Goal: Information Seeking & Learning: Learn about a topic

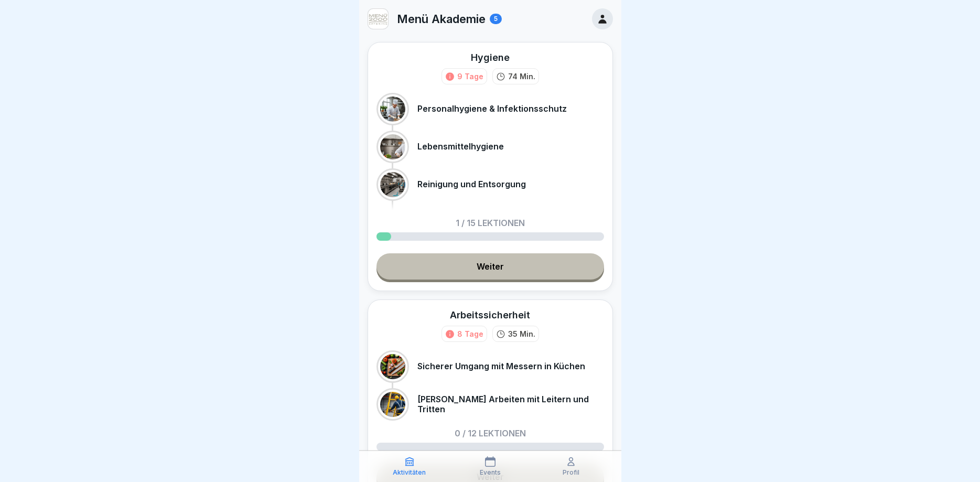
click at [483, 264] on link "Weiter" at bounding box center [491, 266] width 228 height 26
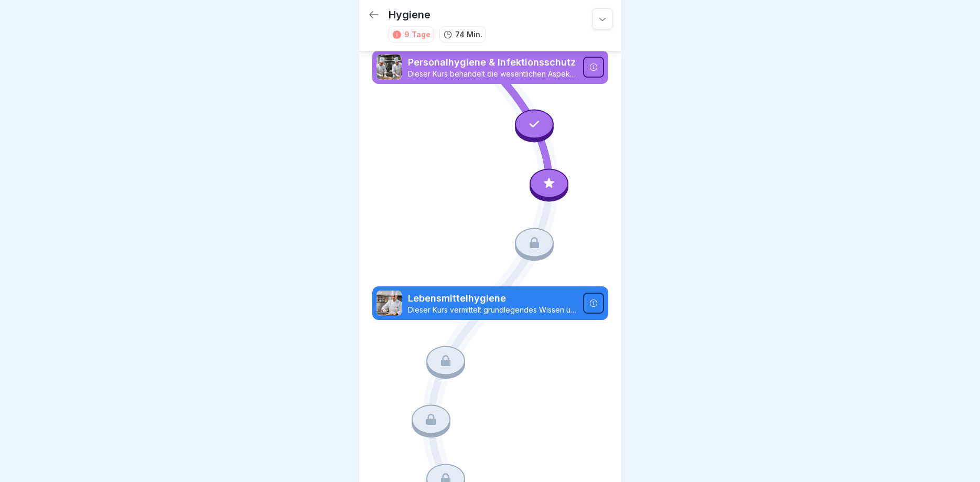
click at [599, 60] on div at bounding box center [593, 67] width 21 height 21
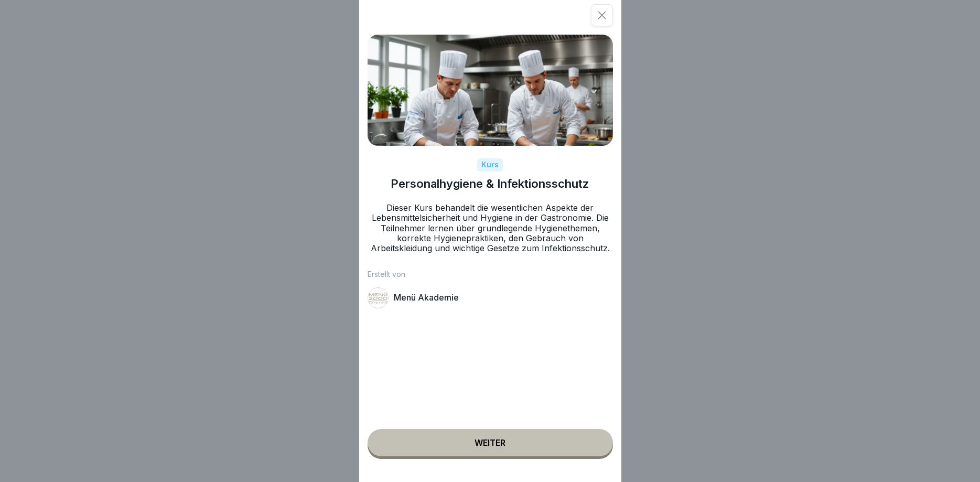
click at [494, 435] on button "Weiter" at bounding box center [490, 442] width 245 height 27
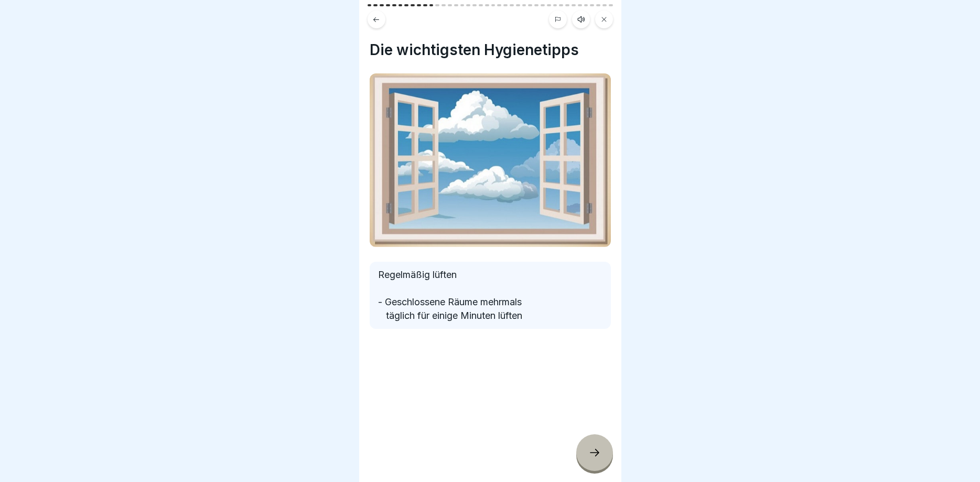
click at [595, 456] on icon at bounding box center [595, 452] width 13 height 13
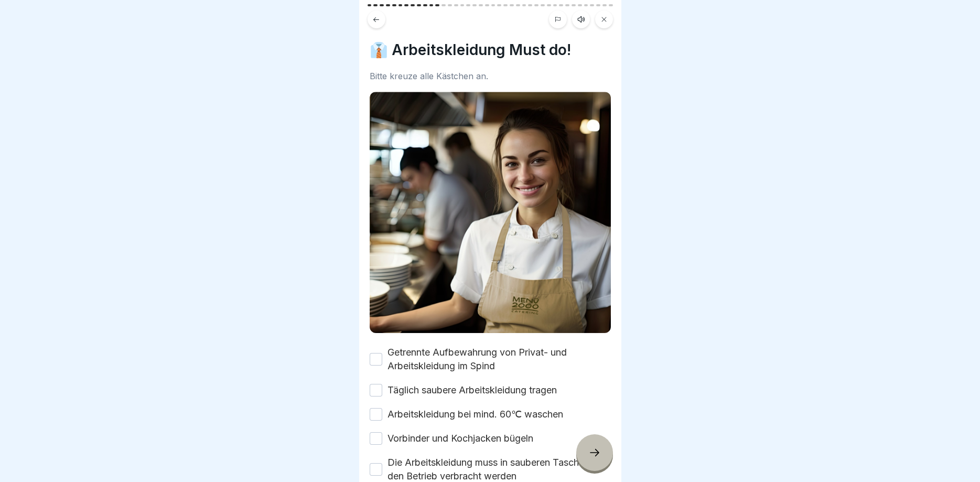
scroll to position [63, 0]
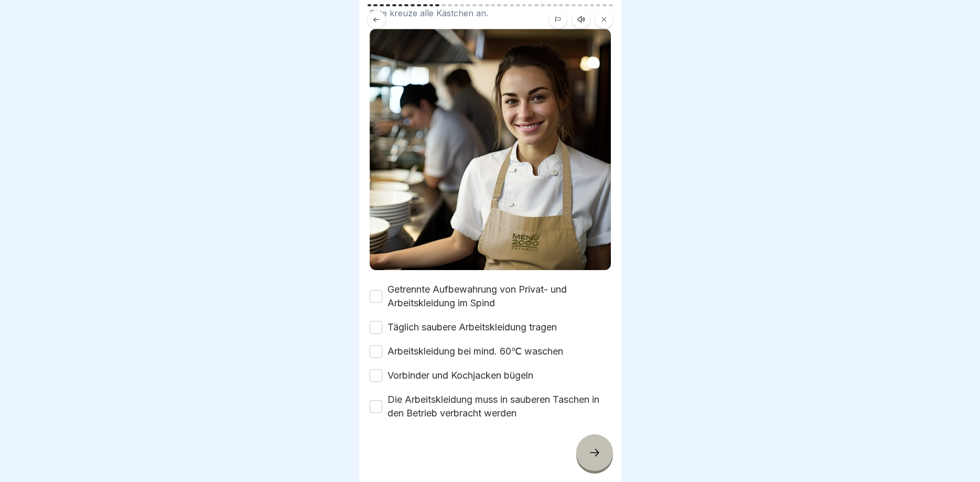
click at [379, 300] on button "Getrennte Aufbewahrung von Privat- und Arbeitskleidung im Spind" at bounding box center [376, 296] width 13 height 13
click at [376, 333] on button "Täglich saubere Arbeitskleidung tragen" at bounding box center [376, 327] width 13 height 13
click at [375, 349] on button "Arbeitskleidung bei mind. 60℃ waschen" at bounding box center [376, 351] width 13 height 13
click at [377, 373] on button "Vorbinder und Kochjacken bügeln" at bounding box center [376, 375] width 13 height 13
click at [380, 402] on button "Die Arbeitskleidung muss in sauberen Taschen in den Betrieb verbracht werden" at bounding box center [376, 406] width 13 height 13
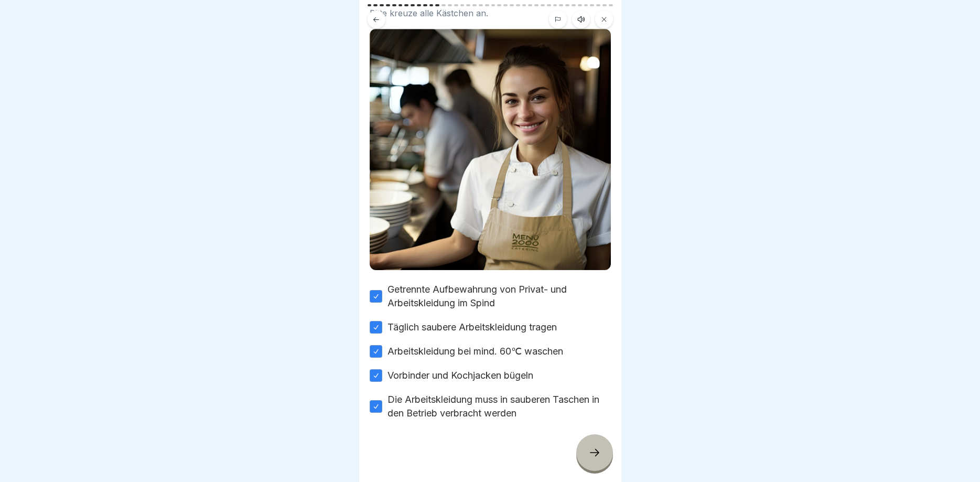
click at [593, 450] on icon at bounding box center [595, 452] width 13 height 13
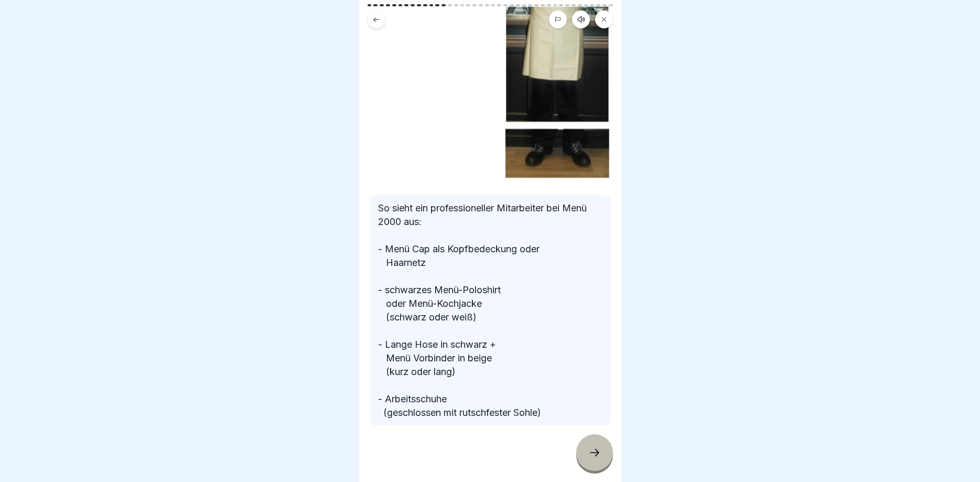
scroll to position [215, 0]
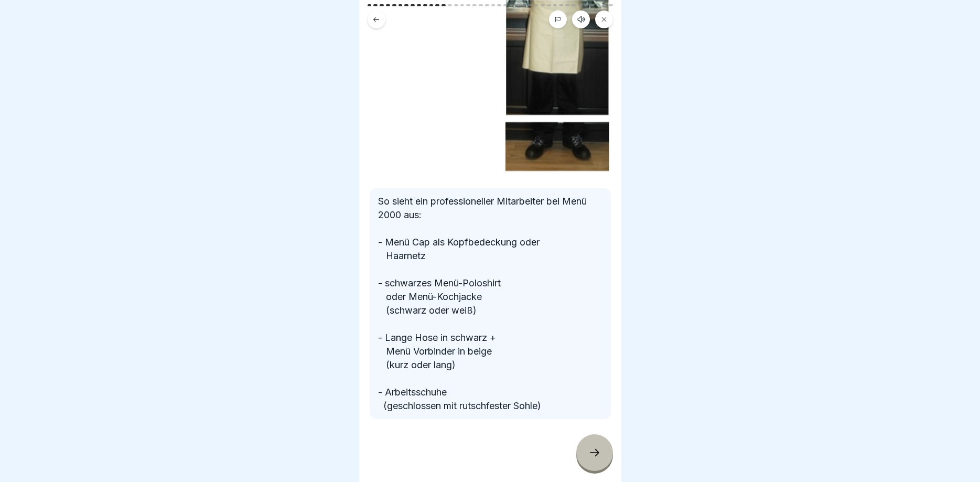
click at [591, 450] on icon at bounding box center [595, 452] width 13 height 13
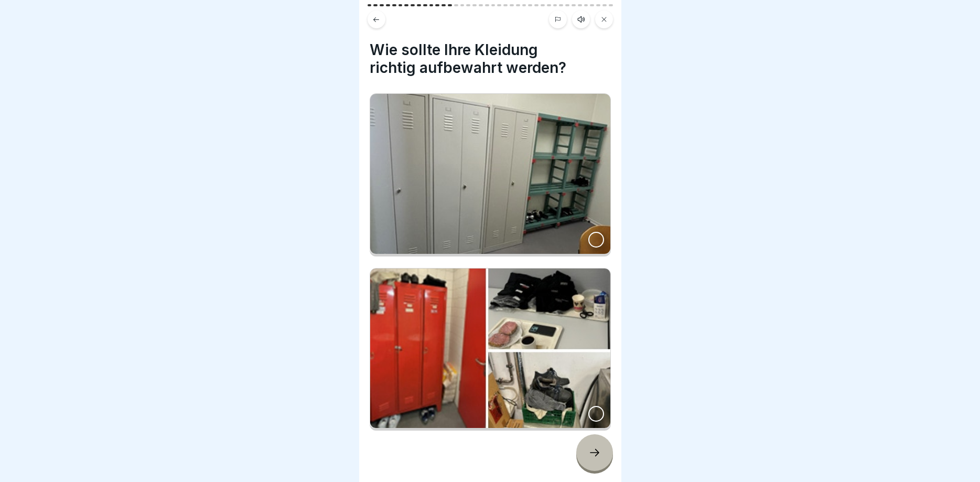
click at [596, 239] on div at bounding box center [597, 240] width 16 height 16
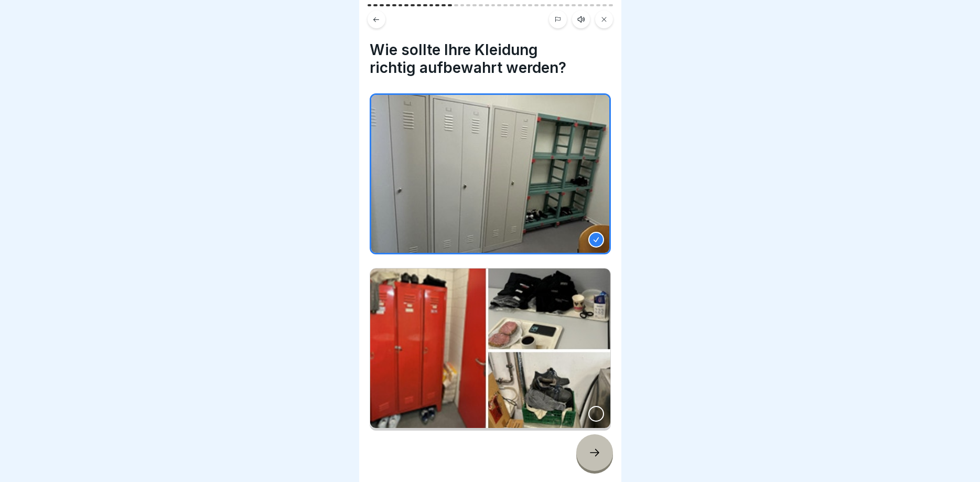
scroll to position [15, 0]
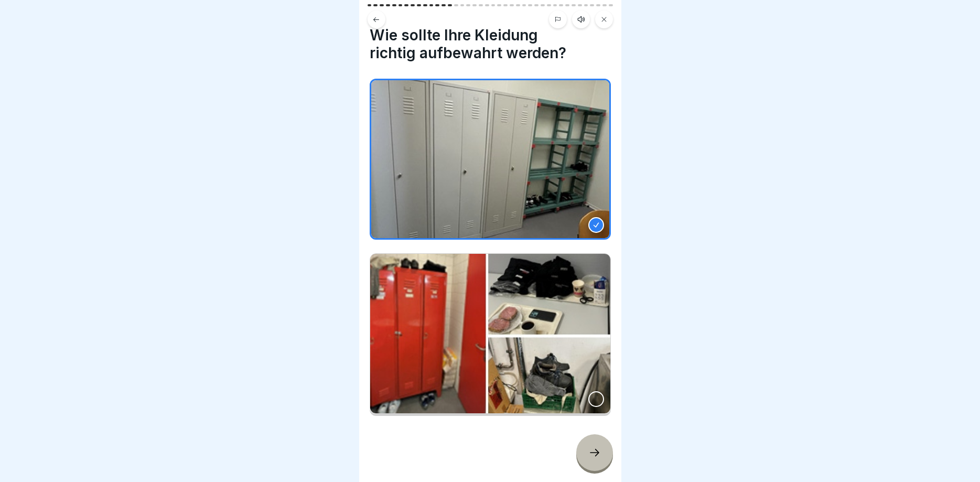
click at [590, 450] on icon at bounding box center [595, 452] width 13 height 13
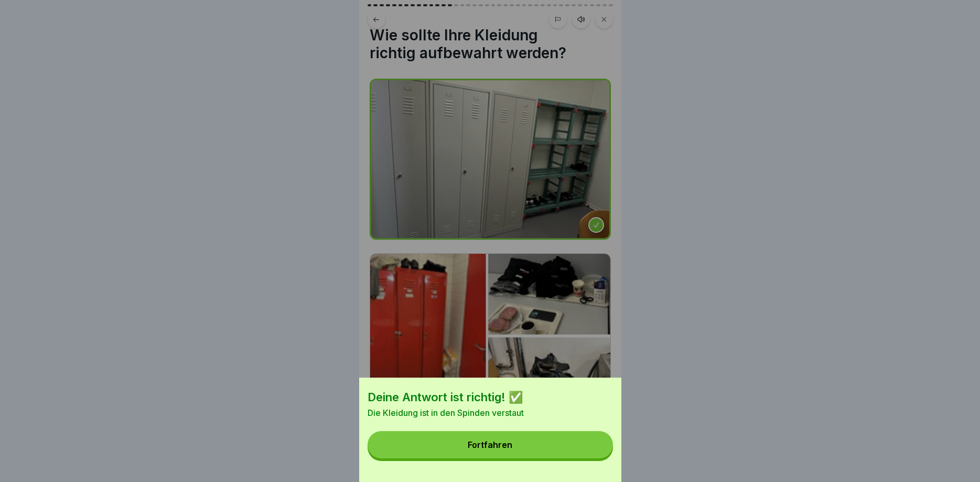
click at [496, 437] on button "Fortfahren" at bounding box center [490, 444] width 245 height 27
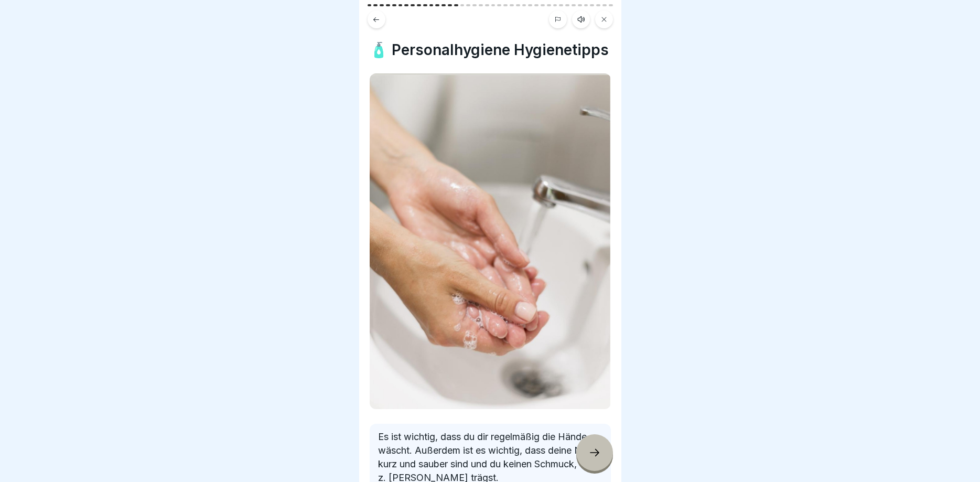
scroll to position [63, 0]
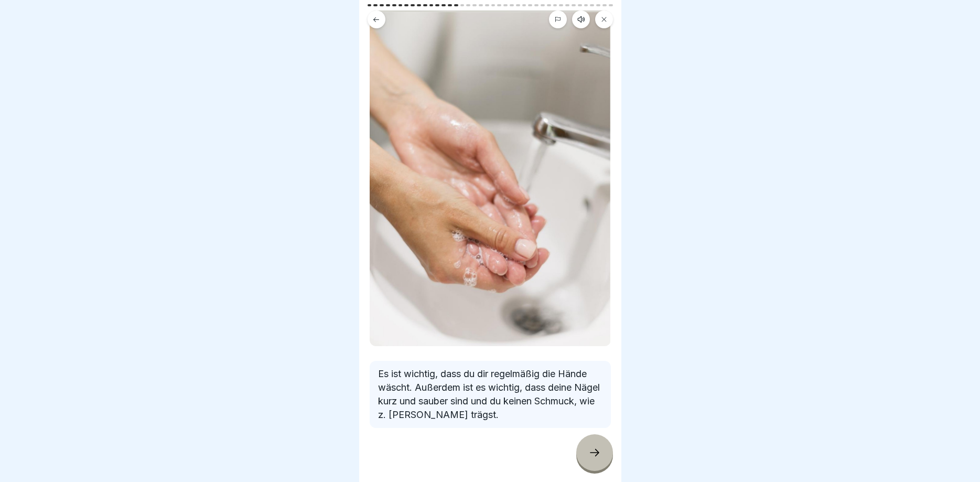
click at [591, 446] on div at bounding box center [594, 452] width 37 height 37
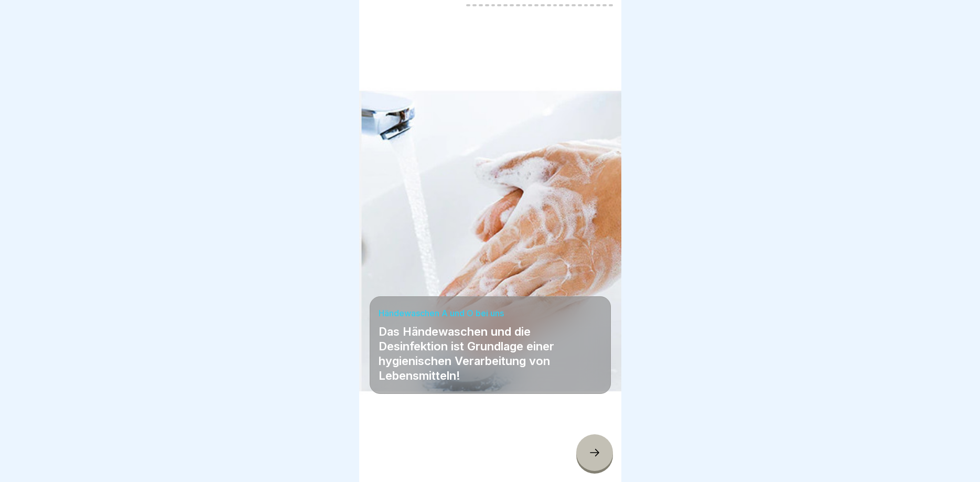
click at [593, 451] on icon at bounding box center [595, 452] width 13 height 13
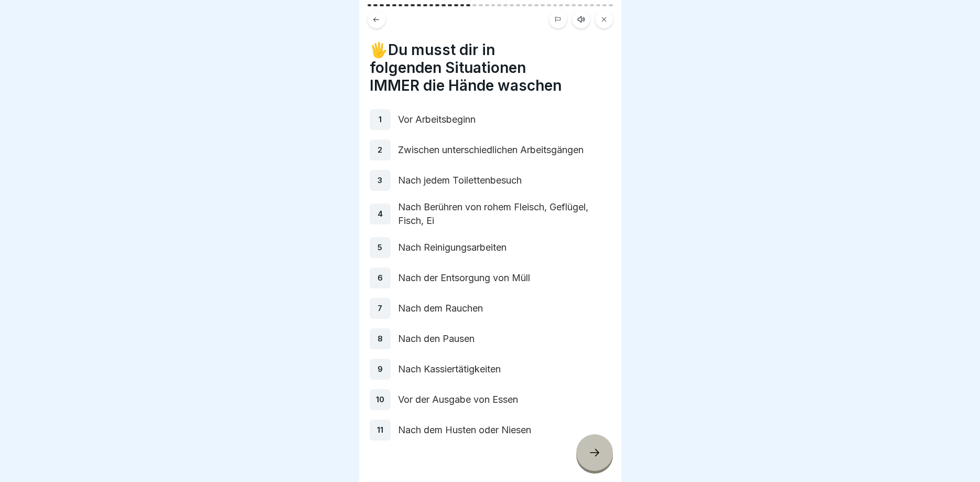
click at [594, 452] on icon at bounding box center [595, 452] width 13 height 13
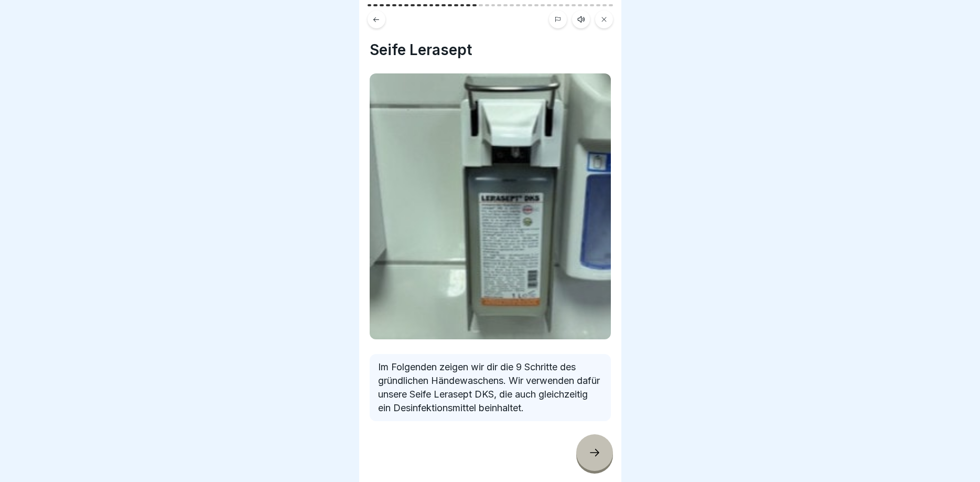
click at [592, 451] on icon at bounding box center [595, 452] width 13 height 13
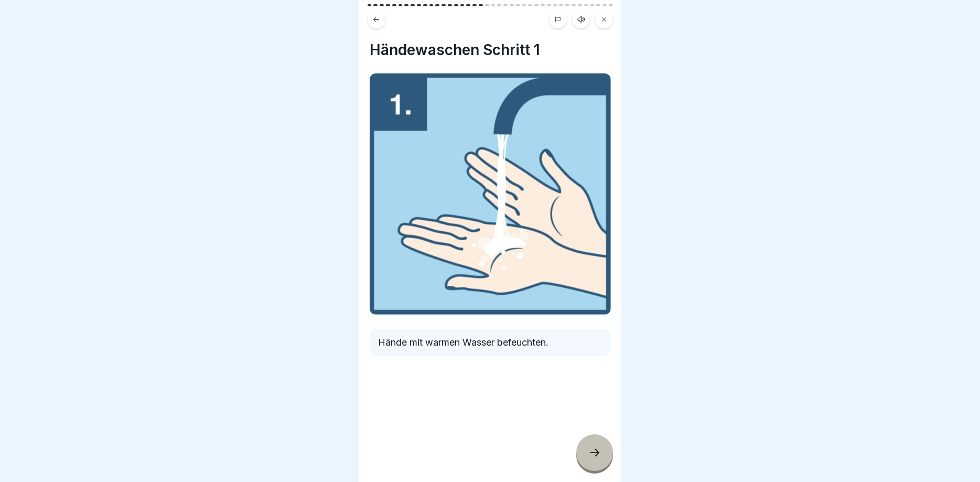
click at [592, 451] on icon at bounding box center [595, 452] width 13 height 13
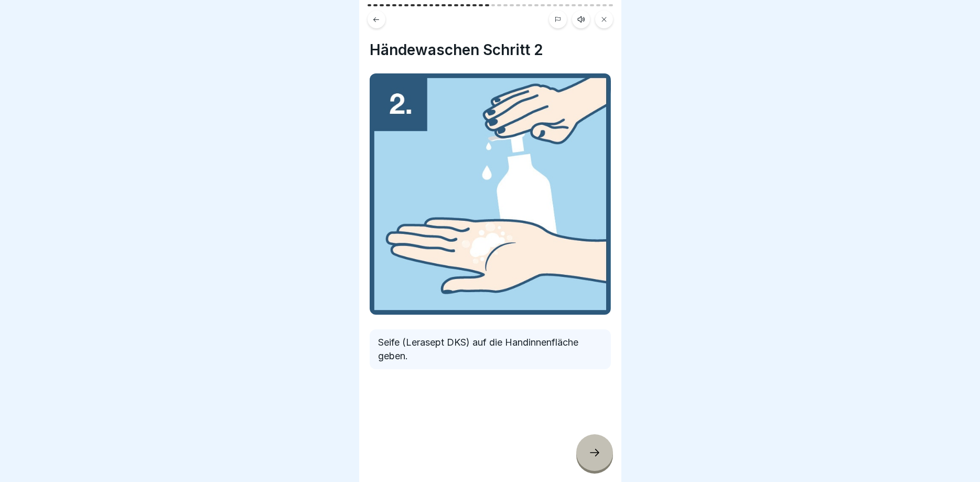
click at [590, 448] on icon at bounding box center [595, 452] width 13 height 13
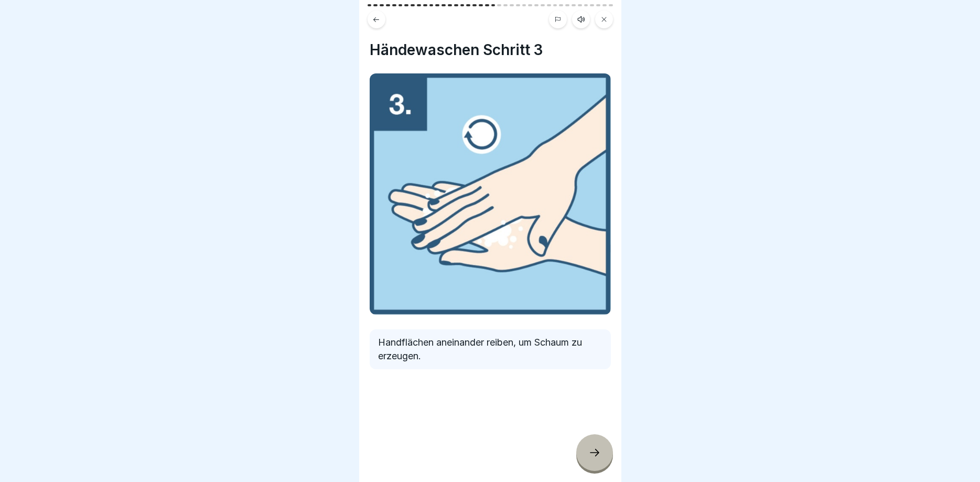
click at [590, 448] on icon at bounding box center [595, 452] width 13 height 13
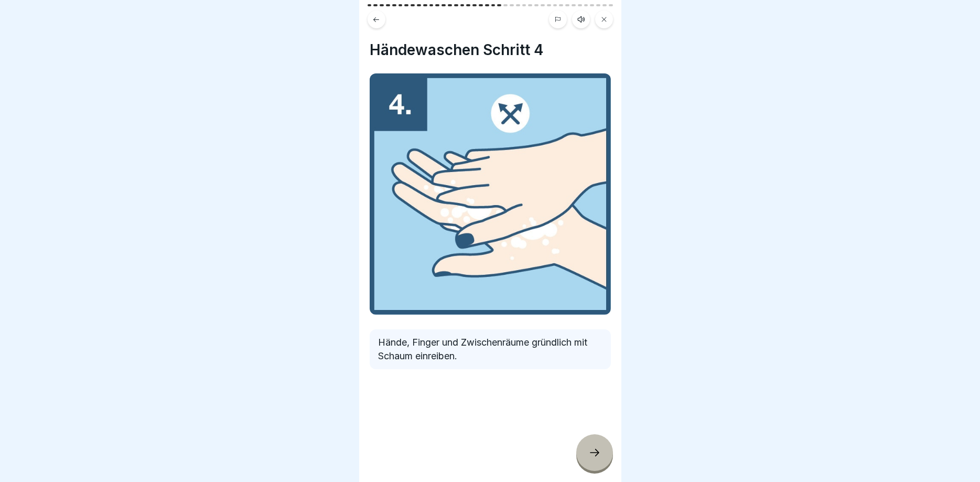
click at [590, 448] on icon at bounding box center [595, 452] width 13 height 13
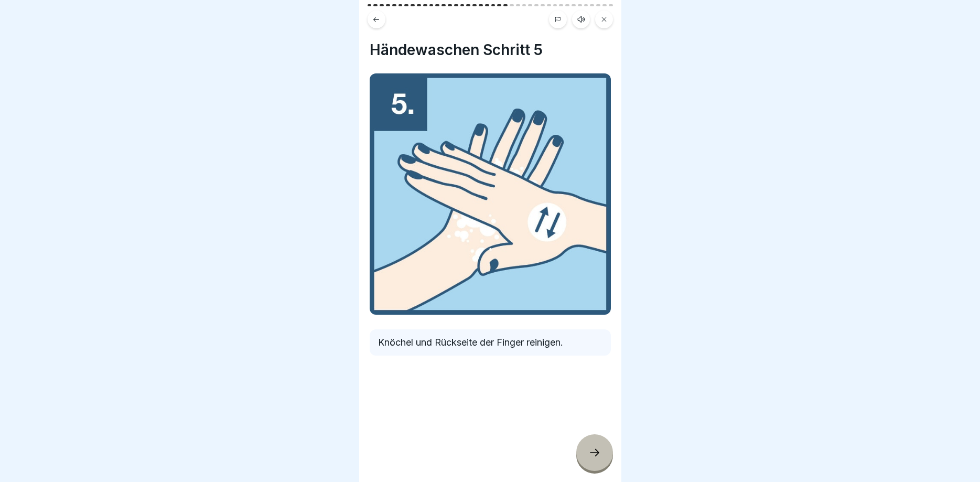
click at [590, 448] on icon at bounding box center [595, 452] width 13 height 13
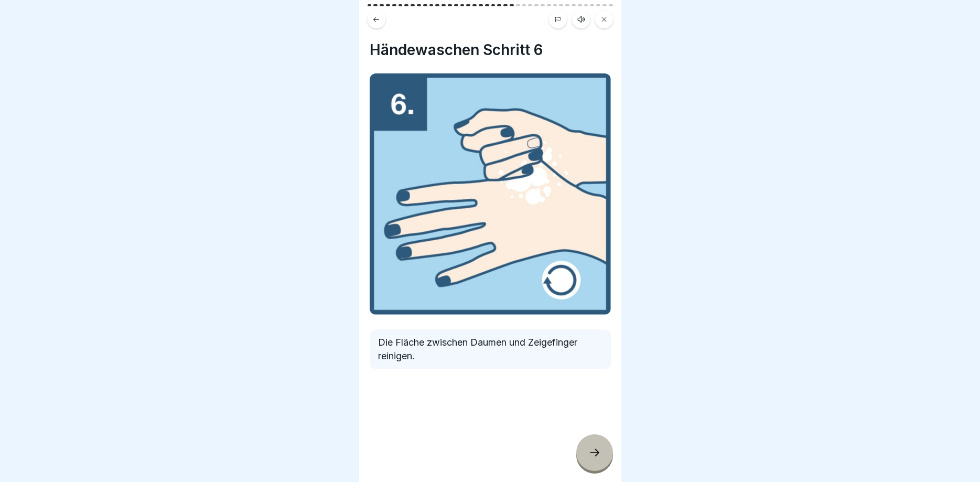
click at [590, 448] on icon at bounding box center [595, 452] width 13 height 13
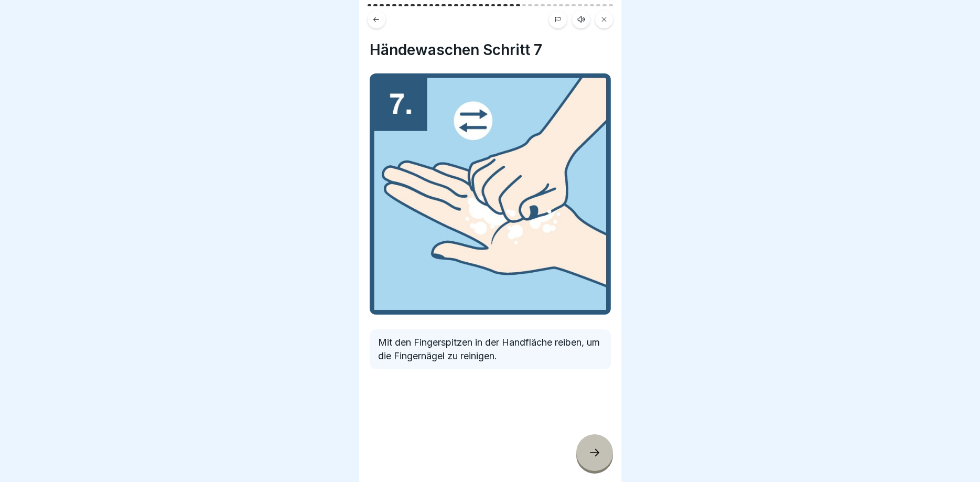
click at [590, 448] on icon at bounding box center [595, 452] width 13 height 13
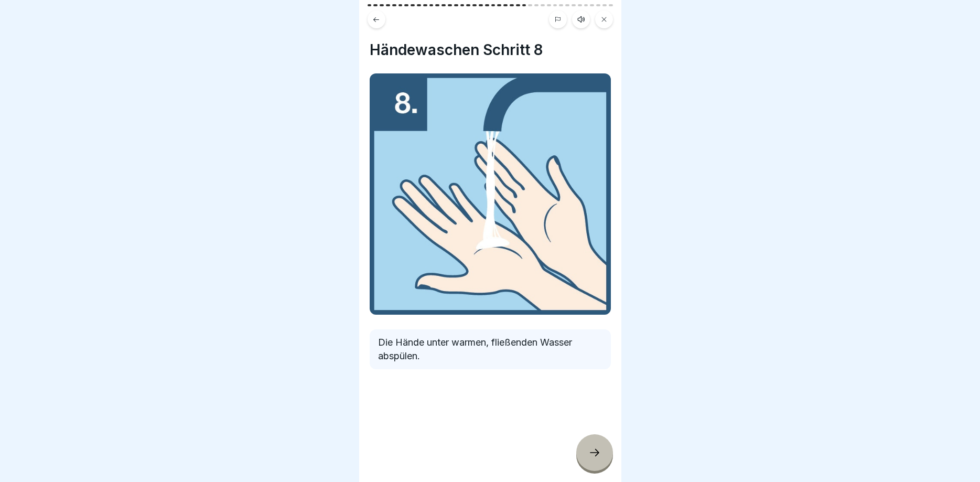
click at [590, 448] on icon at bounding box center [595, 452] width 13 height 13
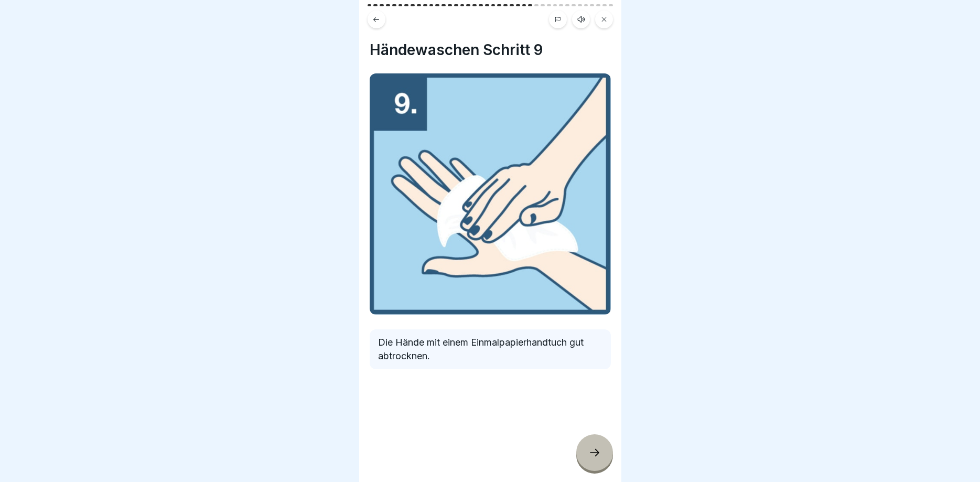
click at [590, 448] on icon at bounding box center [595, 452] width 13 height 13
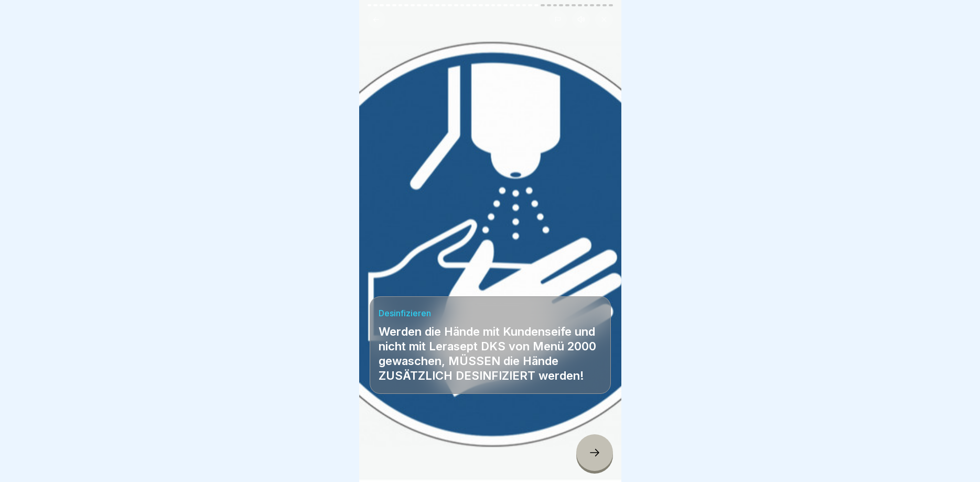
click at [589, 448] on icon at bounding box center [595, 452] width 13 height 13
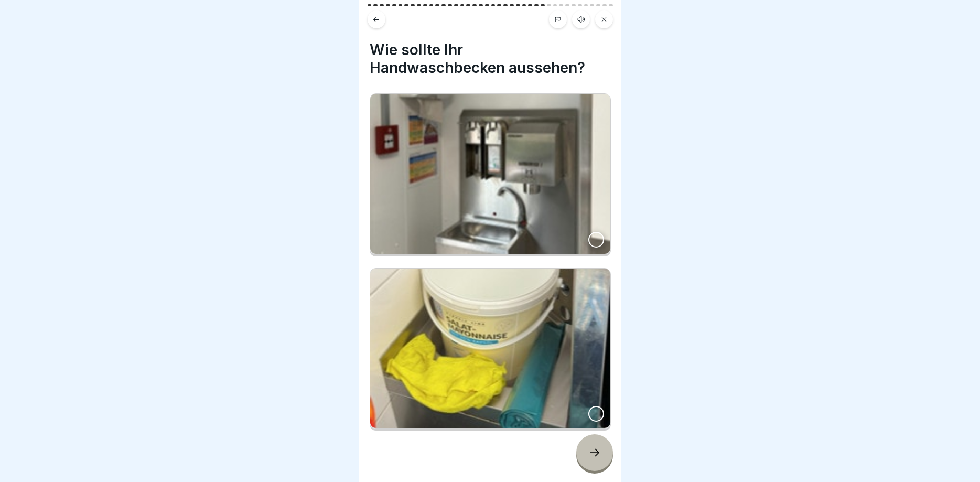
click at [592, 241] on div at bounding box center [597, 240] width 16 height 16
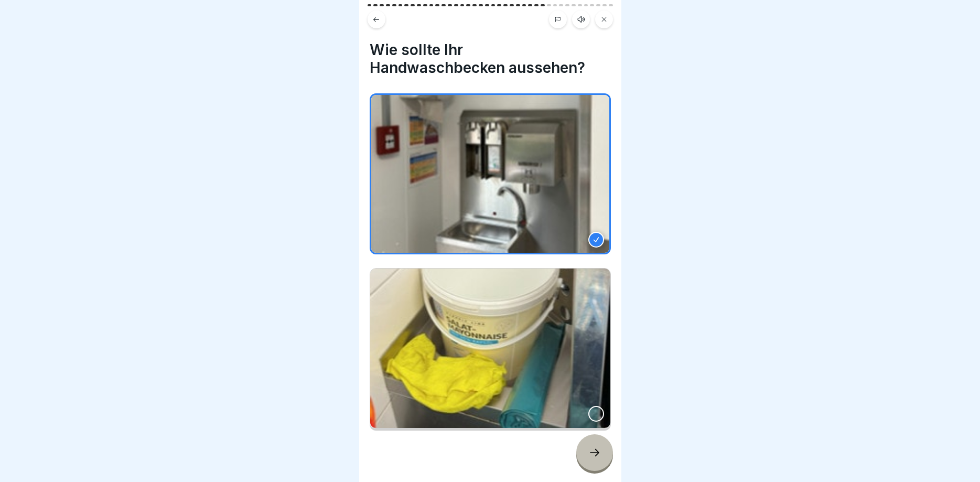
click at [591, 458] on icon at bounding box center [595, 452] width 13 height 13
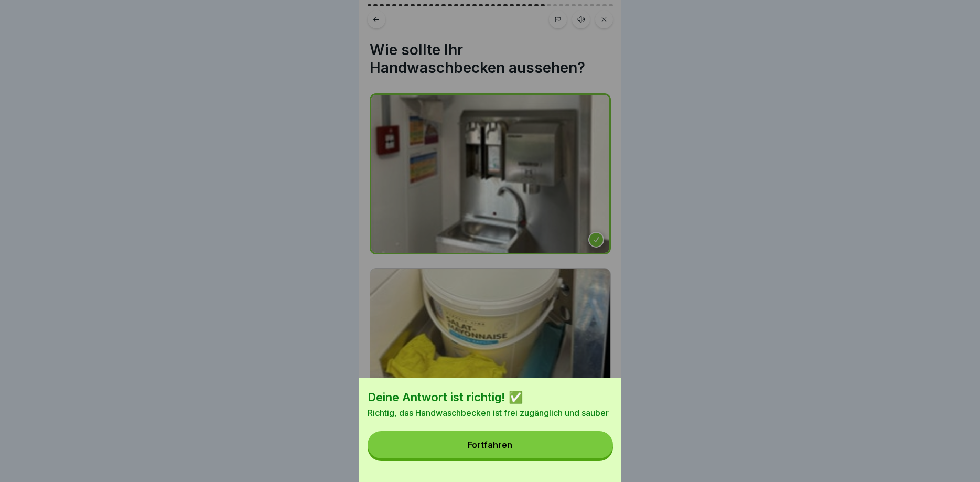
click at [494, 447] on div "Fortfahren" at bounding box center [490, 444] width 45 height 9
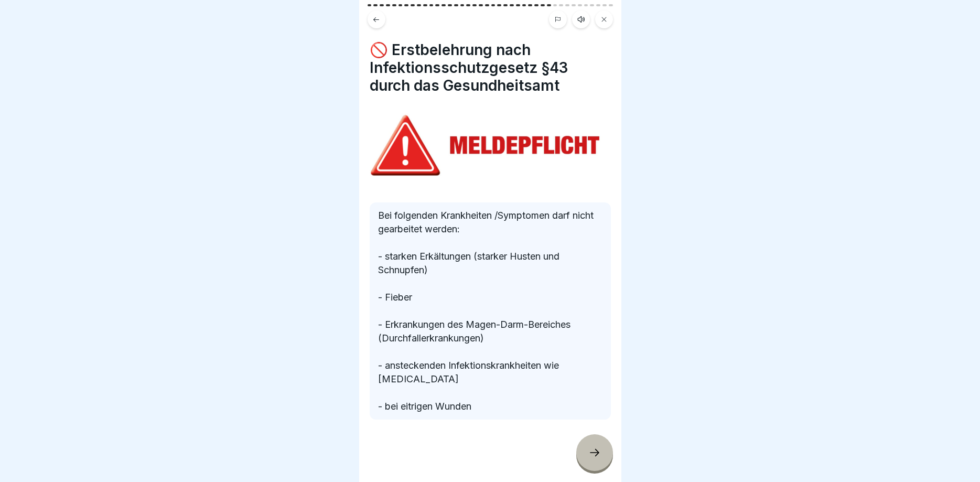
click at [592, 450] on icon at bounding box center [595, 452] width 13 height 13
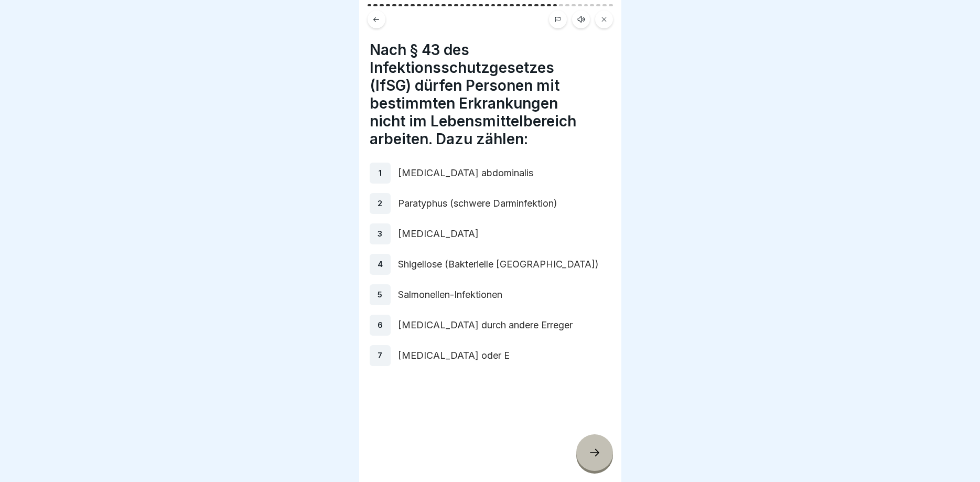
click at [582, 455] on div at bounding box center [594, 452] width 37 height 37
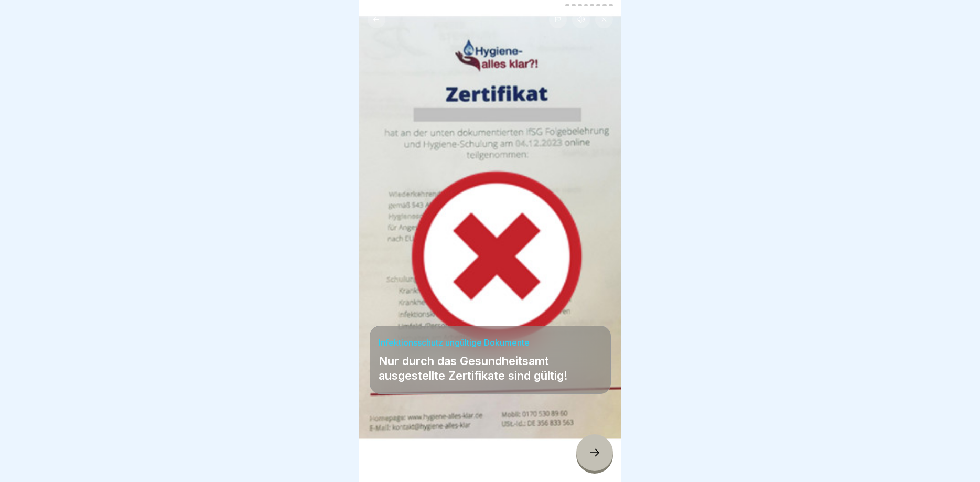
click at [591, 449] on icon at bounding box center [595, 452] width 13 height 13
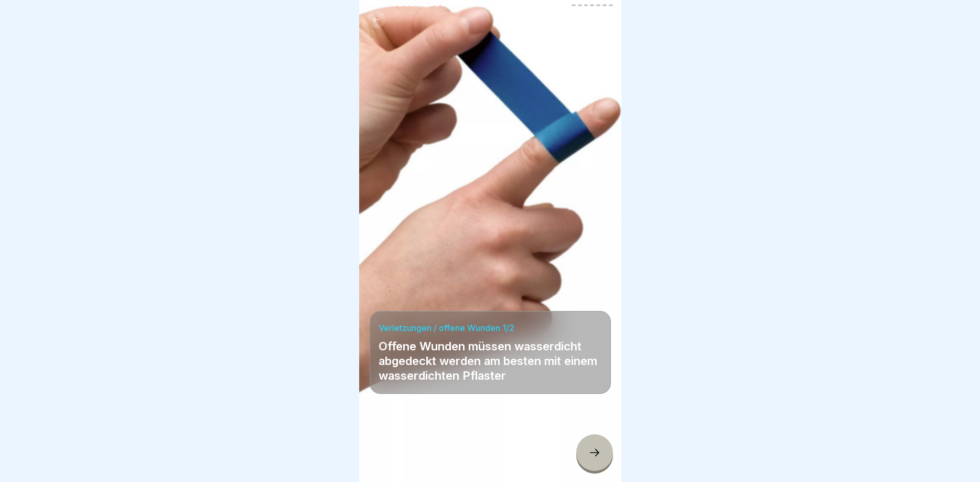
click at [591, 450] on icon at bounding box center [595, 452] width 13 height 13
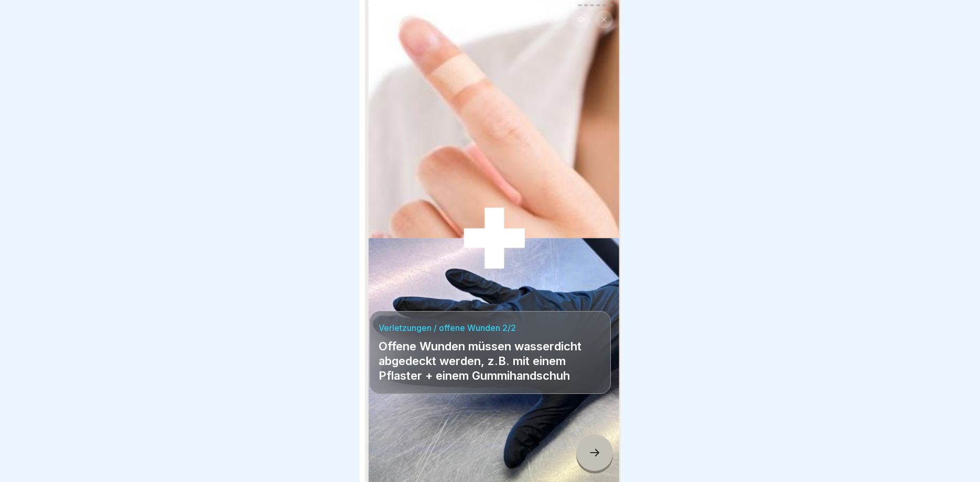
click at [587, 448] on div at bounding box center [594, 452] width 37 height 37
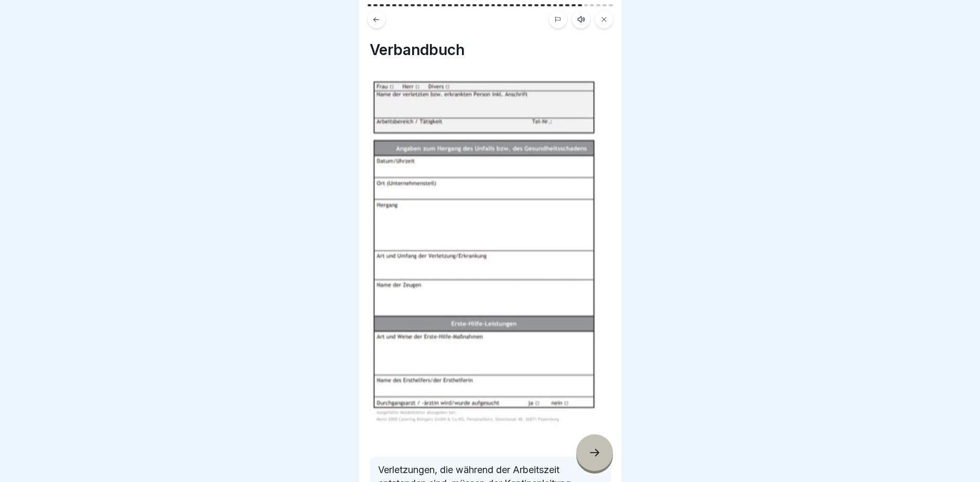
click at [588, 453] on div at bounding box center [594, 452] width 37 height 37
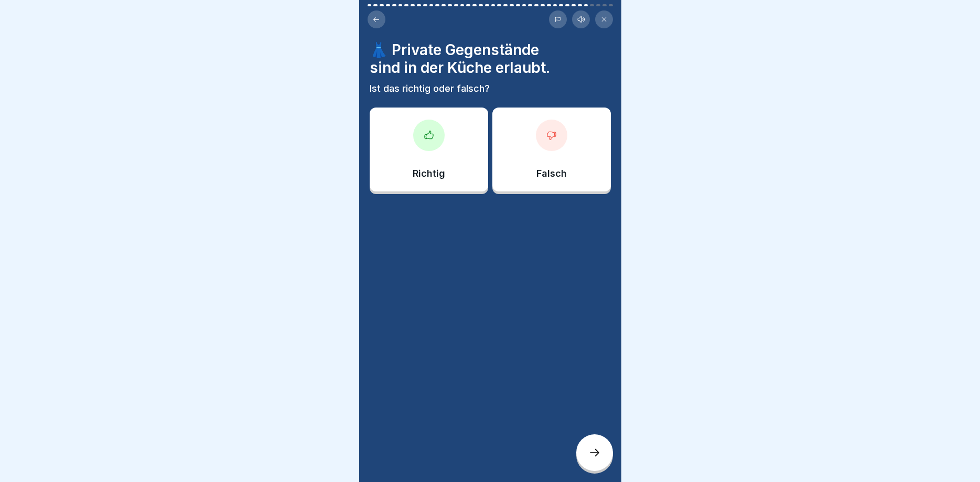
click at [553, 122] on div at bounding box center [551, 135] width 31 height 31
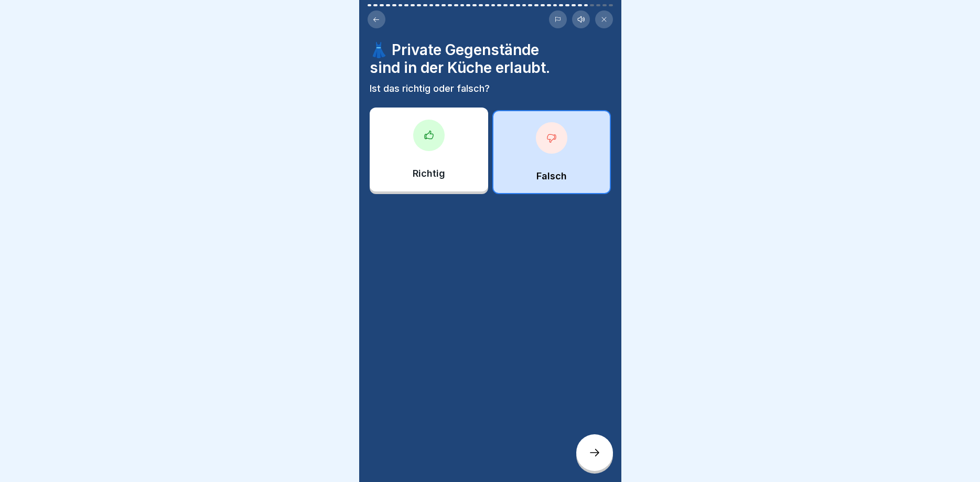
click at [589, 450] on icon at bounding box center [595, 452] width 13 height 13
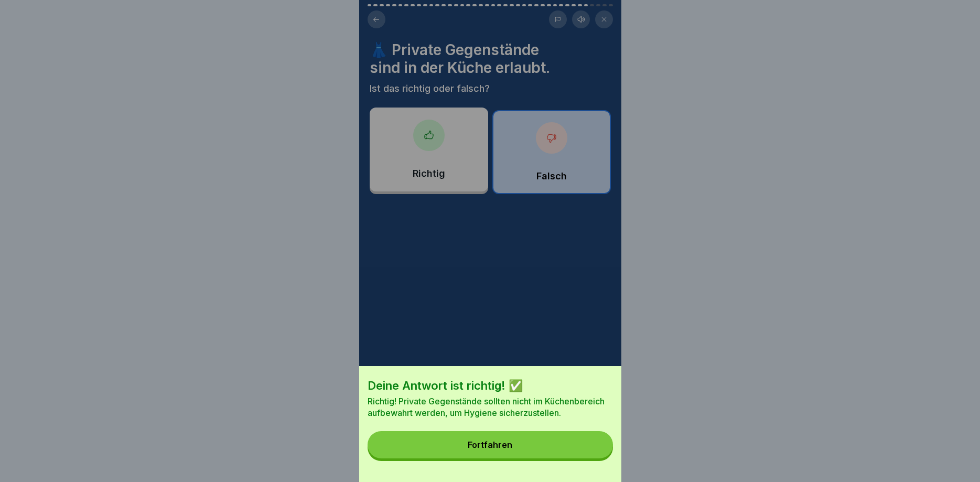
click at [505, 435] on button "Fortfahren" at bounding box center [490, 444] width 245 height 27
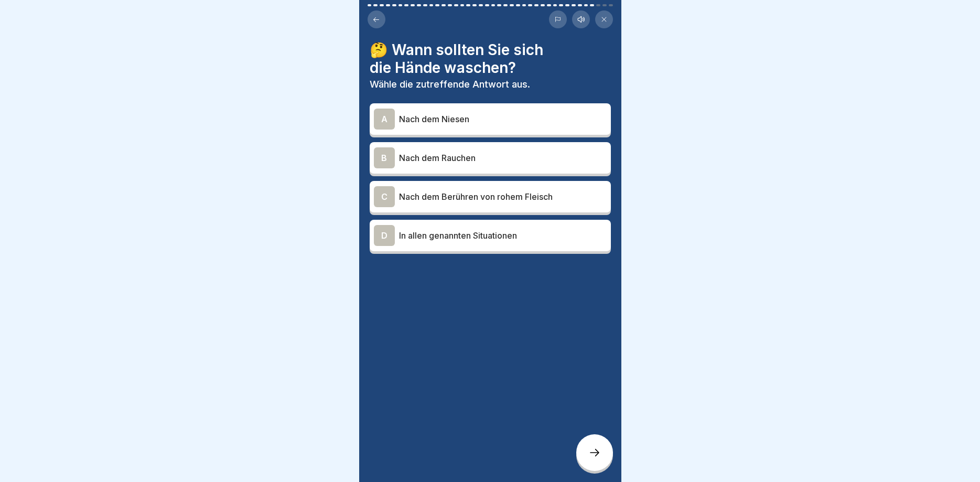
click at [389, 118] on div "A" at bounding box center [384, 119] width 21 height 21
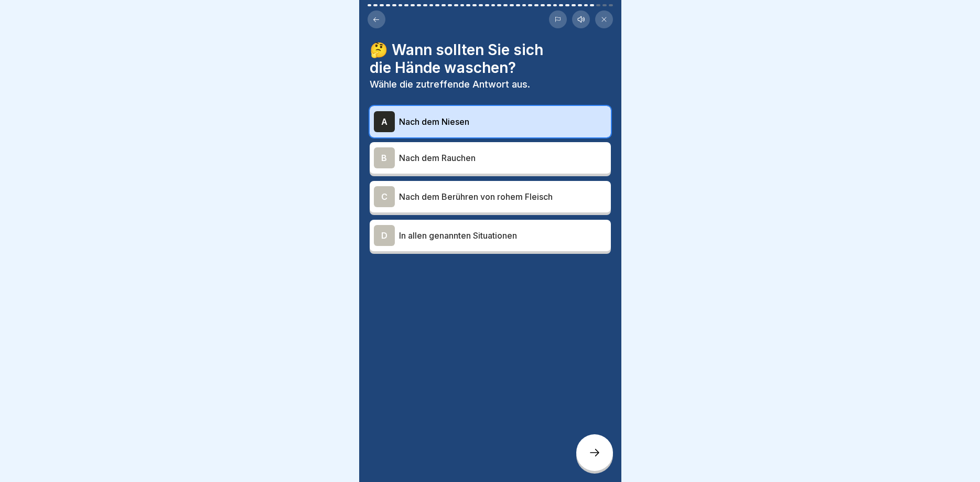
click at [392, 153] on div "B" at bounding box center [384, 157] width 21 height 21
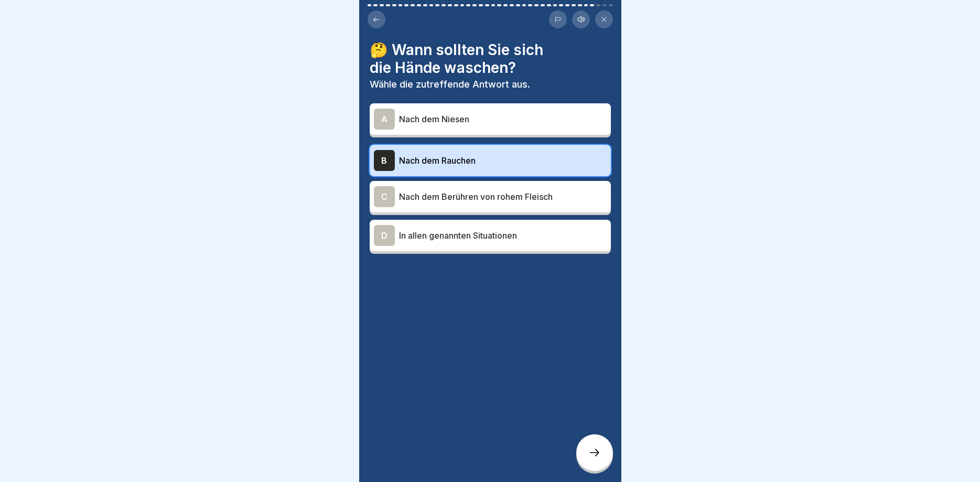
click at [389, 200] on div "C" at bounding box center [384, 196] width 21 height 21
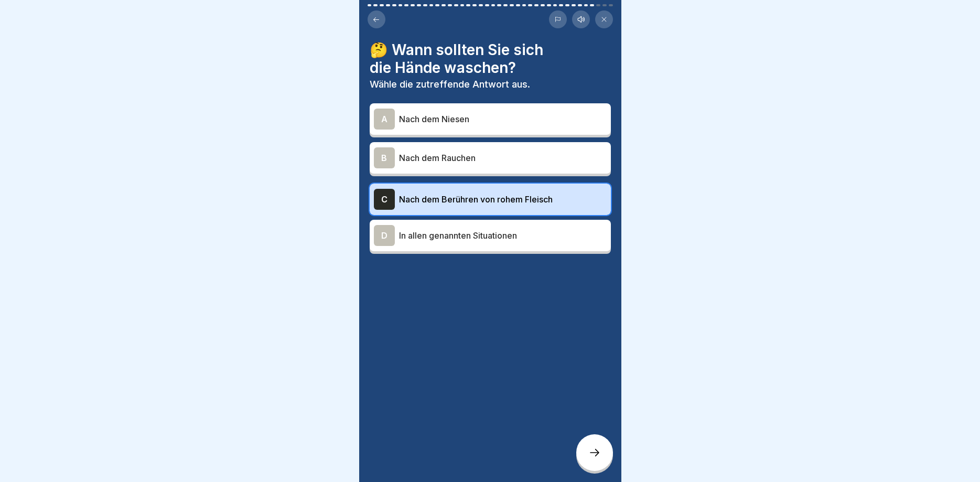
click at [386, 228] on div "D" at bounding box center [384, 235] width 21 height 21
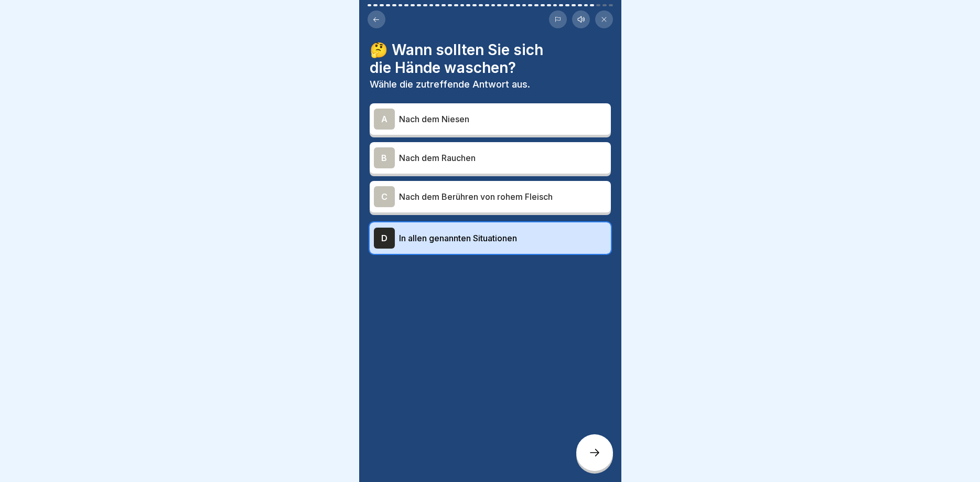
click at [588, 445] on div at bounding box center [594, 452] width 37 height 37
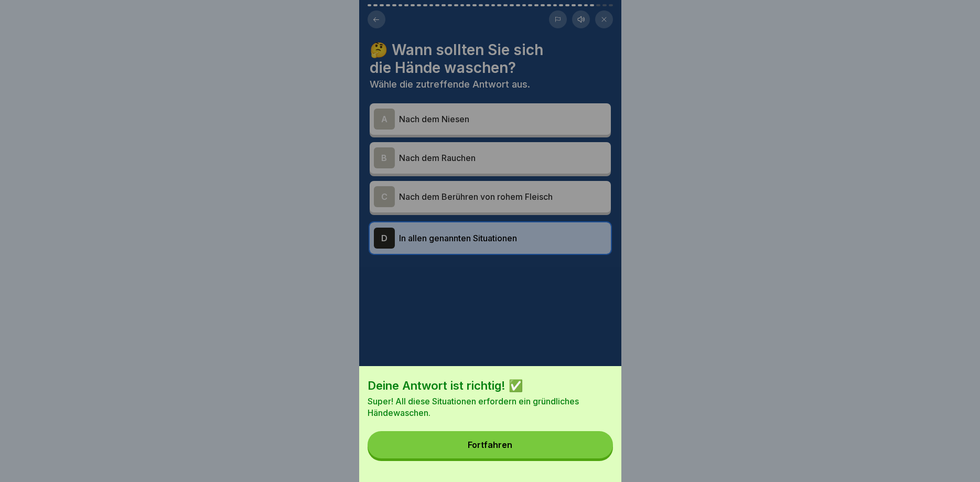
click at [494, 440] on button "Fortfahren" at bounding box center [490, 444] width 245 height 27
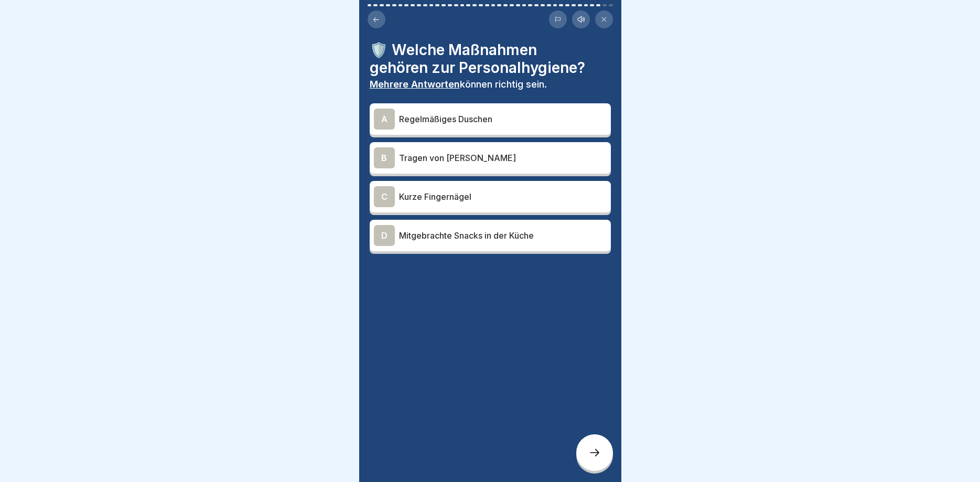
click at [385, 125] on div "A" at bounding box center [384, 119] width 21 height 21
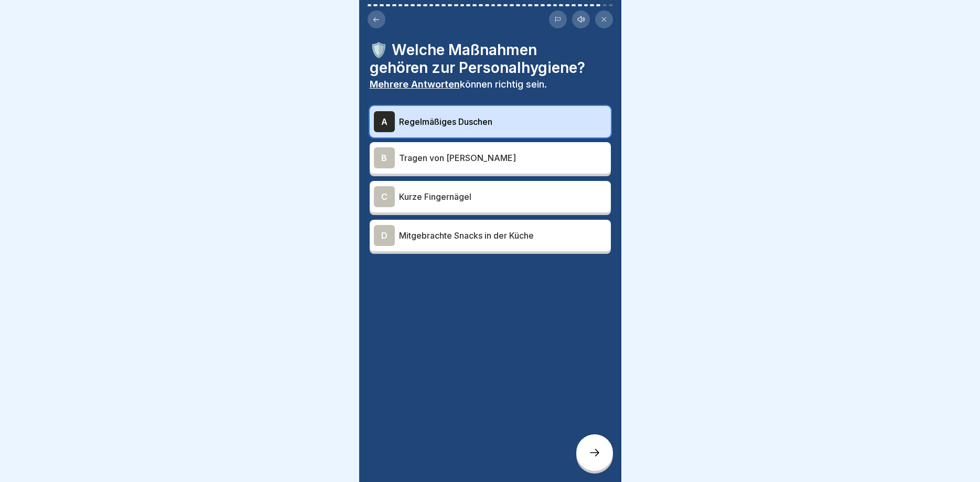
click at [387, 158] on div "B" at bounding box center [384, 157] width 21 height 21
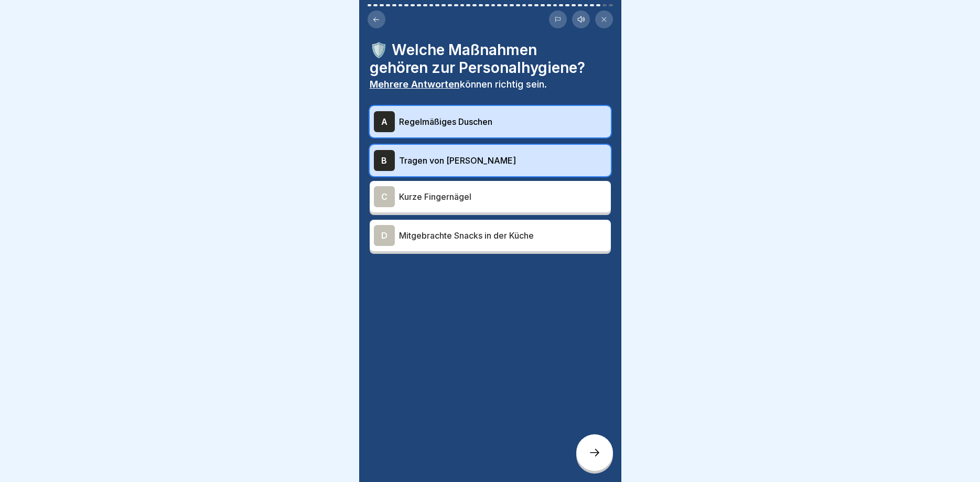
click at [387, 159] on div "B" at bounding box center [384, 160] width 21 height 21
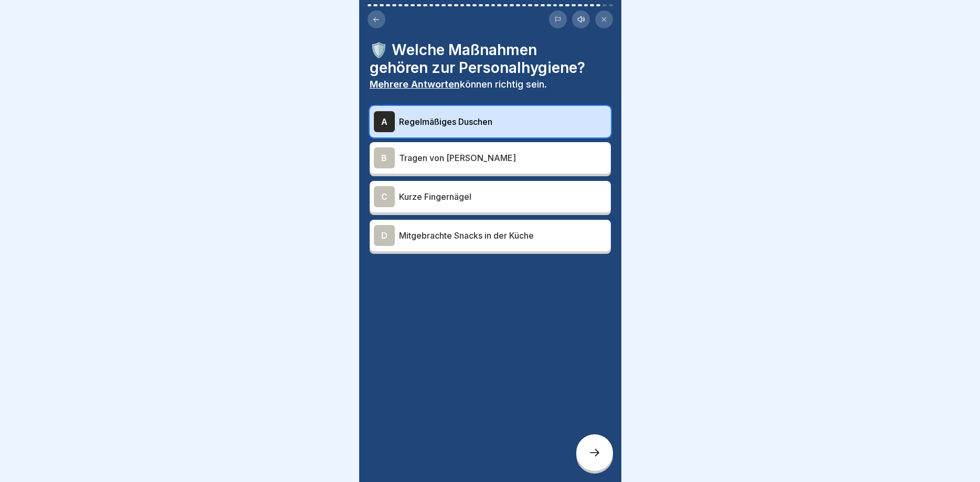
click at [392, 199] on div "C" at bounding box center [384, 196] width 21 height 21
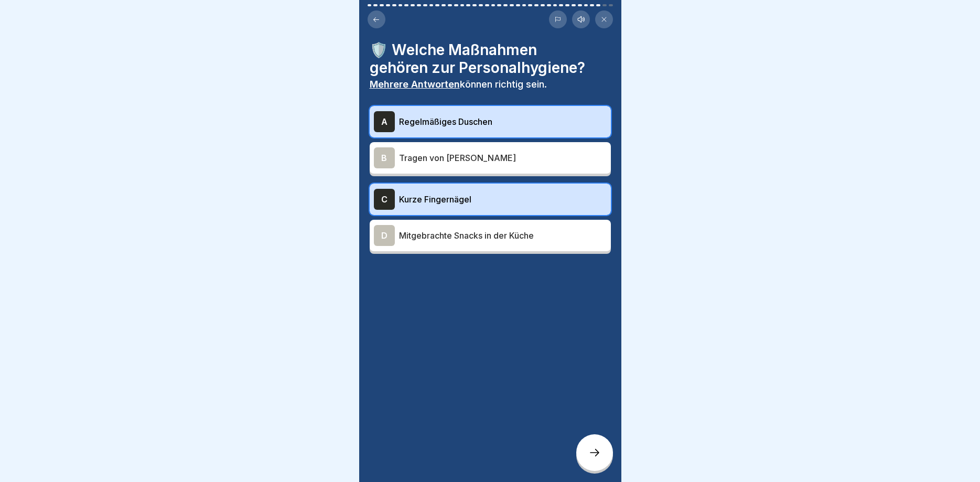
click at [589, 449] on icon at bounding box center [595, 452] width 13 height 13
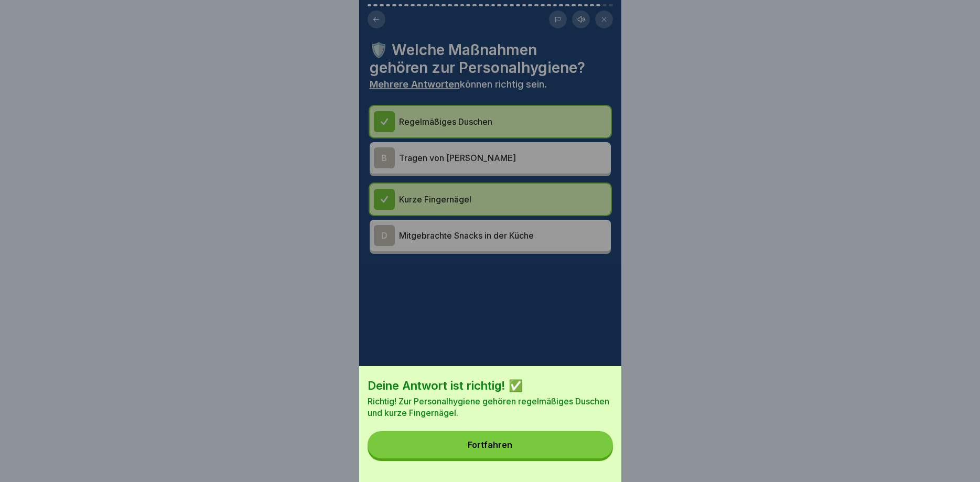
click at [489, 441] on button "Fortfahren" at bounding box center [490, 444] width 245 height 27
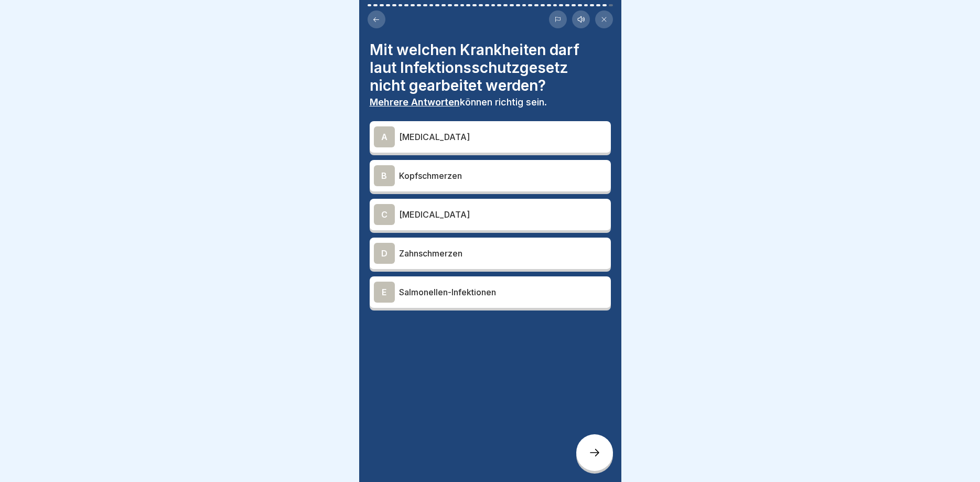
click at [380, 291] on div "E" at bounding box center [384, 292] width 21 height 21
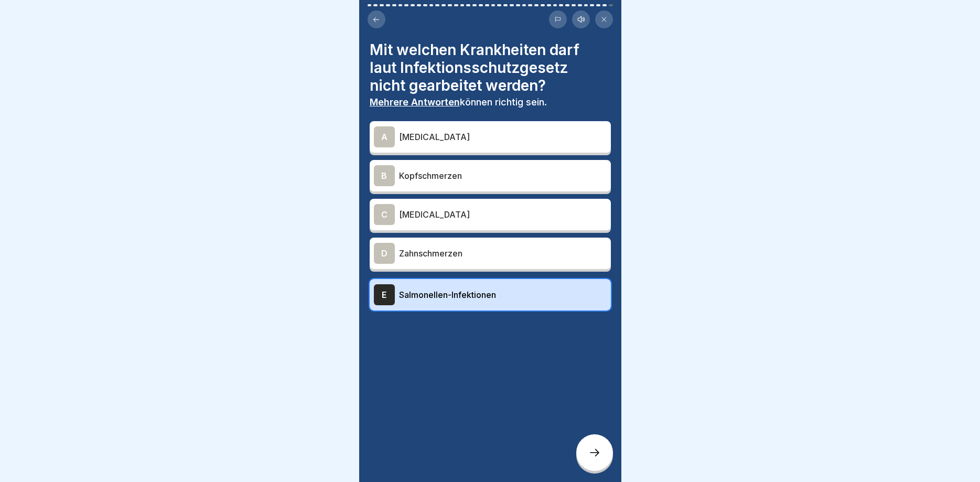
click at [383, 217] on div "C" at bounding box center [384, 214] width 21 height 21
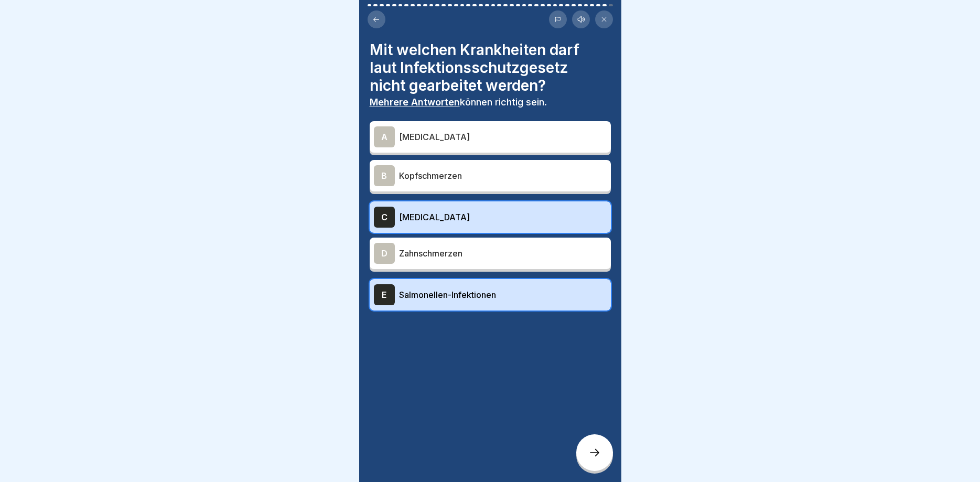
click at [380, 141] on div "A" at bounding box center [384, 136] width 21 height 21
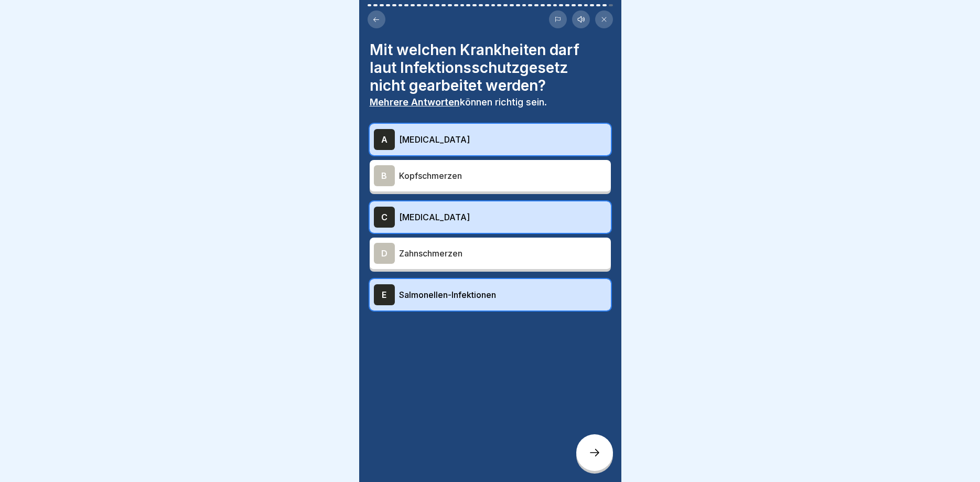
click at [595, 455] on icon at bounding box center [595, 452] width 13 height 13
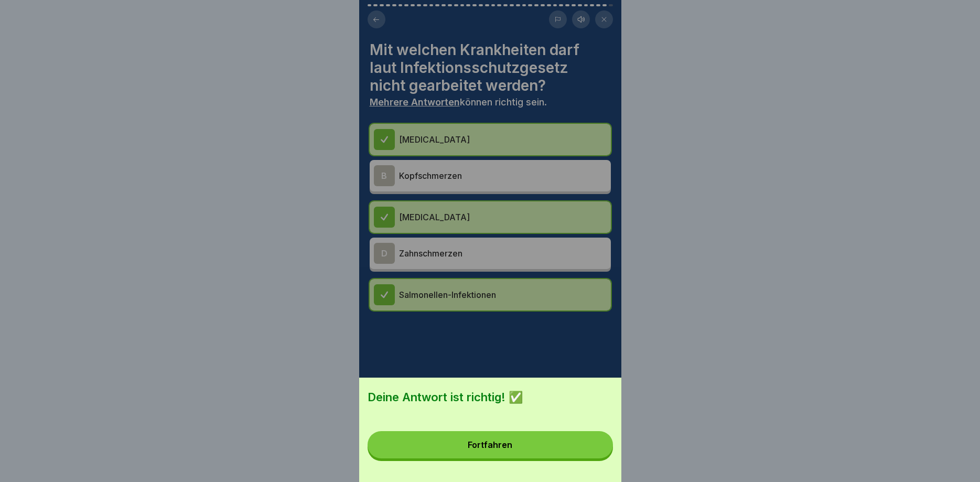
click at [524, 436] on button "Fortfahren" at bounding box center [490, 444] width 245 height 27
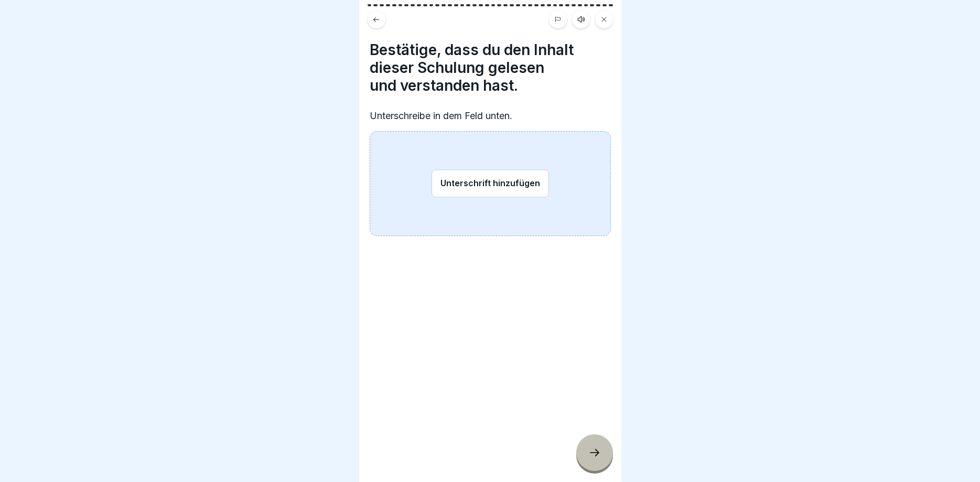
click at [475, 185] on button "Unterschrift hinzufügen" at bounding box center [491, 183] width 118 height 28
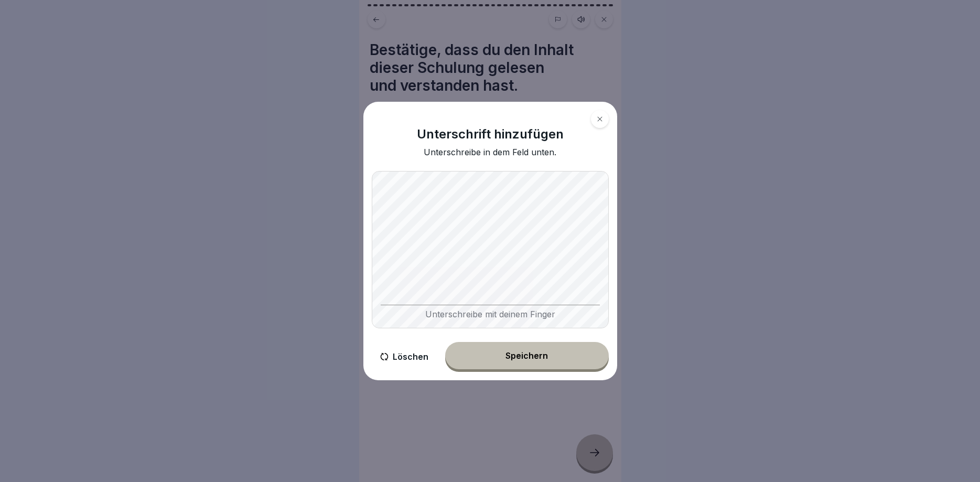
click at [524, 359] on div "Speichern" at bounding box center [527, 355] width 42 height 9
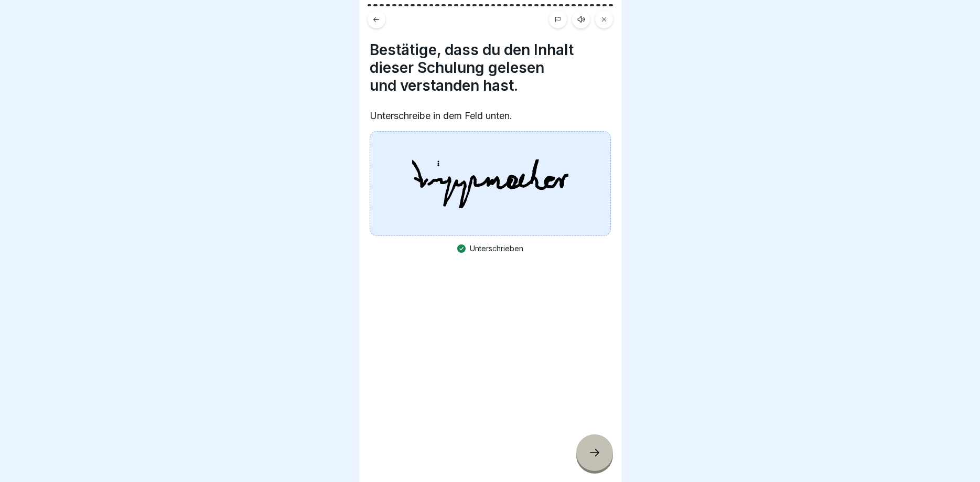
click at [590, 449] on icon at bounding box center [595, 452] width 13 height 13
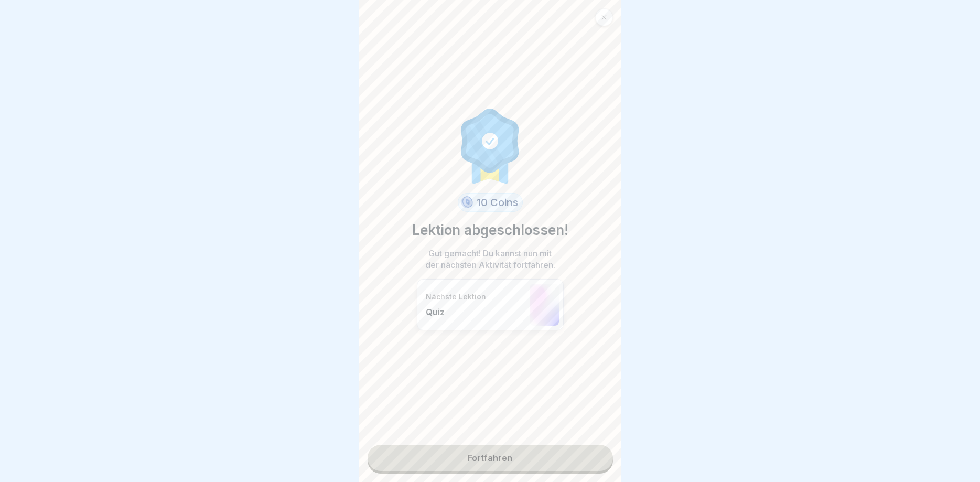
click at [491, 311] on p "Quiz" at bounding box center [475, 312] width 99 height 10
click at [496, 449] on link "Fortfahren" at bounding box center [490, 458] width 245 height 26
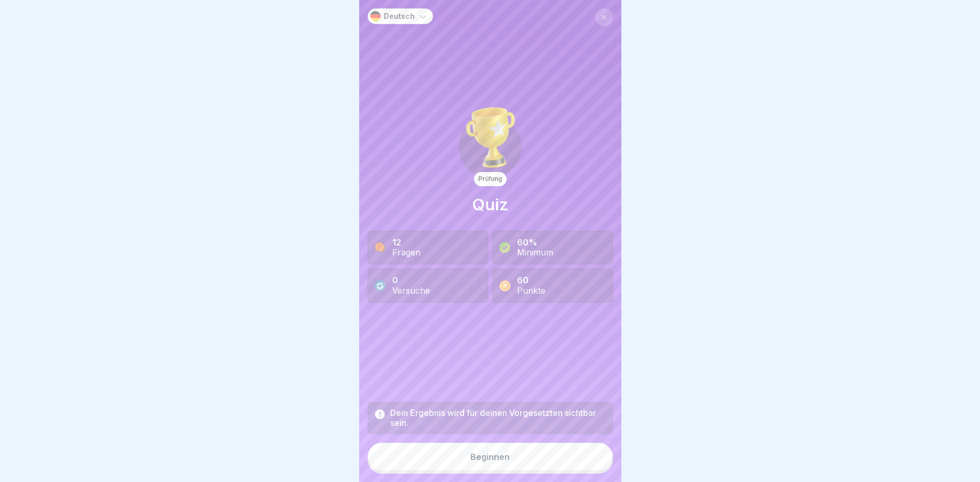
click at [491, 457] on div "Beginnen" at bounding box center [490, 456] width 39 height 9
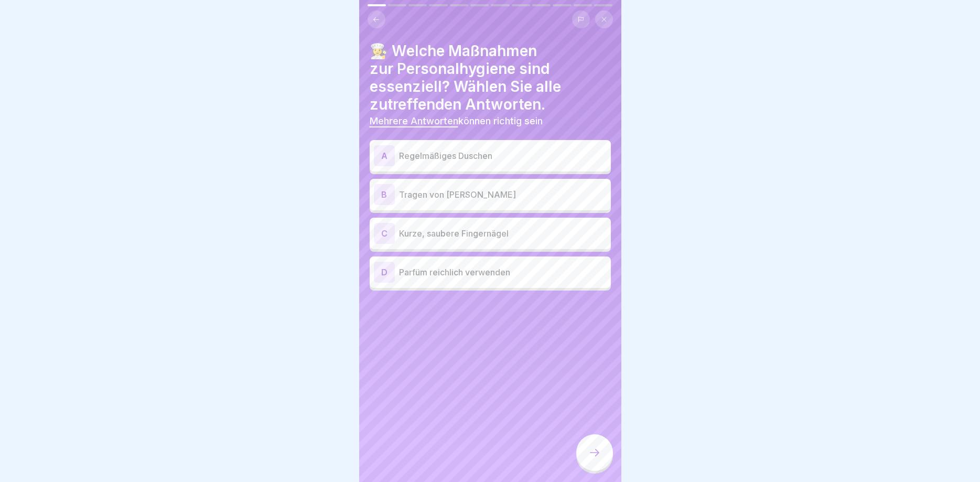
click at [386, 157] on div "A" at bounding box center [384, 155] width 21 height 21
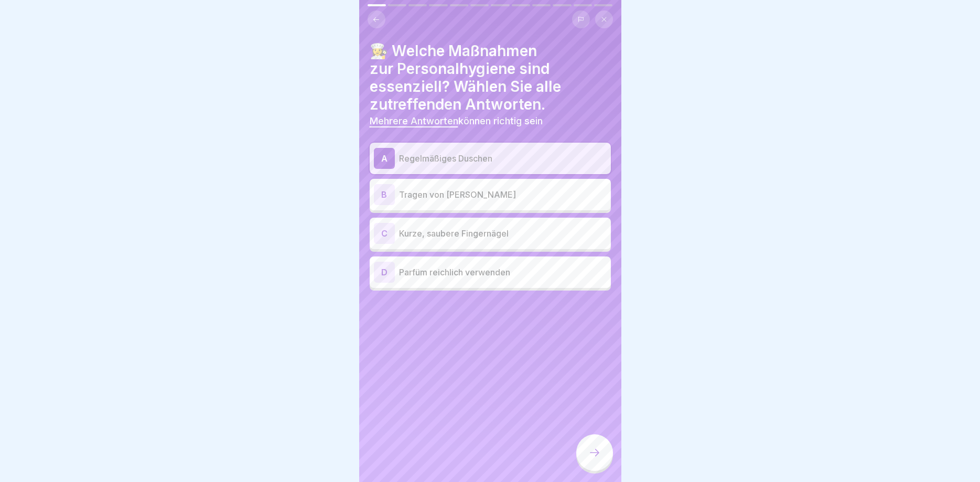
click at [386, 232] on div "C" at bounding box center [384, 233] width 21 height 21
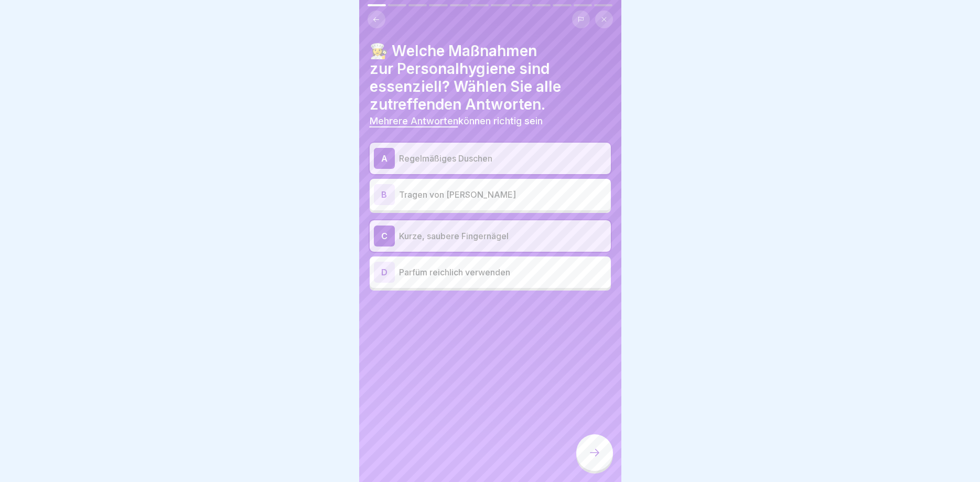
click at [591, 446] on div at bounding box center [594, 452] width 37 height 37
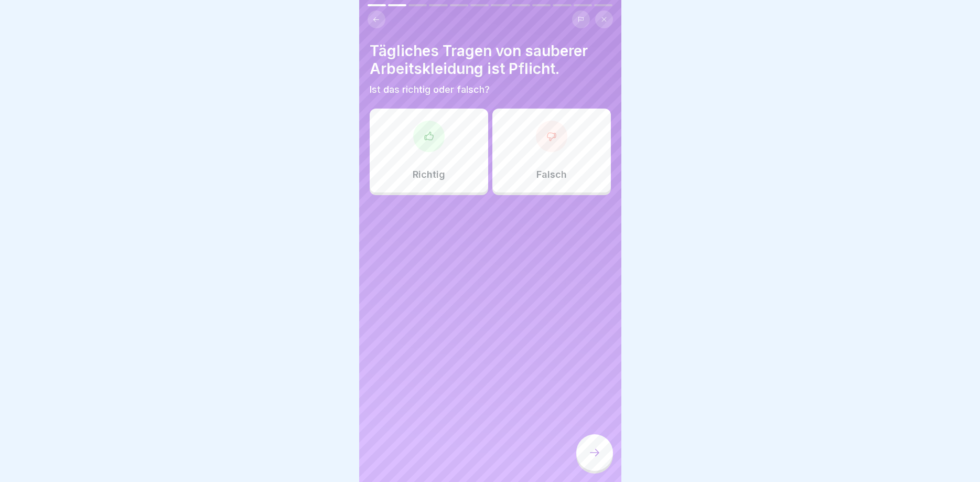
click at [434, 143] on div at bounding box center [428, 136] width 31 height 31
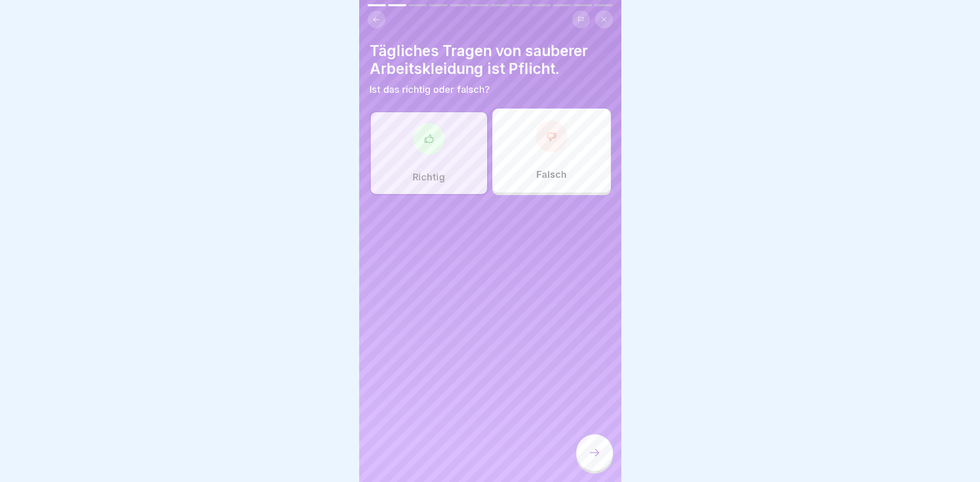
click at [593, 444] on div at bounding box center [594, 452] width 37 height 37
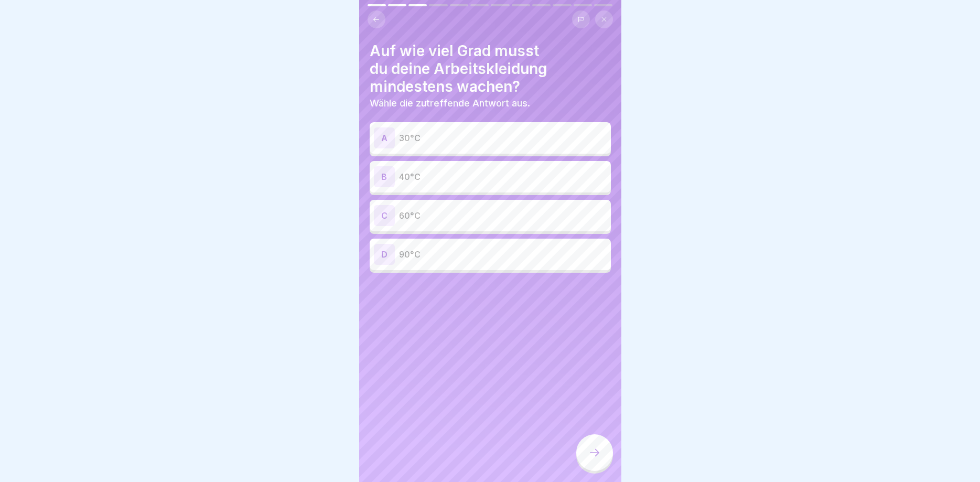
click at [445, 210] on p "60°C" at bounding box center [503, 215] width 208 height 13
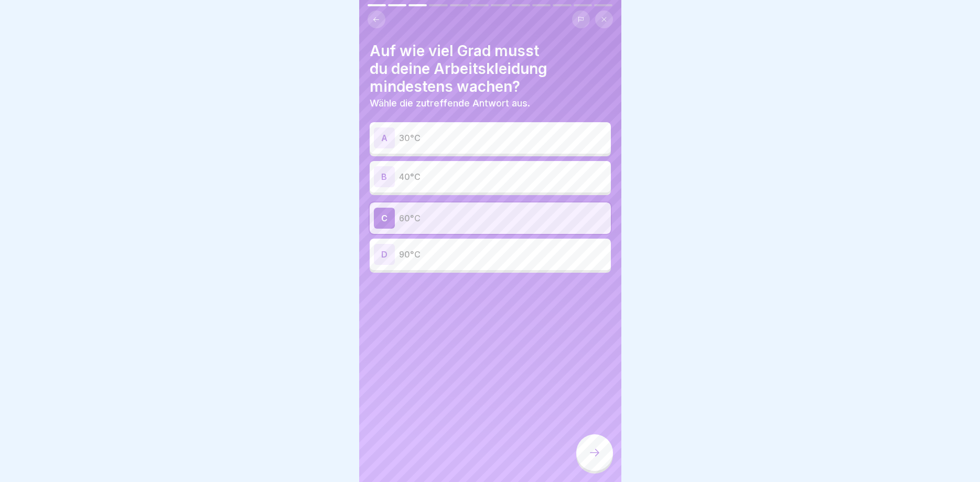
click at [588, 446] on div at bounding box center [594, 452] width 37 height 37
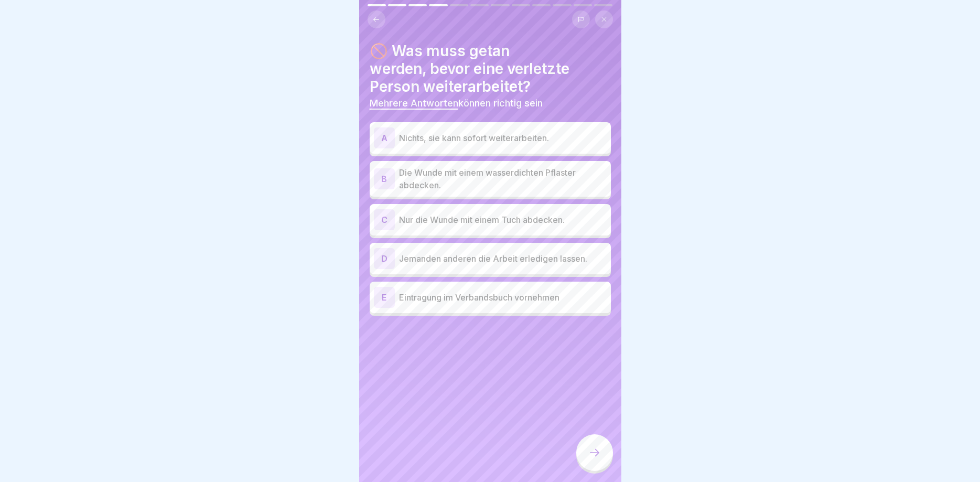
click at [382, 183] on div "B" at bounding box center [384, 178] width 21 height 21
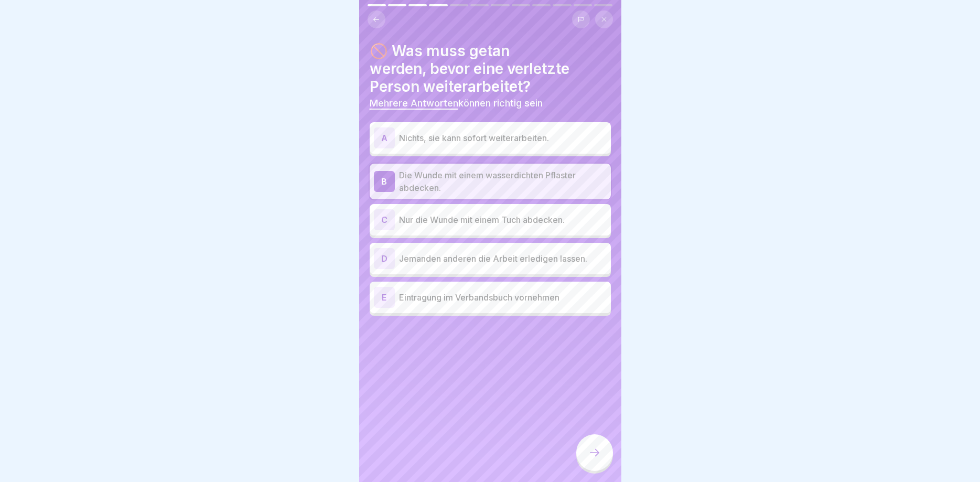
click at [389, 292] on div "E" at bounding box center [384, 297] width 21 height 21
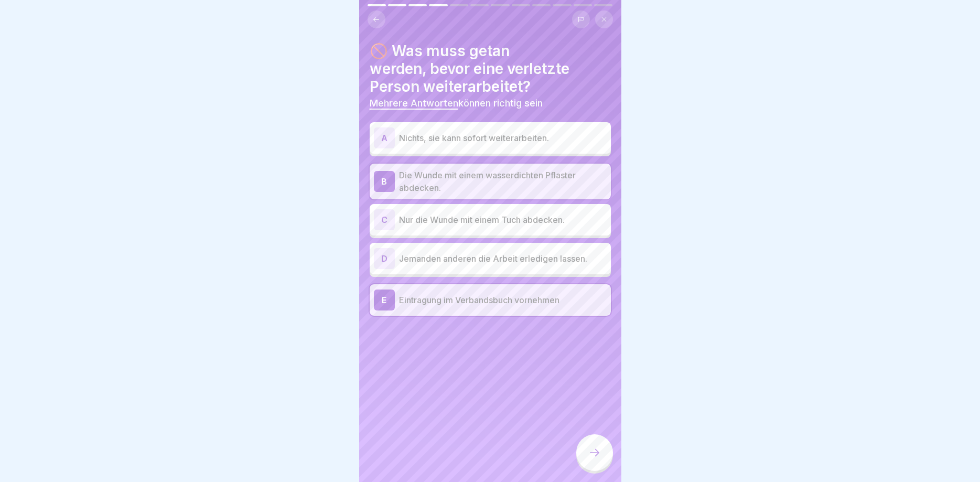
click at [594, 451] on icon at bounding box center [595, 452] width 13 height 13
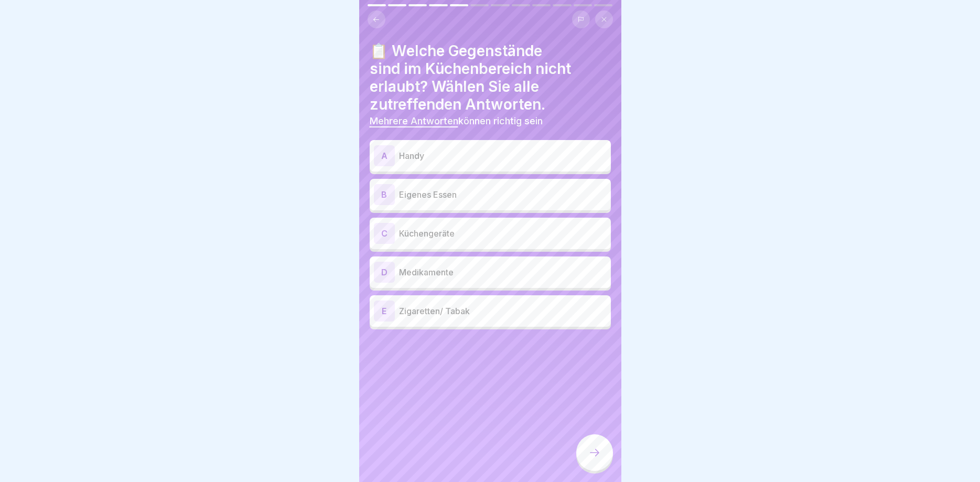
click at [391, 155] on div "A" at bounding box center [384, 155] width 21 height 21
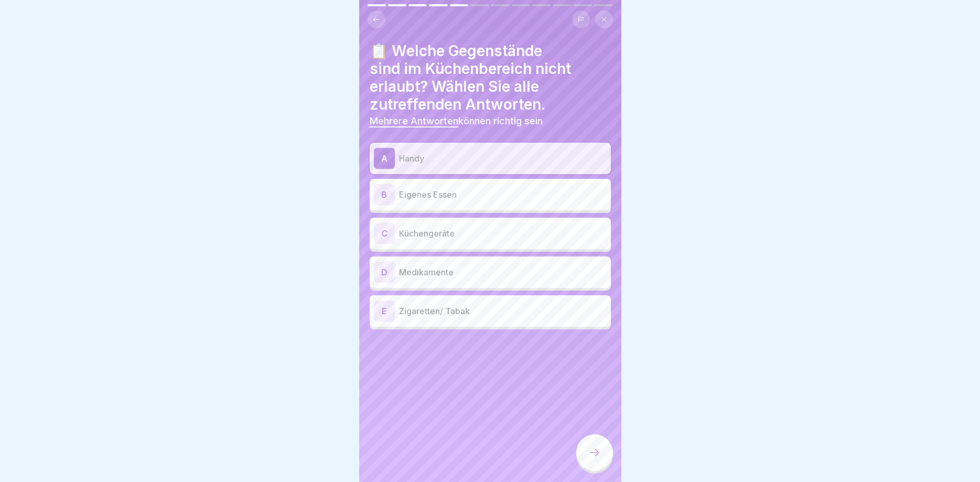
click at [391, 194] on div "B" at bounding box center [384, 194] width 21 height 21
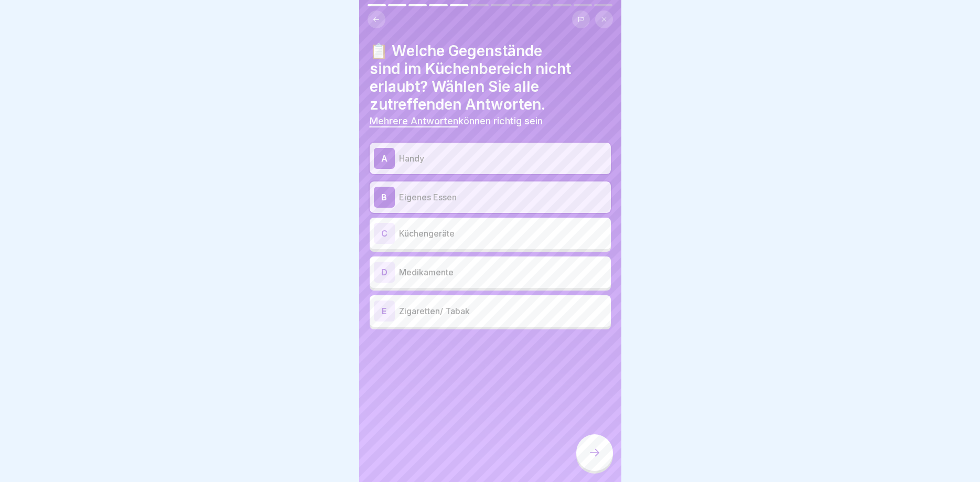
click at [386, 271] on div "D" at bounding box center [384, 272] width 21 height 21
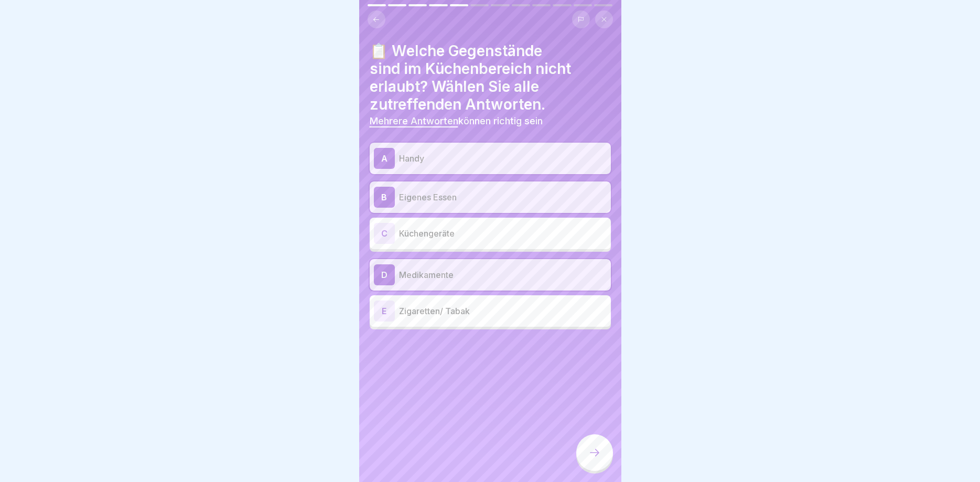
click at [388, 307] on div "E" at bounding box center [384, 311] width 21 height 21
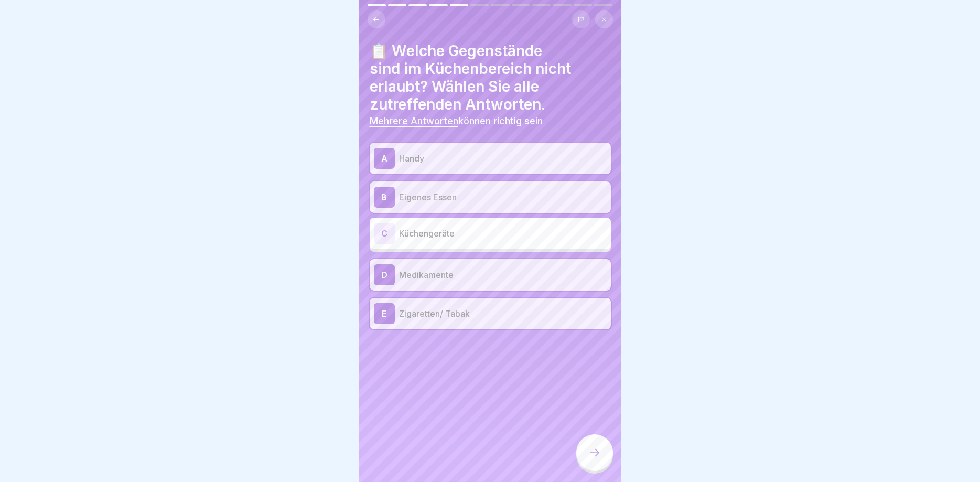
click at [592, 449] on icon at bounding box center [595, 452] width 13 height 13
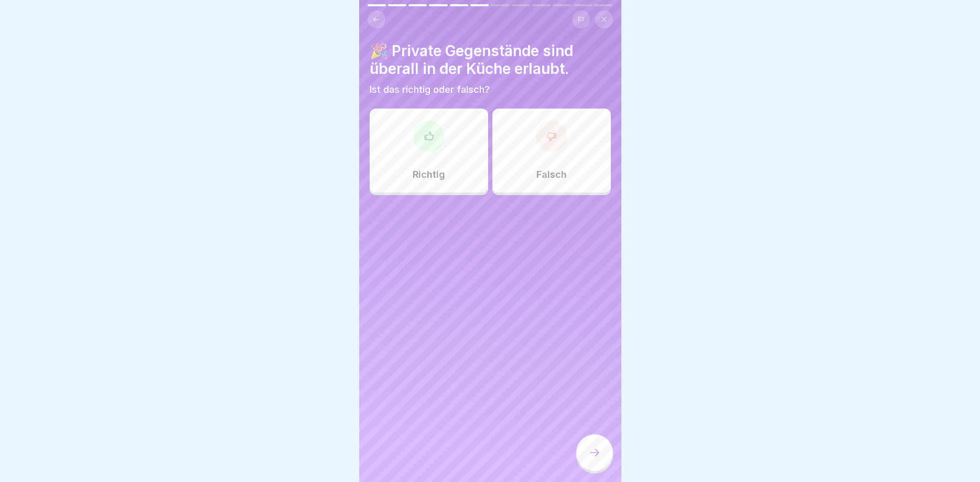
click at [553, 141] on icon at bounding box center [552, 136] width 10 height 10
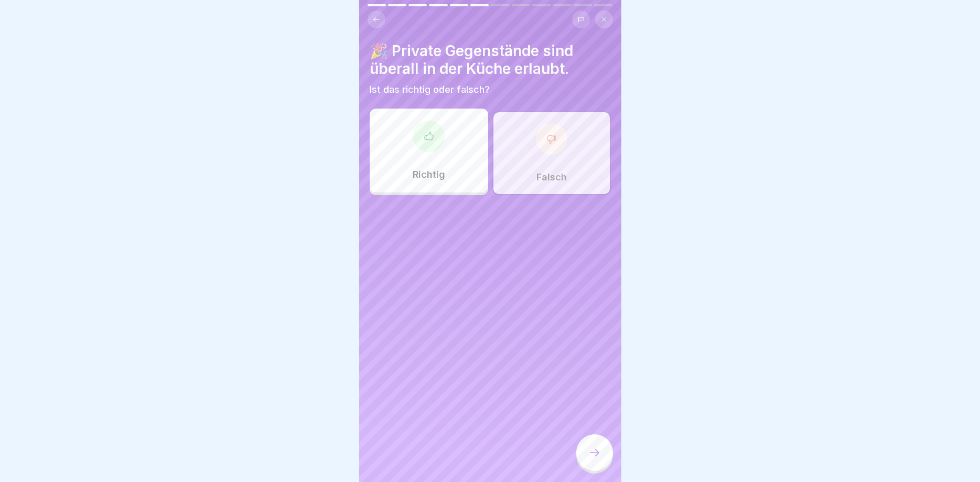
click at [592, 442] on div at bounding box center [594, 452] width 37 height 37
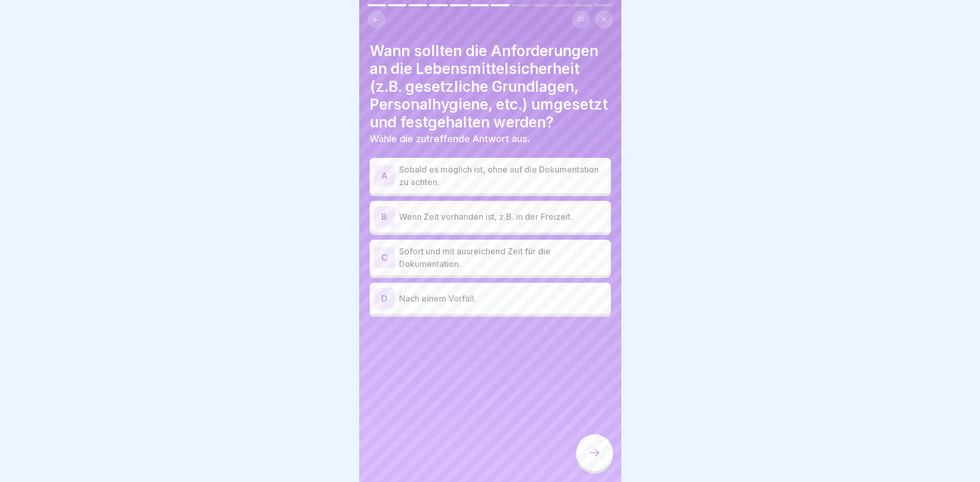
click at [386, 257] on div "C" at bounding box center [384, 257] width 21 height 21
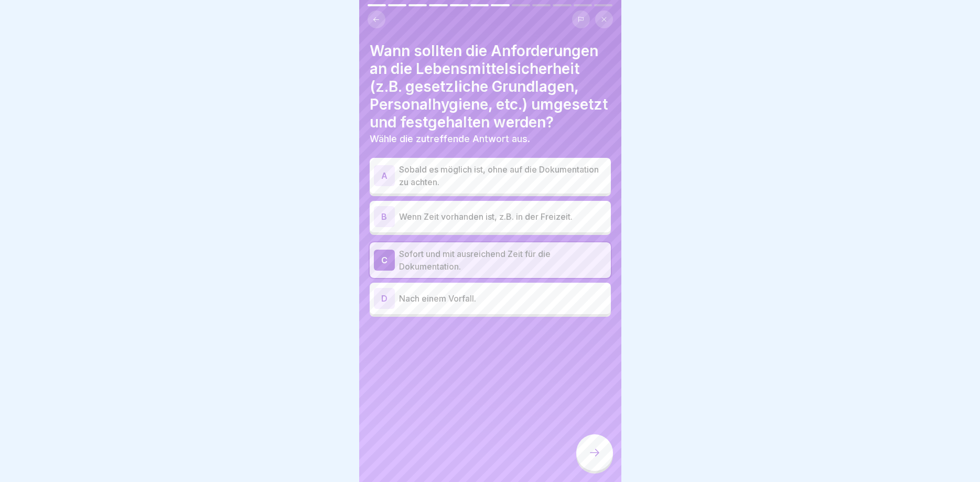
click at [394, 297] on div "D" at bounding box center [384, 298] width 21 height 21
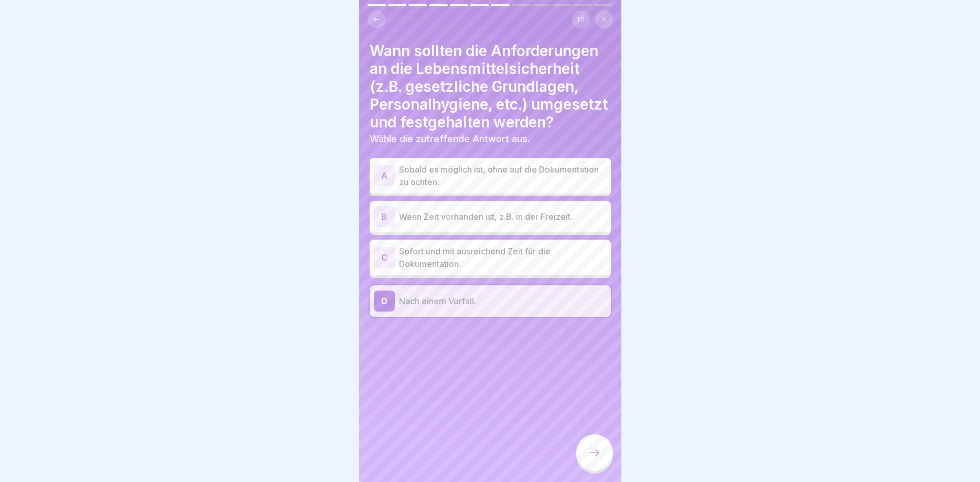
click at [386, 260] on div "C" at bounding box center [384, 257] width 21 height 21
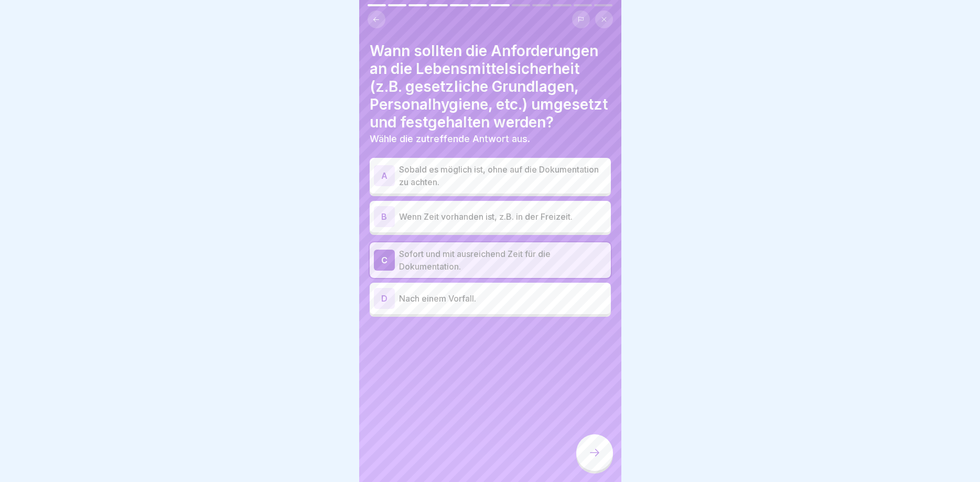
click at [597, 459] on div at bounding box center [594, 452] width 37 height 37
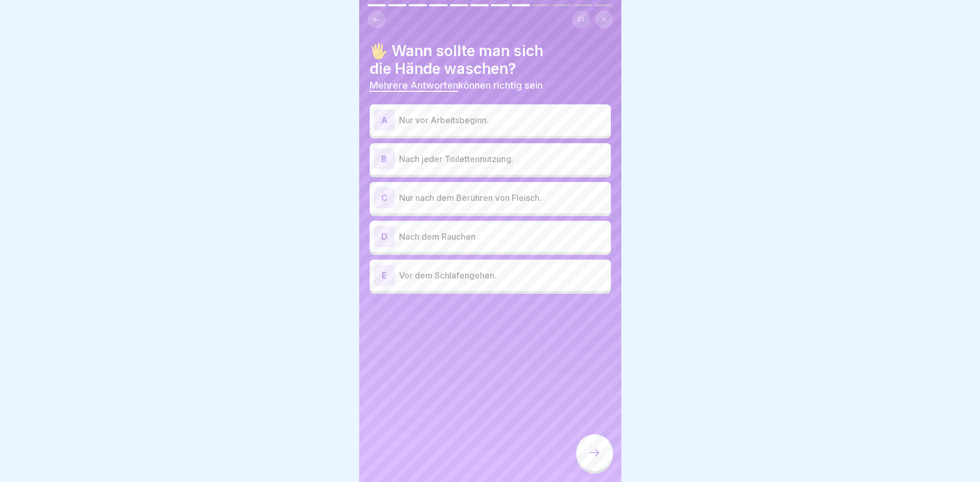
click at [383, 154] on div "B" at bounding box center [384, 158] width 21 height 21
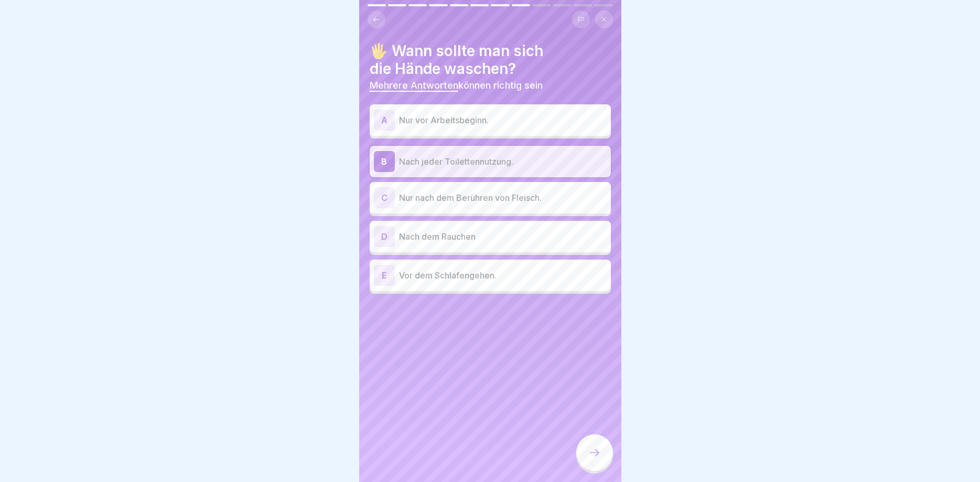
click at [392, 200] on div "C" at bounding box center [384, 197] width 21 height 21
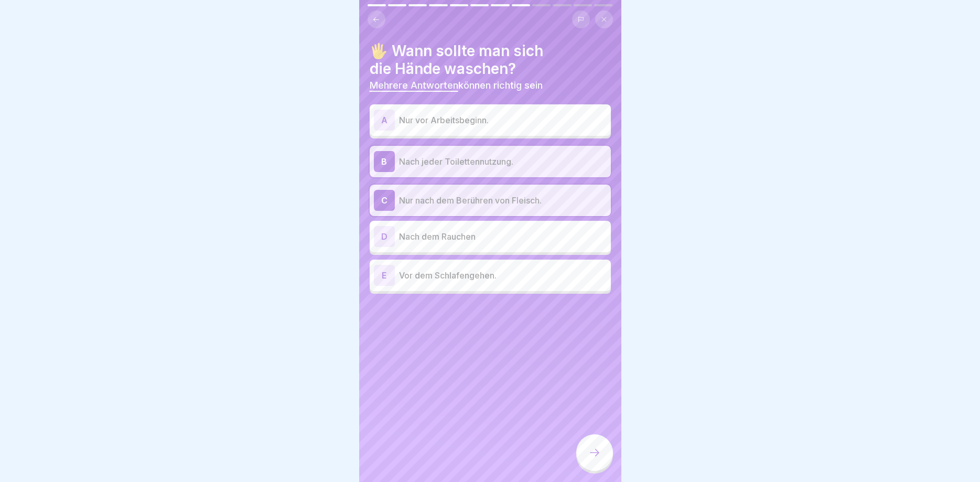
click at [392, 236] on div "D" at bounding box center [384, 236] width 21 height 21
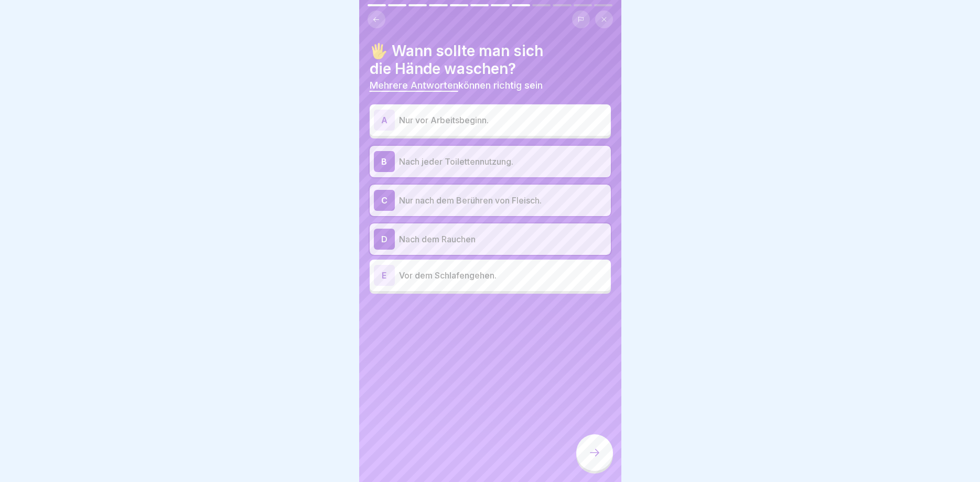
click at [599, 451] on icon at bounding box center [595, 452] width 13 height 13
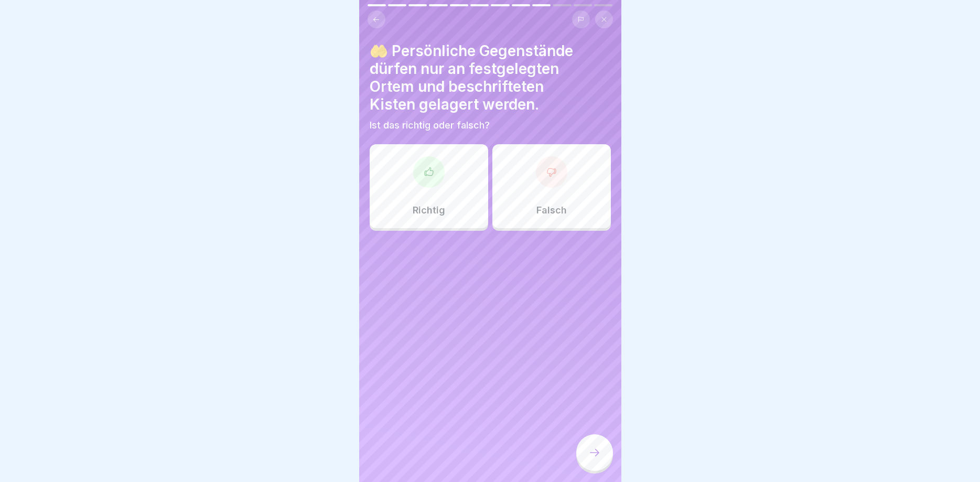
click at [437, 174] on div at bounding box center [428, 171] width 31 height 31
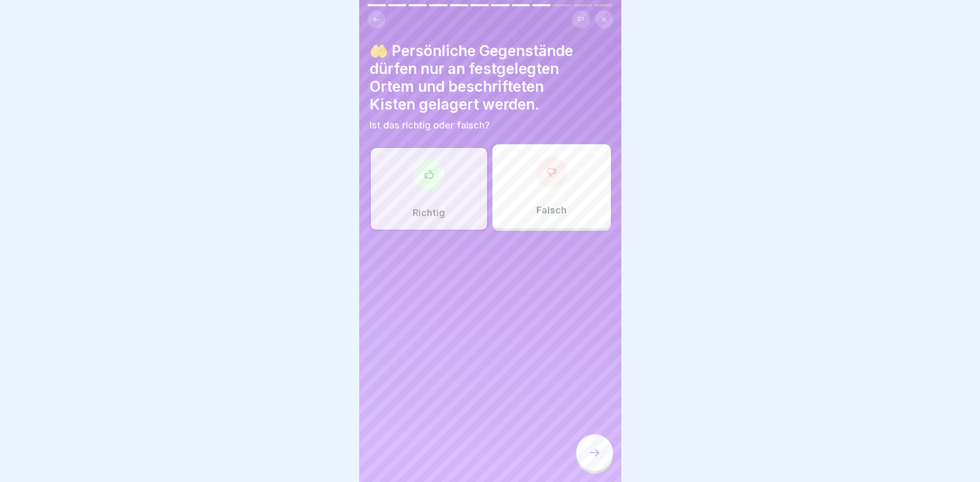
click at [582, 445] on div at bounding box center [594, 452] width 37 height 37
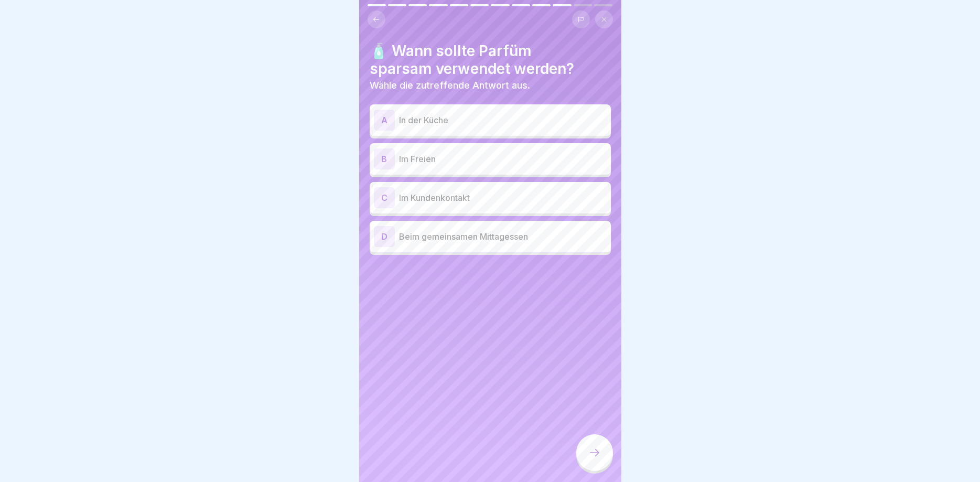
click at [383, 158] on div "B" at bounding box center [384, 158] width 21 height 21
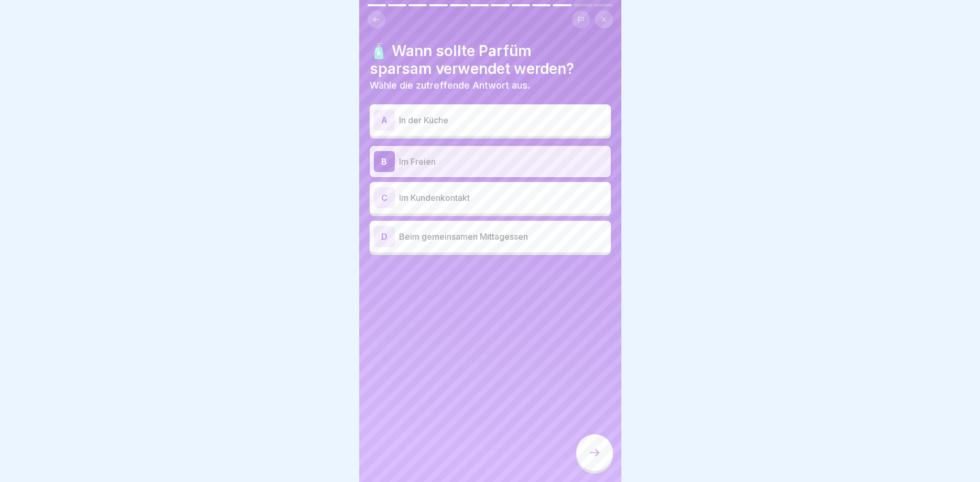
click at [586, 455] on div at bounding box center [594, 452] width 37 height 37
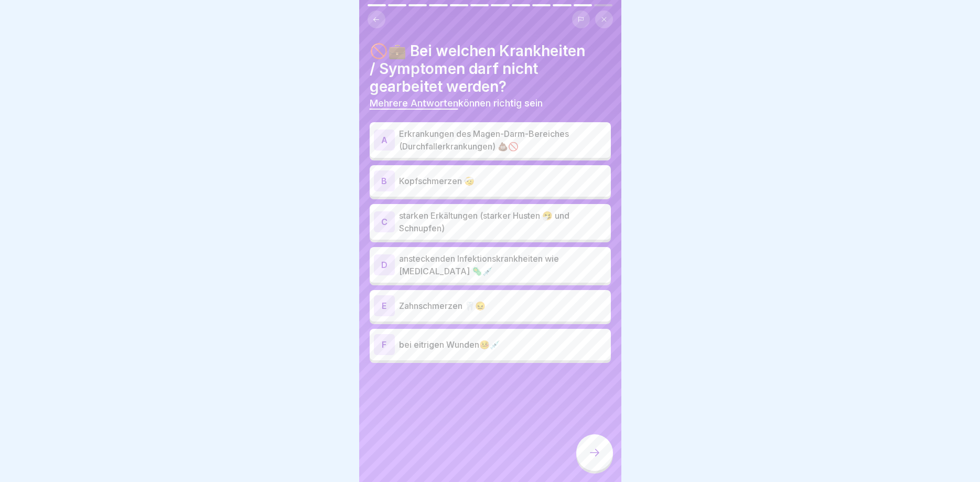
click at [387, 140] on div "A" at bounding box center [384, 140] width 21 height 21
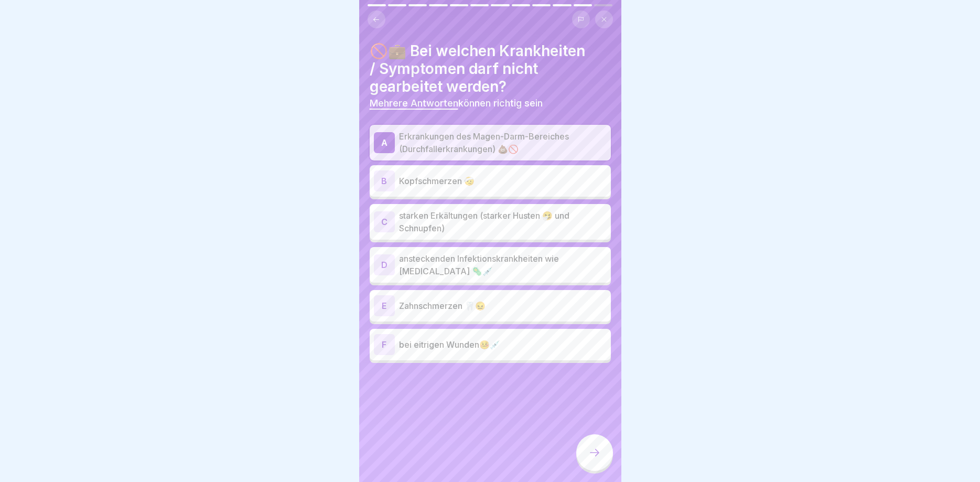
click at [386, 219] on div "C" at bounding box center [384, 221] width 21 height 21
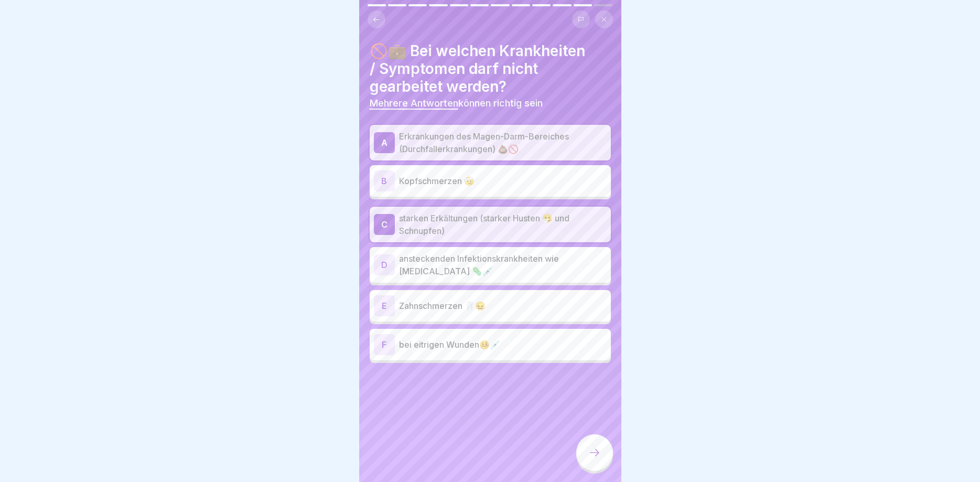
click at [379, 259] on div "D" at bounding box center [384, 264] width 21 height 21
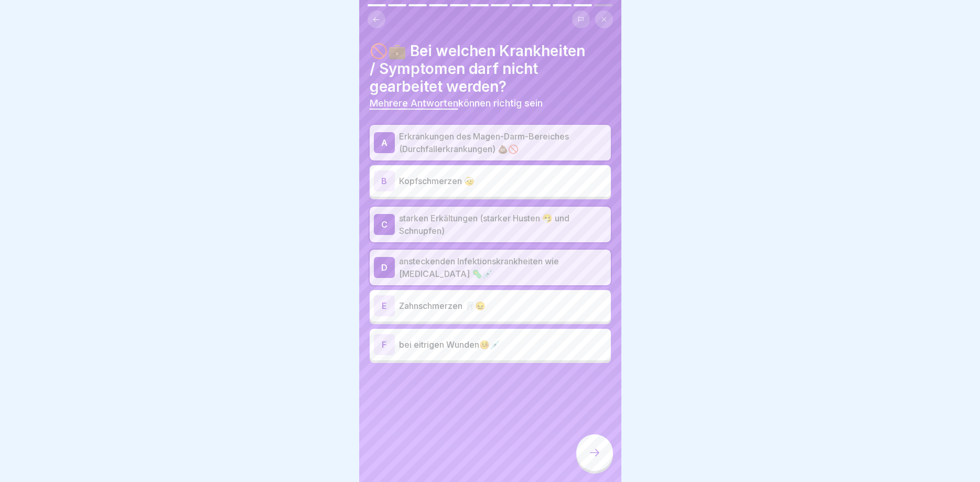
click at [382, 336] on div "F" at bounding box center [384, 344] width 21 height 21
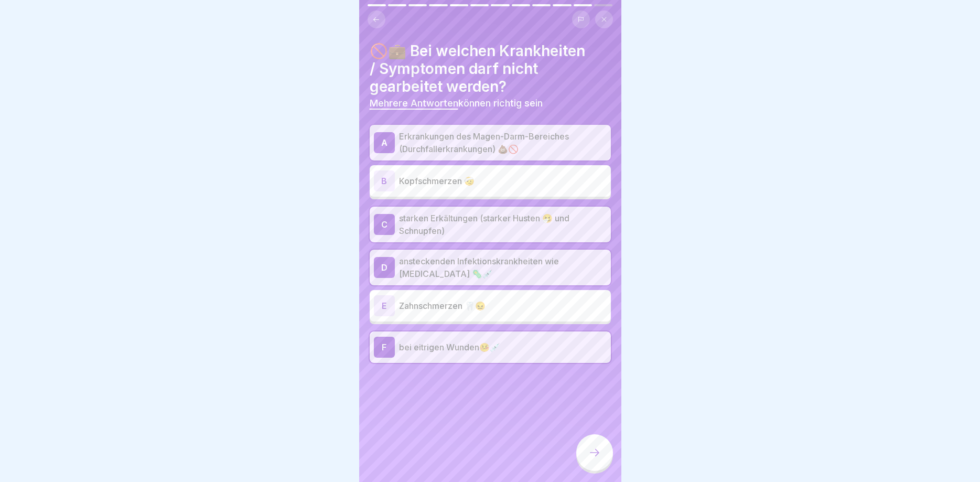
click at [601, 444] on div at bounding box center [594, 452] width 37 height 37
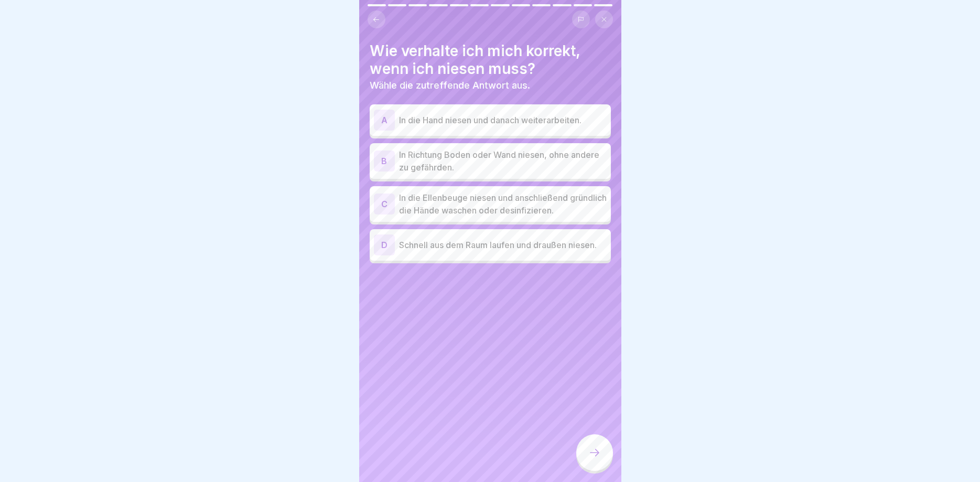
click at [382, 198] on div "C" at bounding box center [384, 204] width 21 height 21
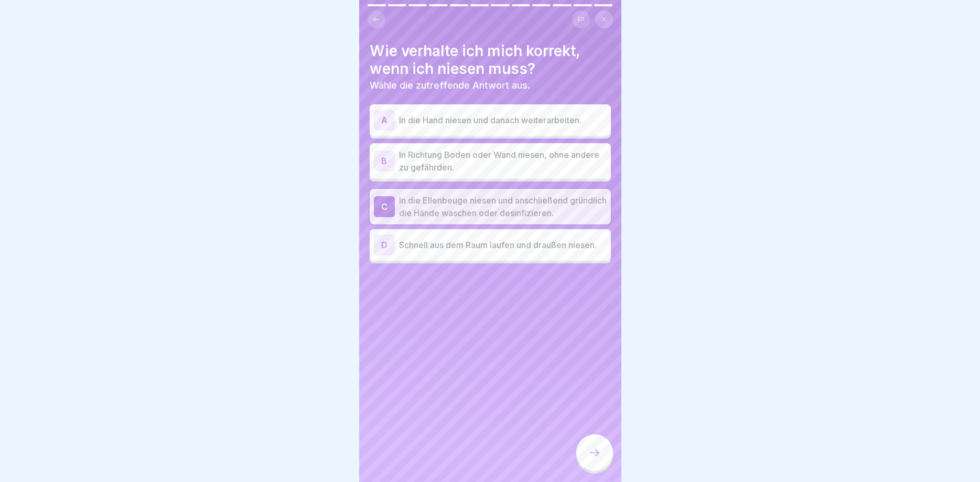
click at [595, 449] on icon at bounding box center [595, 452] width 13 height 13
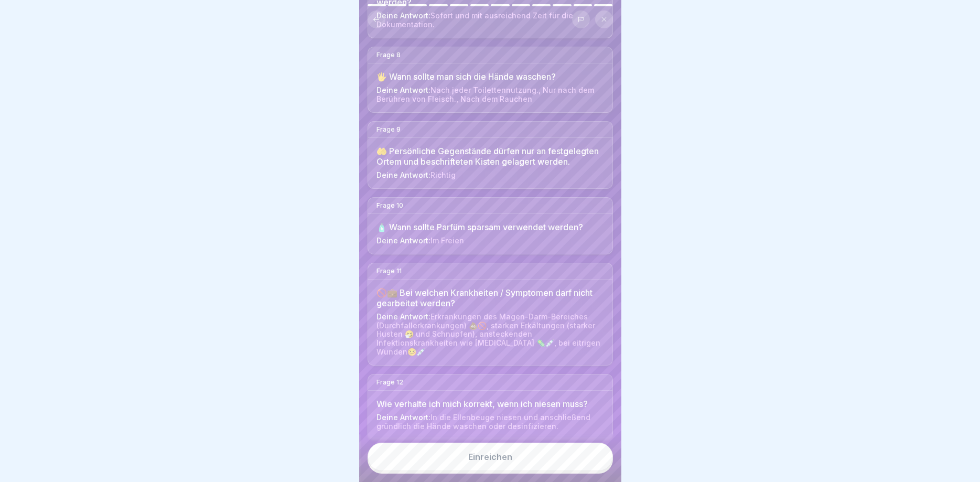
scroll to position [652, 0]
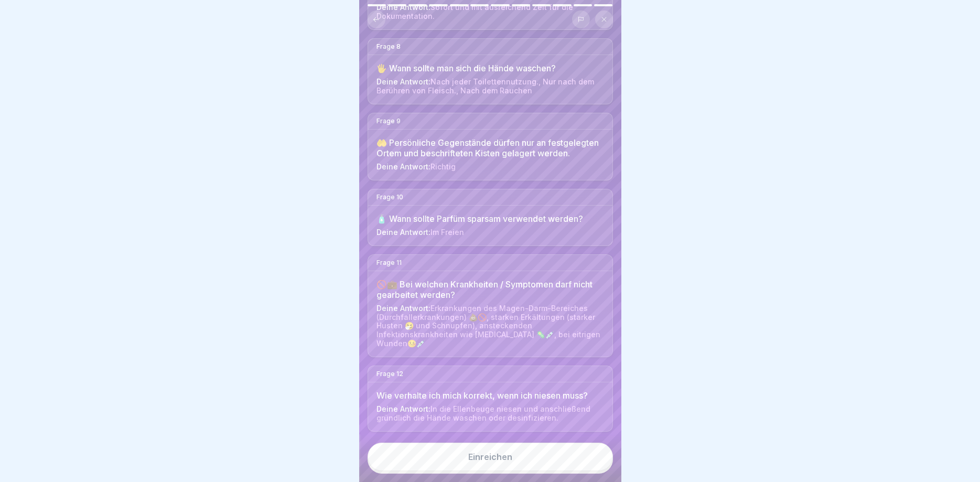
click at [518, 453] on button "Einreichen" at bounding box center [490, 457] width 245 height 28
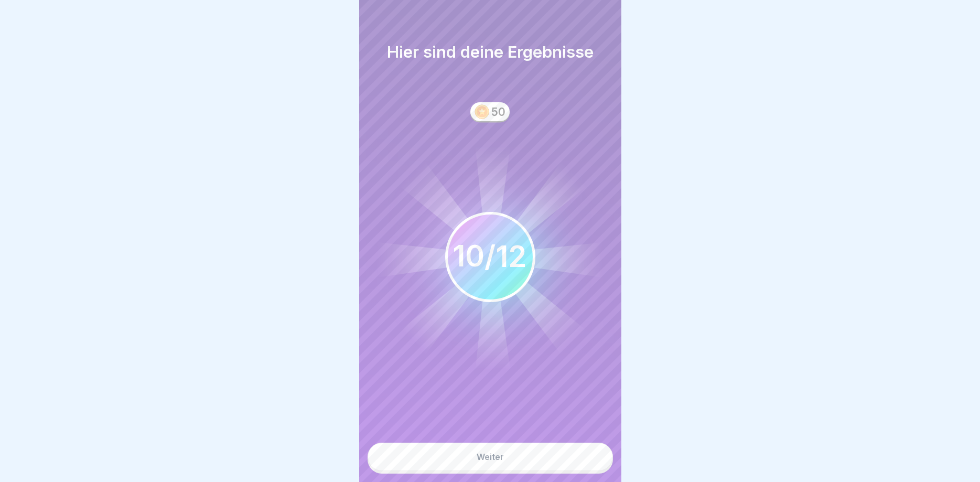
click at [506, 450] on button "Weiter" at bounding box center [490, 457] width 245 height 28
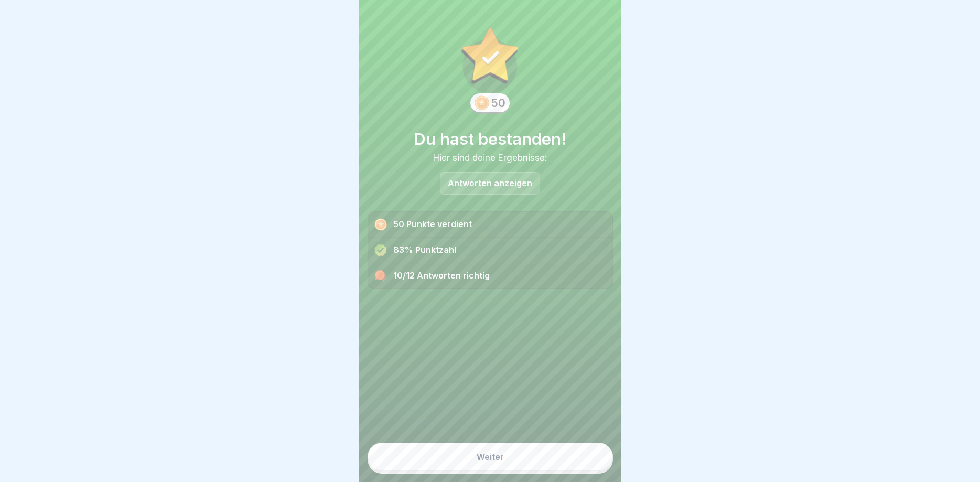
click at [477, 181] on p "Antworten anzeigen" at bounding box center [490, 183] width 84 height 9
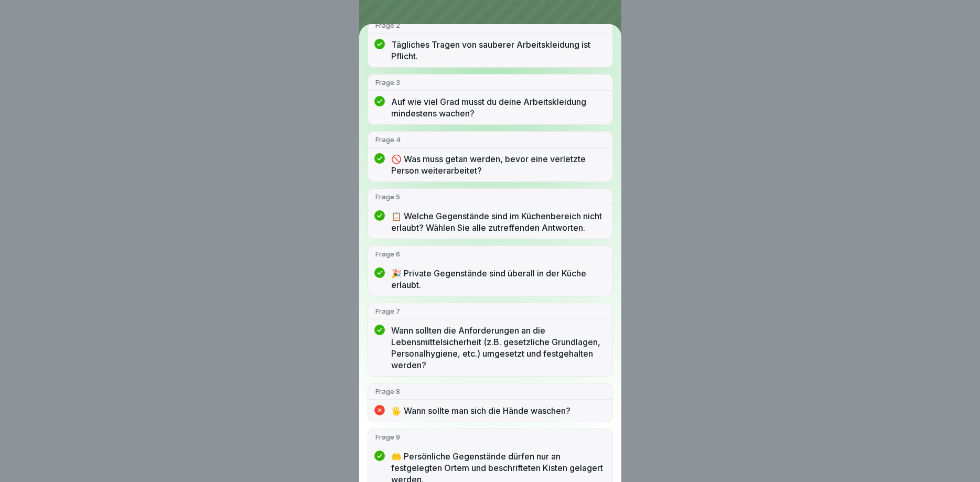
scroll to position [0, 0]
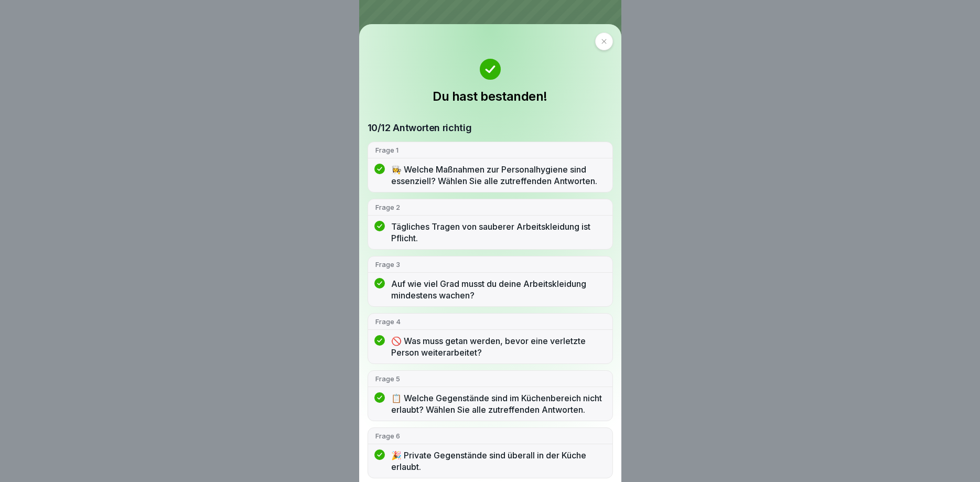
click at [382, 49] on div "Du hast bestanden! 10/12 Antworten richtig Frage 1 👩‍🍳 Welche Maßnahmen zur Per…" at bounding box center [490, 253] width 262 height 458
click at [602, 43] on icon at bounding box center [604, 41] width 5 height 5
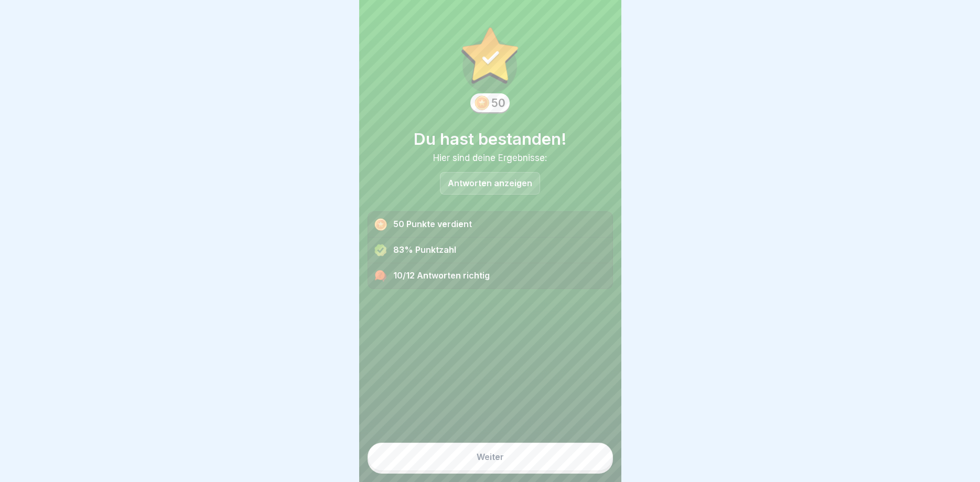
click at [502, 448] on button "Weiter" at bounding box center [490, 457] width 245 height 28
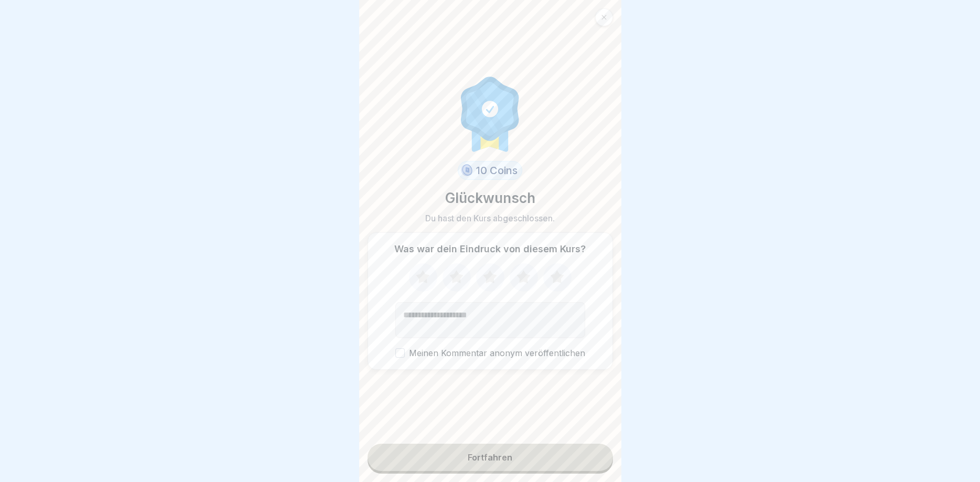
click at [460, 281] on icon at bounding box center [457, 276] width 14 height 13
click at [430, 318] on textarea "Kommentar (optional)" at bounding box center [491, 320] width 190 height 36
type textarea "**********"
click at [398, 350] on button "Meinen Kommentar anonym veröffentlichen" at bounding box center [400, 352] width 9 height 9
click at [467, 447] on button "Fortfahren" at bounding box center [490, 457] width 245 height 27
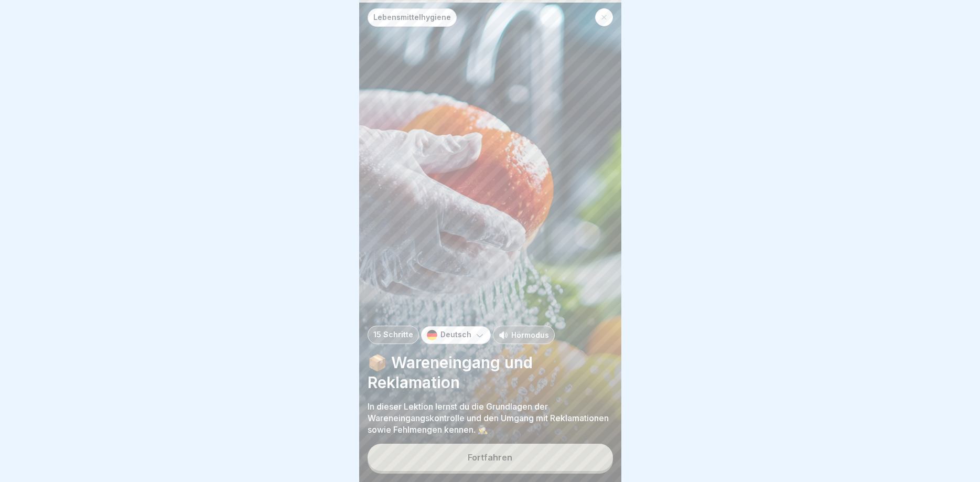
click at [494, 462] on div "Fortfahren" at bounding box center [490, 457] width 45 height 9
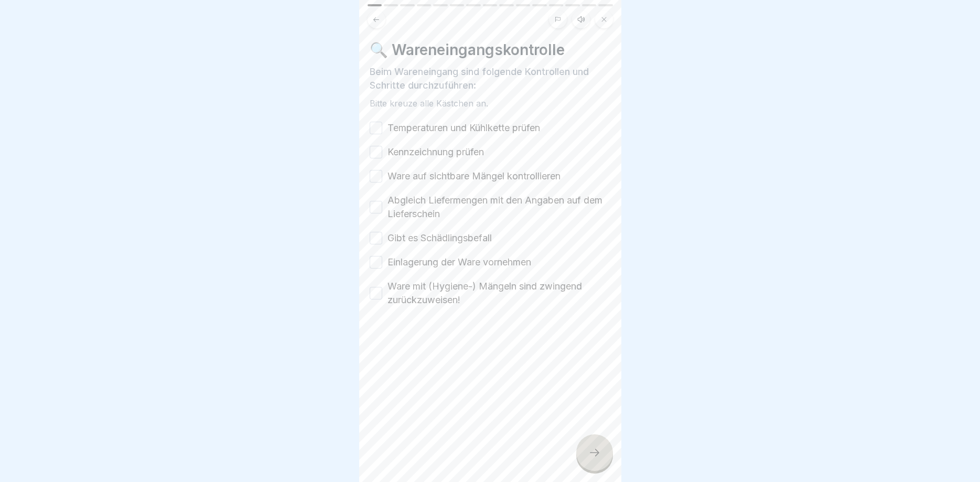
click at [377, 131] on button "Temperaturen und Kühlkette prüfen" at bounding box center [376, 128] width 13 height 13
click at [379, 151] on button "Kennzeichnung prüfen" at bounding box center [376, 152] width 13 height 13
click at [379, 175] on button "Ware auf sichtbare Mängel kontrollieren" at bounding box center [376, 176] width 13 height 13
click at [379, 208] on button "Abgleich Liefermengen mit den Angaben auf dem Lieferschein" at bounding box center [376, 207] width 13 height 13
click at [380, 242] on button "Gibt es Schädlingsbefall" at bounding box center [376, 238] width 13 height 13
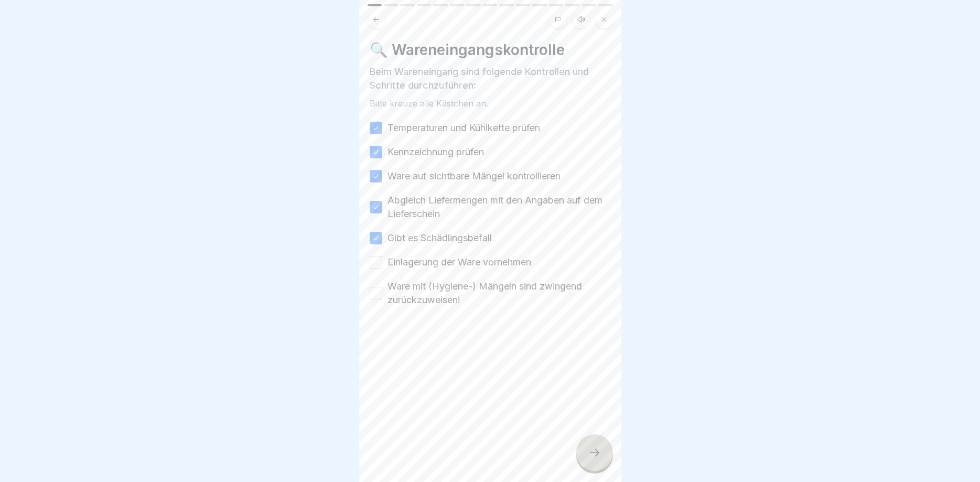
click at [375, 260] on button "Einlagerung der Ware vornehmen" at bounding box center [376, 262] width 13 height 13
click at [377, 294] on button "Ware mit (Hygiene-) Mängeln sind zwingend zurückzuweisen!" at bounding box center [376, 293] width 13 height 13
click at [595, 449] on icon at bounding box center [595, 452] width 13 height 13
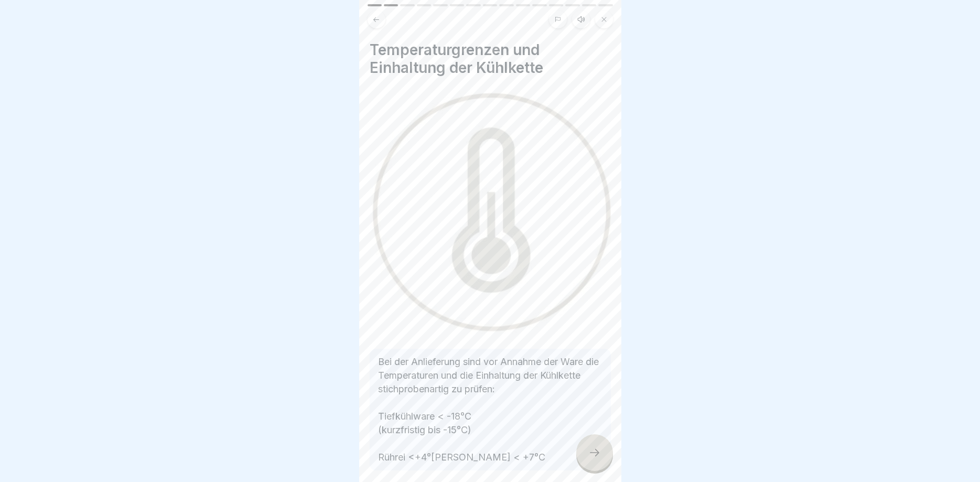
scroll to position [79, 0]
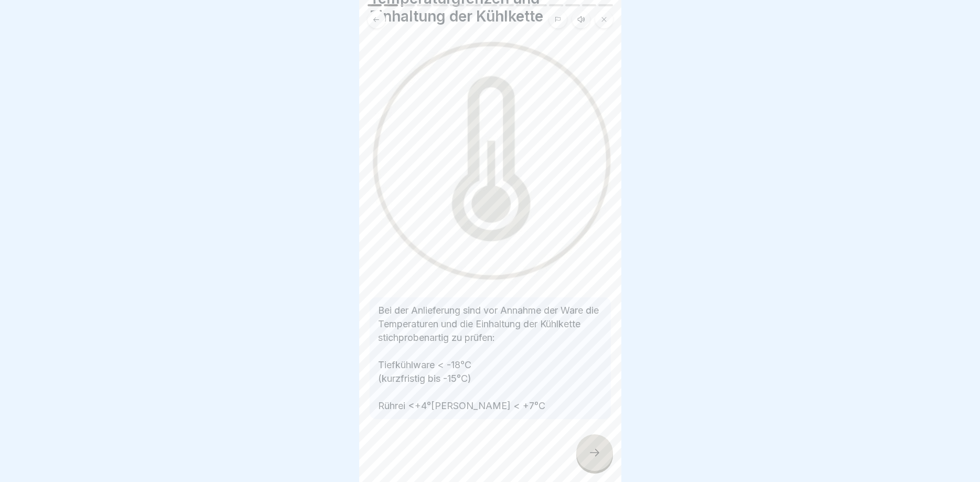
click at [592, 448] on icon at bounding box center [595, 452] width 13 height 13
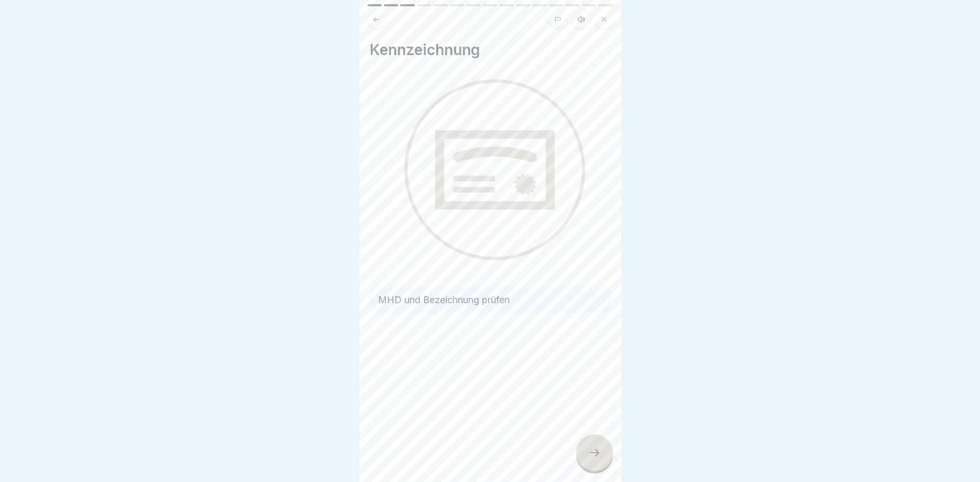
click at [595, 445] on div at bounding box center [594, 452] width 37 height 37
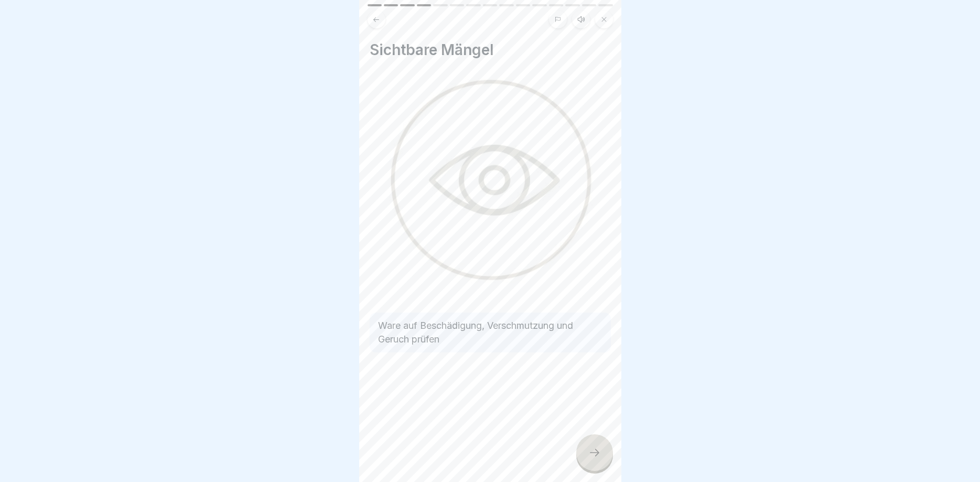
click at [589, 450] on icon at bounding box center [595, 452] width 13 height 13
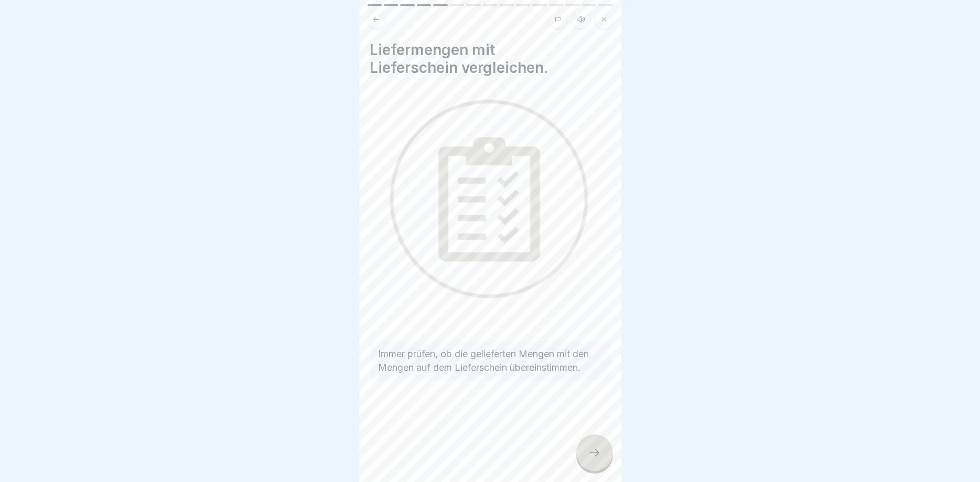
click at [601, 452] on div at bounding box center [594, 452] width 37 height 37
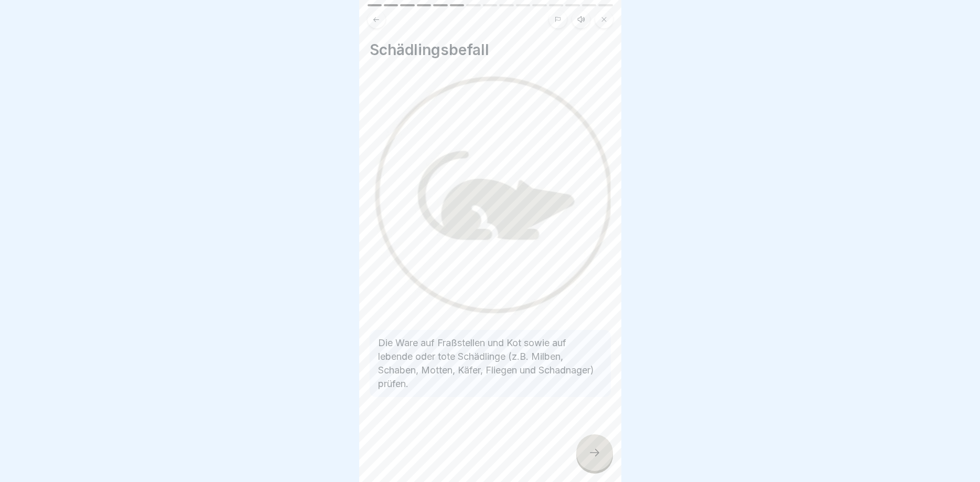
click at [601, 454] on icon at bounding box center [595, 452] width 13 height 13
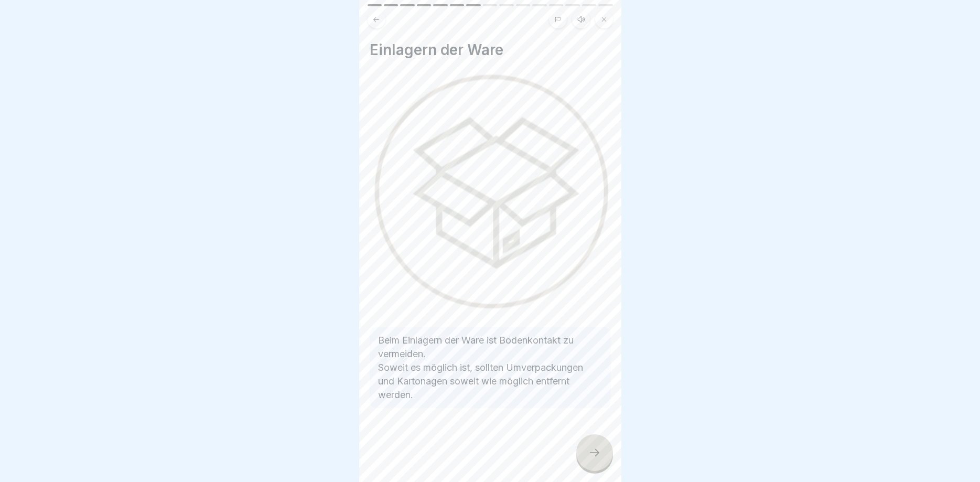
click at [592, 453] on icon at bounding box center [595, 452] width 13 height 13
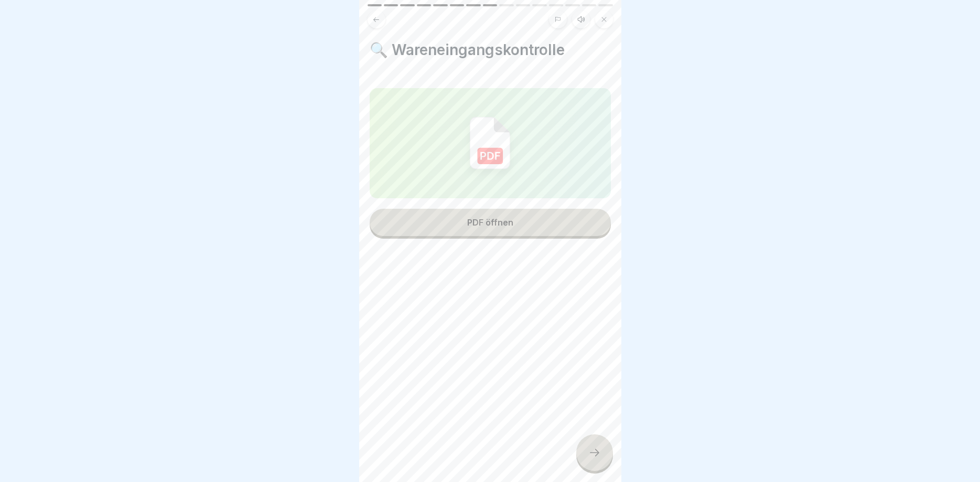
click at [511, 232] on button "PDF öffnen" at bounding box center [490, 222] width 241 height 27
click at [588, 447] on div at bounding box center [594, 452] width 37 height 37
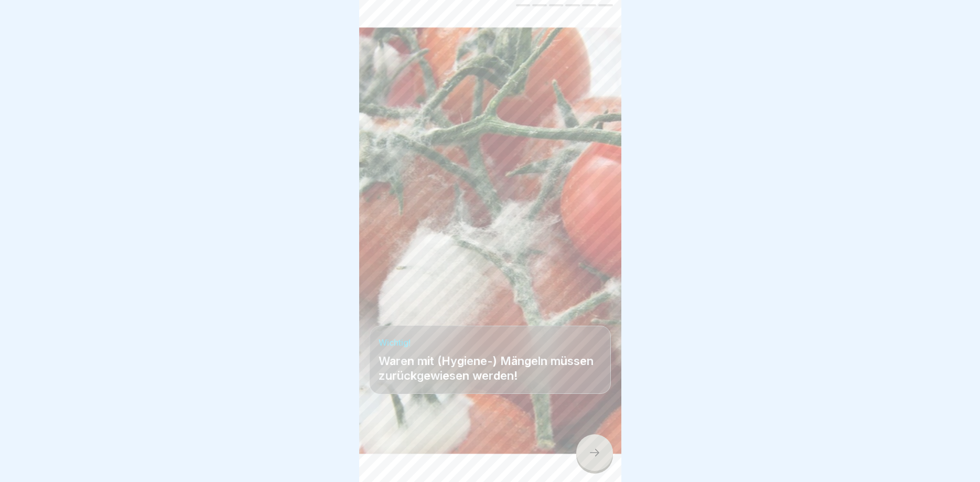
click at [603, 443] on div at bounding box center [594, 452] width 37 height 37
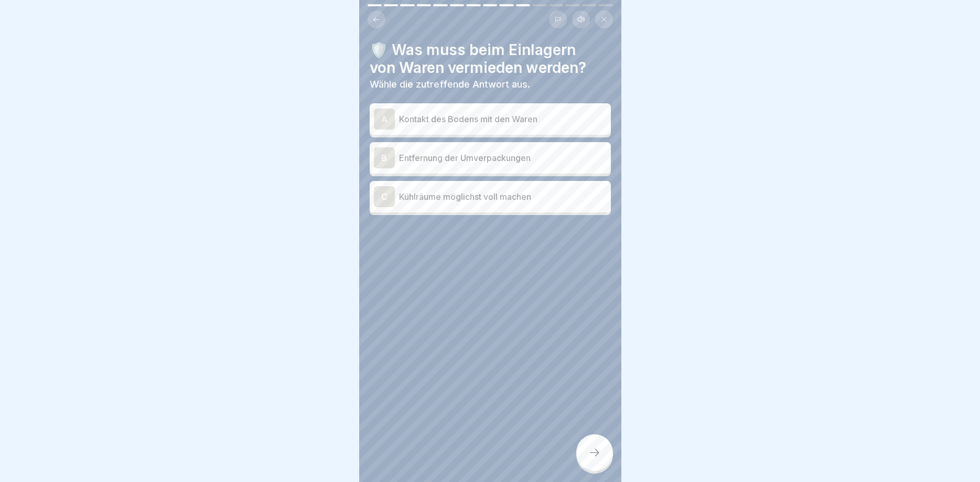
click at [387, 123] on div "A" at bounding box center [384, 119] width 21 height 21
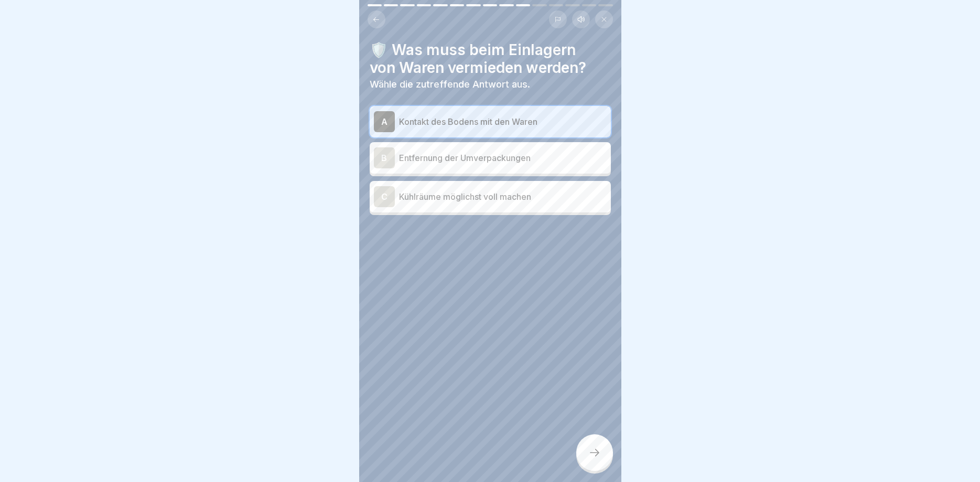
click at [388, 153] on div "B" at bounding box center [384, 157] width 21 height 21
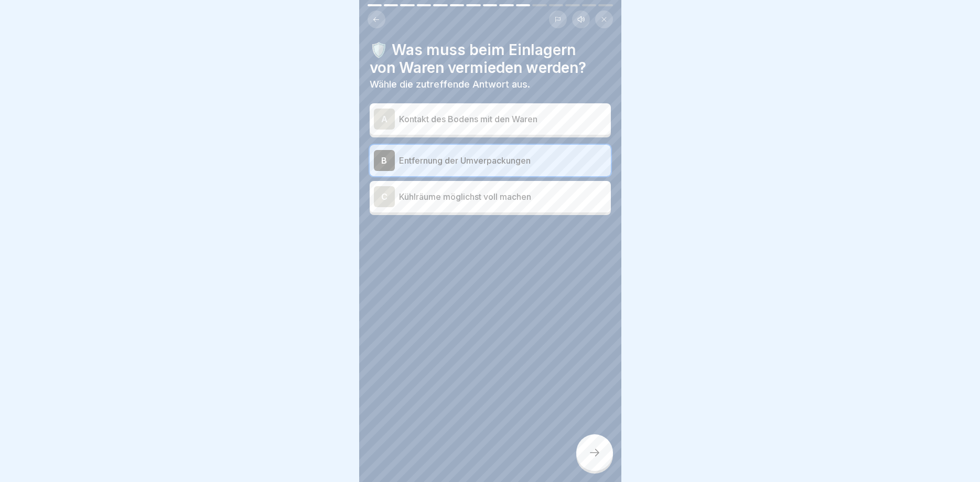
click at [599, 452] on icon at bounding box center [595, 452] width 13 height 13
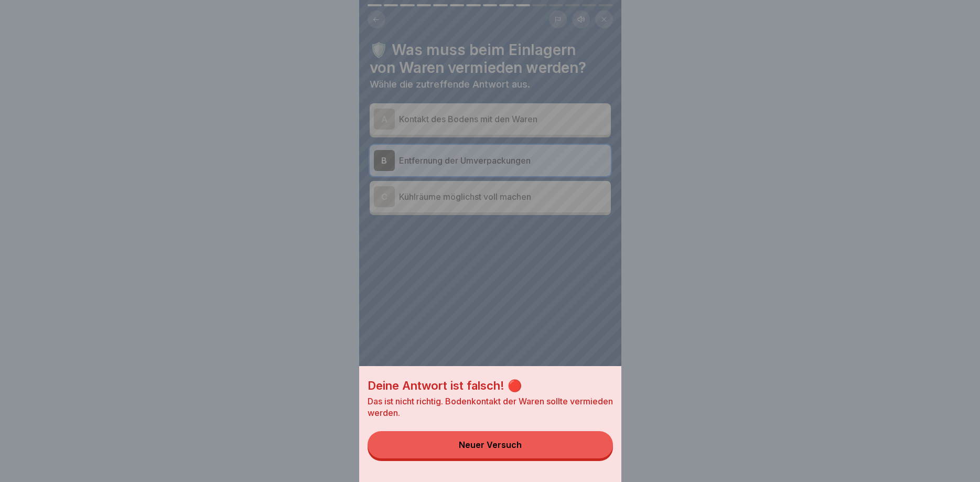
click at [503, 442] on div "Neuer Versuch" at bounding box center [490, 444] width 63 height 9
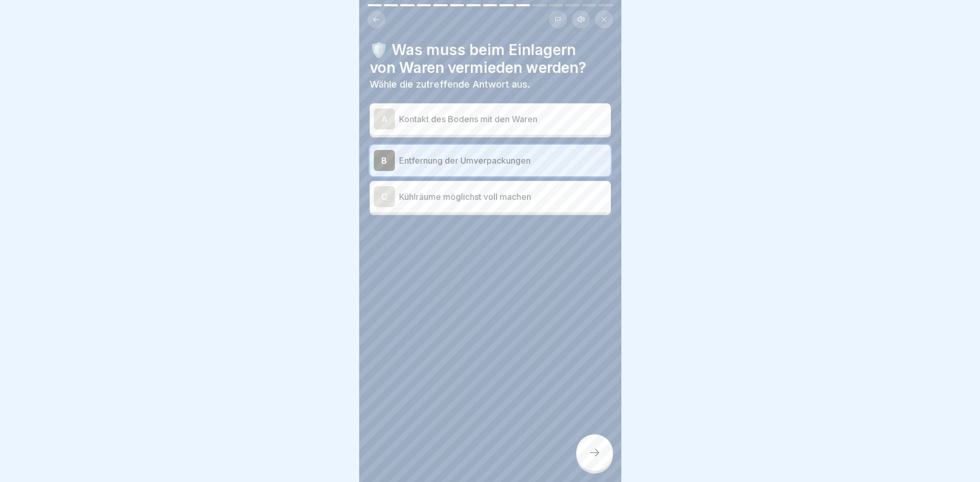
click at [385, 126] on div "A" at bounding box center [384, 119] width 21 height 21
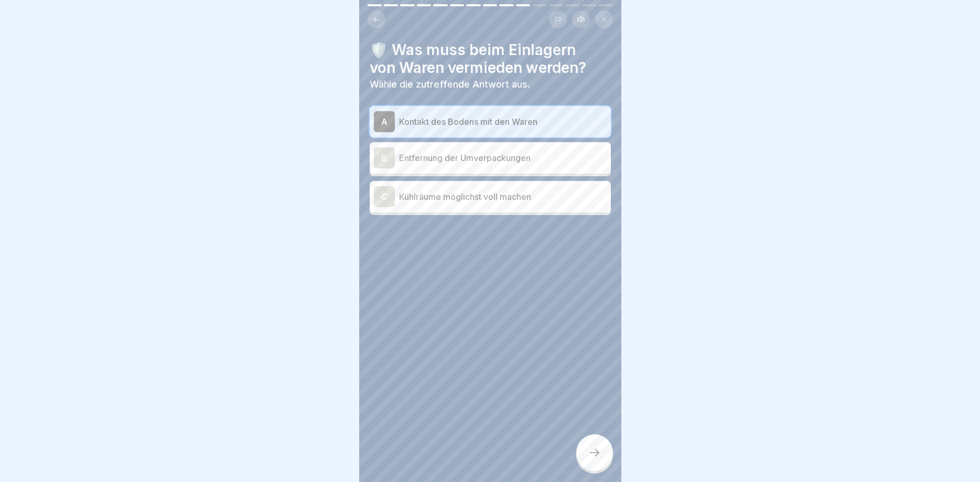
click at [605, 449] on div at bounding box center [594, 452] width 37 height 37
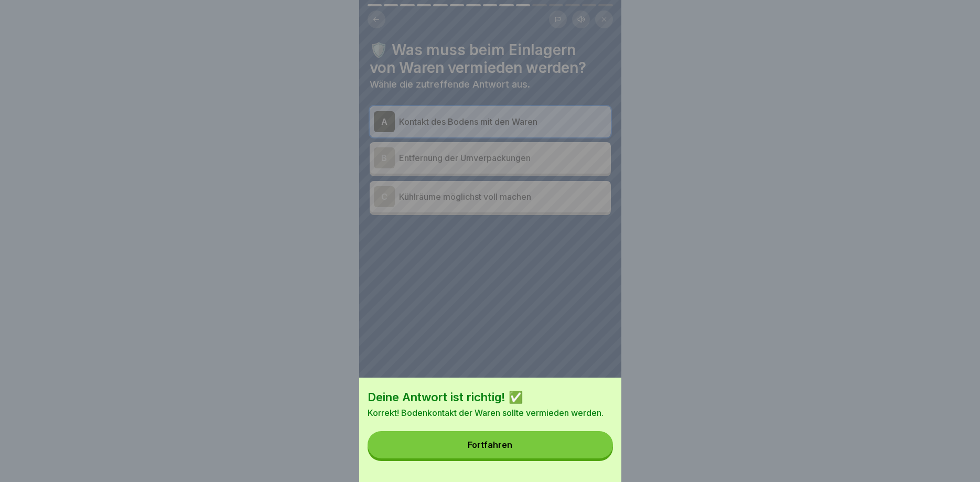
click at [536, 440] on button "Fortfahren" at bounding box center [490, 444] width 245 height 27
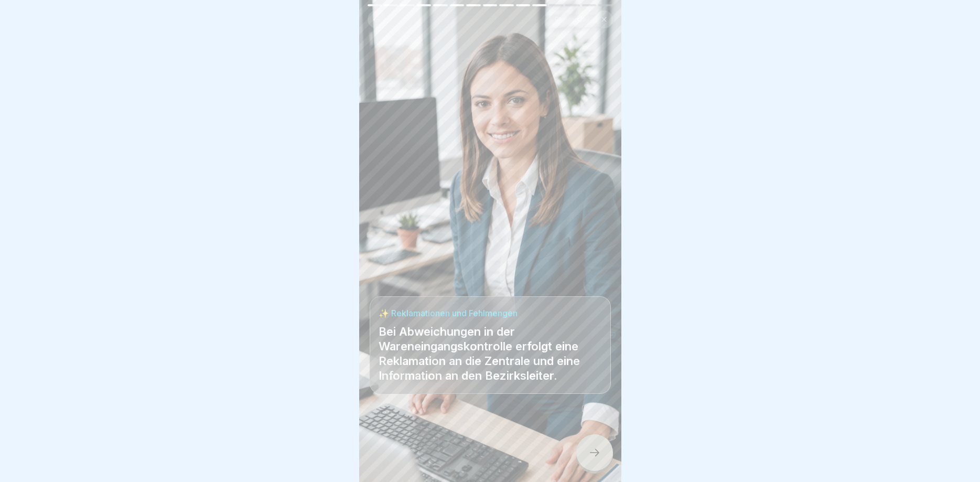
click at [596, 449] on icon at bounding box center [595, 452] width 13 height 13
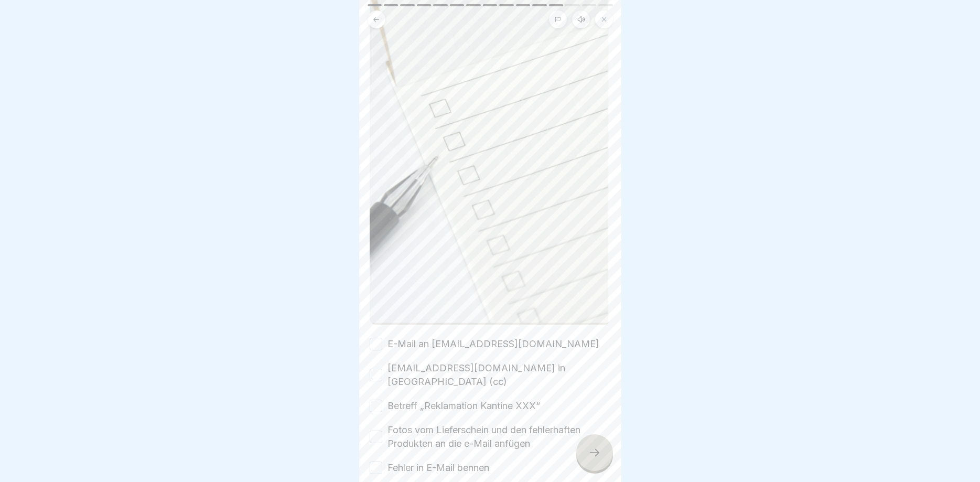
scroll to position [315, 0]
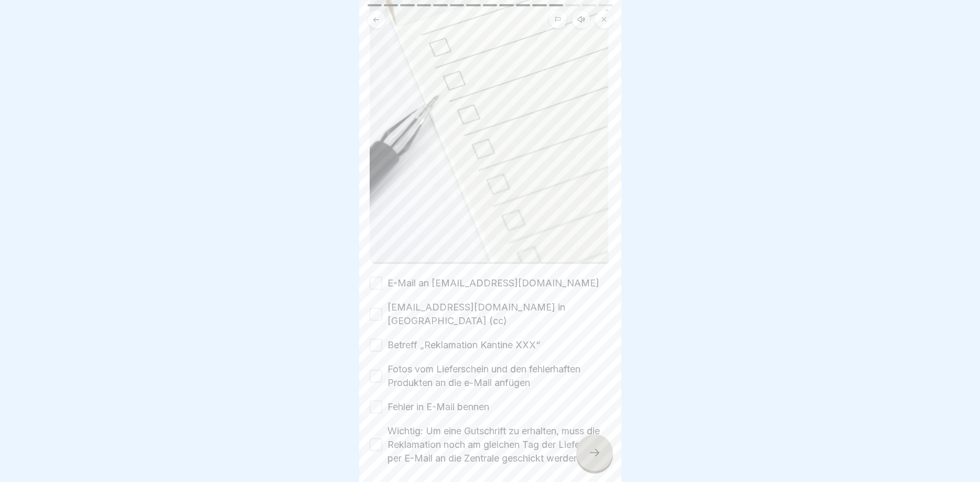
click at [375, 284] on button "E-Mail an [EMAIL_ADDRESS][DOMAIN_NAME]" at bounding box center [376, 283] width 13 height 13
click at [375, 310] on button "[EMAIL_ADDRESS][DOMAIN_NAME] in [GEOGRAPHIC_DATA] (cc)" at bounding box center [376, 314] width 13 height 13
click at [379, 339] on button "Betreff „Reklamation Kantine XXX“" at bounding box center [376, 345] width 13 height 13
click at [380, 370] on button "Fotos vom Lieferschein und den fehlerhaften Produkten an die e-Mail anfügen" at bounding box center [376, 376] width 13 height 13
click at [383, 400] on div "Fehler in E-Mail bennen" at bounding box center [430, 407] width 120 height 14
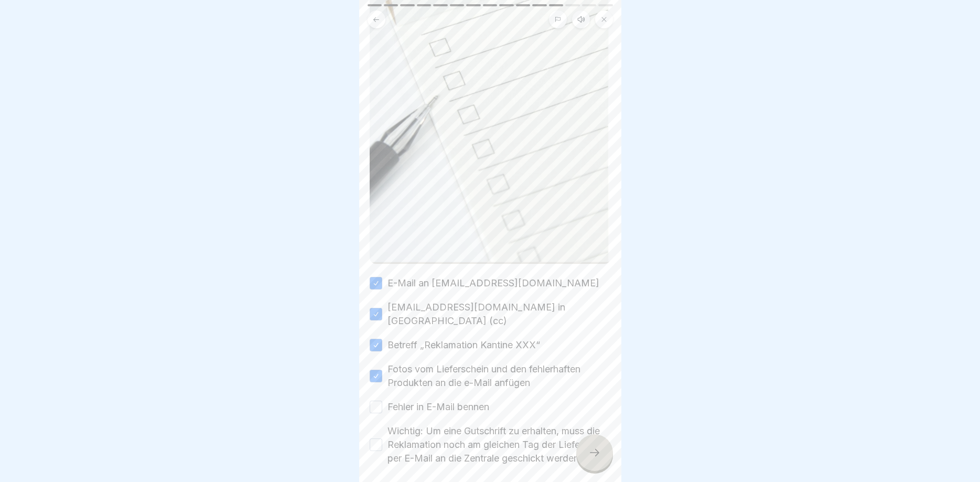
click at [375, 401] on button "Fehler in E-Mail bennen" at bounding box center [376, 407] width 13 height 13
click at [378, 439] on button "Wichtig: Um eine Gutschrift zu erhalten, muss die Reklamation noch am gleichen …" at bounding box center [376, 445] width 13 height 13
click at [597, 457] on icon at bounding box center [595, 452] width 13 height 13
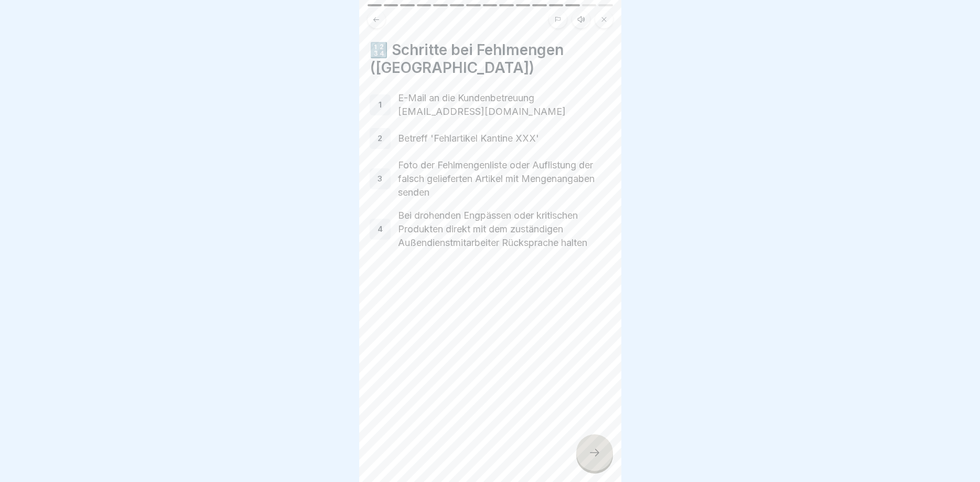
click at [597, 444] on div at bounding box center [594, 452] width 37 height 37
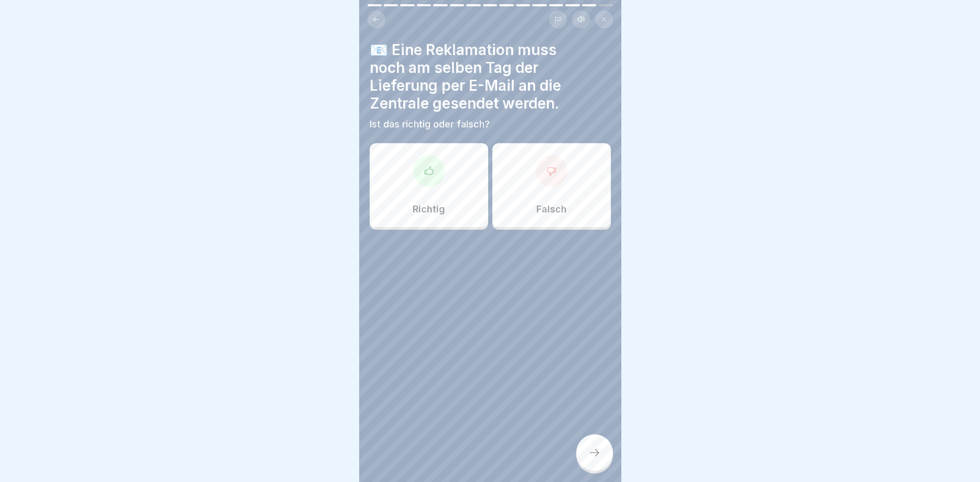
click at [432, 177] on div at bounding box center [428, 170] width 31 height 31
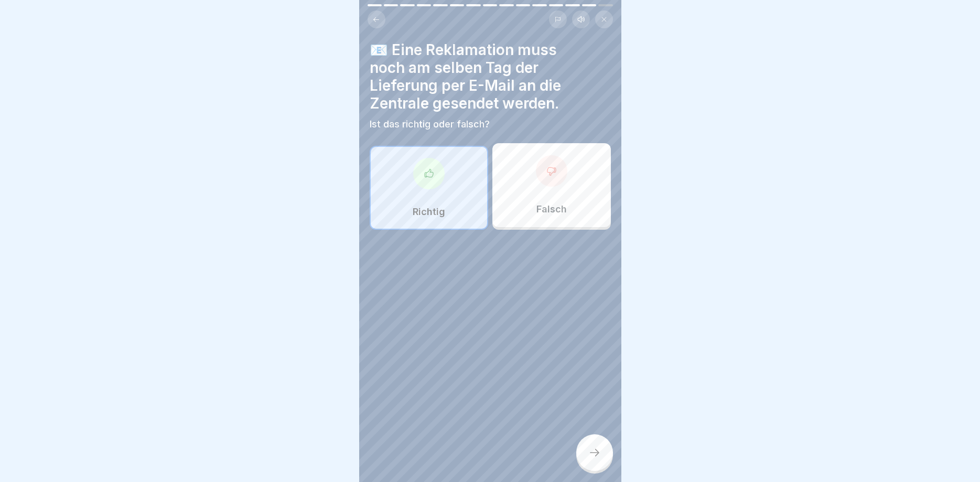
click at [588, 440] on div at bounding box center [594, 452] width 37 height 37
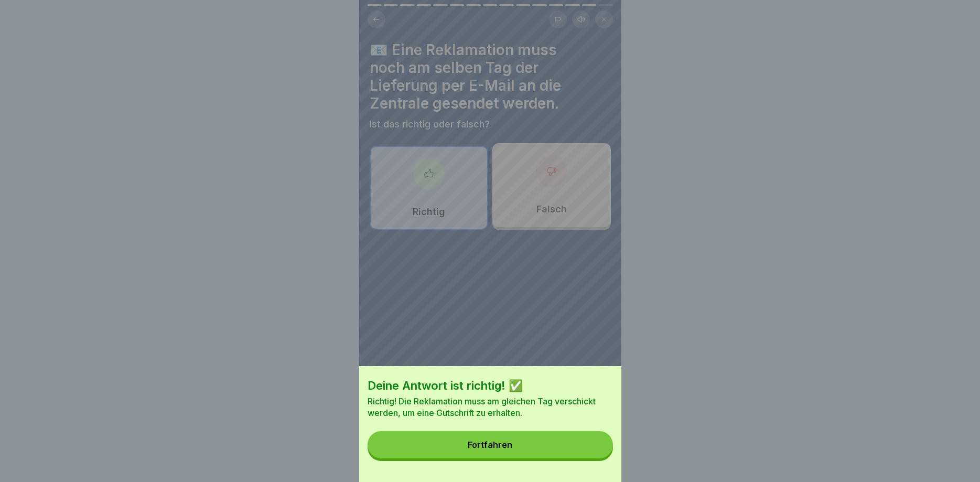
click at [518, 443] on button "Fortfahren" at bounding box center [490, 444] width 245 height 27
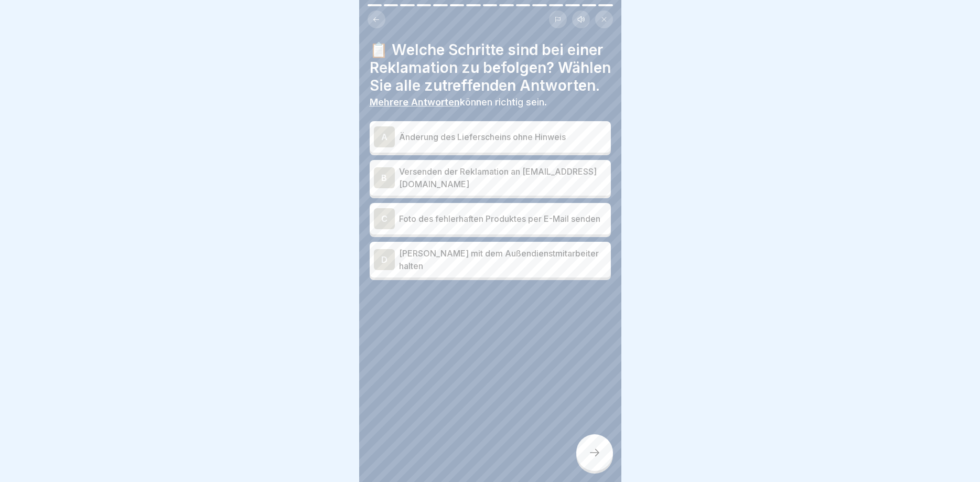
click at [383, 181] on div "B" at bounding box center [384, 177] width 21 height 21
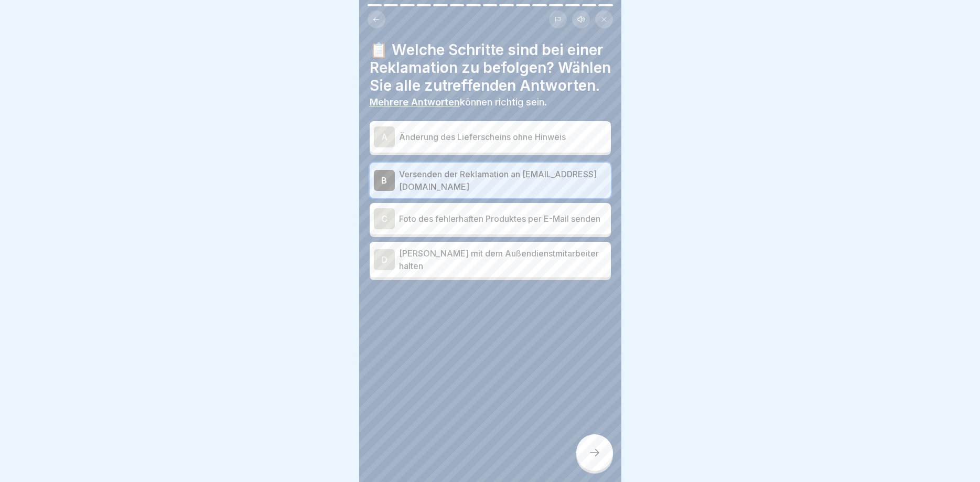
click at [384, 223] on div "C" at bounding box center [384, 218] width 21 height 21
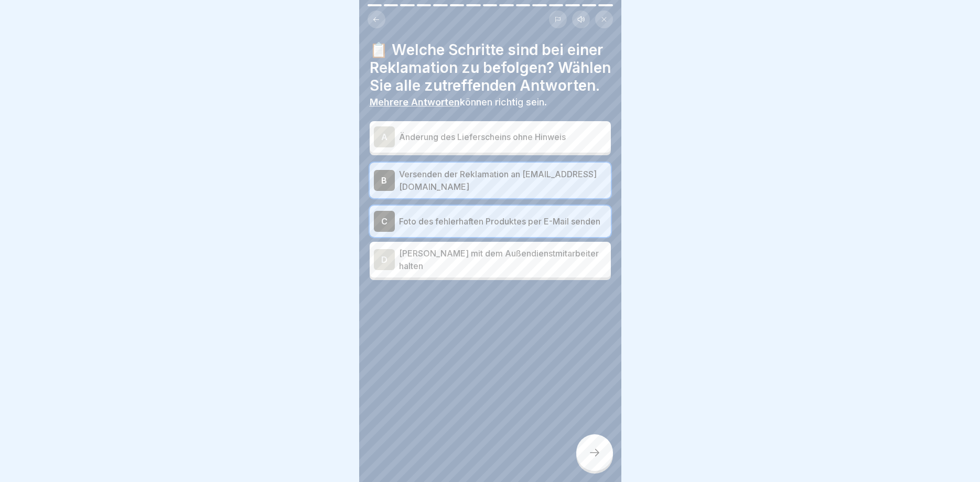
click at [596, 453] on icon at bounding box center [595, 452] width 13 height 13
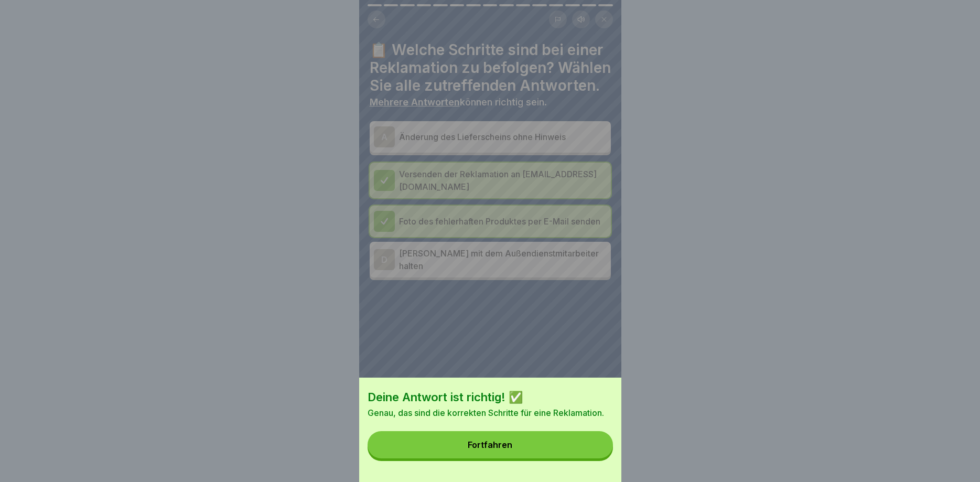
click at [489, 442] on div "Fortfahren" at bounding box center [490, 444] width 45 height 9
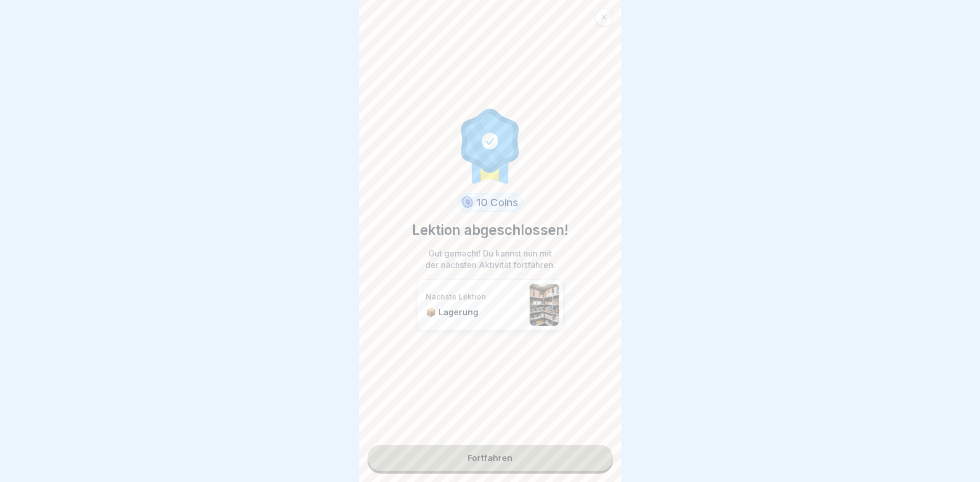
click at [479, 459] on link "Fortfahren" at bounding box center [490, 458] width 245 height 26
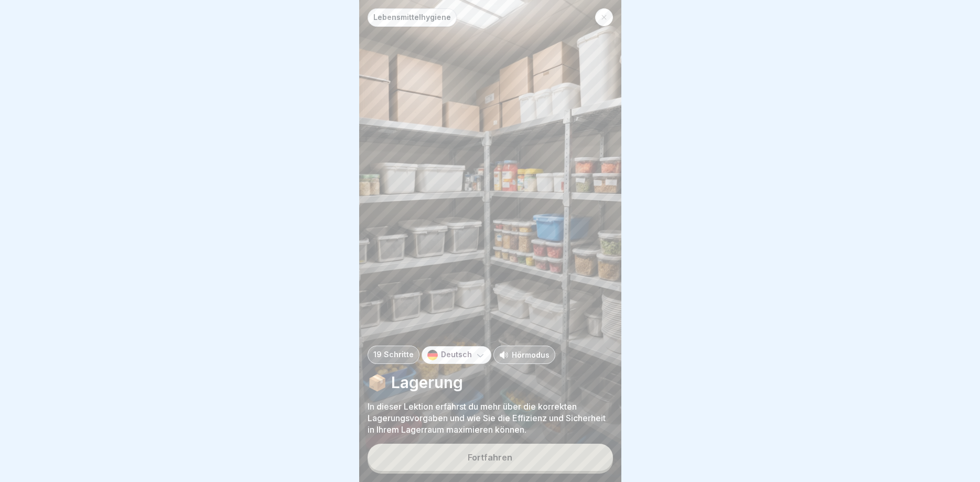
click at [499, 465] on button "Fortfahren" at bounding box center [490, 457] width 245 height 27
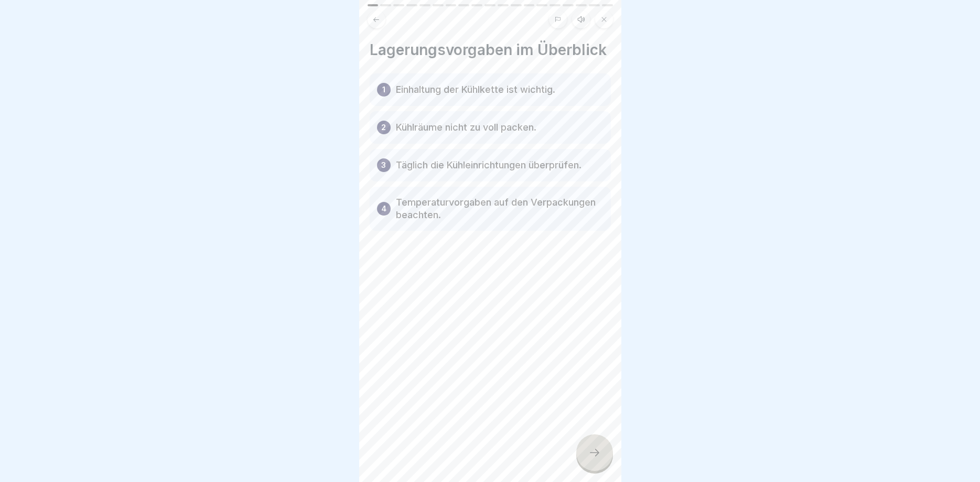
click at [586, 450] on div at bounding box center [594, 452] width 37 height 37
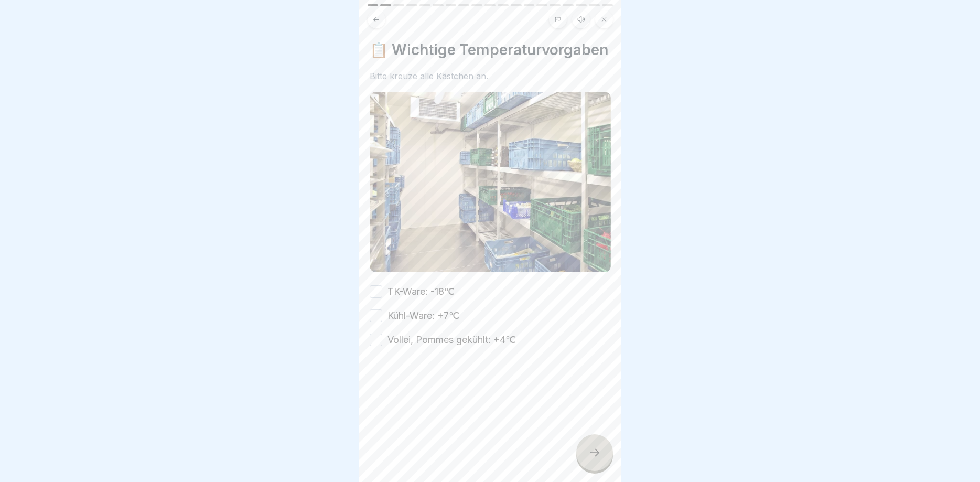
click at [373, 291] on button "TK-Ware: -18℃" at bounding box center [376, 291] width 13 height 13
click at [376, 313] on button "Kühl-Ware: +7℃" at bounding box center [376, 315] width 13 height 13
click at [379, 339] on button "Vollei, Pommes gekühlt: +4℃" at bounding box center [376, 340] width 13 height 13
click at [586, 446] on div at bounding box center [594, 452] width 37 height 37
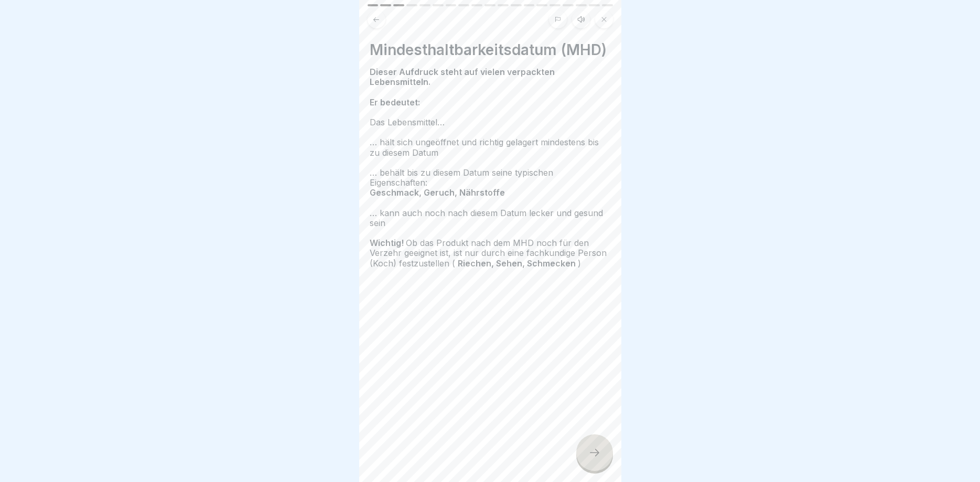
click at [594, 447] on div at bounding box center [594, 452] width 37 height 37
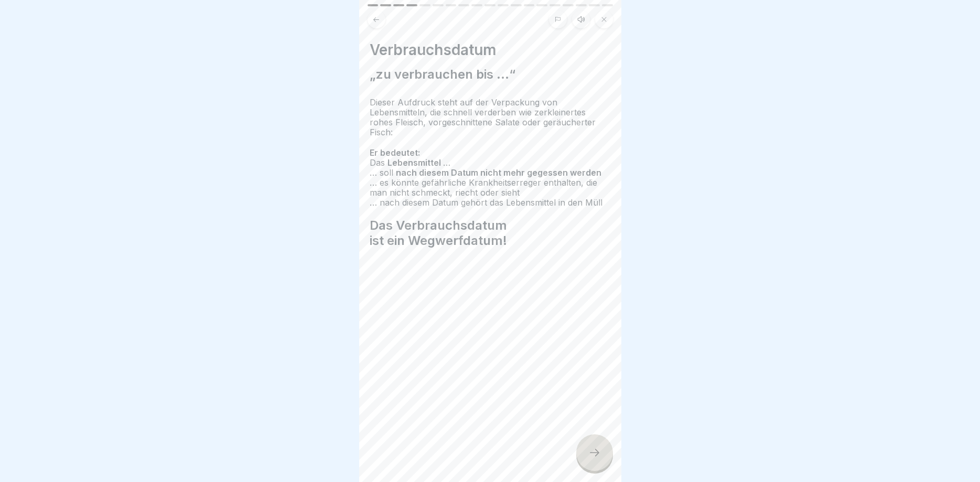
click at [596, 455] on icon at bounding box center [595, 452] width 13 height 13
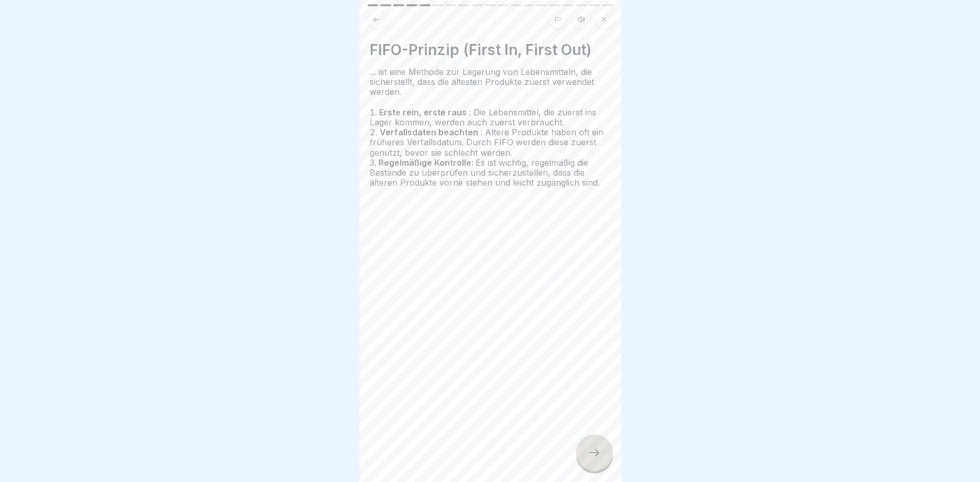
click at [589, 447] on div at bounding box center [594, 452] width 37 height 37
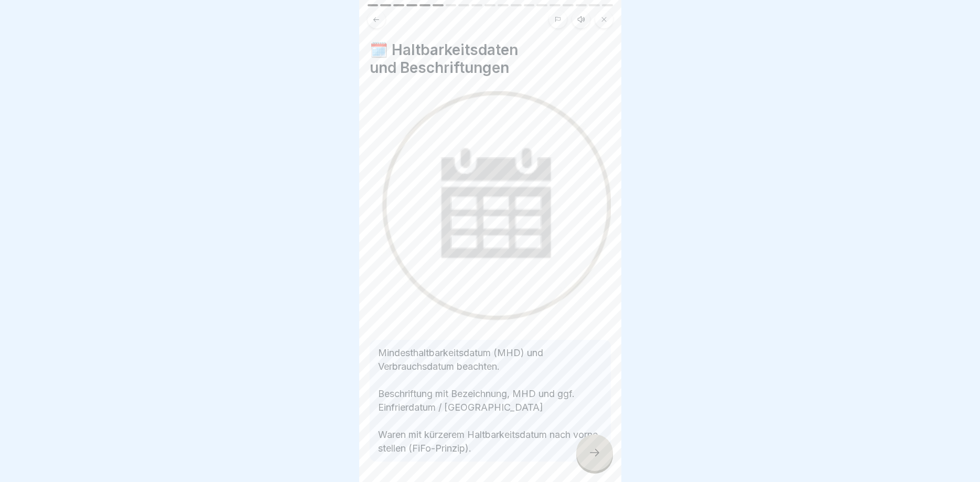
click at [587, 457] on div at bounding box center [594, 452] width 37 height 37
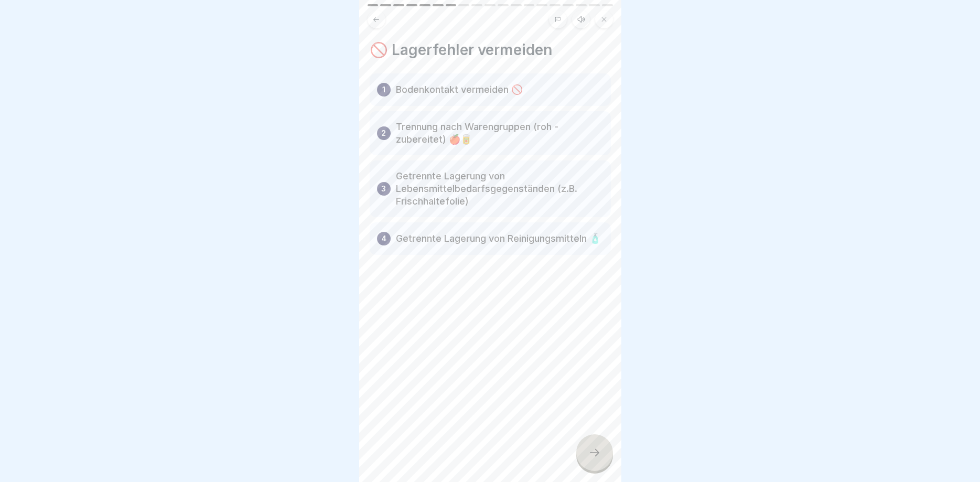
click at [591, 451] on icon at bounding box center [595, 452] width 13 height 13
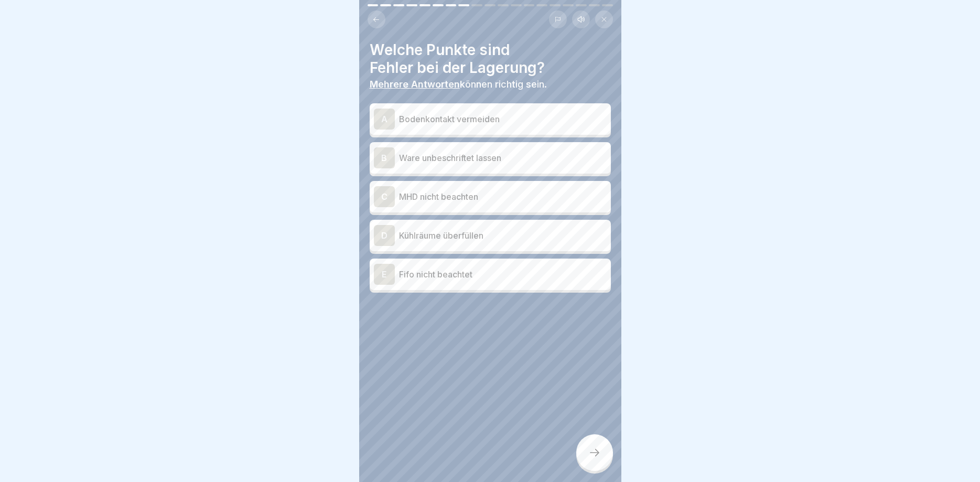
click at [385, 159] on div "B" at bounding box center [384, 157] width 21 height 21
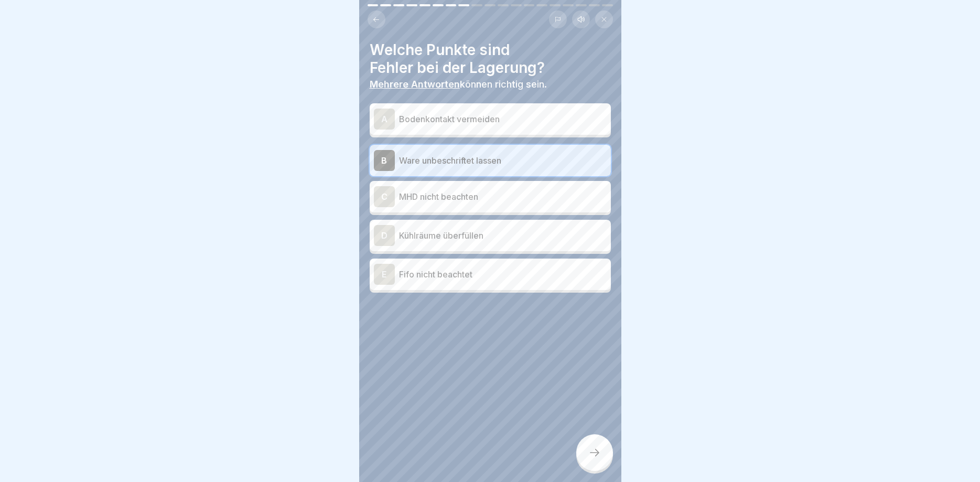
click at [383, 200] on div "C" at bounding box center [384, 196] width 21 height 21
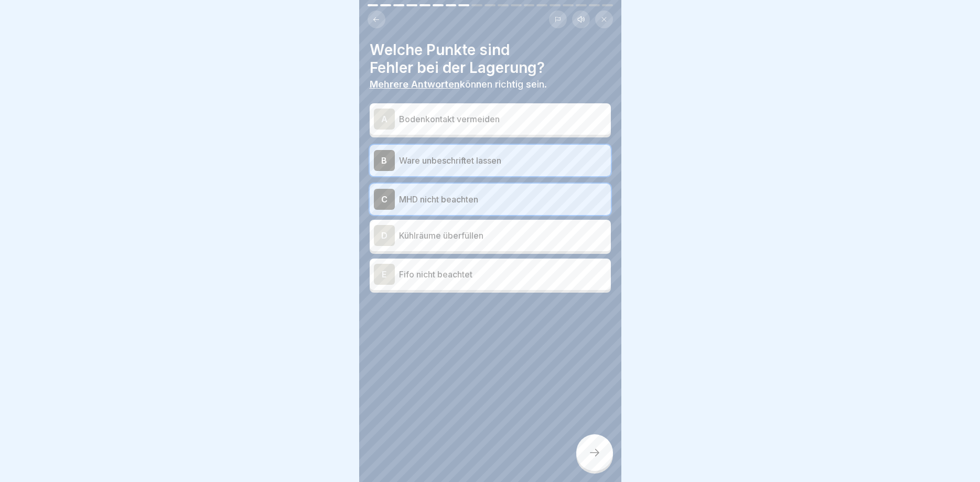
click at [385, 236] on div "D" at bounding box center [384, 235] width 21 height 21
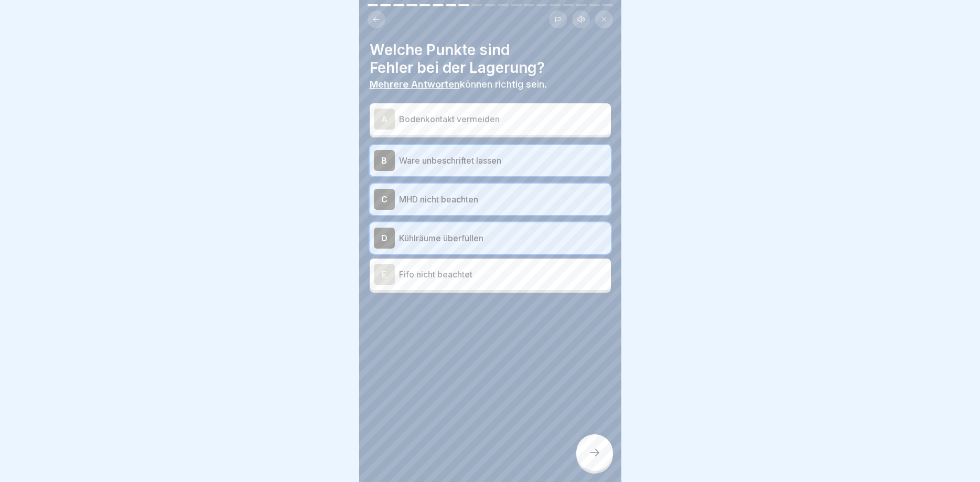
click at [384, 274] on div "E" at bounding box center [384, 274] width 21 height 21
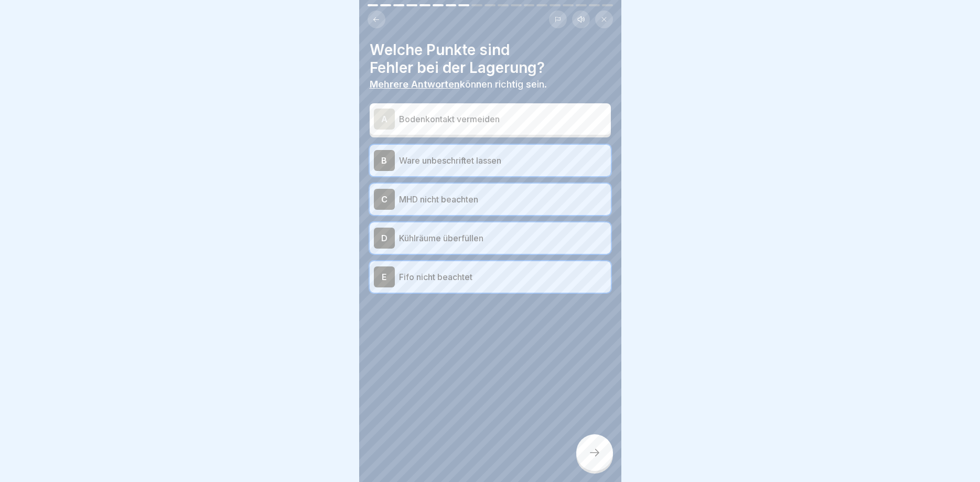
click at [588, 445] on div at bounding box center [594, 452] width 37 height 37
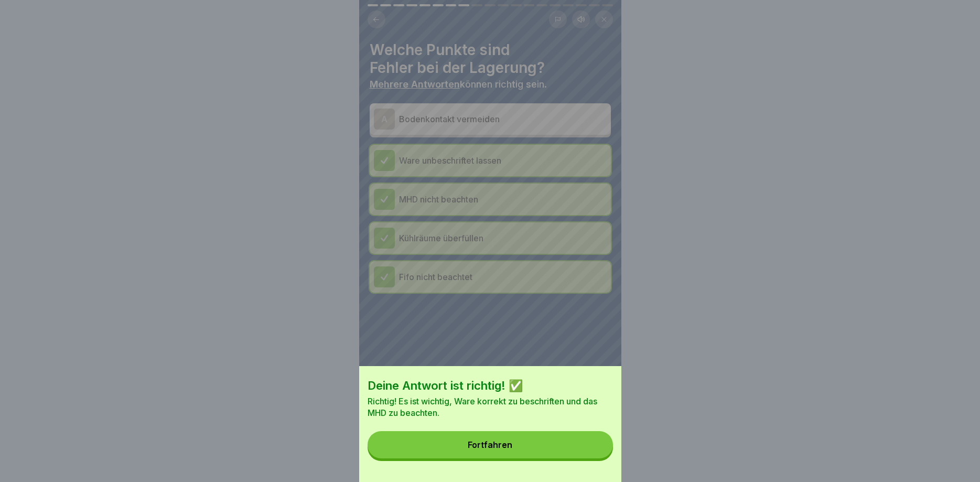
click at [501, 441] on div "Fortfahren" at bounding box center [490, 444] width 45 height 9
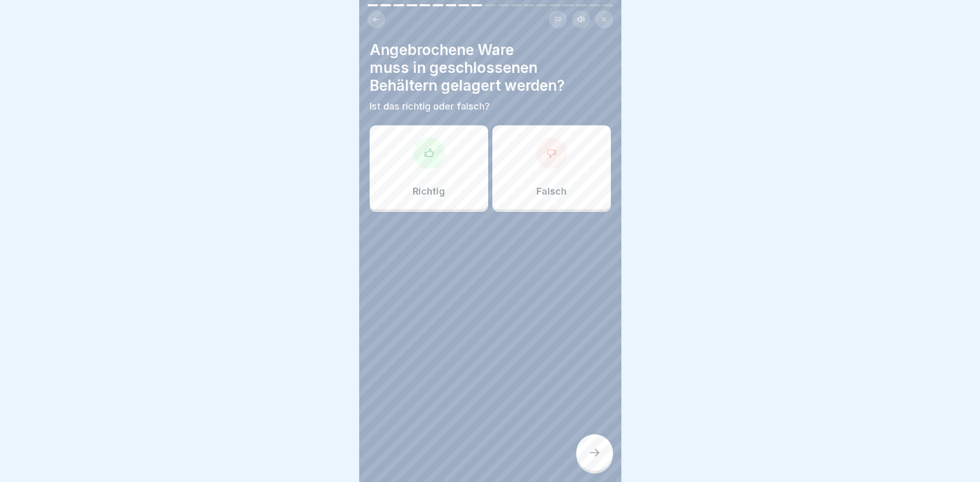
click at [434, 152] on div at bounding box center [428, 152] width 31 height 31
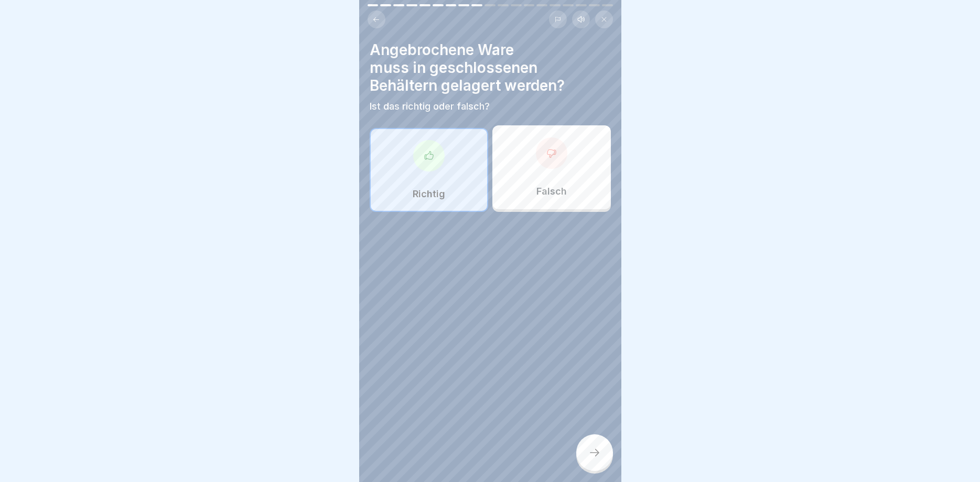
click at [593, 446] on div at bounding box center [594, 452] width 37 height 37
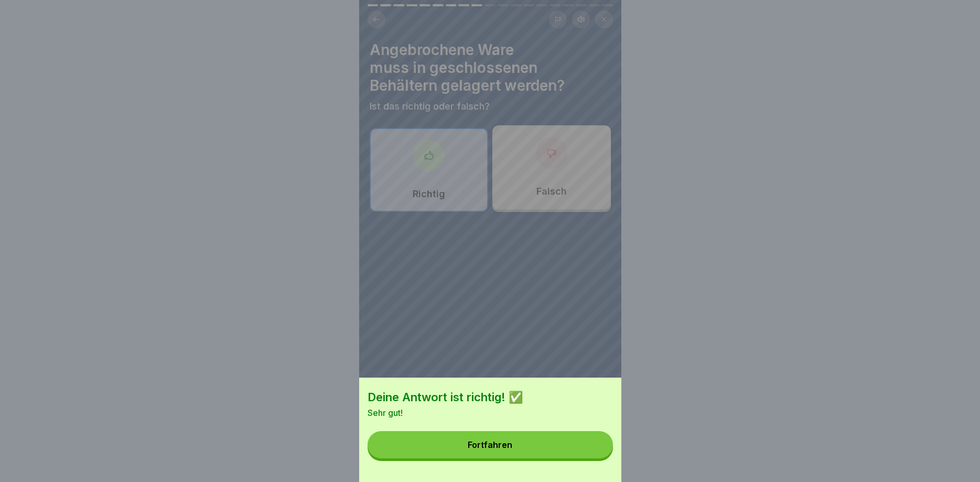
click at [526, 438] on button "Fortfahren" at bounding box center [490, 444] width 245 height 27
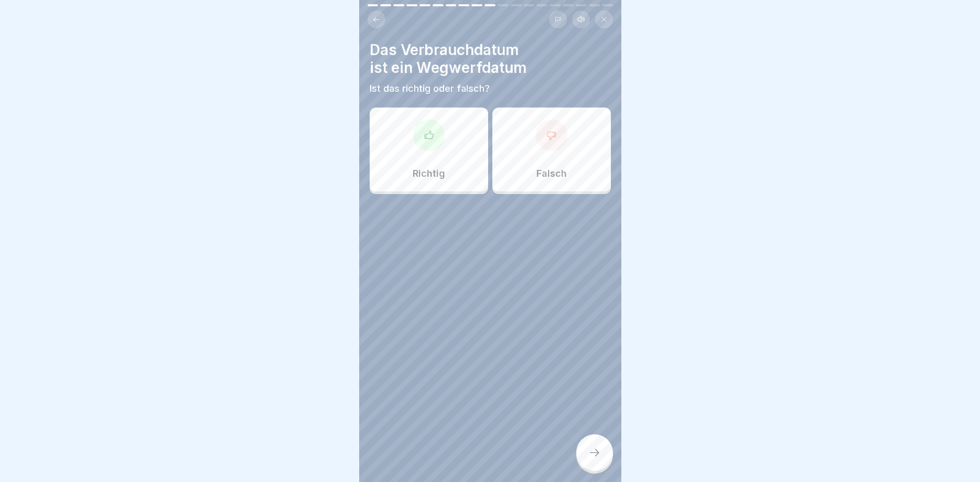
click at [440, 138] on div at bounding box center [428, 135] width 31 height 31
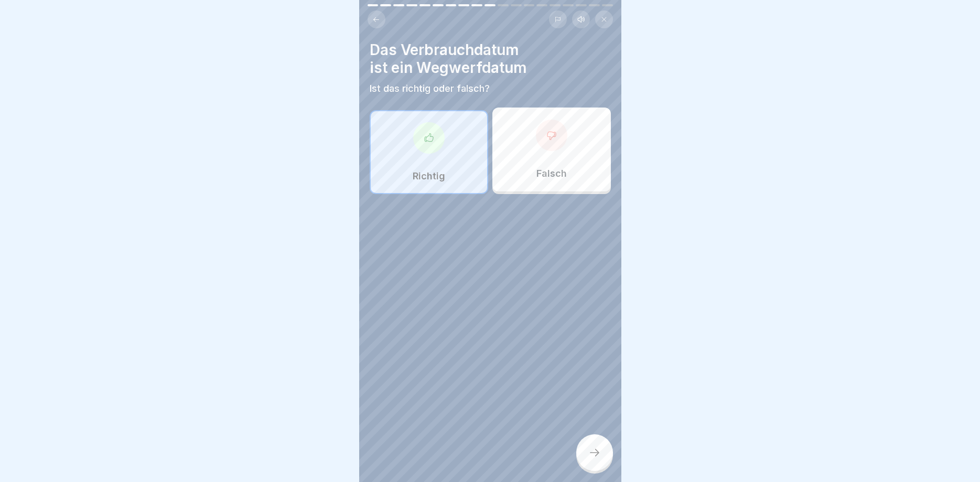
click at [594, 458] on icon at bounding box center [595, 452] width 13 height 13
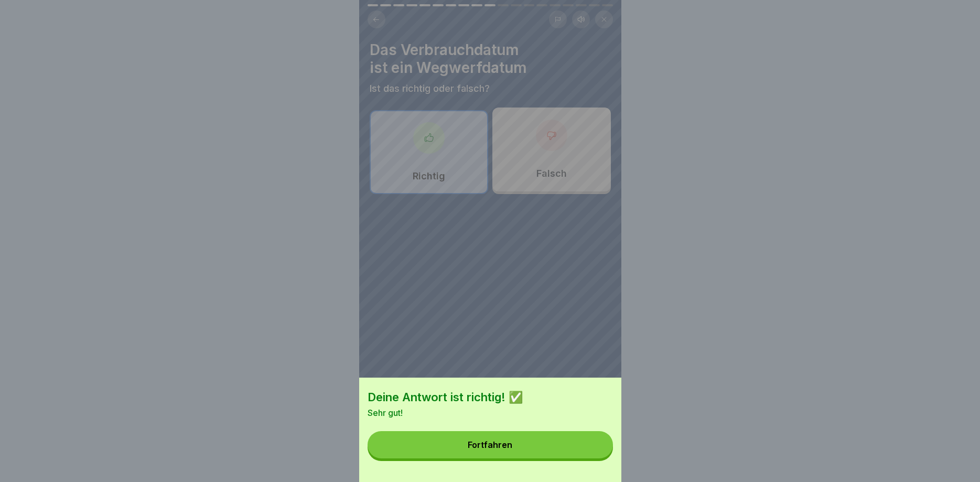
click at [503, 437] on button "Fortfahren" at bounding box center [490, 444] width 245 height 27
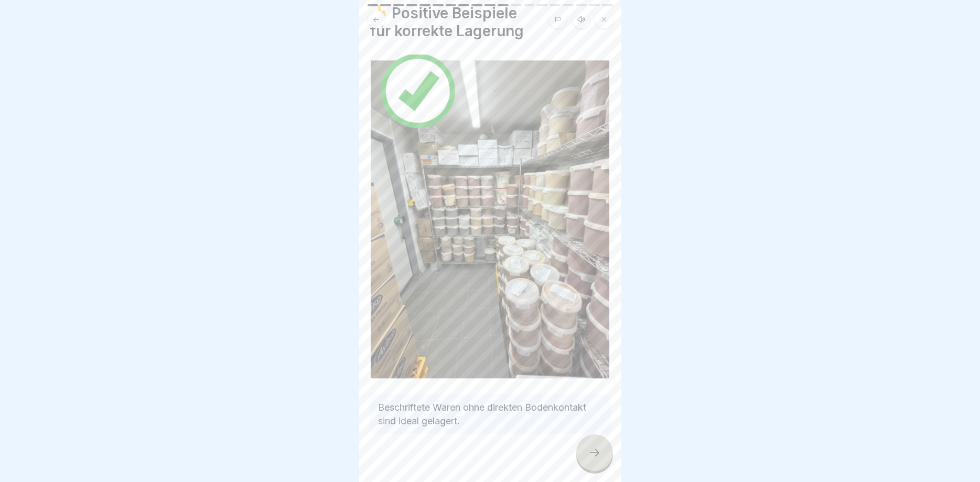
scroll to position [52, 0]
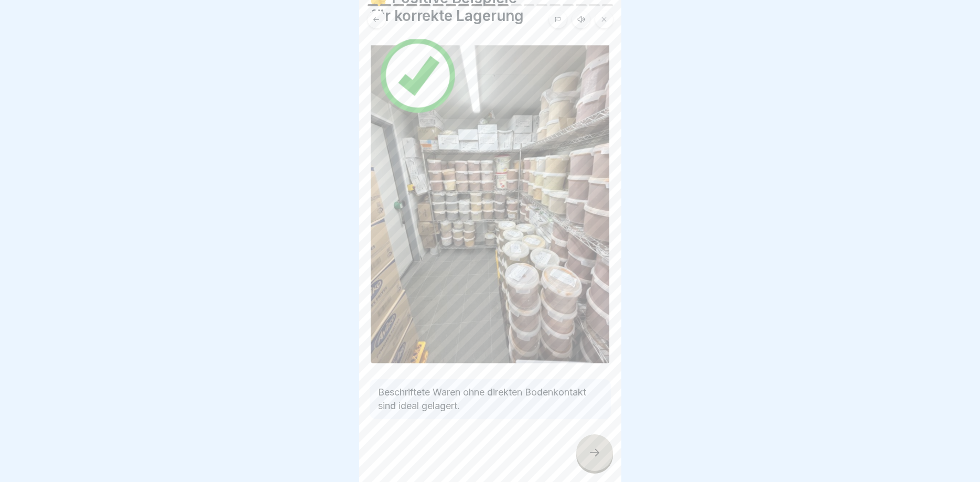
click at [591, 458] on icon at bounding box center [595, 452] width 13 height 13
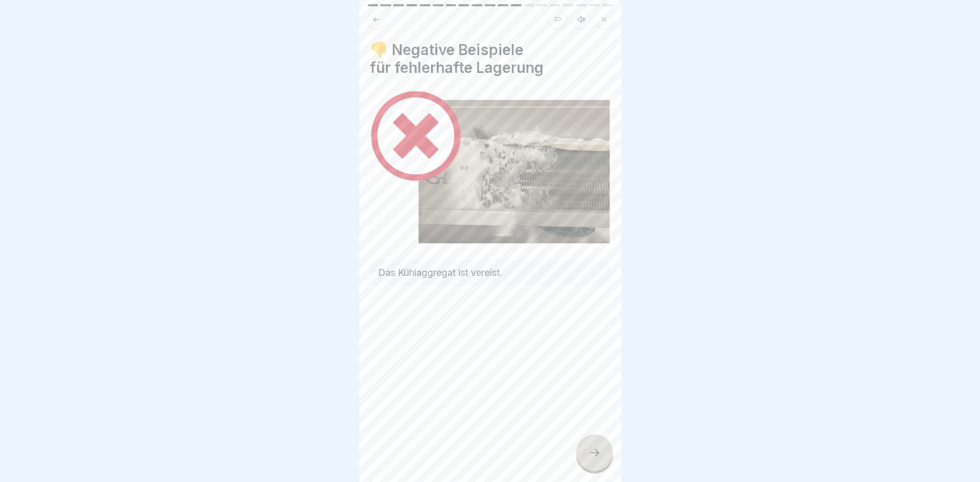
drag, startPoint x: 599, startPoint y: 450, endPoint x: 575, endPoint y: 436, distance: 27.3
click at [598, 449] on icon at bounding box center [595, 452] width 13 height 13
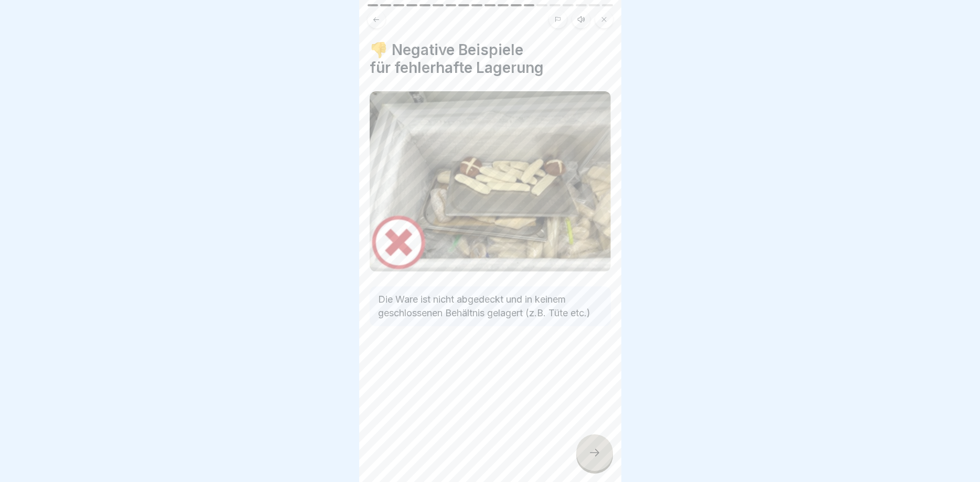
drag, startPoint x: 601, startPoint y: 447, endPoint x: 578, endPoint y: 433, distance: 27.1
click at [601, 447] on div at bounding box center [594, 452] width 37 height 37
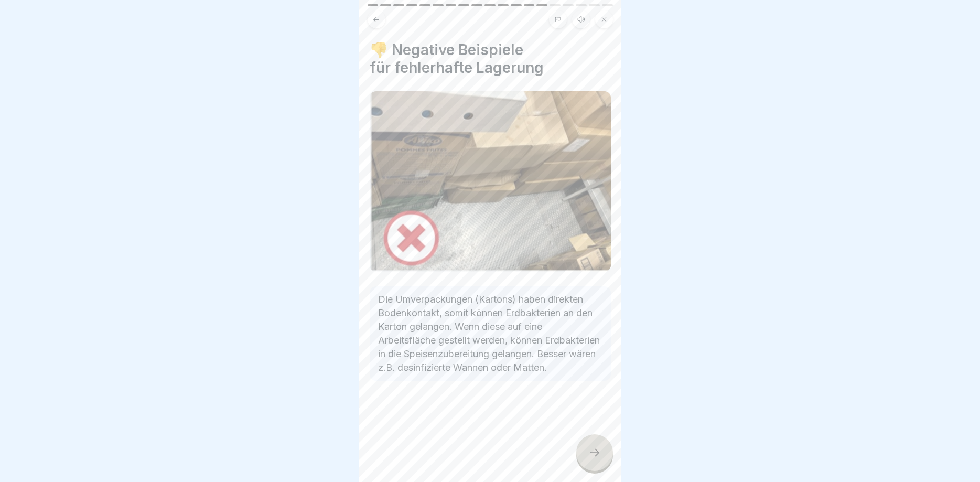
click at [592, 457] on icon at bounding box center [595, 452] width 13 height 13
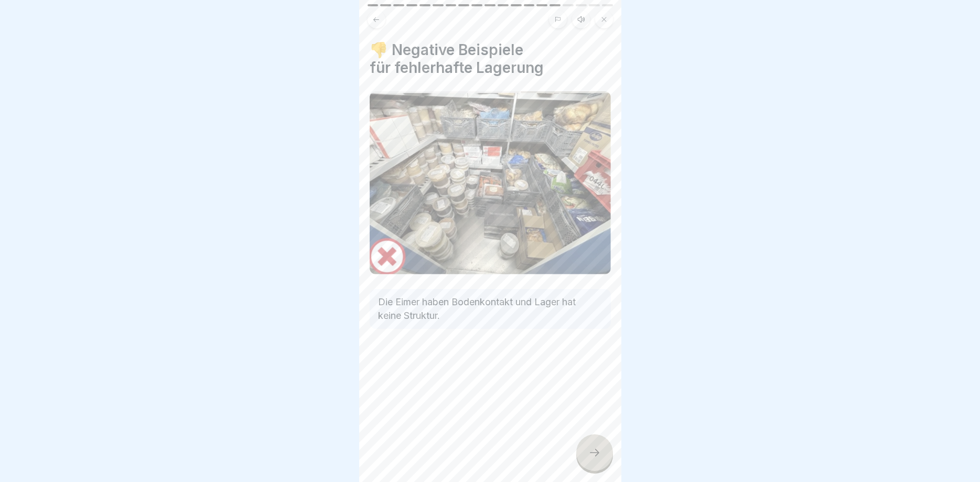
click at [606, 460] on div at bounding box center [594, 452] width 37 height 37
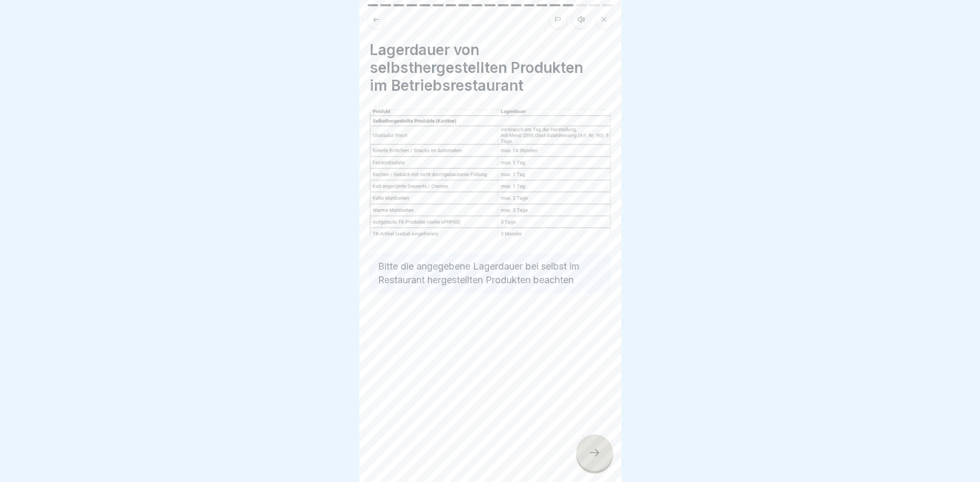
click at [600, 447] on div at bounding box center [594, 452] width 37 height 37
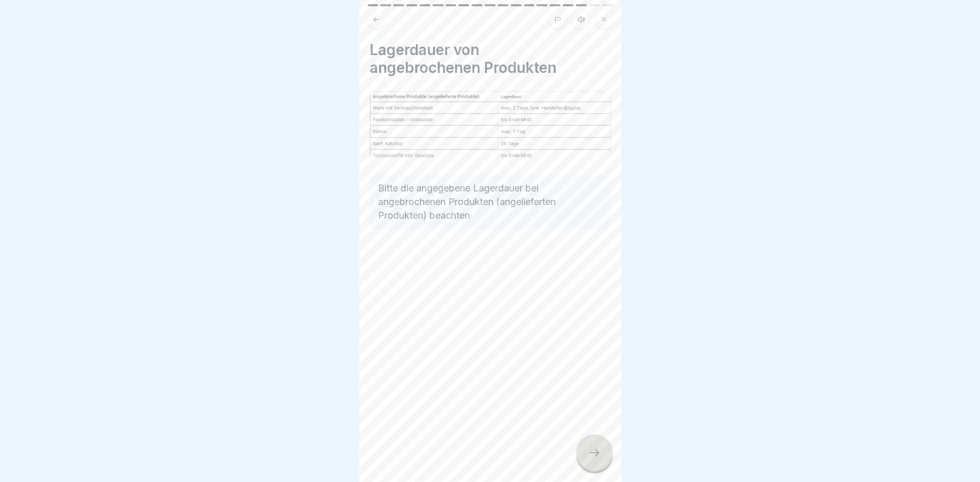
click at [585, 456] on div at bounding box center [594, 452] width 37 height 37
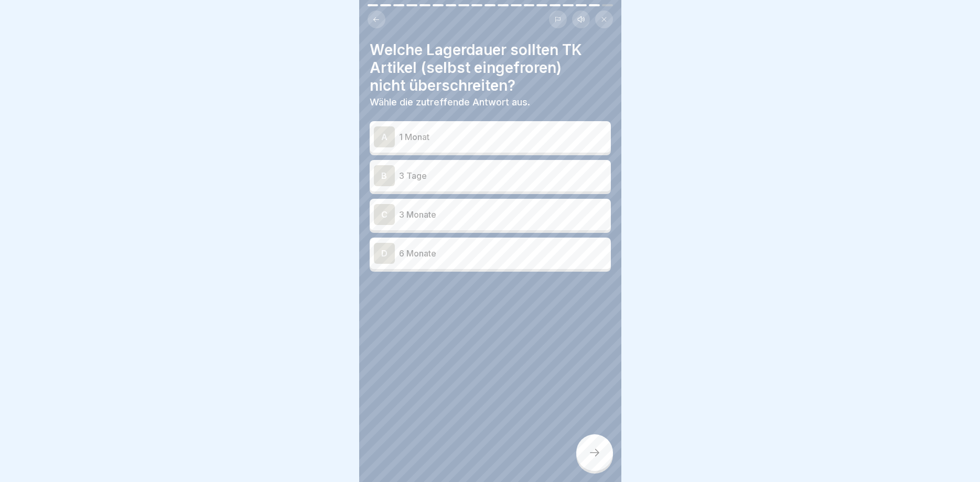
click at [385, 215] on div "C" at bounding box center [384, 214] width 21 height 21
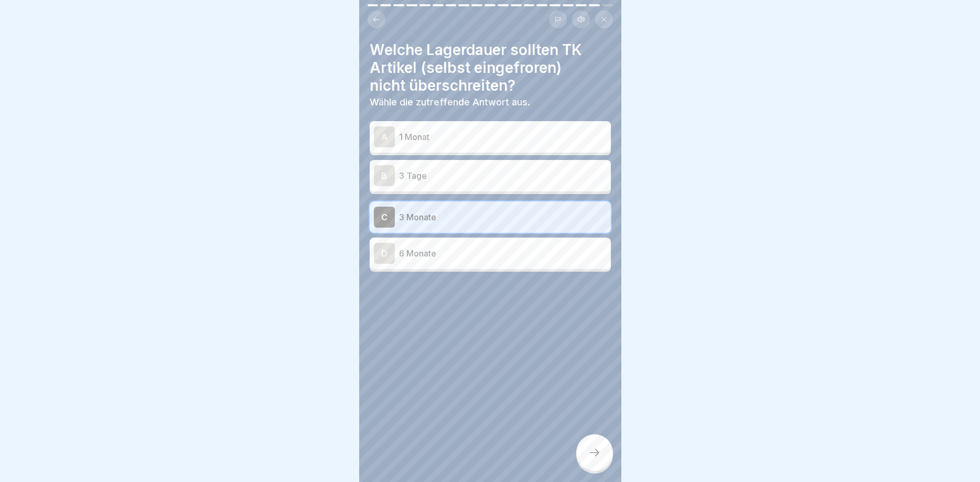
click at [598, 455] on icon at bounding box center [595, 452] width 13 height 13
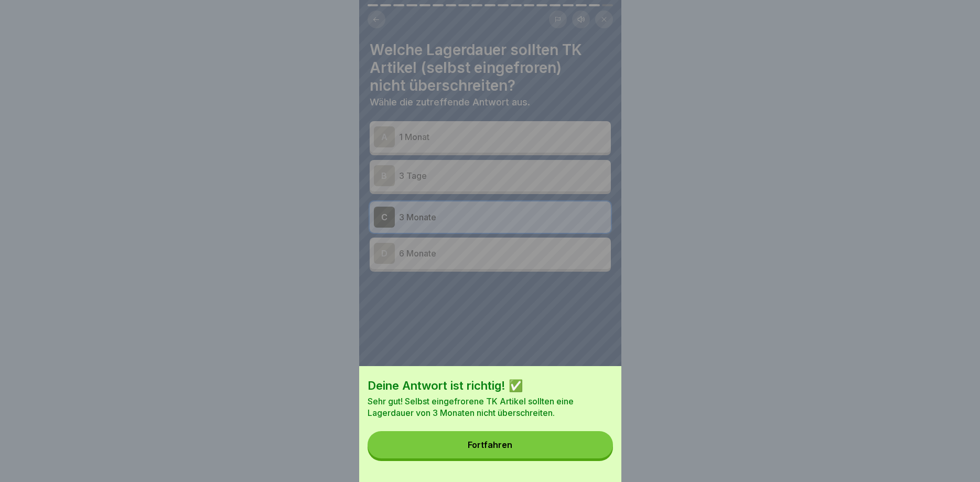
click at [527, 450] on button "Fortfahren" at bounding box center [490, 444] width 245 height 27
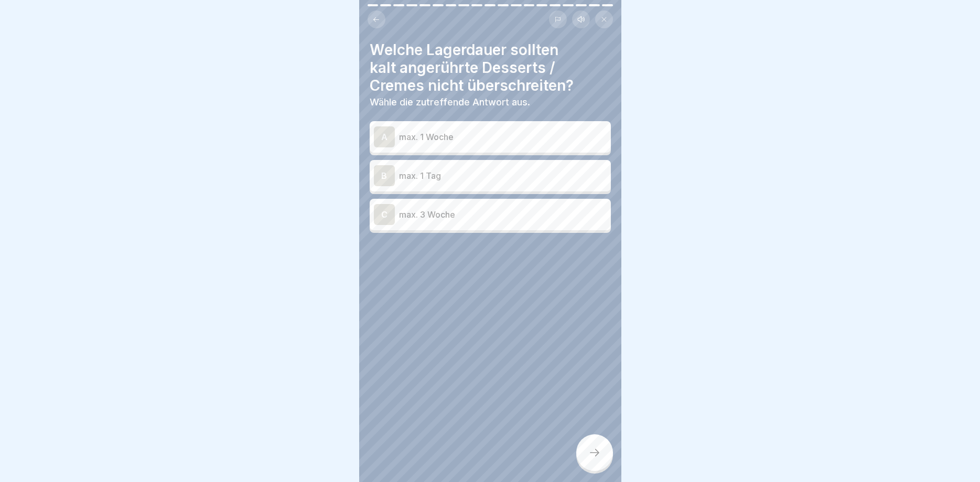
click at [388, 179] on div "B" at bounding box center [384, 175] width 21 height 21
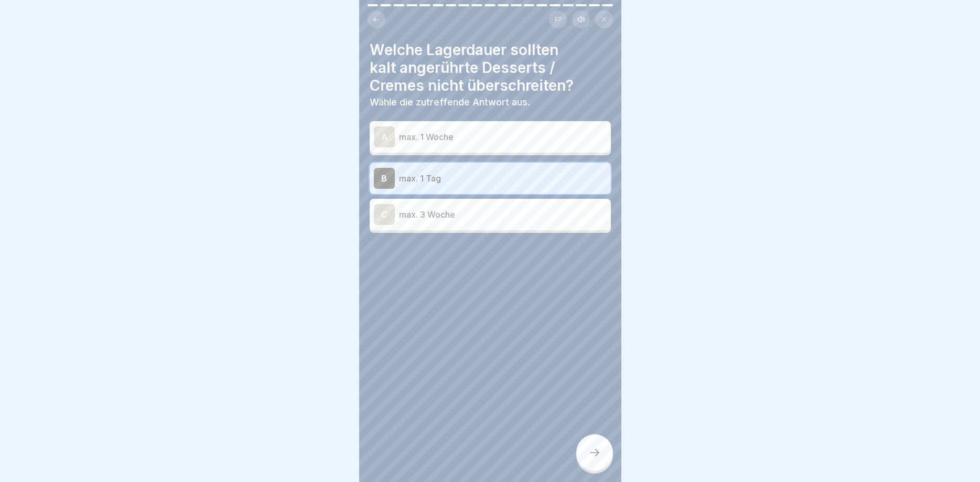
click at [589, 456] on icon at bounding box center [595, 452] width 13 height 13
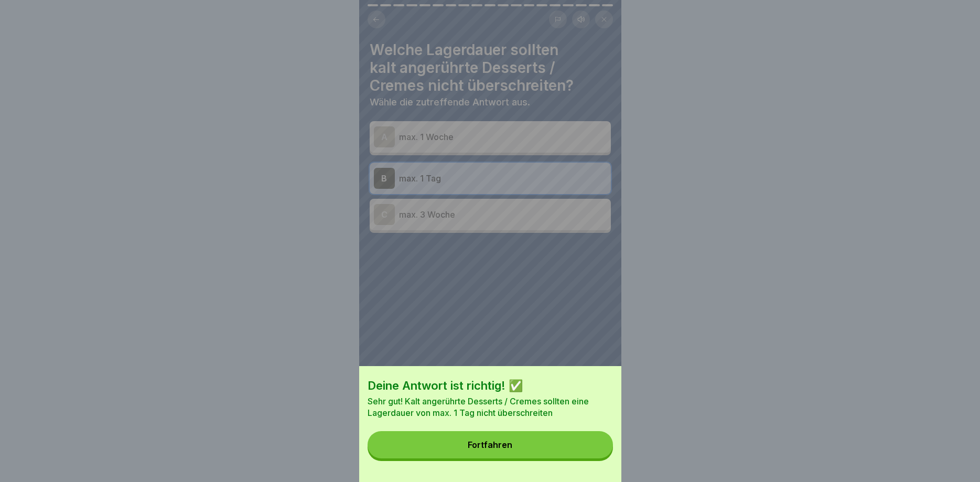
click at [516, 437] on button "Fortfahren" at bounding box center [490, 444] width 245 height 27
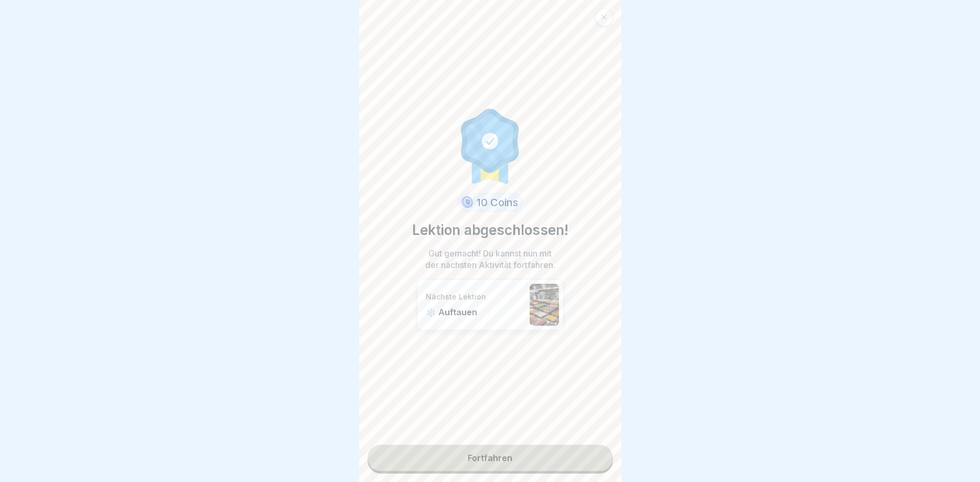
click at [499, 454] on link "Fortfahren" at bounding box center [490, 458] width 245 height 26
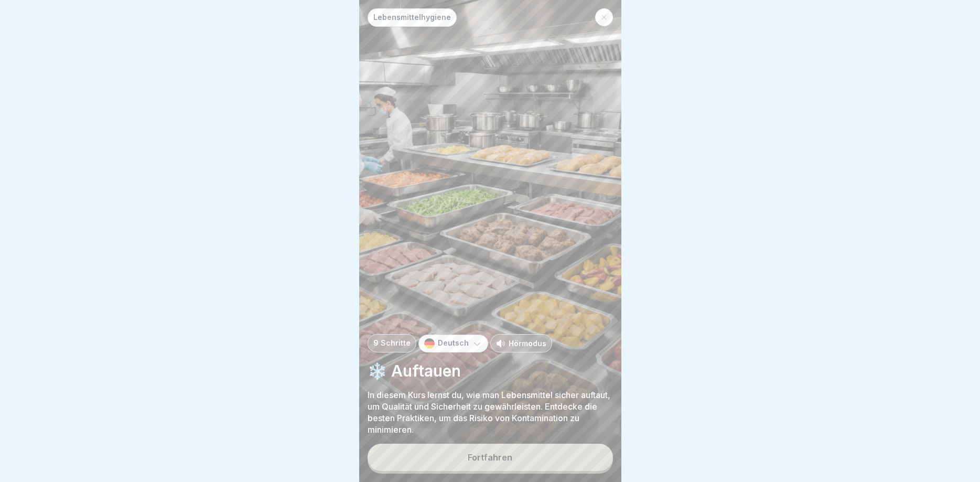
click at [479, 460] on div "Fortfahren" at bounding box center [490, 457] width 45 height 9
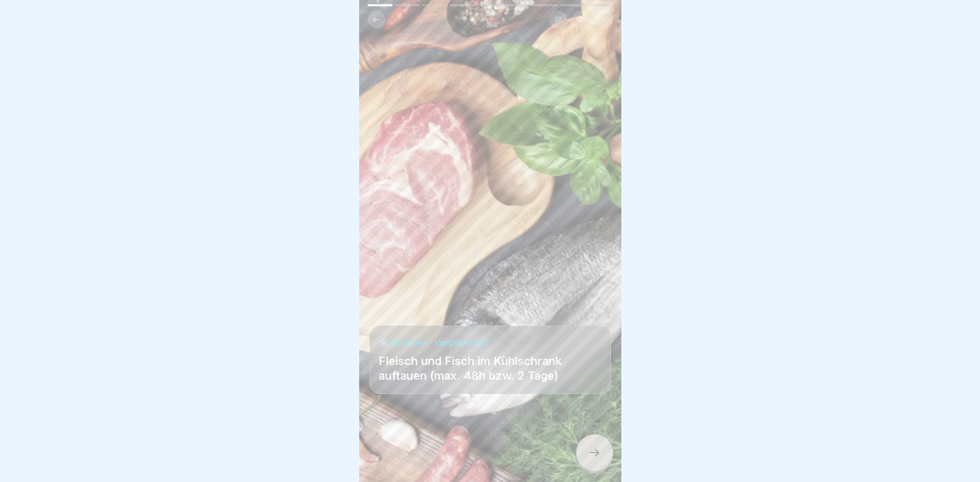
click at [589, 443] on div at bounding box center [594, 452] width 37 height 37
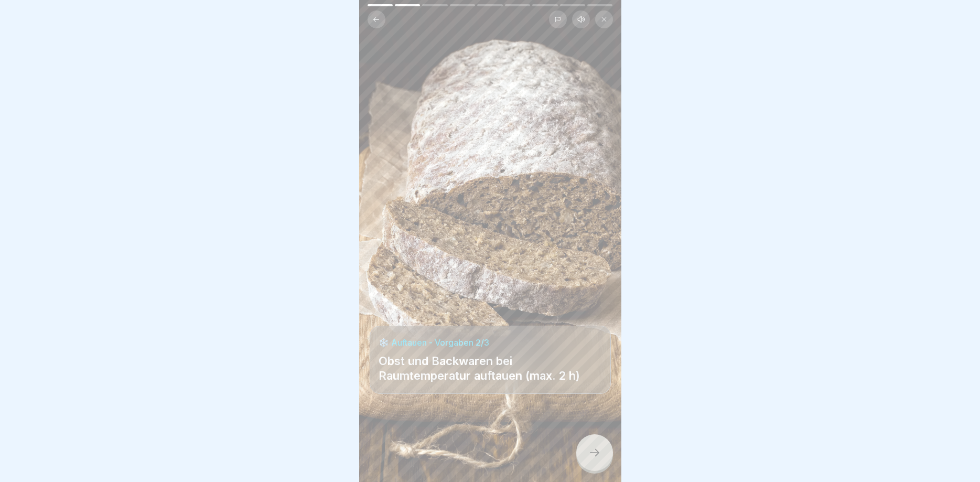
click at [589, 455] on icon at bounding box center [595, 452] width 13 height 13
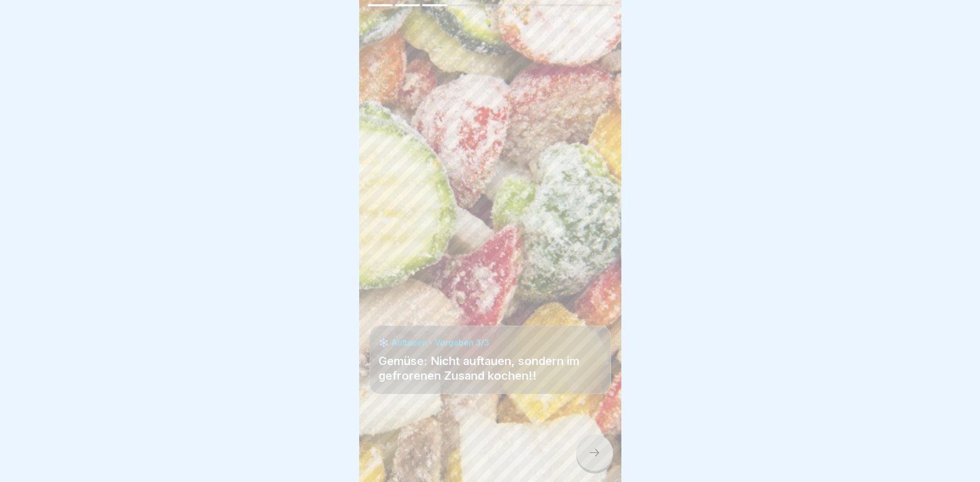
click at [585, 455] on div at bounding box center [594, 452] width 37 height 37
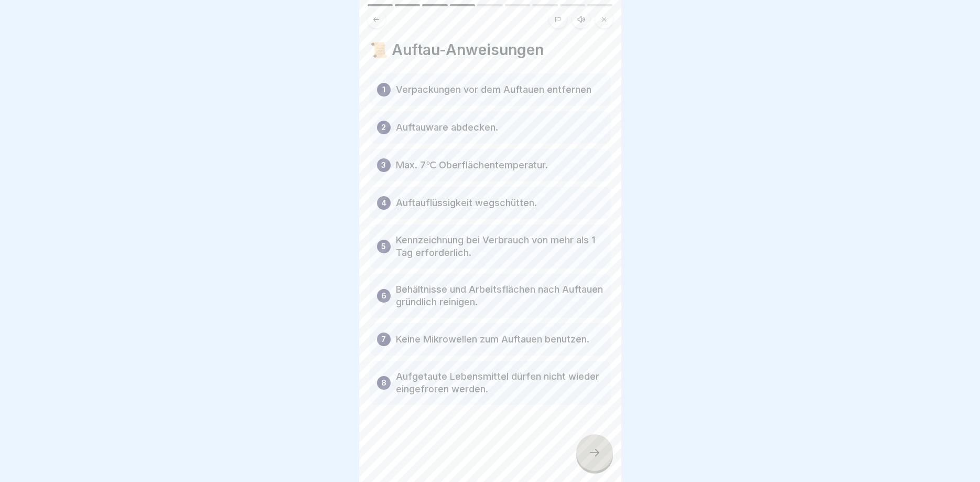
click at [589, 451] on icon at bounding box center [595, 452] width 13 height 13
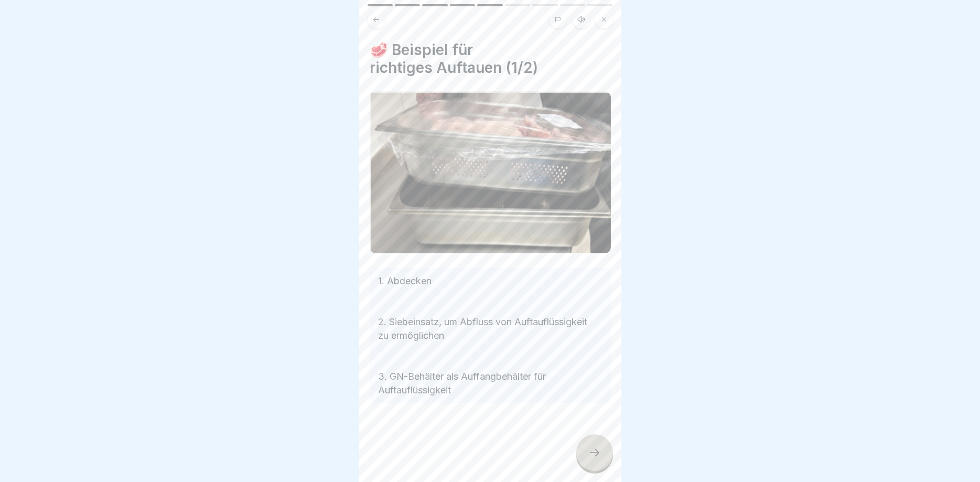
click at [593, 452] on icon at bounding box center [595, 452] width 13 height 13
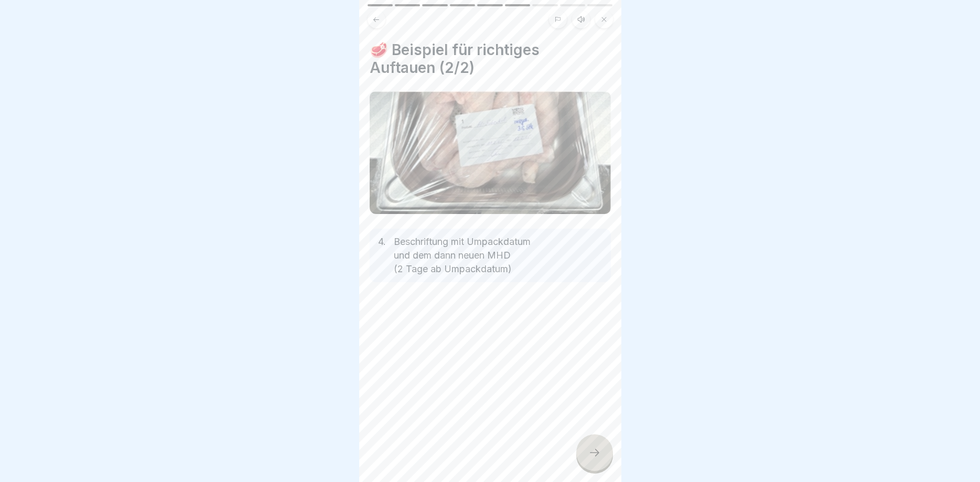
click at [594, 458] on icon at bounding box center [595, 452] width 13 height 13
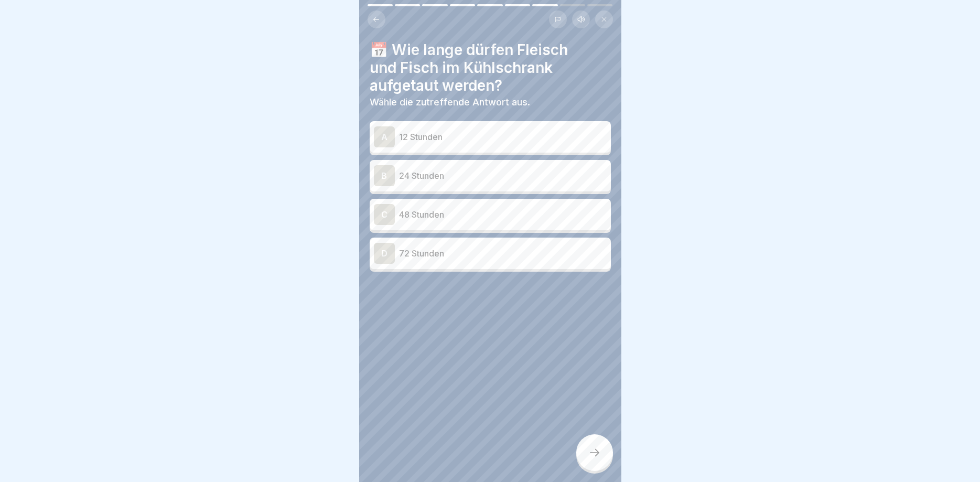
click at [394, 217] on div "C" at bounding box center [384, 214] width 21 height 21
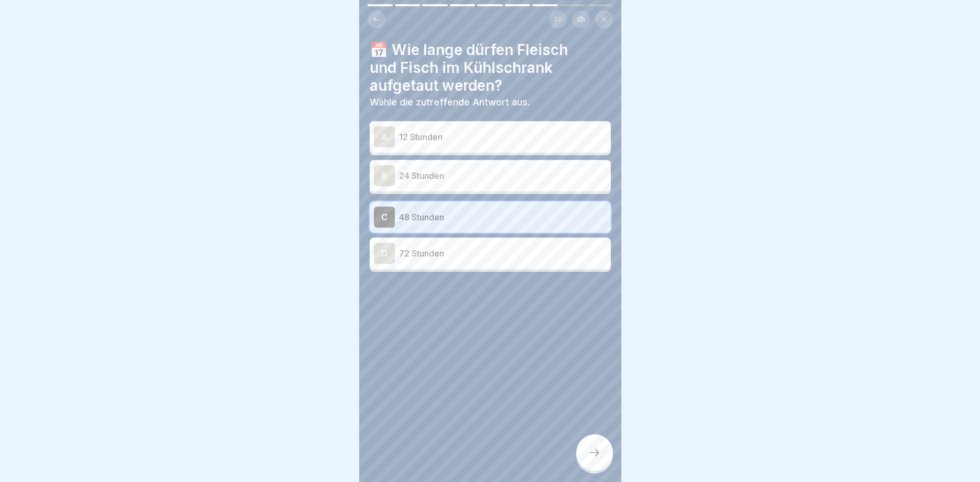
click at [385, 169] on div "B" at bounding box center [384, 175] width 21 height 21
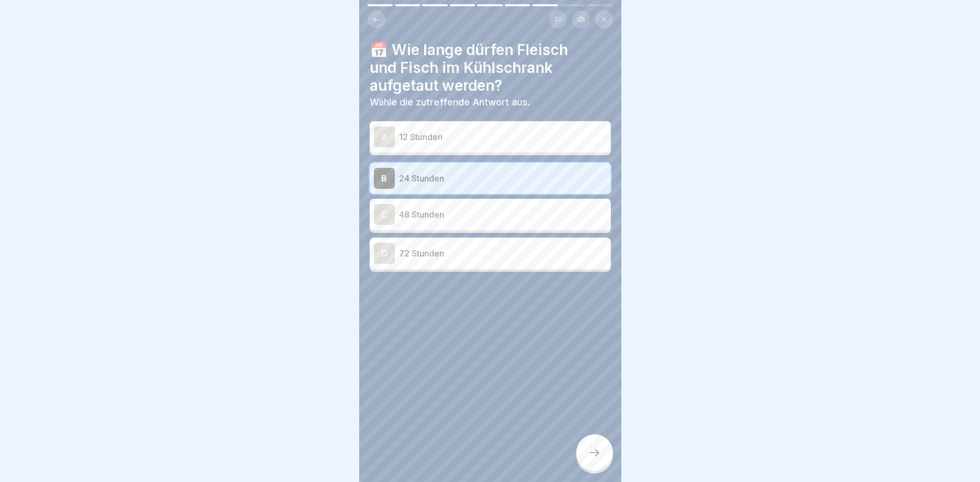
click at [607, 453] on div at bounding box center [594, 452] width 37 height 37
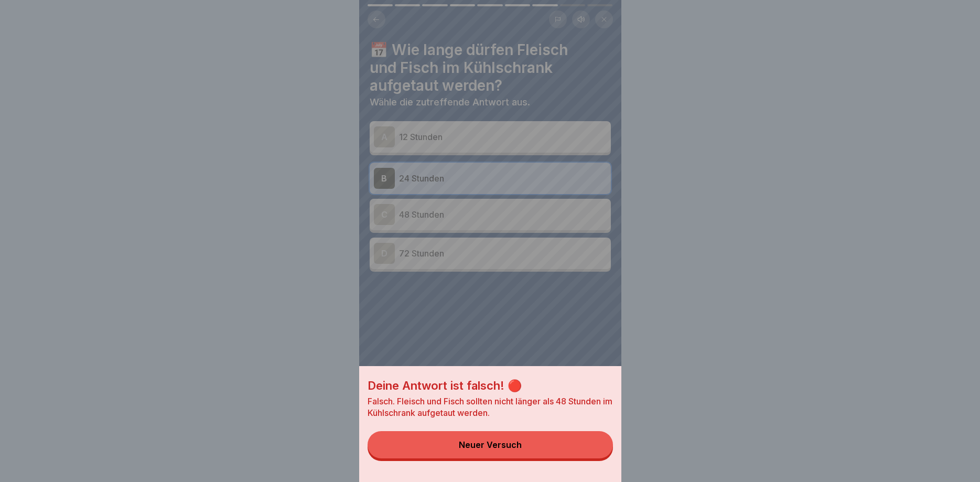
click at [488, 443] on div "Neuer Versuch" at bounding box center [490, 444] width 63 height 9
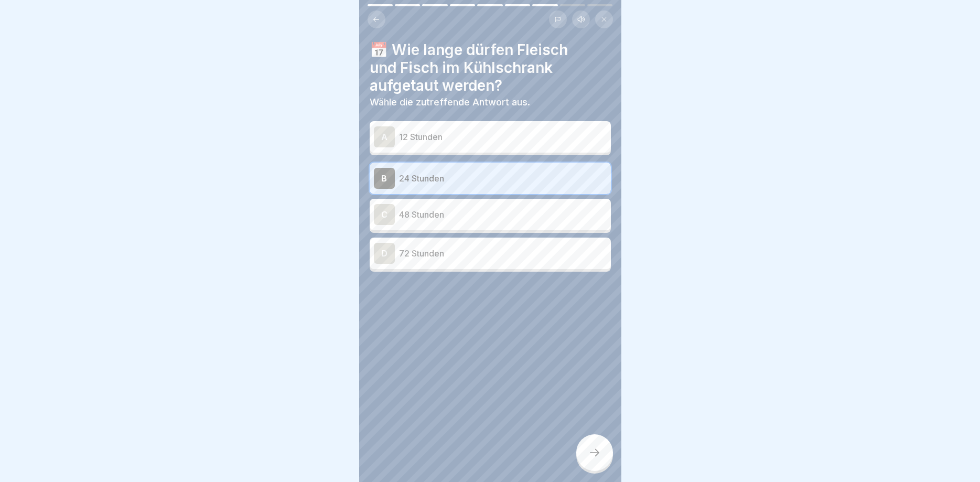
click at [381, 212] on div "C" at bounding box center [384, 214] width 21 height 21
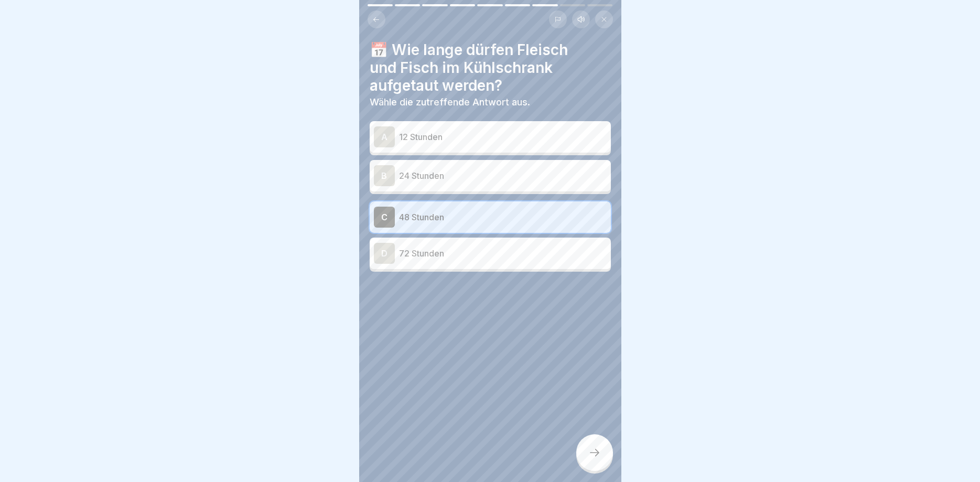
click at [601, 456] on div at bounding box center [594, 452] width 37 height 37
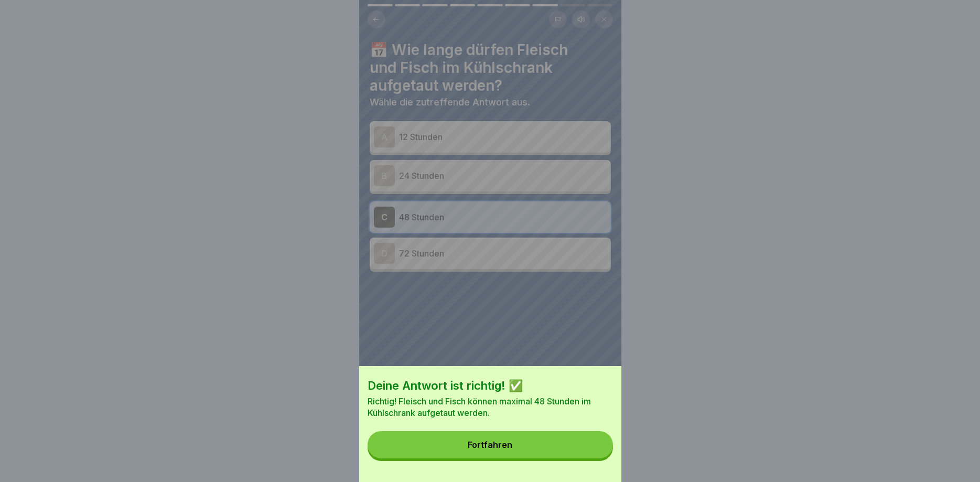
click at [494, 440] on button "Fortfahren" at bounding box center [490, 444] width 245 height 27
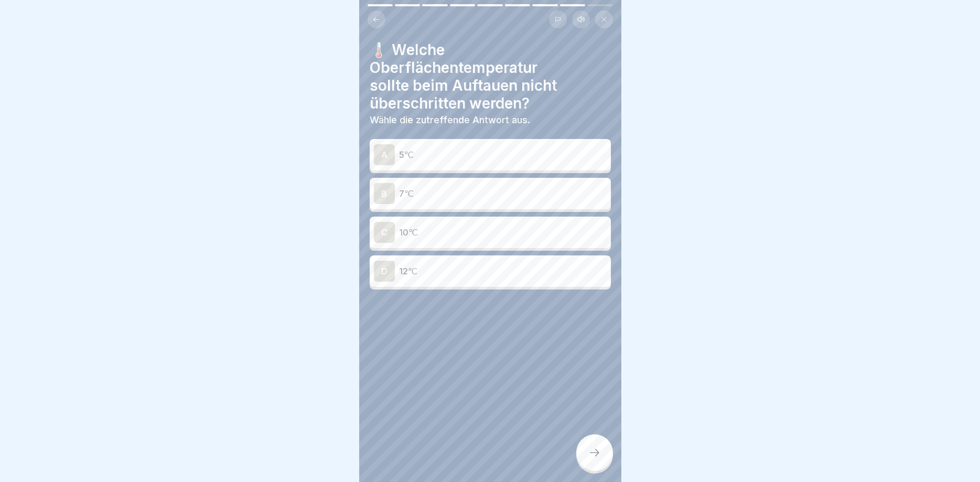
click at [384, 194] on div "B" at bounding box center [384, 193] width 21 height 21
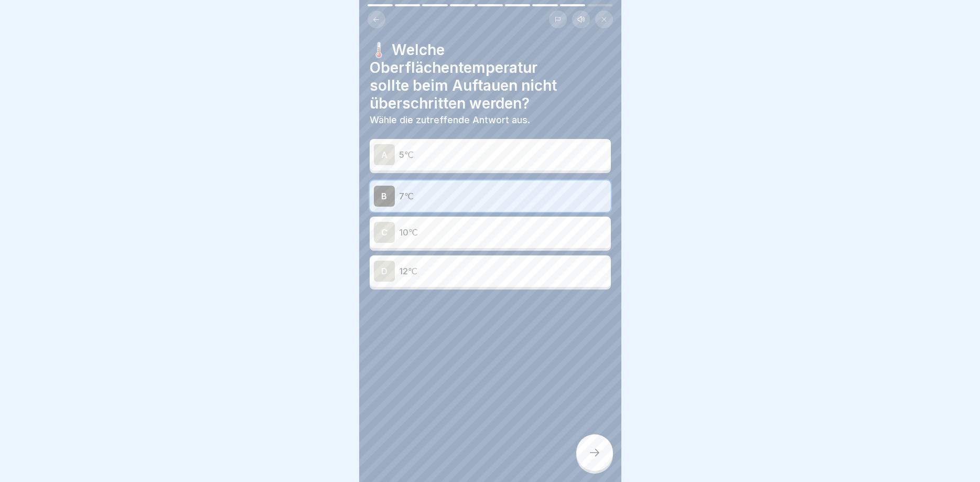
click at [586, 450] on div at bounding box center [594, 452] width 37 height 37
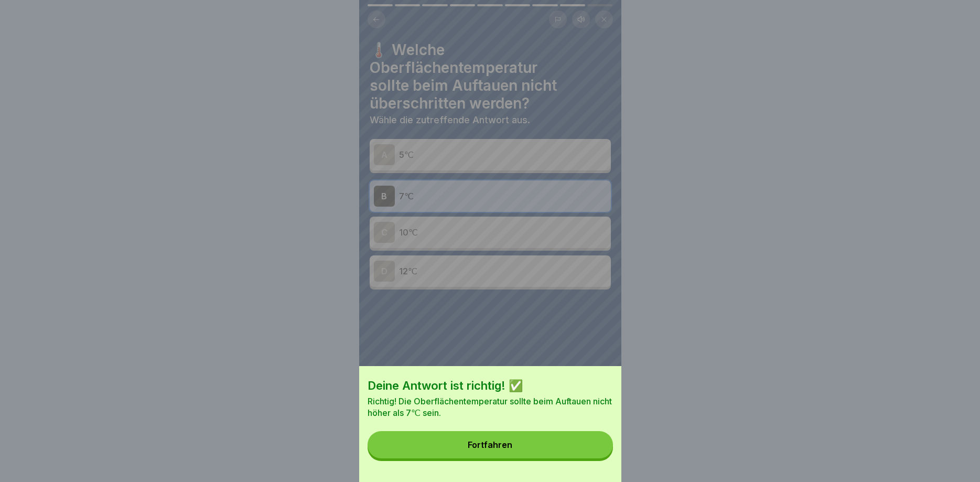
click at [501, 436] on button "Fortfahren" at bounding box center [490, 444] width 245 height 27
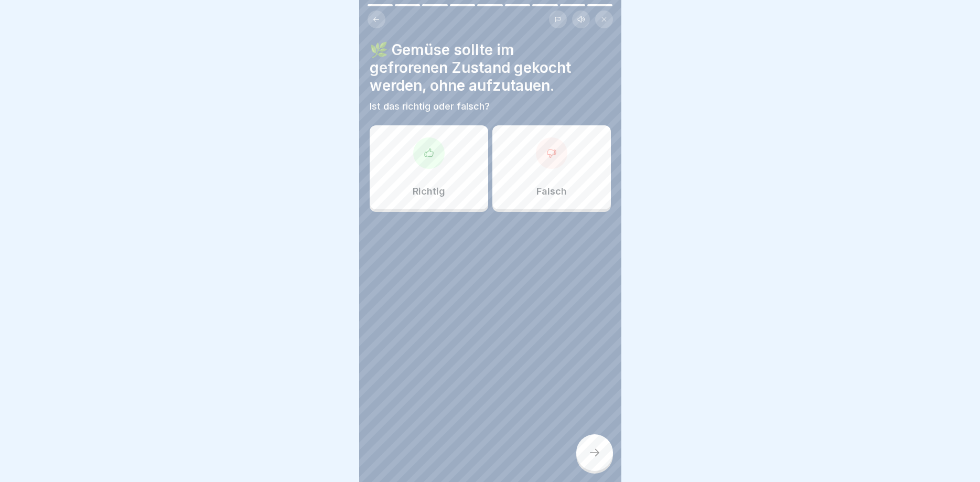
click at [434, 158] on div at bounding box center [428, 152] width 31 height 31
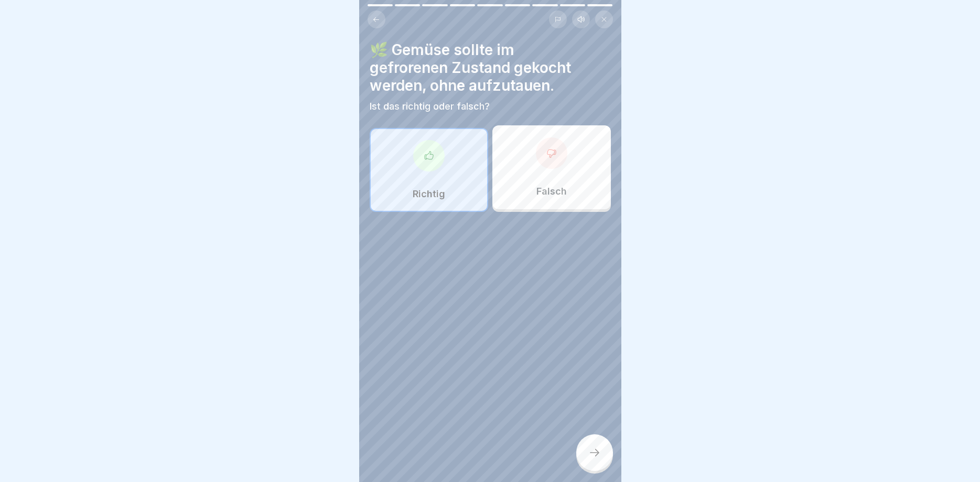
click at [593, 447] on icon at bounding box center [595, 452] width 13 height 13
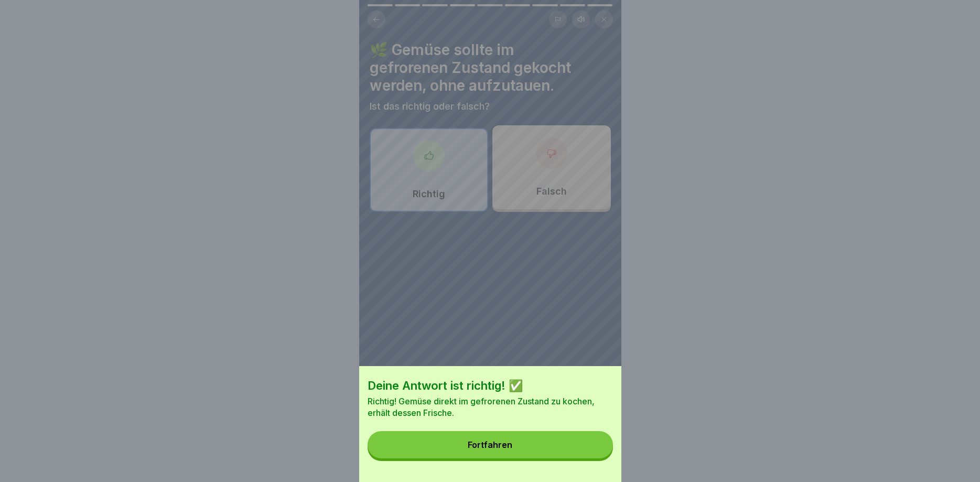
drag, startPoint x: 483, startPoint y: 442, endPoint x: 477, endPoint y: 432, distance: 11.3
click at [483, 440] on button "Fortfahren" at bounding box center [490, 444] width 245 height 27
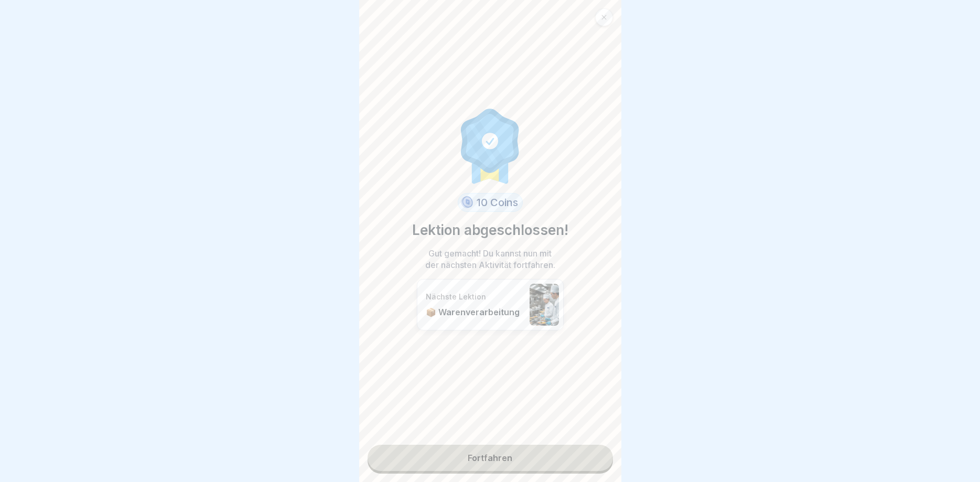
click at [474, 452] on link "Fortfahren" at bounding box center [490, 458] width 245 height 26
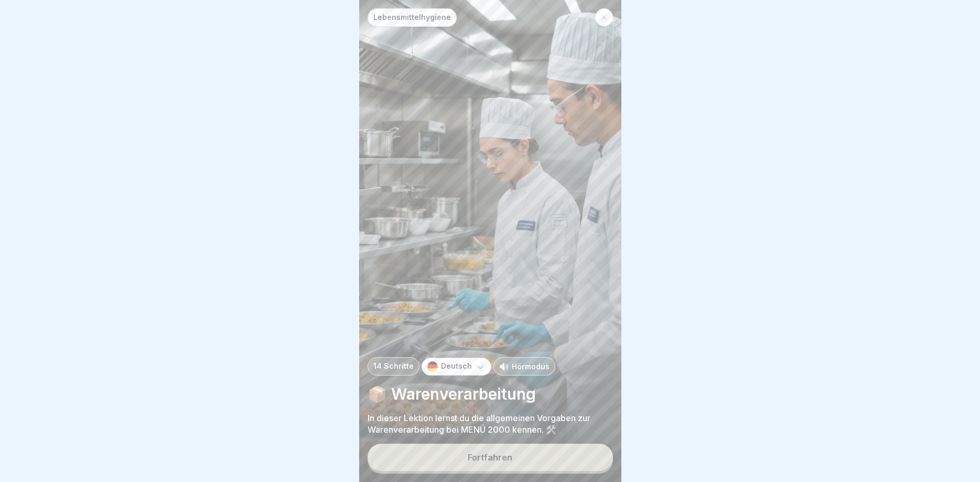
click at [466, 455] on button "Fortfahren" at bounding box center [490, 457] width 245 height 27
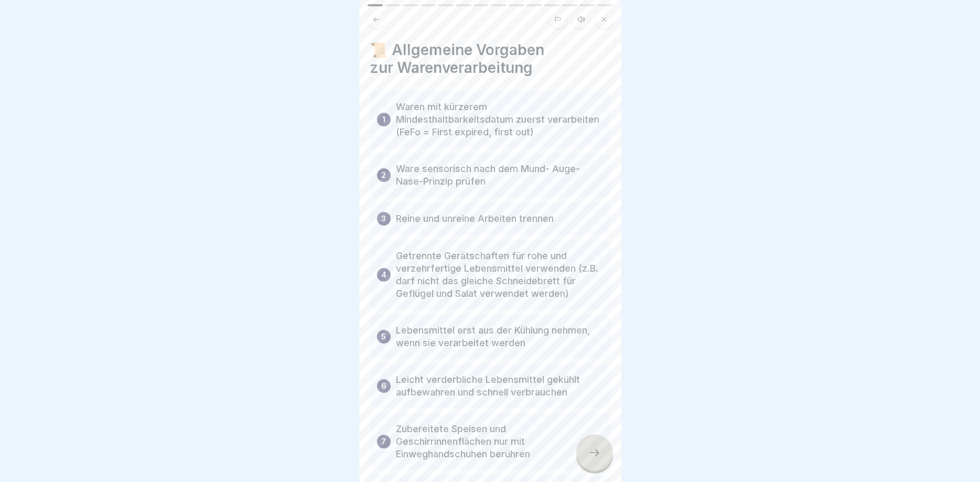
click at [598, 449] on icon at bounding box center [595, 452] width 13 height 13
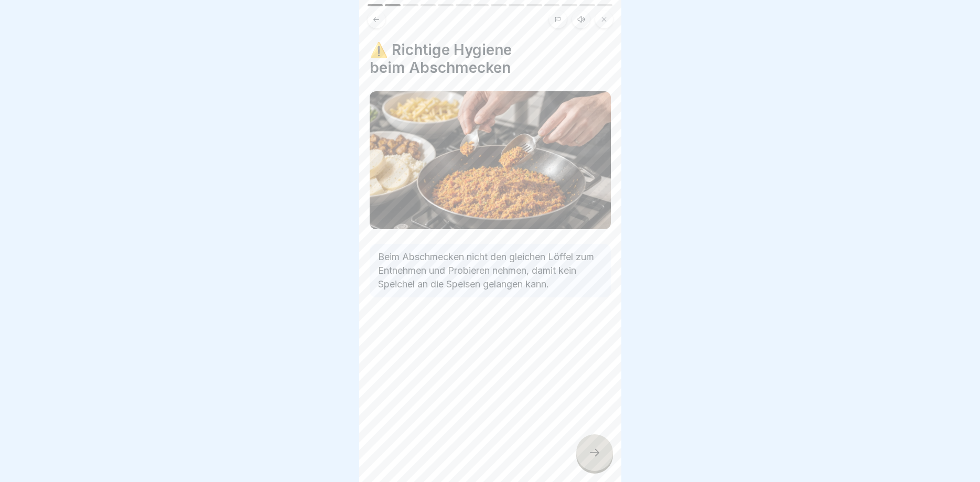
click at [599, 451] on icon at bounding box center [595, 452] width 13 height 13
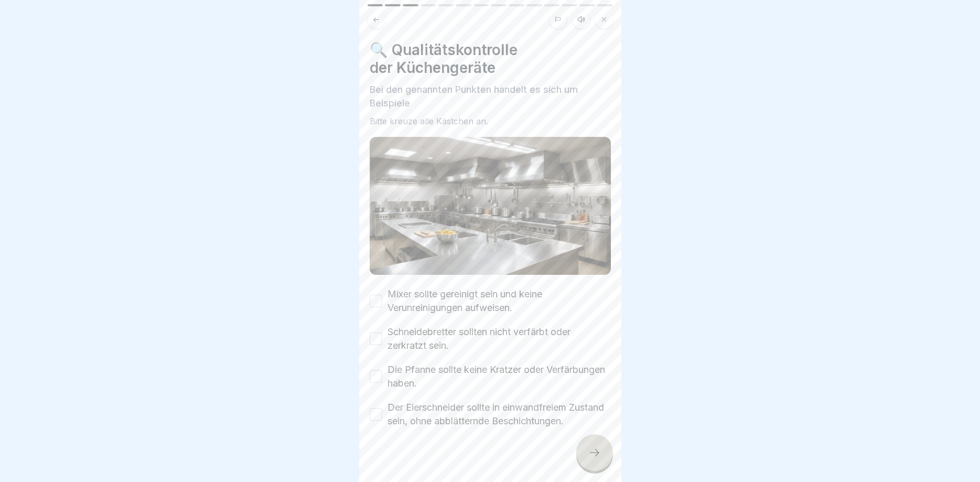
click at [376, 307] on button "Mixer sollte gereinigt sein und keine Verunreinigungen aufweisen." at bounding box center [376, 301] width 13 height 13
click at [378, 340] on button "Schneidebretter sollten nicht verfärbt oder zerkratzt sein." at bounding box center [376, 339] width 13 height 13
click at [378, 378] on button "Die Pfanne sollte keine Kratzer oder Verfärbungen haben." at bounding box center [376, 376] width 13 height 13
click at [380, 417] on button "Der Eierschneider sollte in einwandfreiem Zustand sein, ohne abblätternde Besch…" at bounding box center [376, 414] width 13 height 13
click at [581, 452] on div at bounding box center [594, 452] width 37 height 37
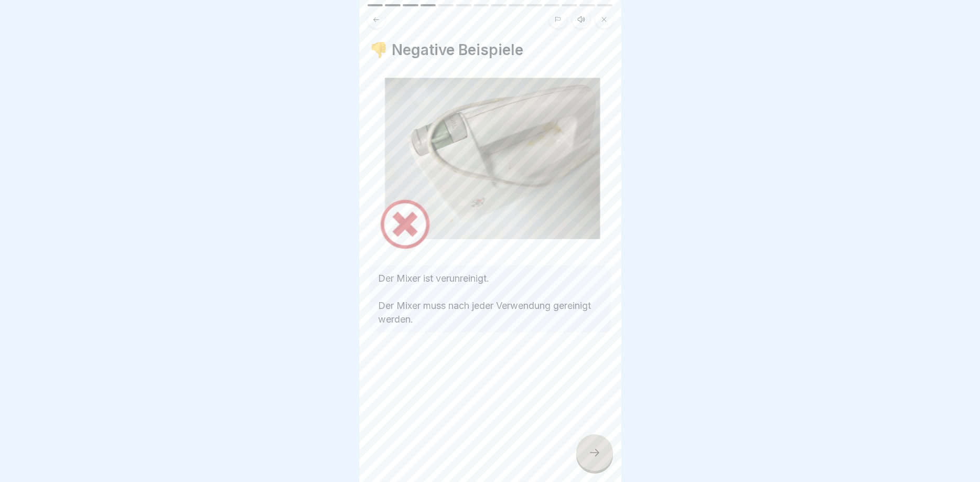
click at [591, 453] on icon at bounding box center [595, 452] width 13 height 13
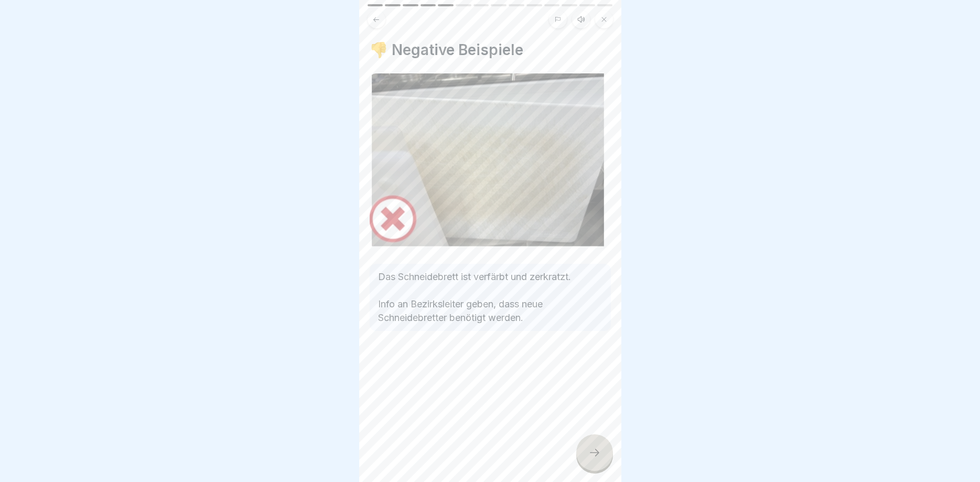
click at [599, 449] on icon at bounding box center [595, 452] width 13 height 13
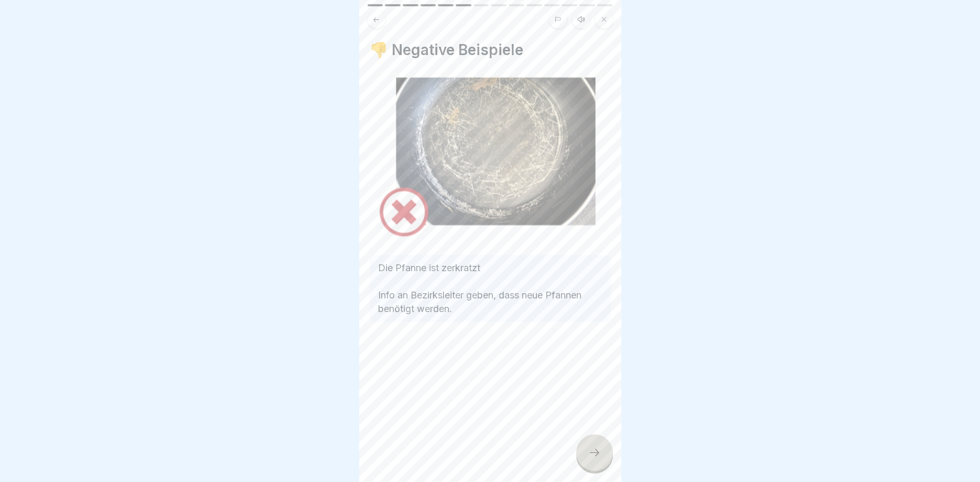
click at [594, 454] on icon at bounding box center [595, 452] width 13 height 13
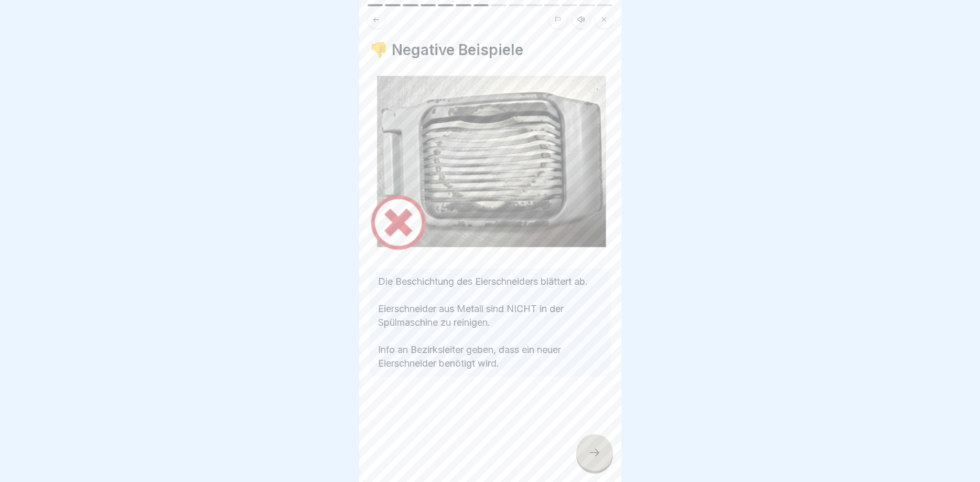
click at [586, 448] on div at bounding box center [594, 452] width 37 height 37
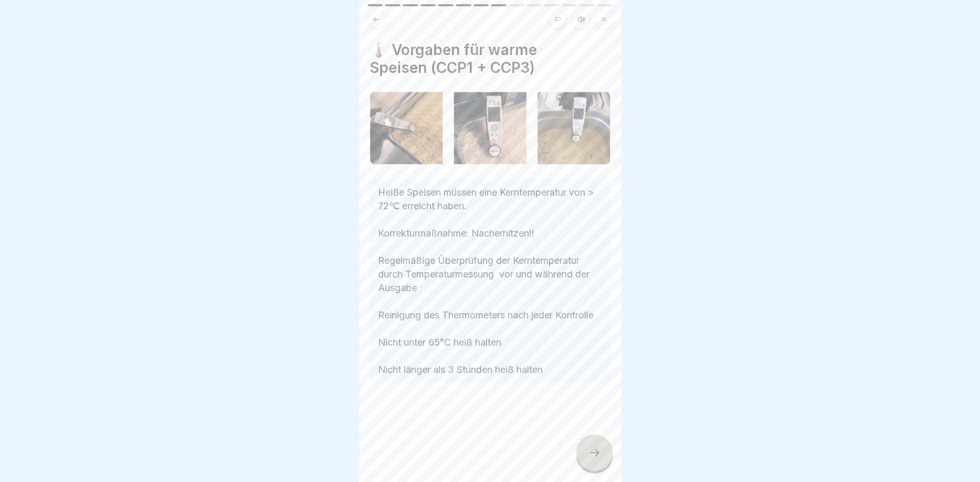
click at [599, 453] on icon at bounding box center [594, 452] width 9 height 7
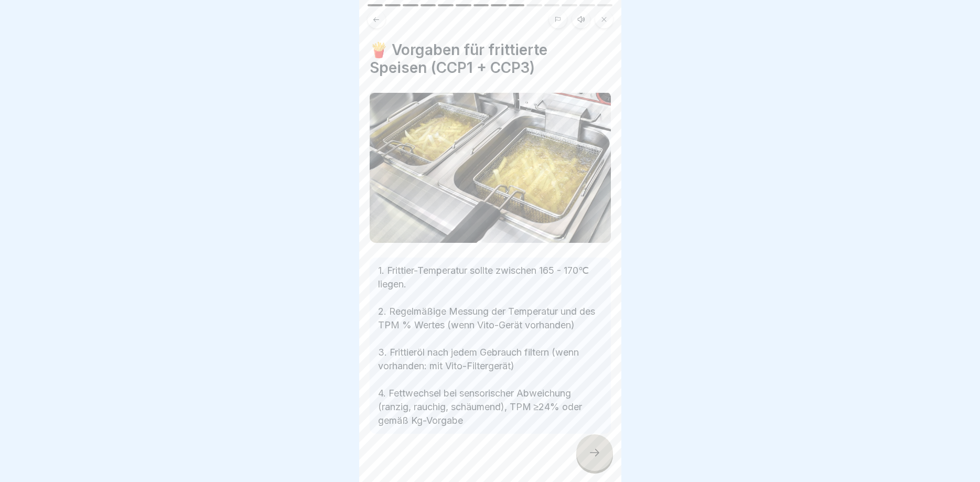
click at [588, 448] on div at bounding box center [594, 452] width 37 height 37
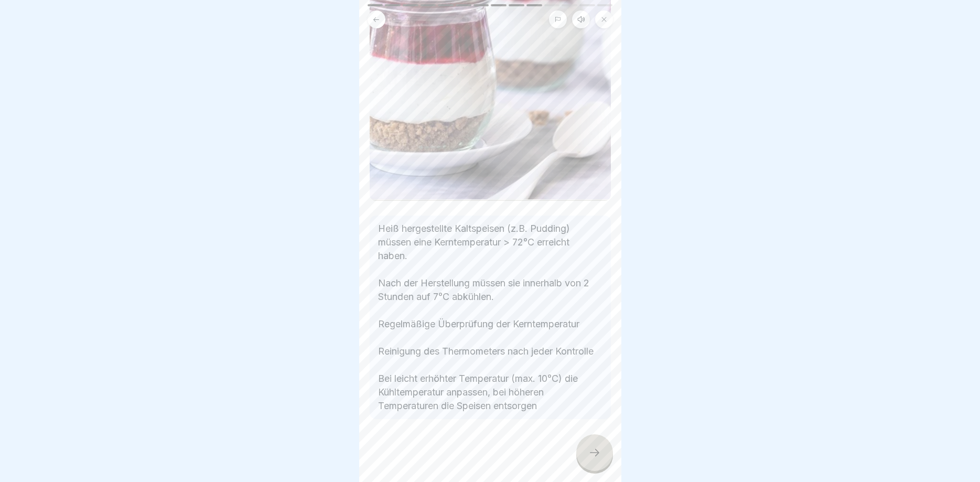
scroll to position [265, 0]
click at [599, 450] on icon at bounding box center [595, 452] width 13 height 13
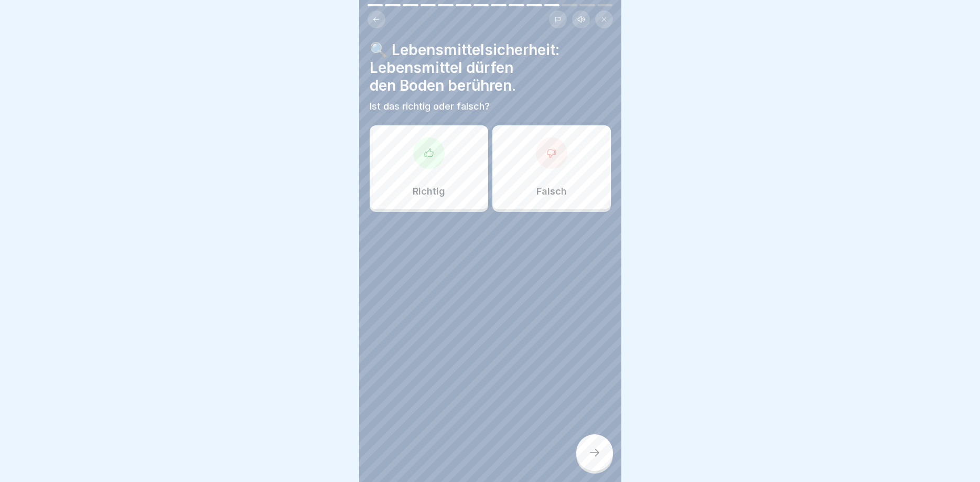
click at [550, 158] on div at bounding box center [551, 152] width 31 height 31
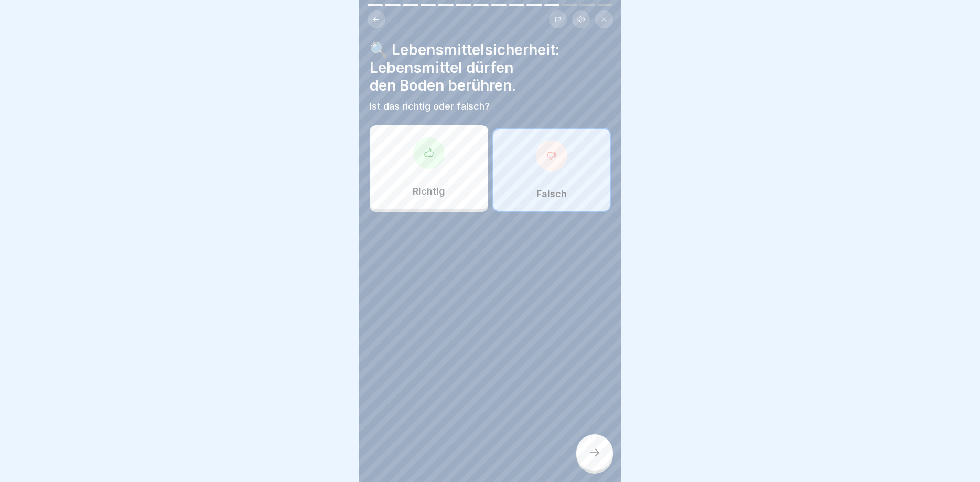
click at [594, 451] on icon at bounding box center [595, 452] width 13 height 13
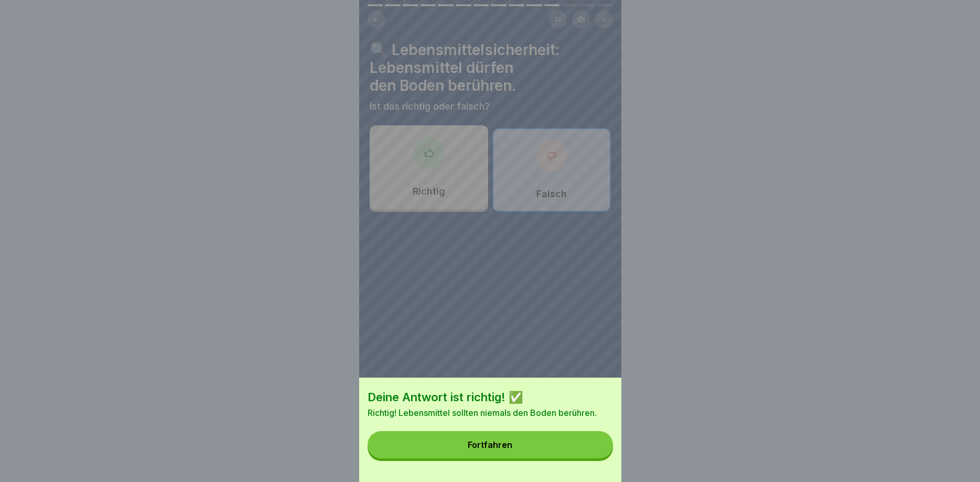
drag, startPoint x: 522, startPoint y: 435, endPoint x: 519, endPoint y: 429, distance: 7.3
click at [522, 434] on button "Fortfahren" at bounding box center [490, 444] width 245 height 27
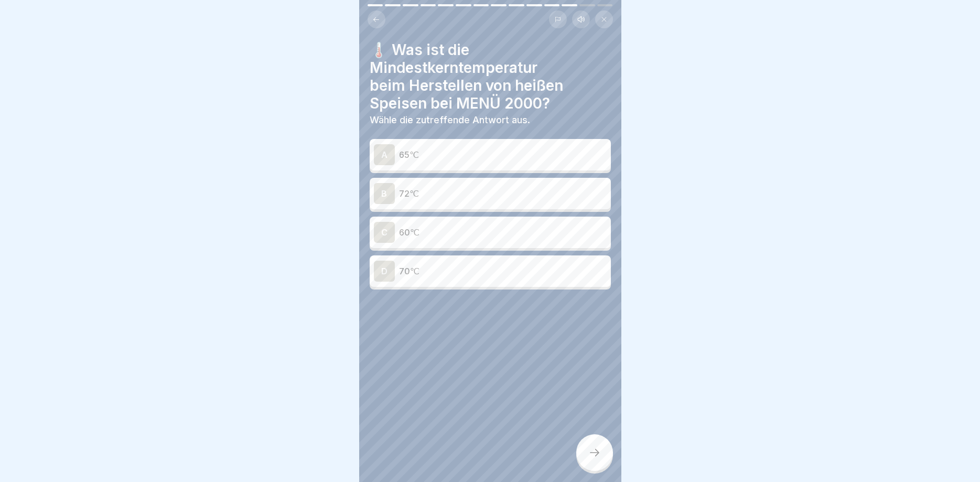
click at [386, 193] on div "B" at bounding box center [384, 193] width 21 height 21
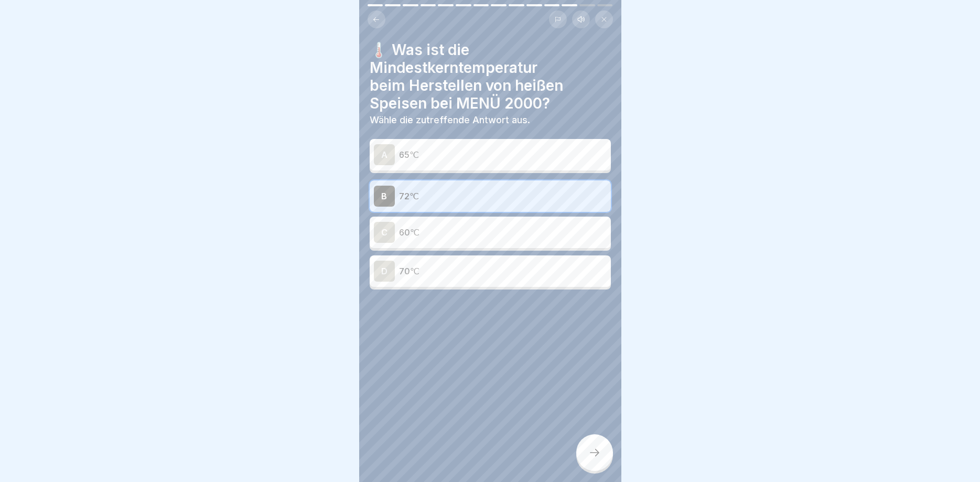
click at [601, 450] on div at bounding box center [594, 452] width 37 height 37
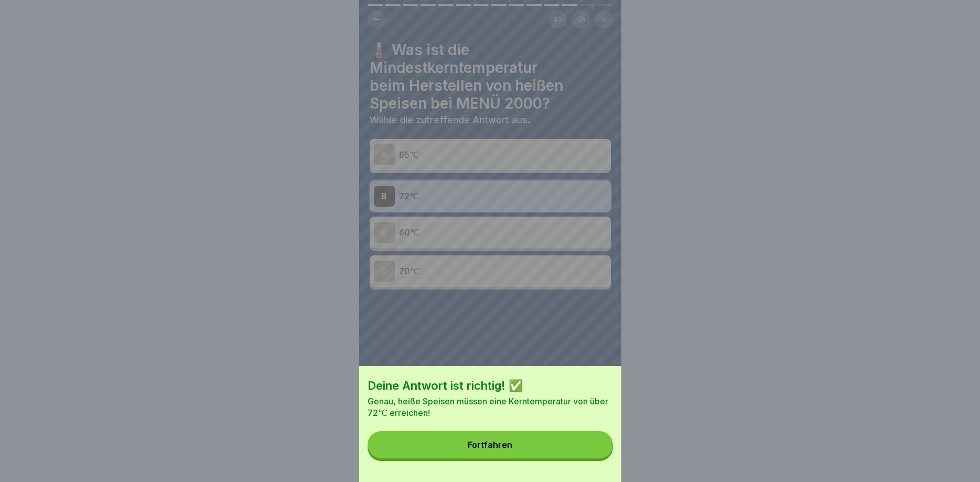
click at [481, 439] on button "Fortfahren" at bounding box center [490, 444] width 245 height 27
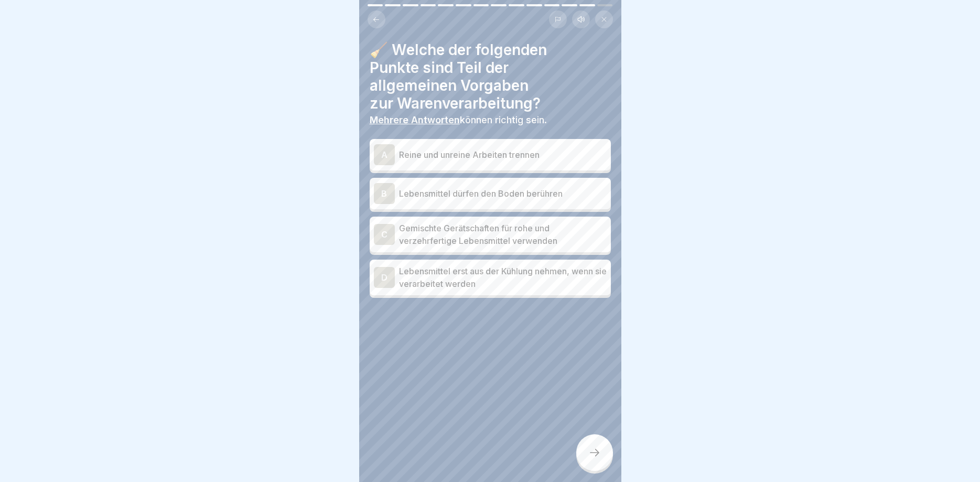
click at [381, 159] on div "A" at bounding box center [384, 154] width 21 height 21
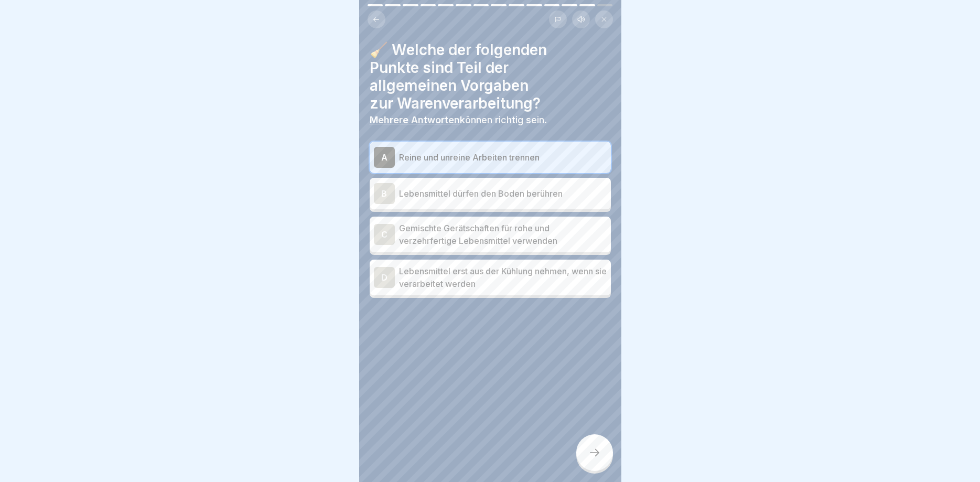
click at [385, 228] on div "C" at bounding box center [384, 234] width 21 height 21
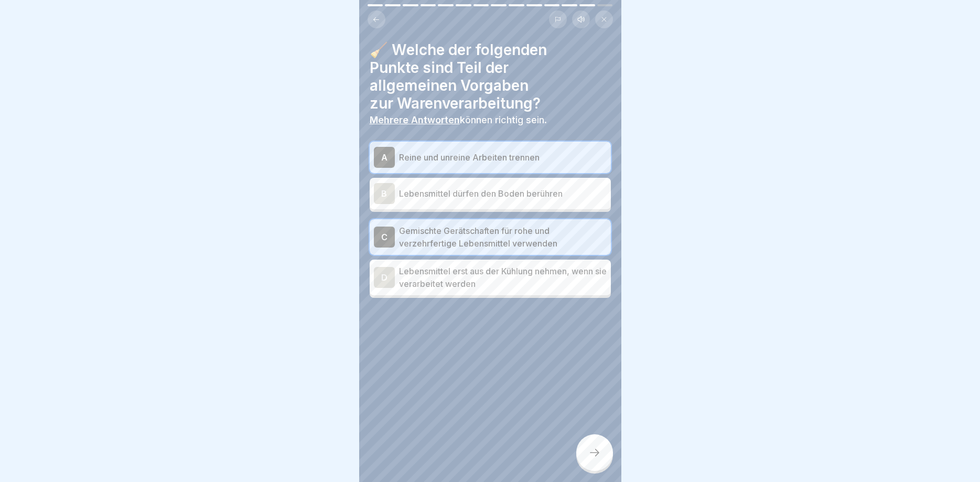
click at [379, 277] on div "D" at bounding box center [384, 277] width 21 height 21
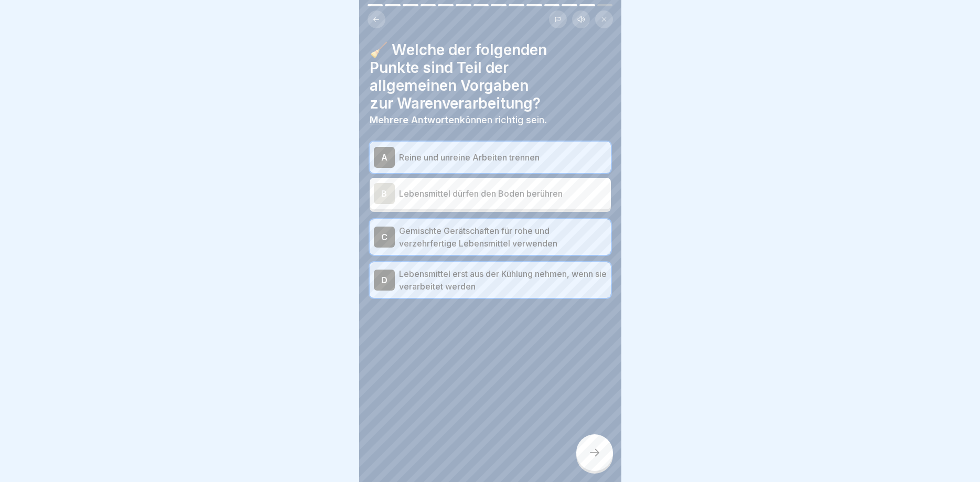
click at [601, 454] on icon at bounding box center [595, 452] width 13 height 13
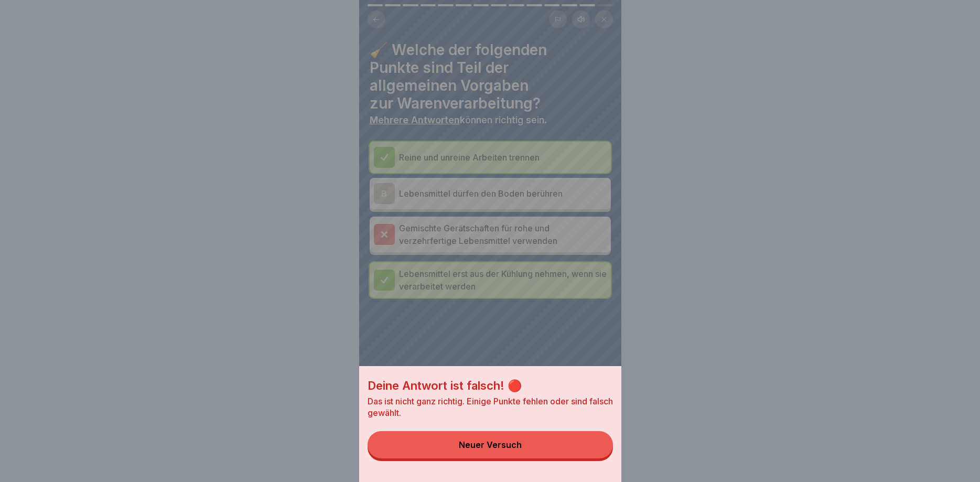
click at [497, 447] on div "Neuer Versuch" at bounding box center [490, 444] width 63 height 9
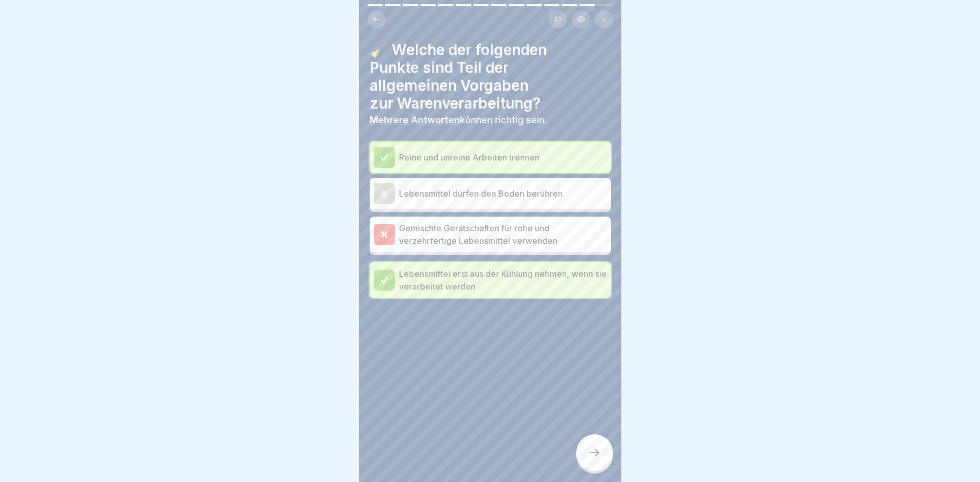
click at [385, 239] on div at bounding box center [384, 234] width 21 height 21
click at [588, 441] on div at bounding box center [594, 452] width 37 height 37
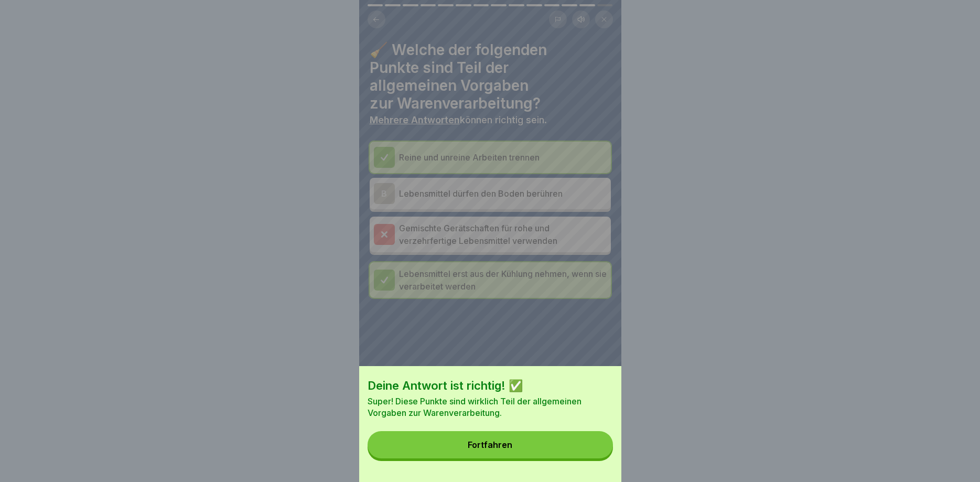
click at [532, 444] on button "Fortfahren" at bounding box center [490, 444] width 245 height 27
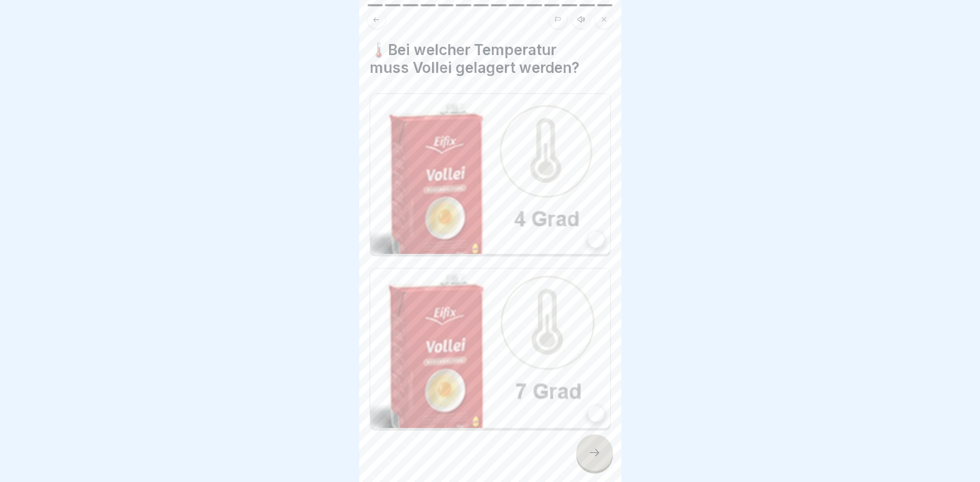
click at [595, 236] on div at bounding box center [597, 240] width 16 height 16
click at [587, 441] on div at bounding box center [594, 452] width 37 height 37
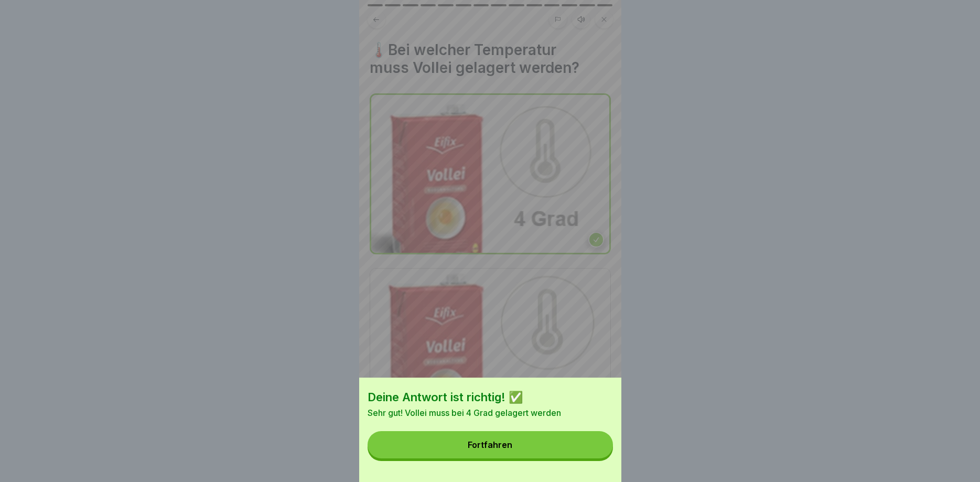
click at [490, 446] on div "Fortfahren" at bounding box center [490, 444] width 45 height 9
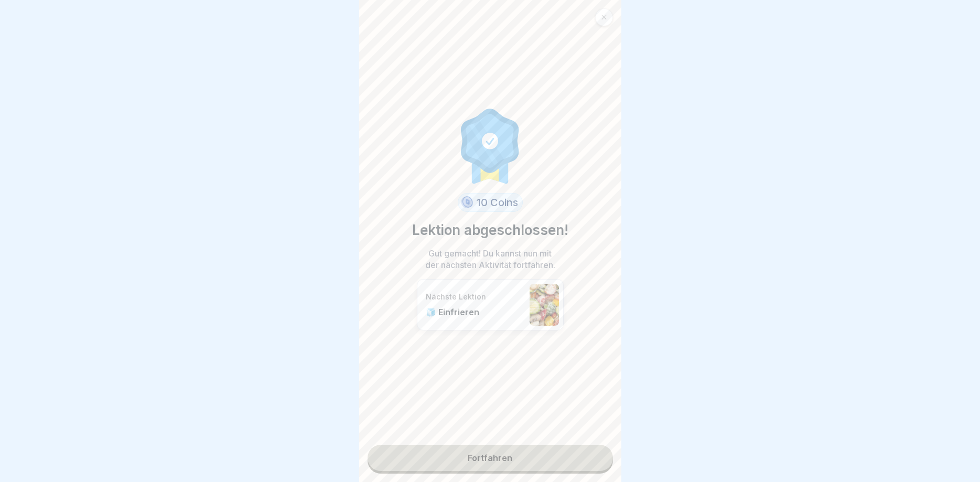
click at [494, 454] on link "Fortfahren" at bounding box center [490, 458] width 245 height 26
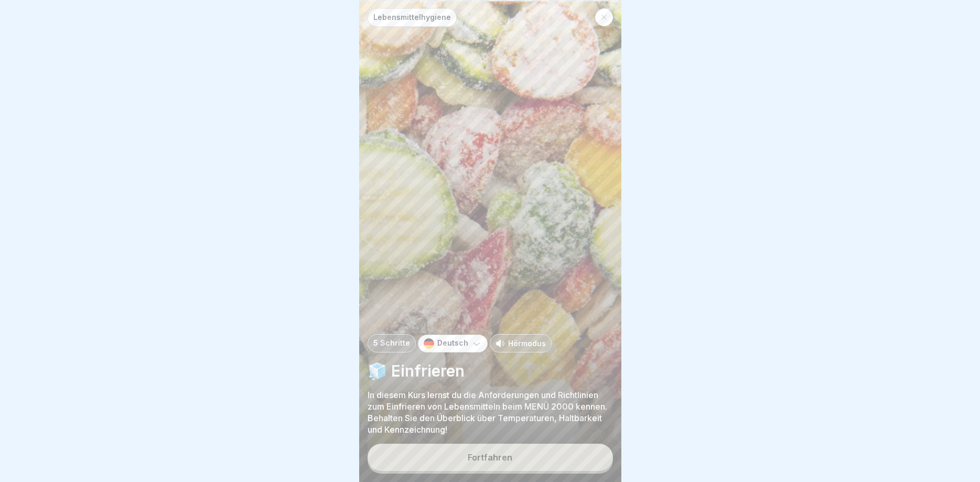
click at [484, 449] on button "Fortfahren" at bounding box center [490, 457] width 245 height 27
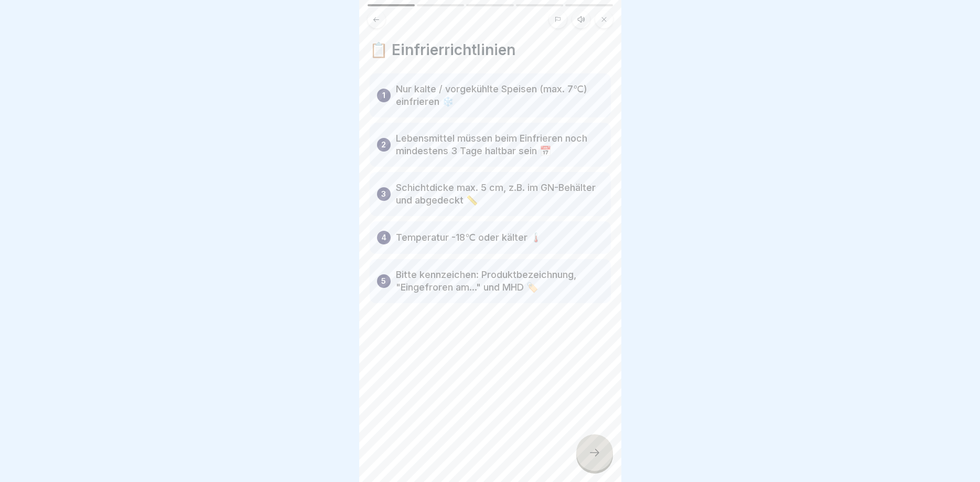
click at [592, 452] on icon at bounding box center [595, 452] width 13 height 13
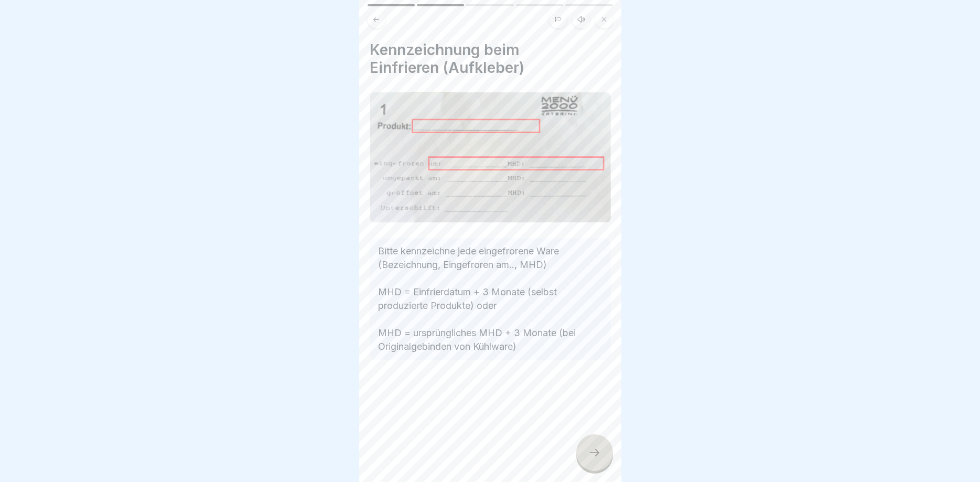
click at [596, 454] on icon at bounding box center [595, 452] width 13 height 13
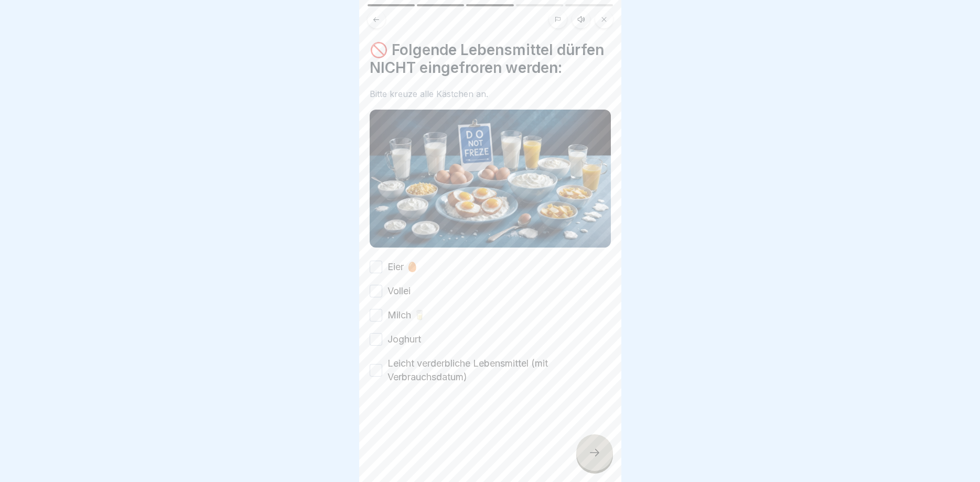
click at [378, 267] on button "Eier 🥚" at bounding box center [376, 267] width 13 height 13
click at [376, 296] on button "Vollei" at bounding box center [376, 291] width 13 height 13
click at [373, 364] on button "Leicht verderbliche Lebensmittel (mit Verbrauchsdatum)" at bounding box center [376, 370] width 13 height 13
click at [603, 456] on div at bounding box center [594, 452] width 37 height 37
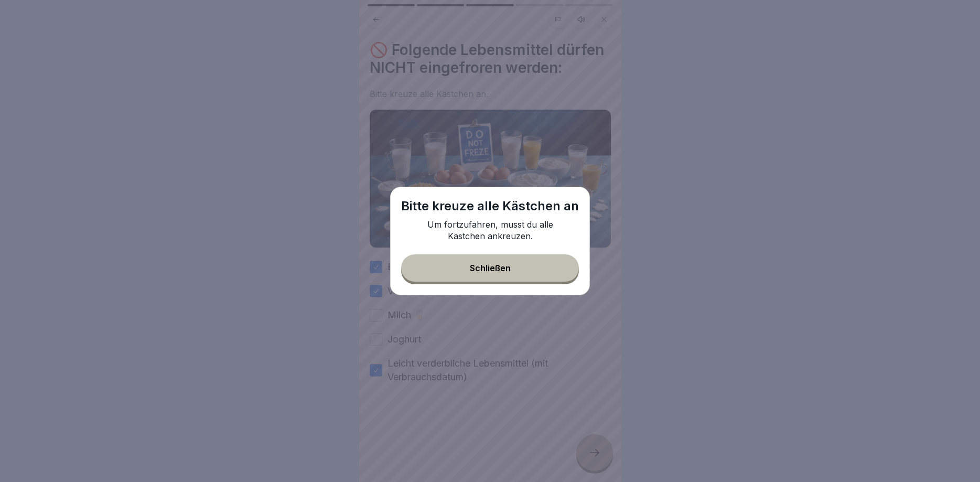
click at [503, 266] on div "Schließen" at bounding box center [490, 267] width 41 height 9
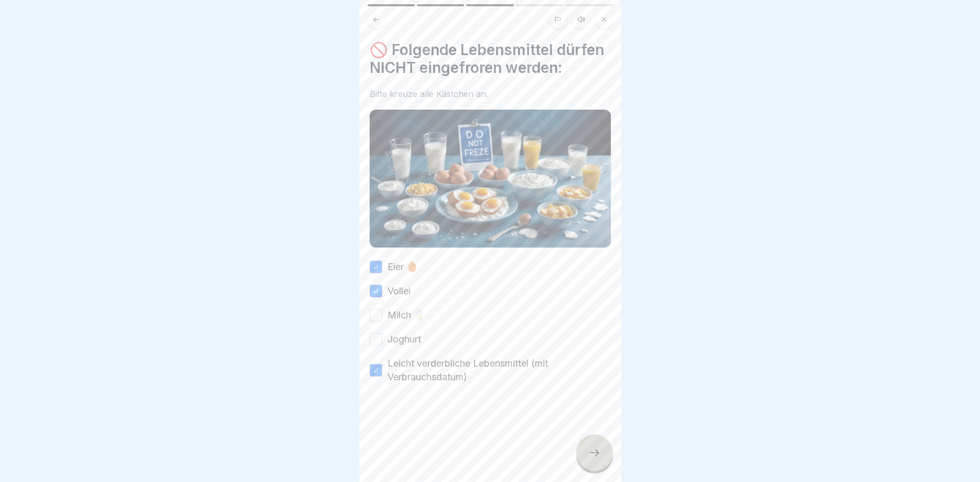
click at [380, 314] on button "Milch 🥛" at bounding box center [376, 315] width 13 height 13
click at [380, 338] on button "Joghurt" at bounding box center [376, 339] width 13 height 13
click at [583, 455] on div at bounding box center [594, 452] width 37 height 37
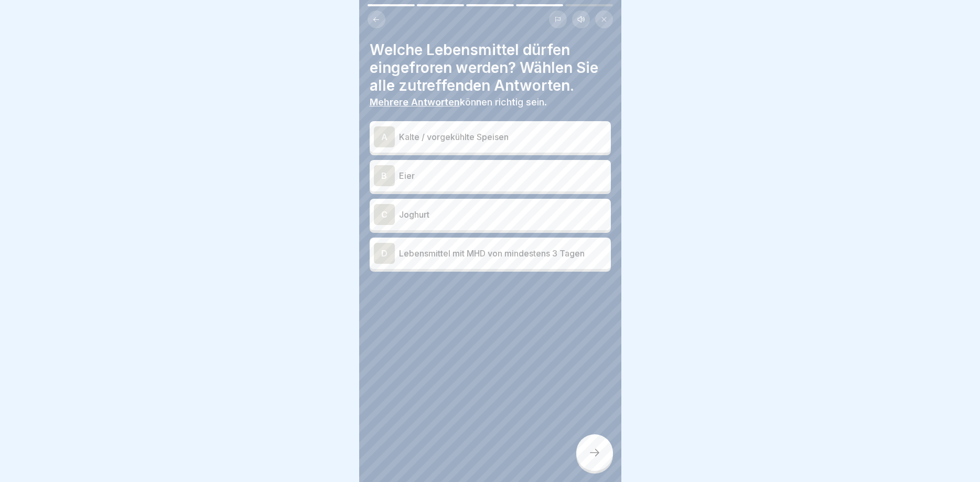
click at [386, 250] on div "D" at bounding box center [384, 253] width 21 height 21
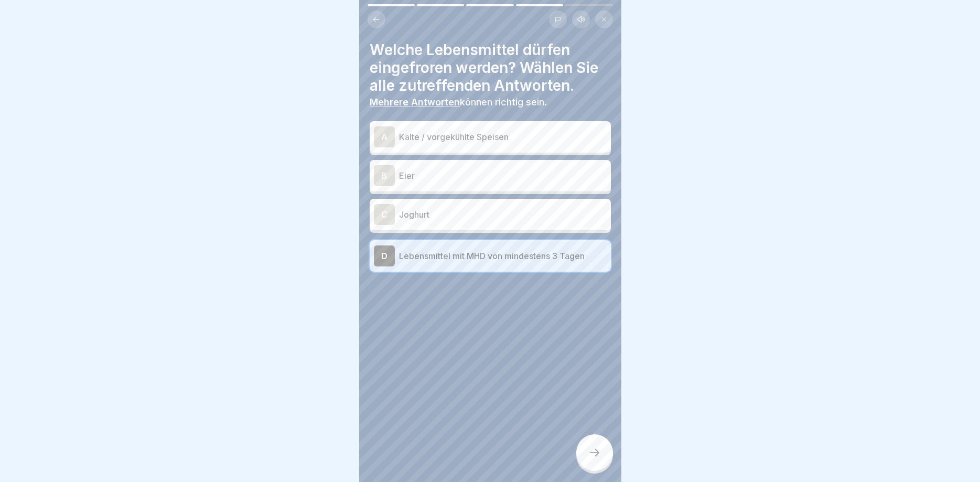
click at [388, 142] on div "A" at bounding box center [384, 136] width 21 height 21
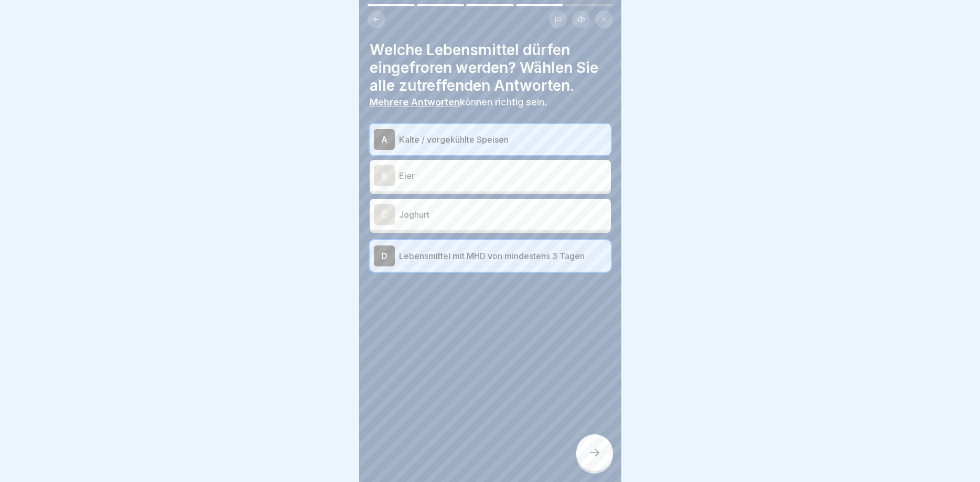
click at [579, 445] on div at bounding box center [594, 452] width 37 height 37
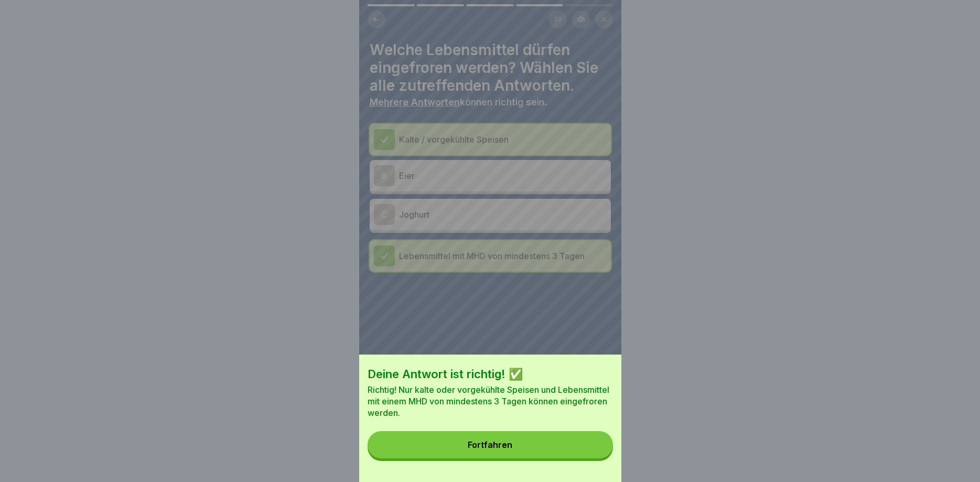
click at [528, 451] on button "Fortfahren" at bounding box center [490, 444] width 245 height 27
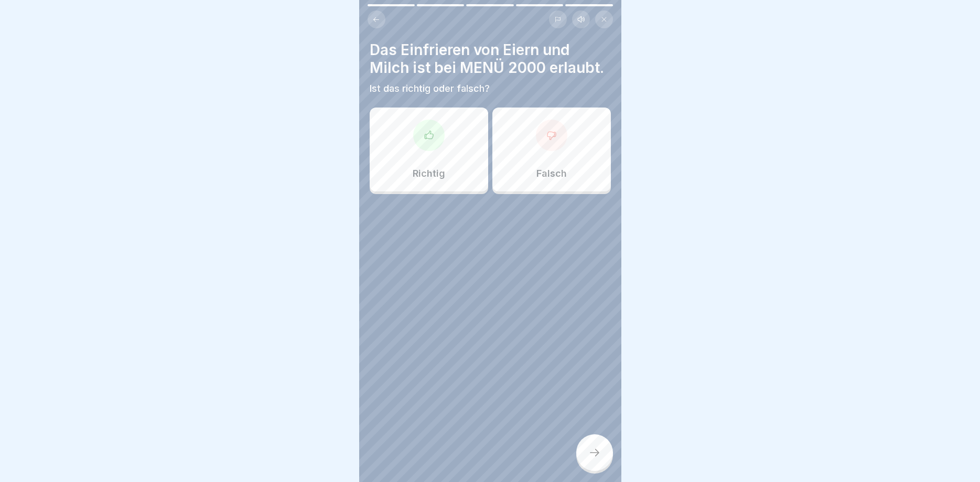
click at [552, 144] on div at bounding box center [551, 135] width 31 height 31
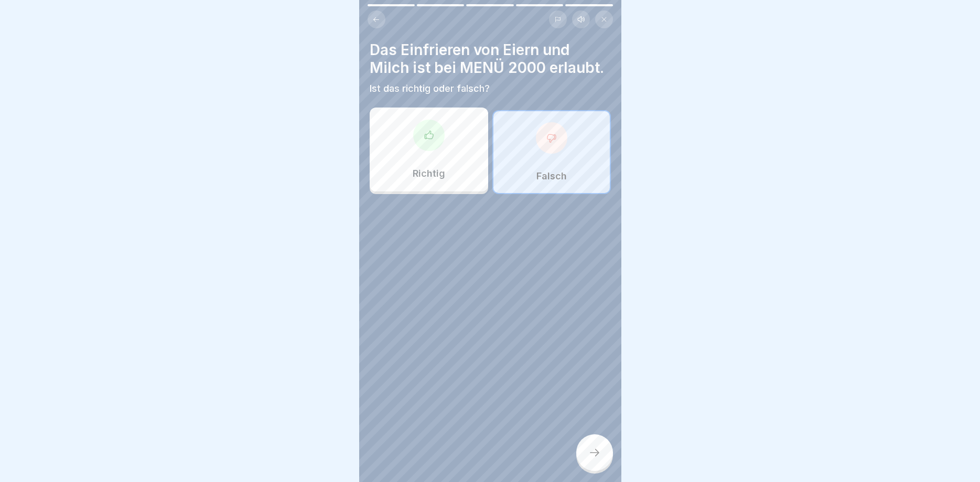
click at [592, 446] on div at bounding box center [594, 452] width 37 height 37
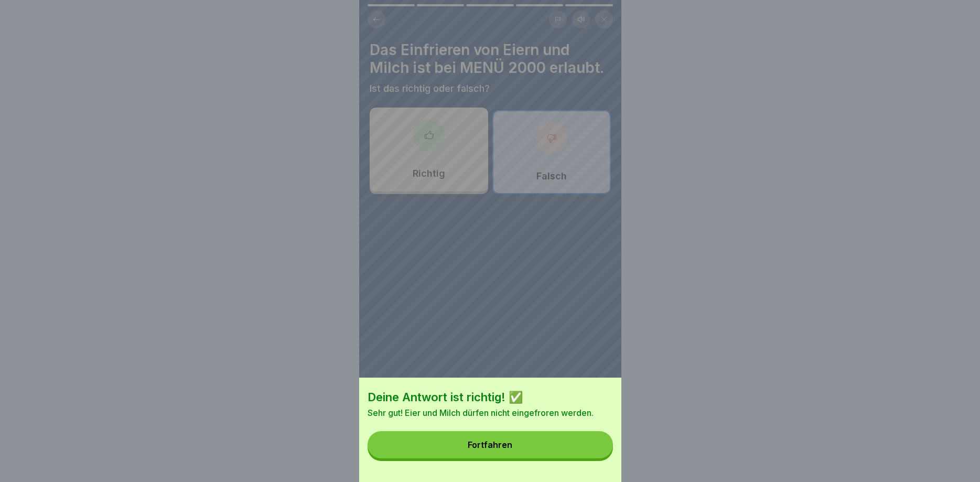
click at [564, 439] on button "Fortfahren" at bounding box center [490, 444] width 245 height 27
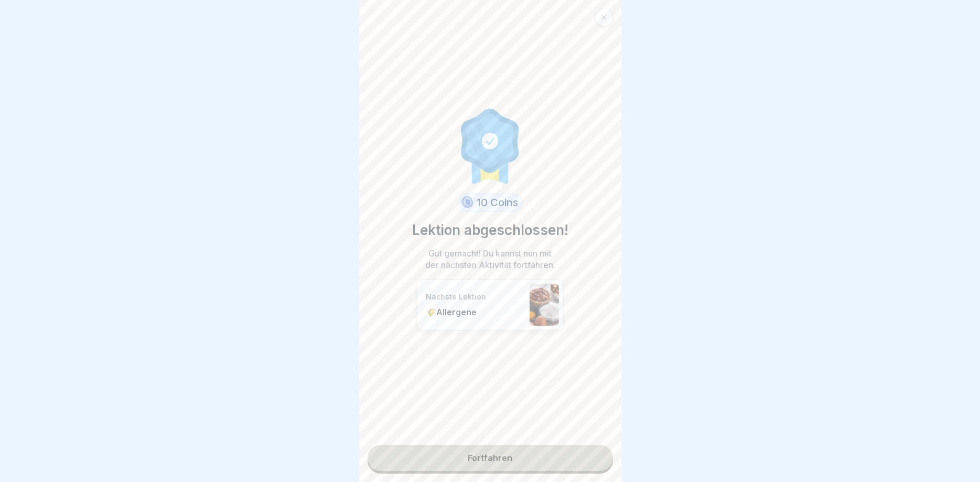
click at [500, 454] on link "Fortfahren" at bounding box center [490, 458] width 245 height 26
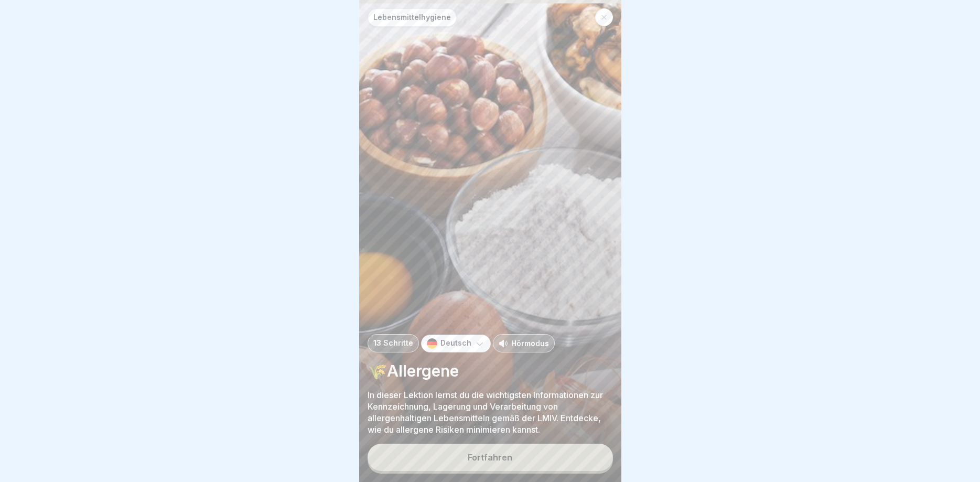
click at [507, 453] on div "Fortfahren" at bounding box center [490, 457] width 45 height 9
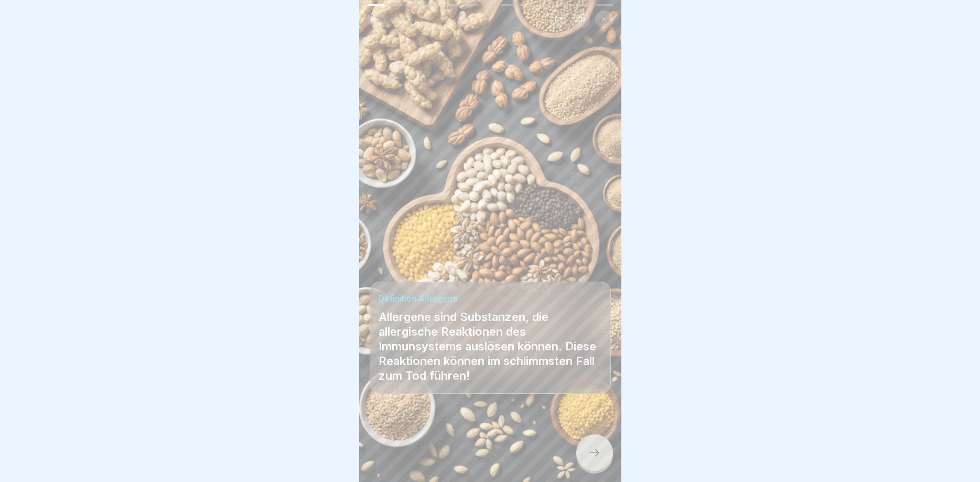
click at [596, 447] on div at bounding box center [594, 452] width 37 height 37
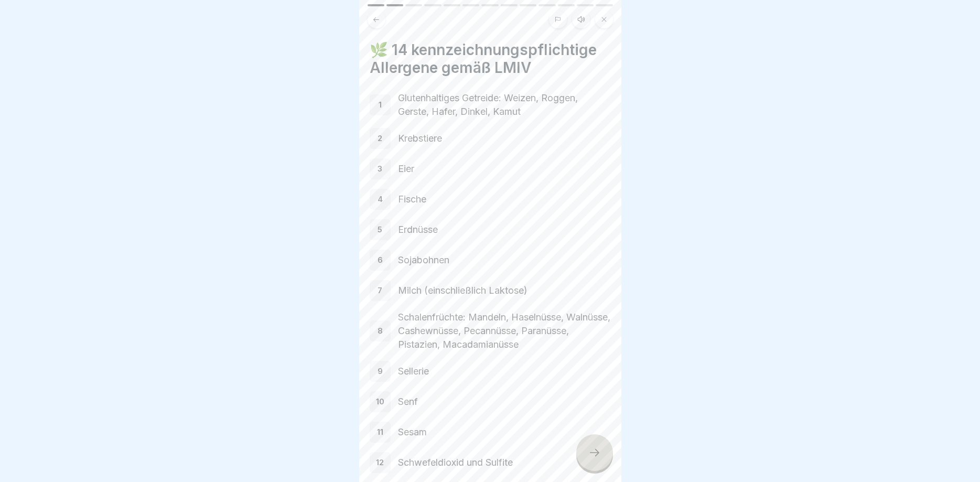
click at [589, 453] on icon at bounding box center [595, 452] width 13 height 13
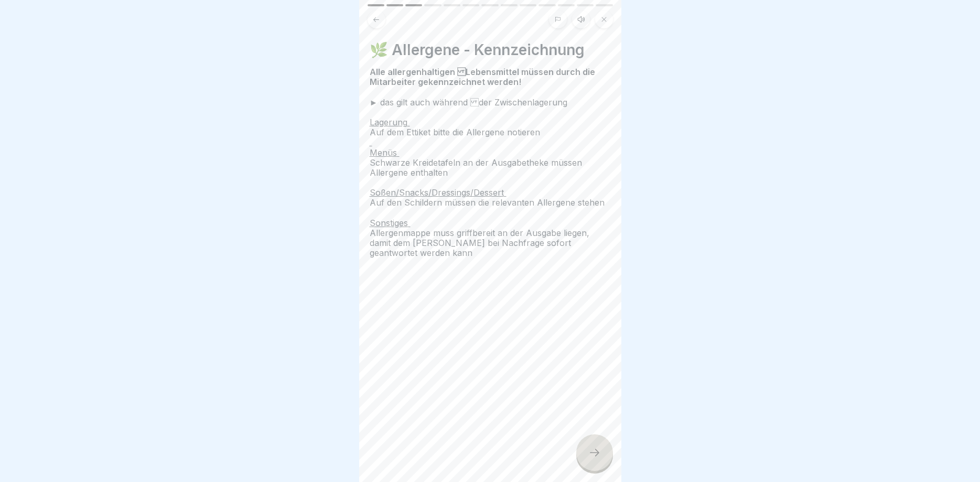
click at [581, 443] on div at bounding box center [594, 452] width 37 height 37
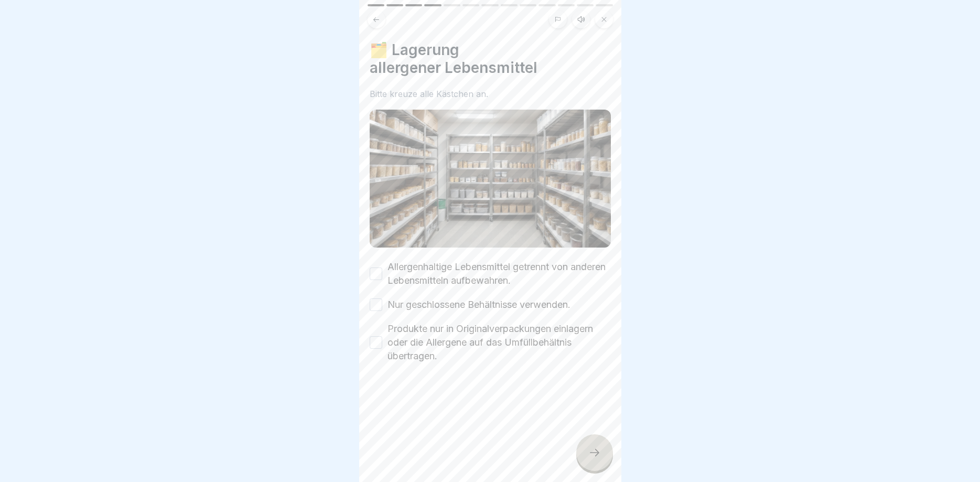
click at [379, 266] on div "Allergenhaltige Lebensmittel getrennt von anderen Lebensmitteln aufbewahren." at bounding box center [490, 273] width 241 height 27
click at [373, 271] on button "Allergenhaltige Lebensmittel getrennt von anderen Lebensmitteln aufbewahren." at bounding box center [376, 274] width 13 height 13
click at [378, 303] on button "Nur geschlossene Behältnisse verwenden." at bounding box center [376, 304] width 13 height 13
click at [376, 345] on button "Produkte nur in Originalverpackungen einlagern oder die Allergene auf das Umfül…" at bounding box center [376, 342] width 13 height 13
click at [589, 445] on div at bounding box center [594, 452] width 37 height 37
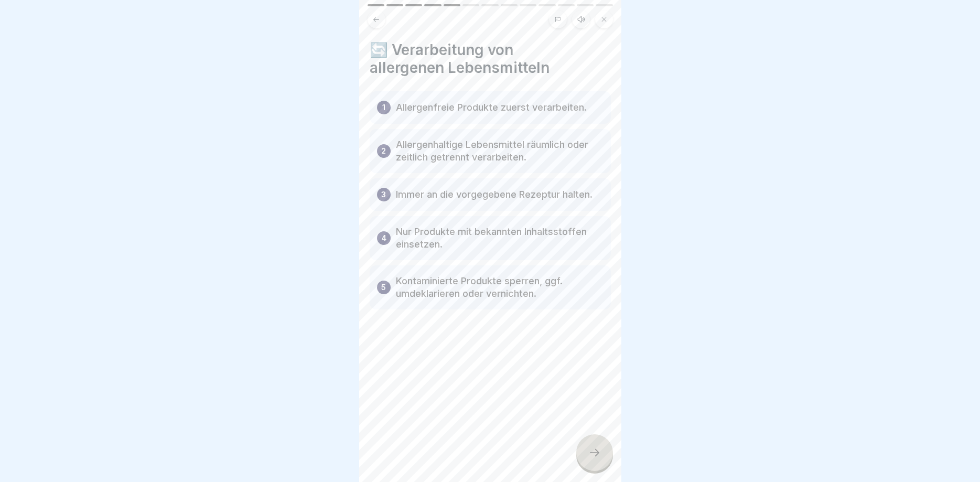
click at [590, 455] on icon at bounding box center [595, 452] width 13 height 13
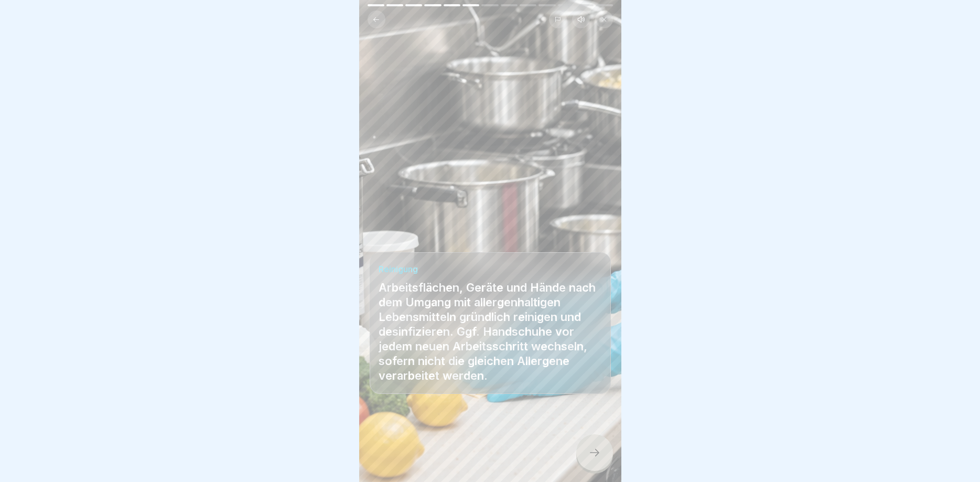
click at [589, 450] on icon at bounding box center [595, 452] width 13 height 13
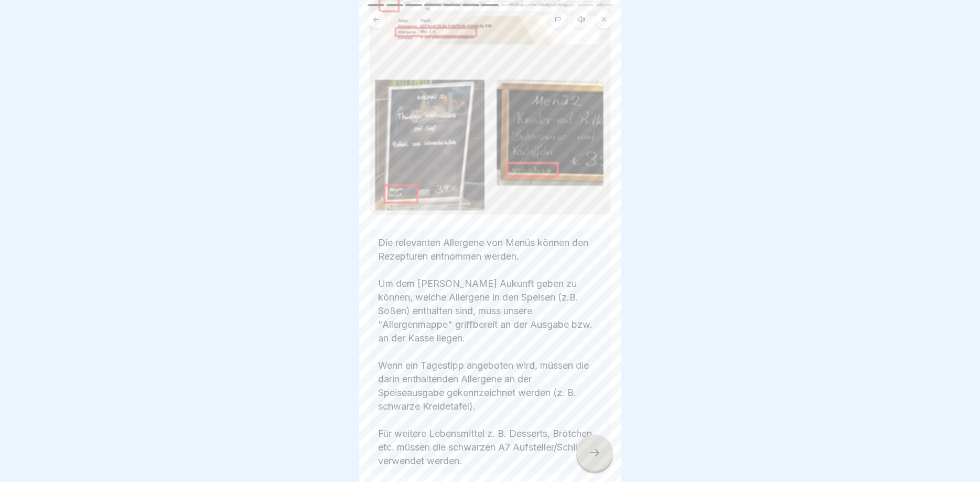
scroll to position [236, 0]
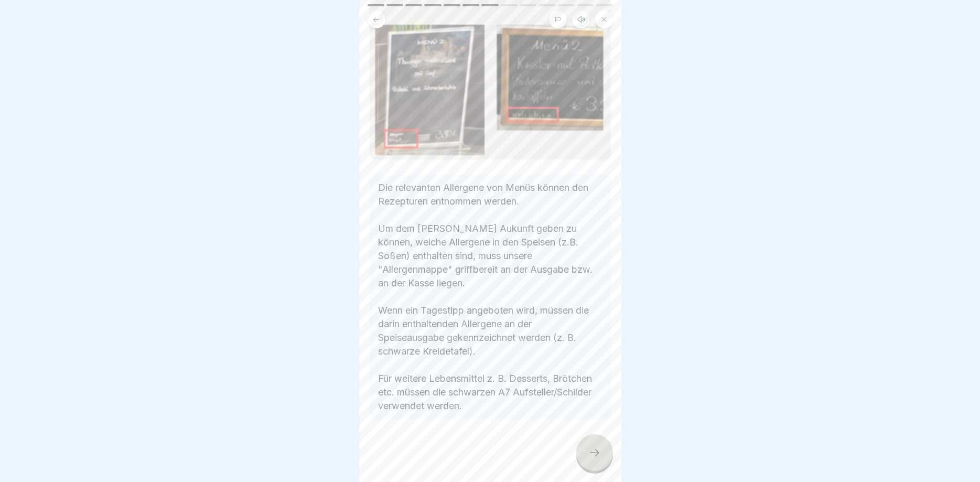
drag, startPoint x: 610, startPoint y: 449, endPoint x: 530, endPoint y: 448, distance: 79.2
click at [610, 449] on div at bounding box center [594, 452] width 37 height 37
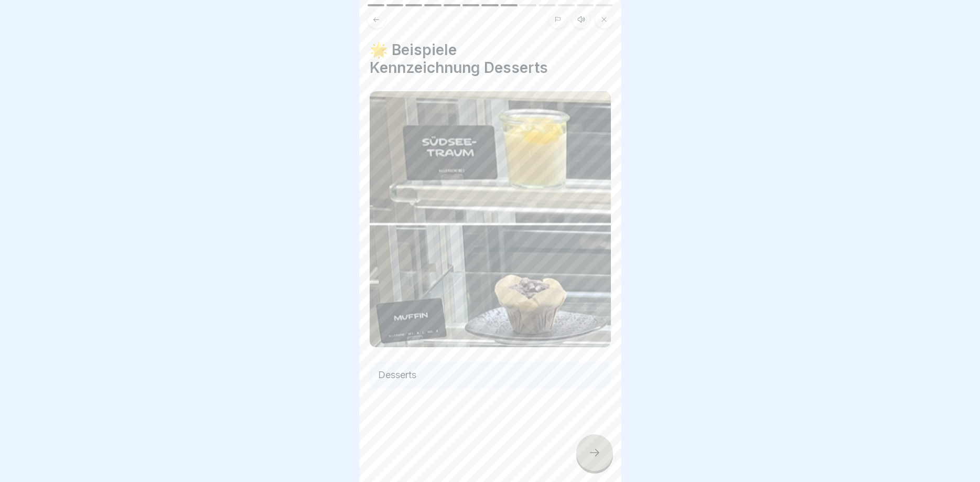
drag, startPoint x: 601, startPoint y: 448, endPoint x: 554, endPoint y: 434, distance: 48.3
click at [600, 446] on div at bounding box center [594, 452] width 37 height 37
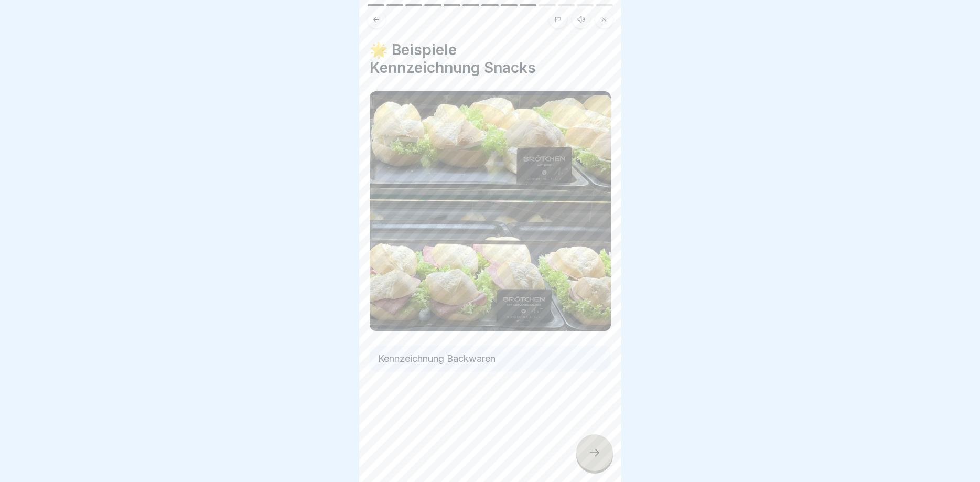
click at [594, 443] on div at bounding box center [594, 452] width 37 height 37
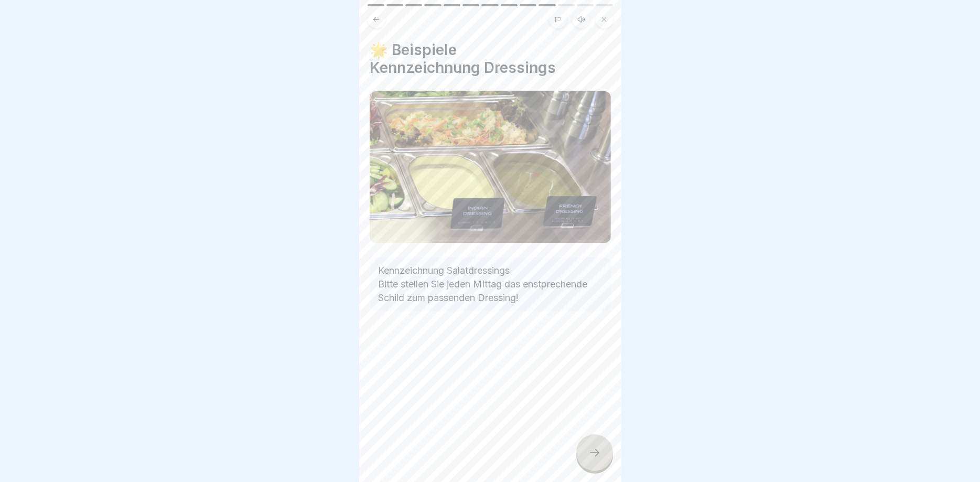
click at [597, 451] on icon at bounding box center [595, 452] width 13 height 13
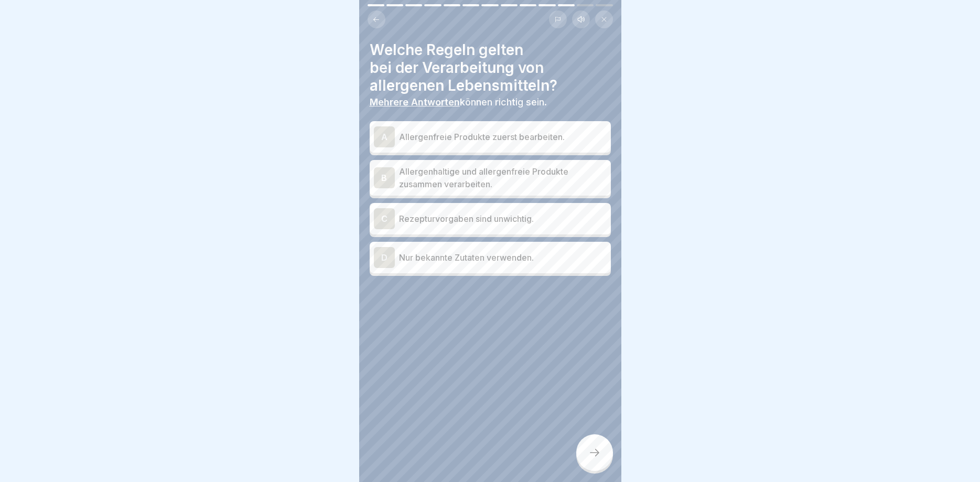
click at [382, 138] on div "A" at bounding box center [384, 136] width 21 height 21
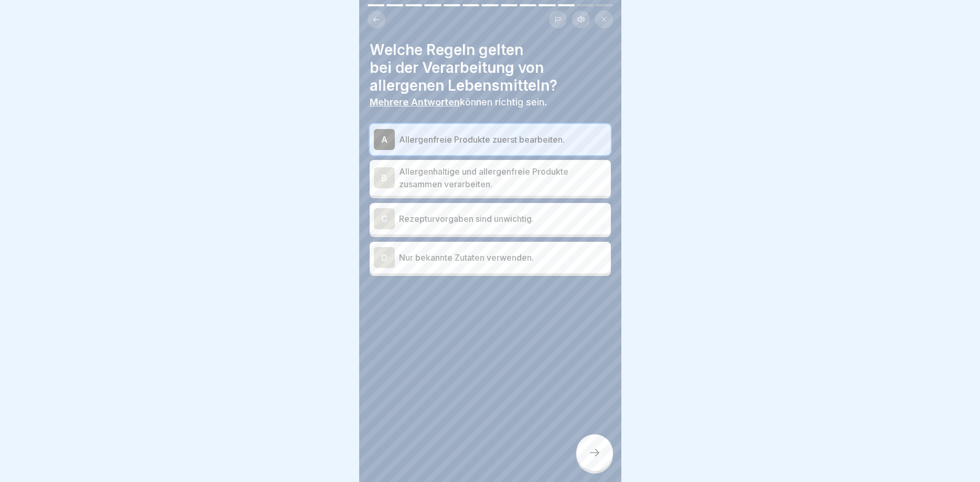
click at [382, 258] on div "D" at bounding box center [384, 257] width 21 height 21
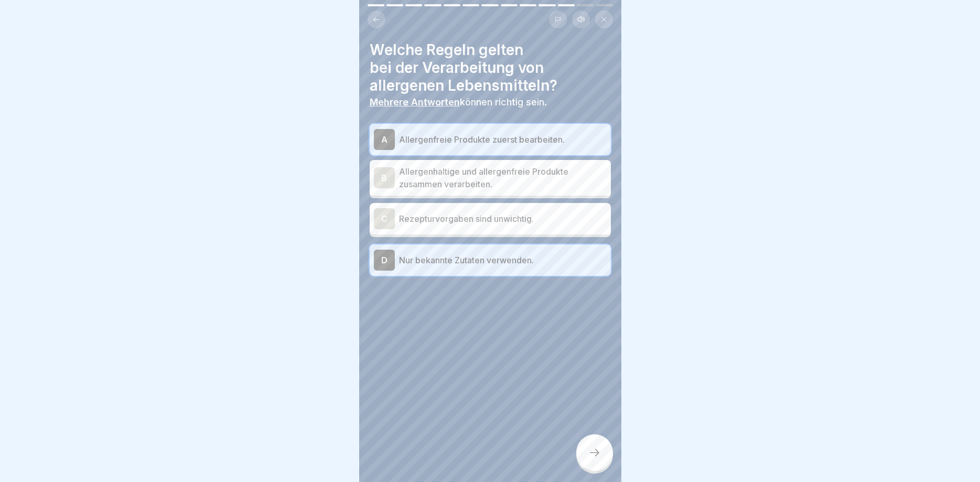
click at [603, 458] on div at bounding box center [594, 452] width 37 height 37
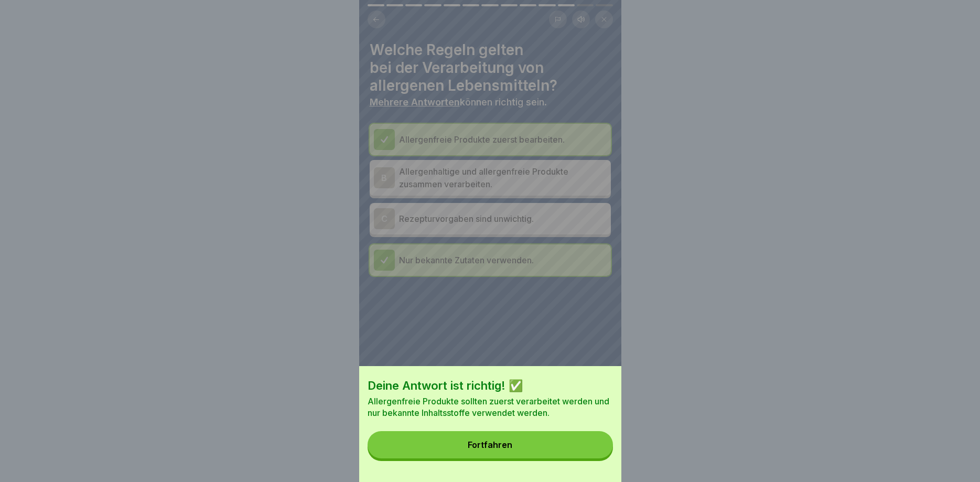
click at [522, 441] on button "Fortfahren" at bounding box center [490, 444] width 245 height 27
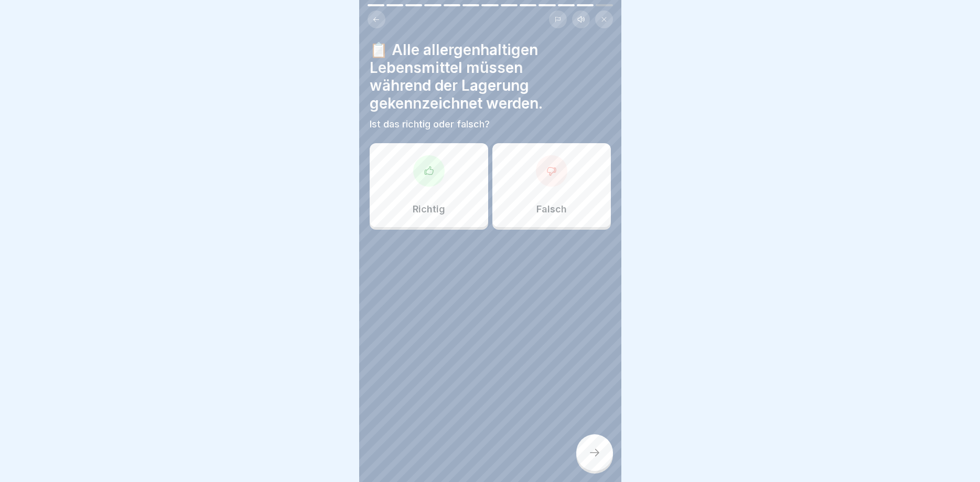
click at [436, 176] on div at bounding box center [428, 170] width 31 height 31
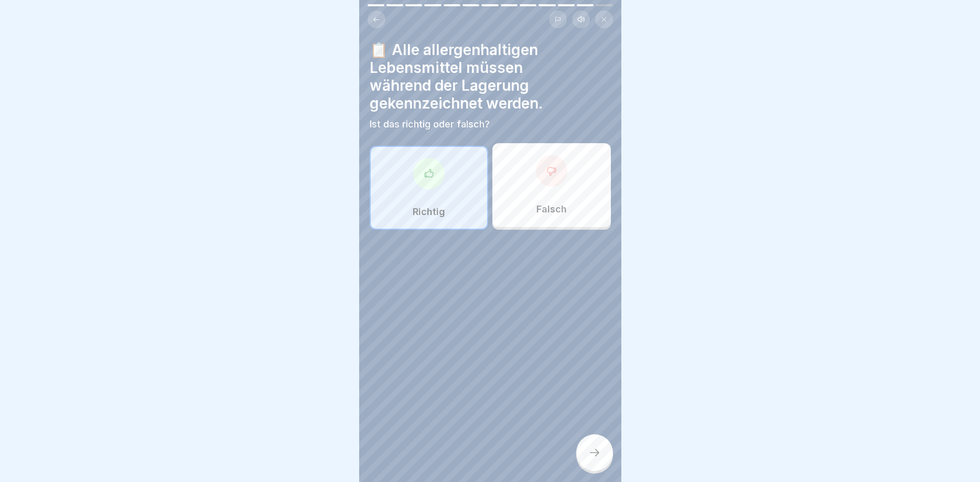
click at [585, 456] on div at bounding box center [594, 452] width 37 height 37
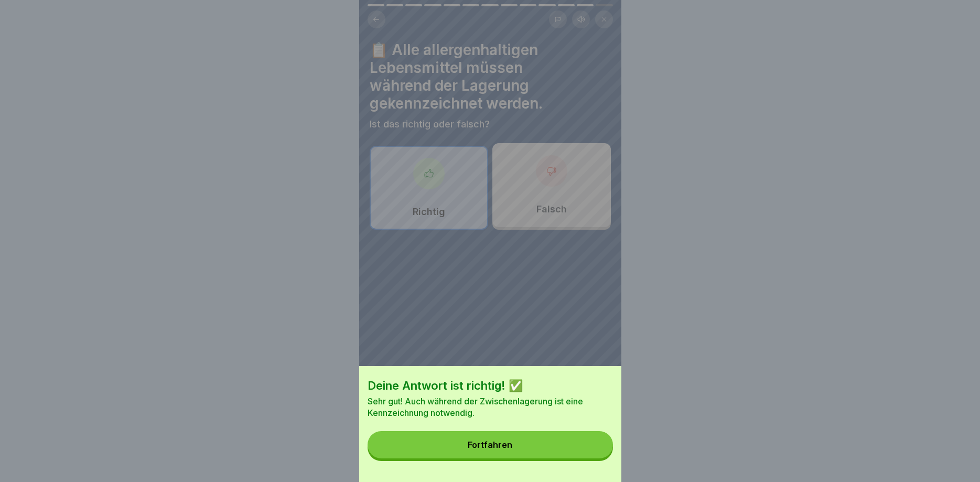
click at [479, 444] on div "Fortfahren" at bounding box center [490, 444] width 45 height 9
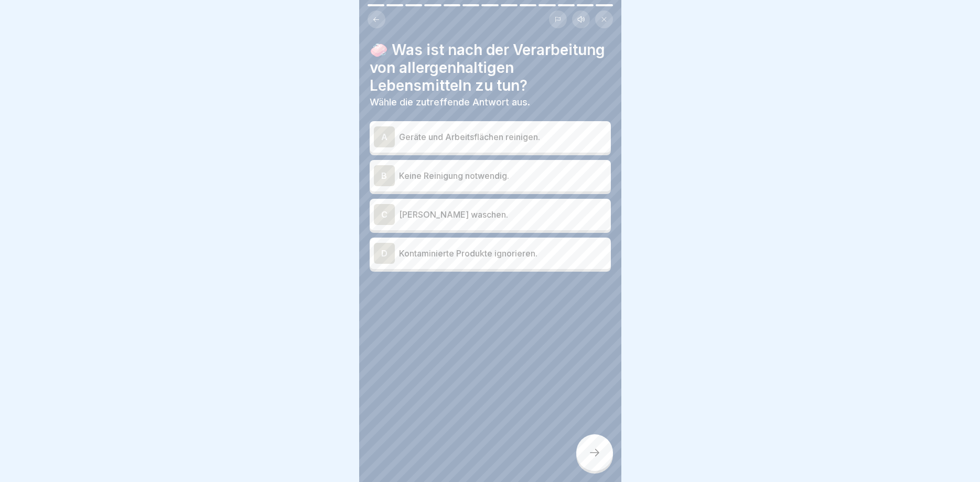
click at [386, 138] on div "A" at bounding box center [384, 136] width 21 height 21
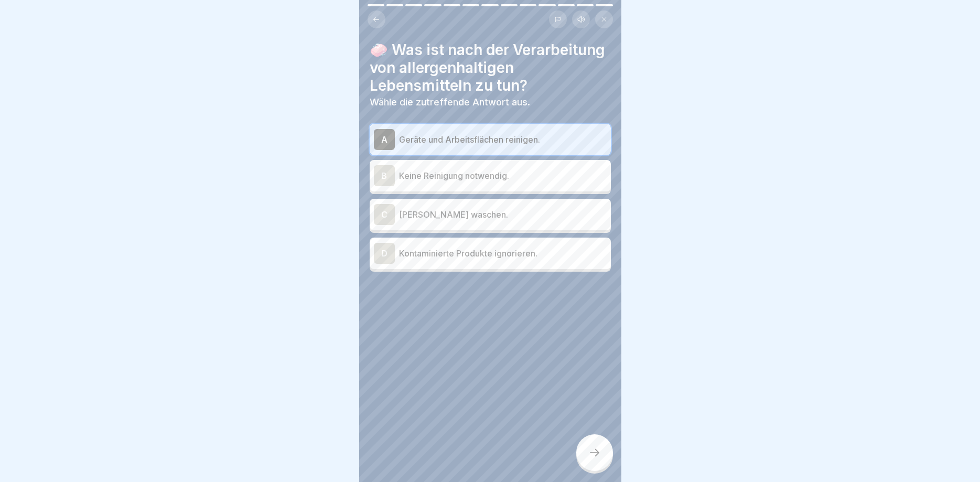
click at [383, 257] on div "D" at bounding box center [384, 253] width 21 height 21
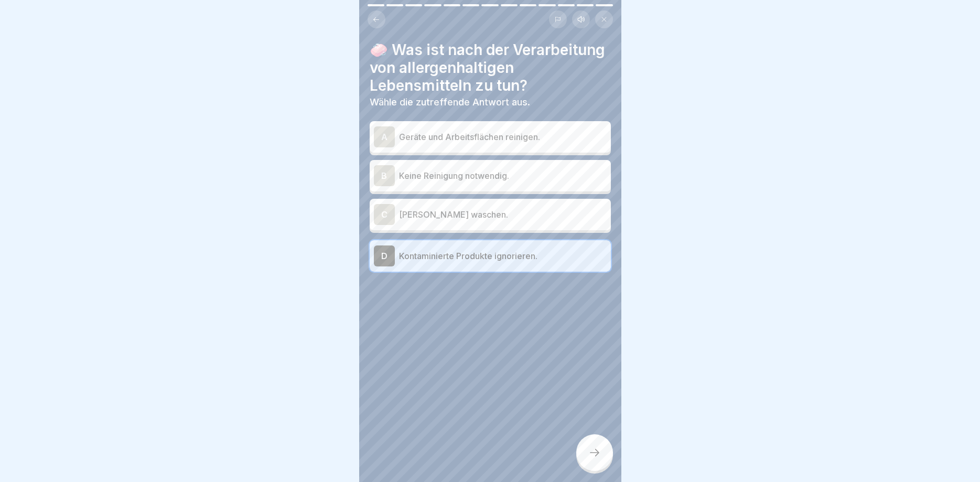
click at [390, 137] on div "A" at bounding box center [384, 136] width 21 height 21
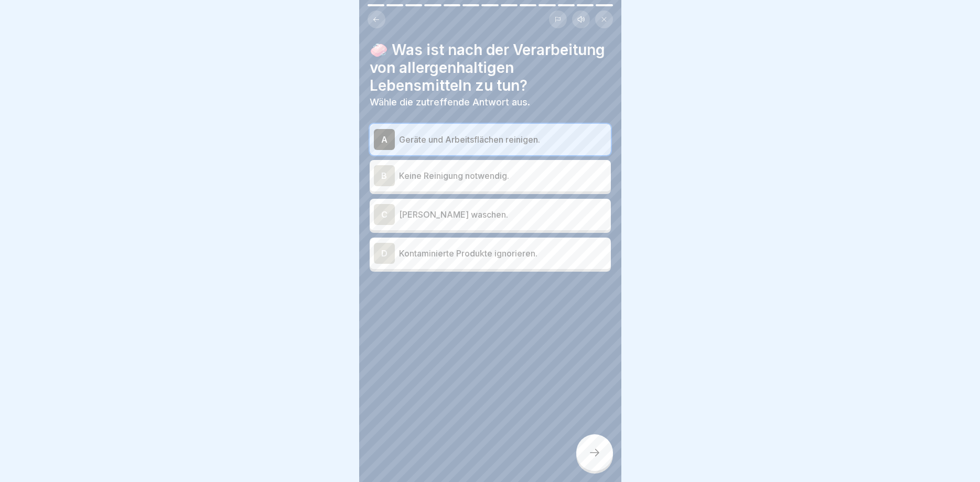
click at [593, 451] on icon at bounding box center [595, 452] width 13 height 13
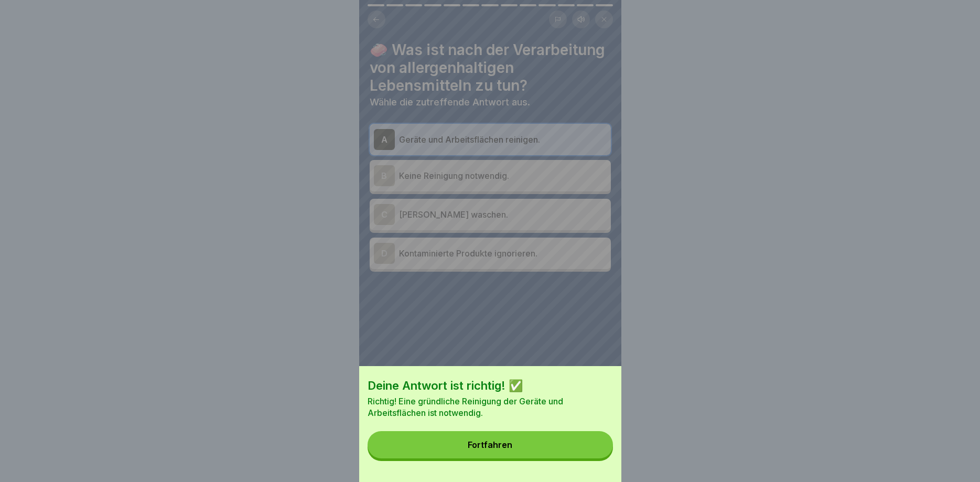
click at [475, 446] on div "Fortfahren" at bounding box center [490, 444] width 45 height 9
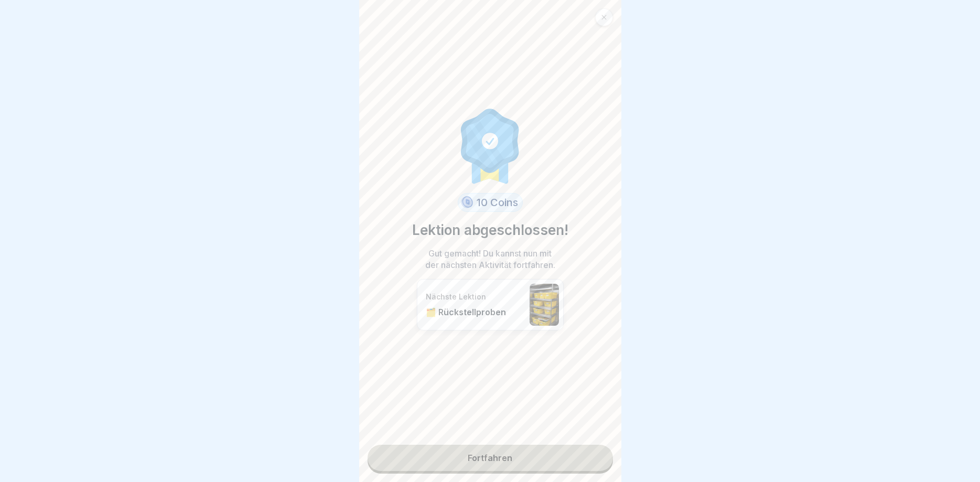
click at [488, 458] on link "Fortfahren" at bounding box center [490, 458] width 245 height 26
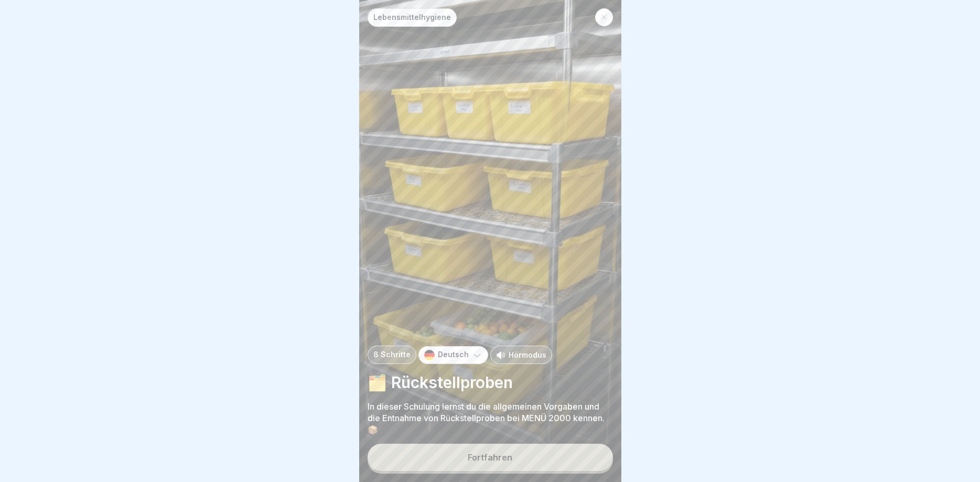
click at [489, 451] on button "Fortfahren" at bounding box center [490, 457] width 245 height 27
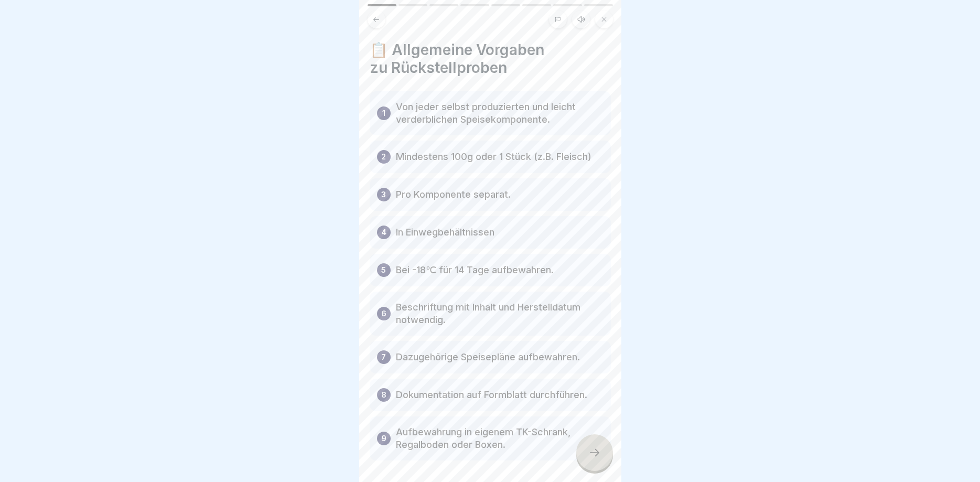
click at [586, 457] on div at bounding box center [594, 452] width 37 height 37
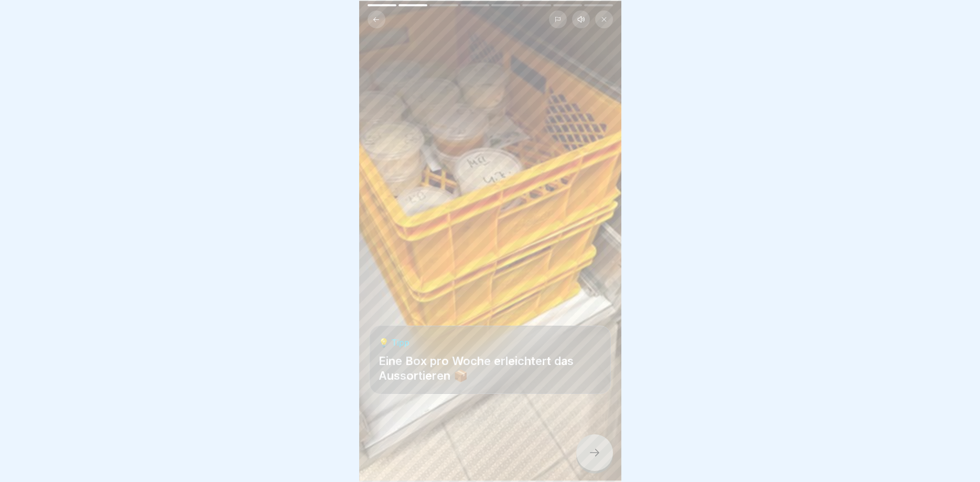
click at [604, 449] on div at bounding box center [594, 452] width 37 height 37
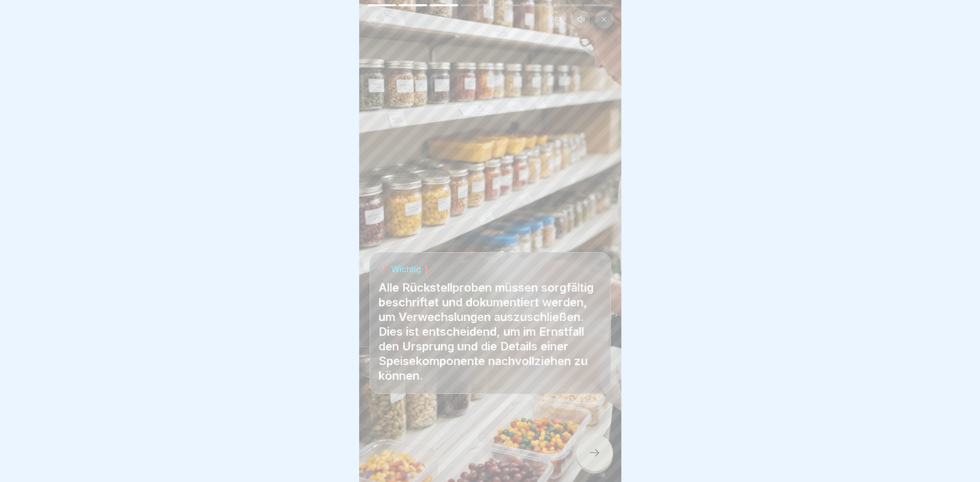
click at [592, 454] on icon at bounding box center [595, 452] width 13 height 13
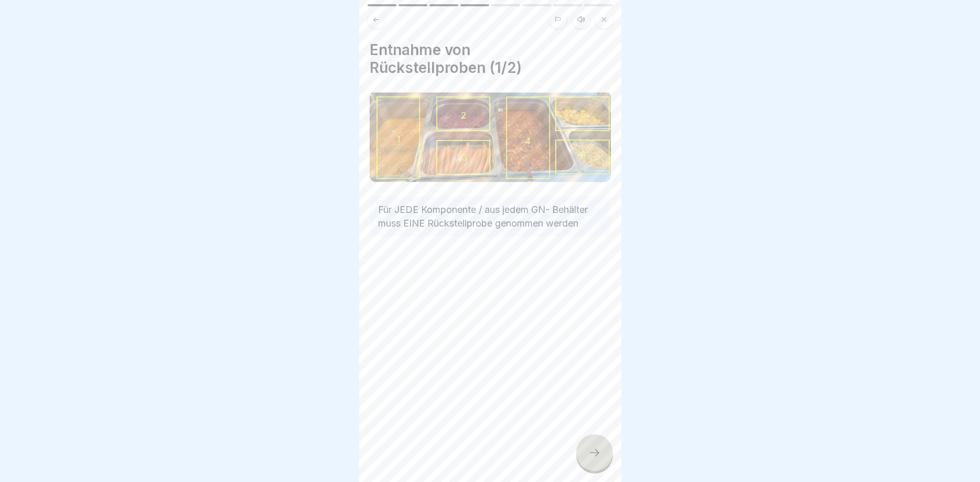
click at [588, 454] on div at bounding box center [594, 452] width 37 height 37
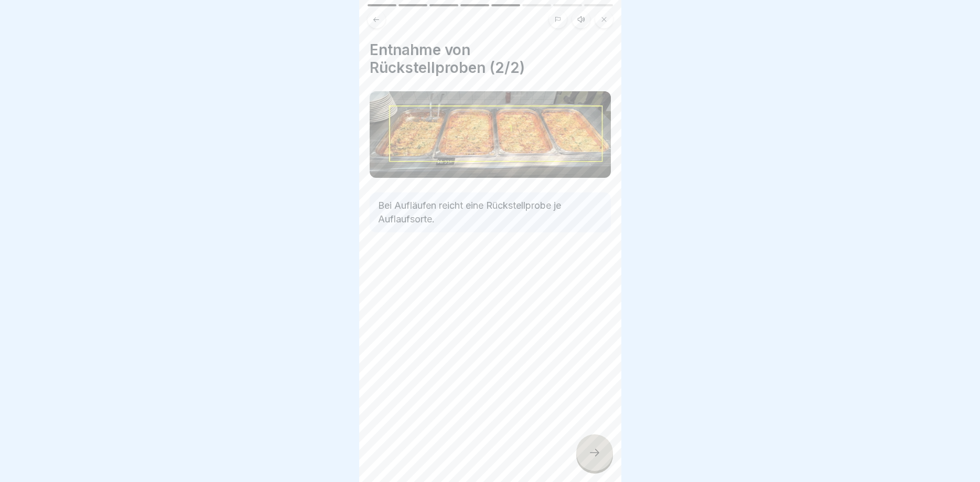
click at [591, 447] on div at bounding box center [594, 452] width 37 height 37
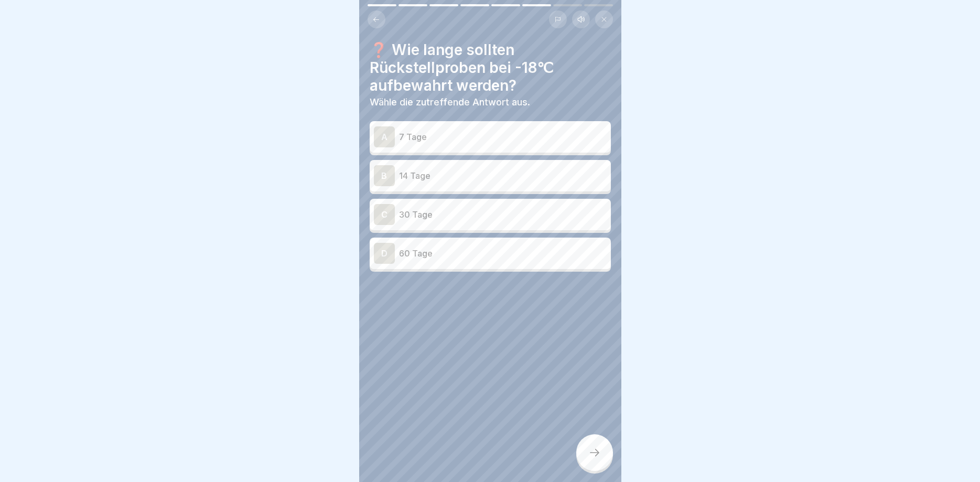
click at [379, 169] on div "B" at bounding box center [384, 175] width 21 height 21
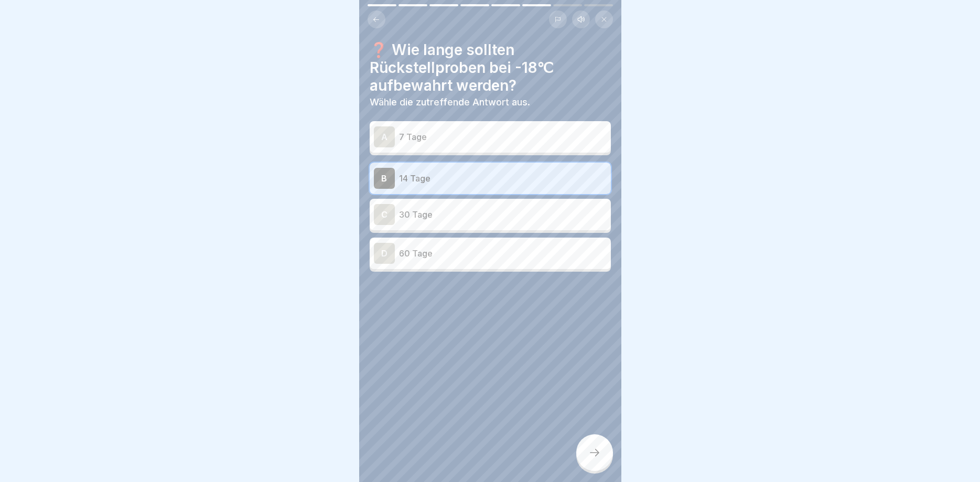
click at [601, 453] on div at bounding box center [594, 452] width 37 height 37
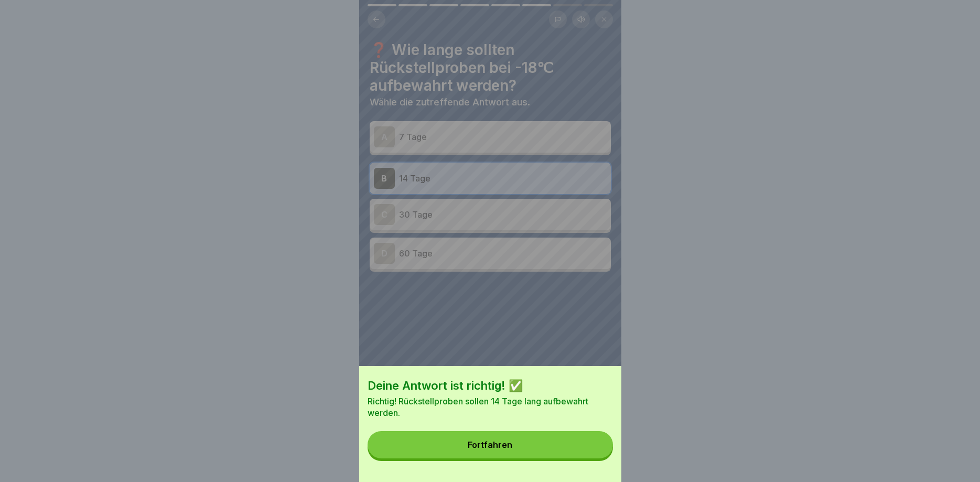
drag, startPoint x: 483, startPoint y: 445, endPoint x: 276, endPoint y: 365, distance: 222.2
click at [482, 445] on div "Fortfahren" at bounding box center [490, 444] width 45 height 9
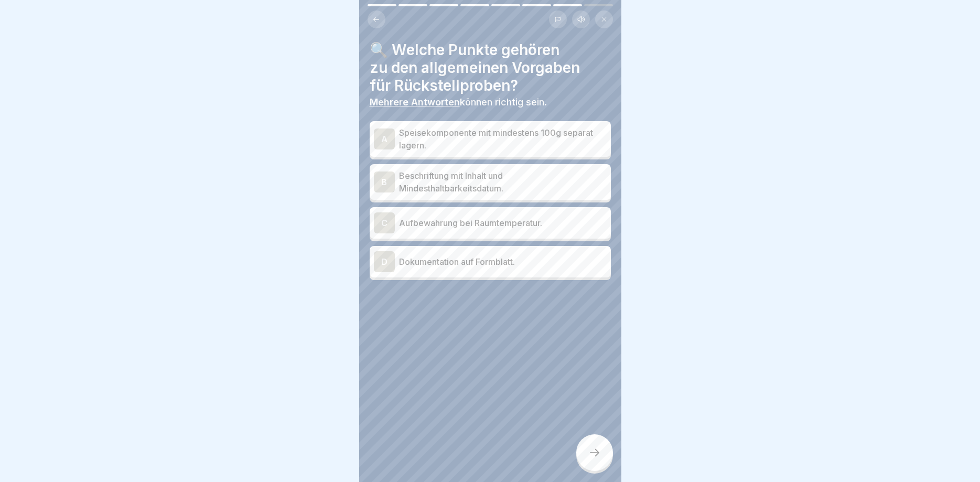
click at [382, 147] on div "A" at bounding box center [384, 139] width 21 height 21
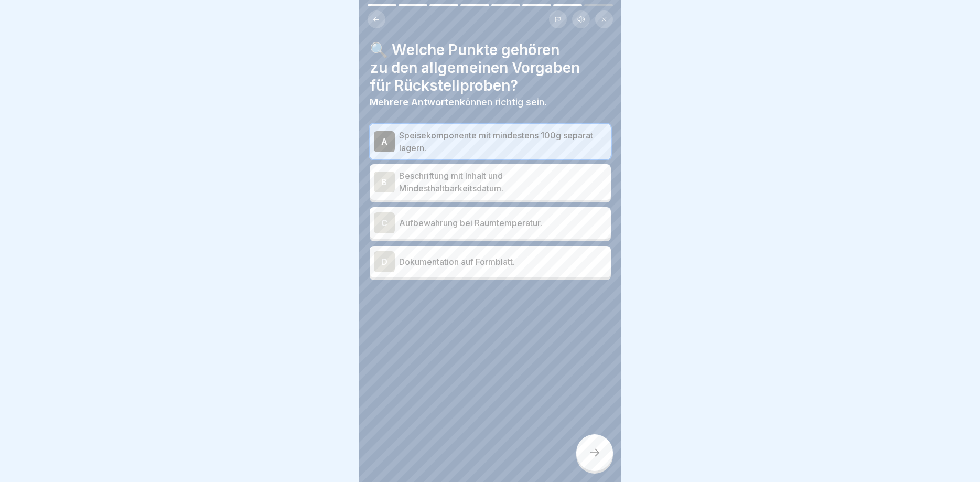
click at [385, 186] on div "B" at bounding box center [384, 182] width 21 height 21
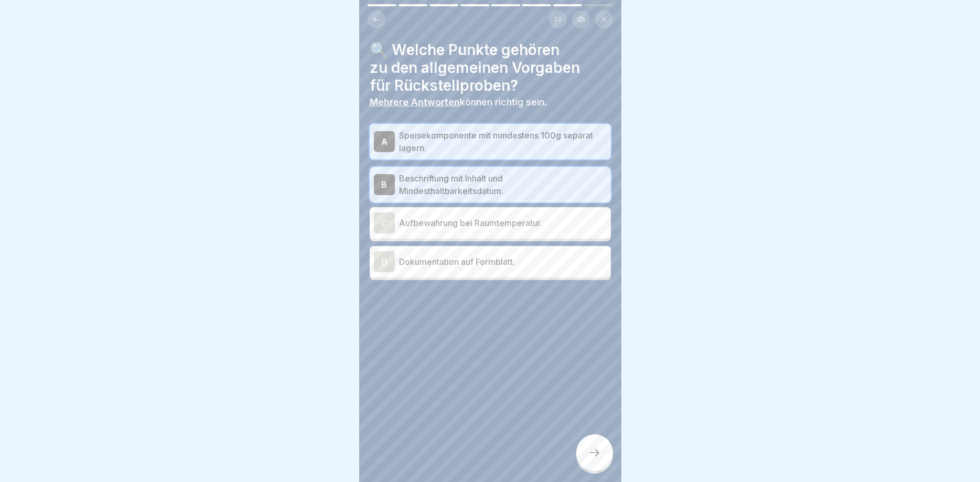
click at [387, 261] on div "D" at bounding box center [384, 261] width 21 height 21
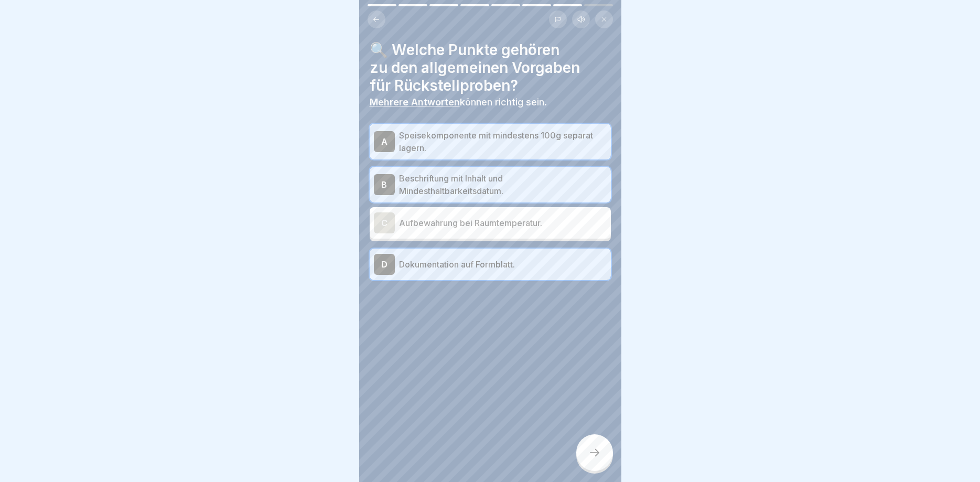
click at [583, 462] on div at bounding box center [594, 452] width 37 height 37
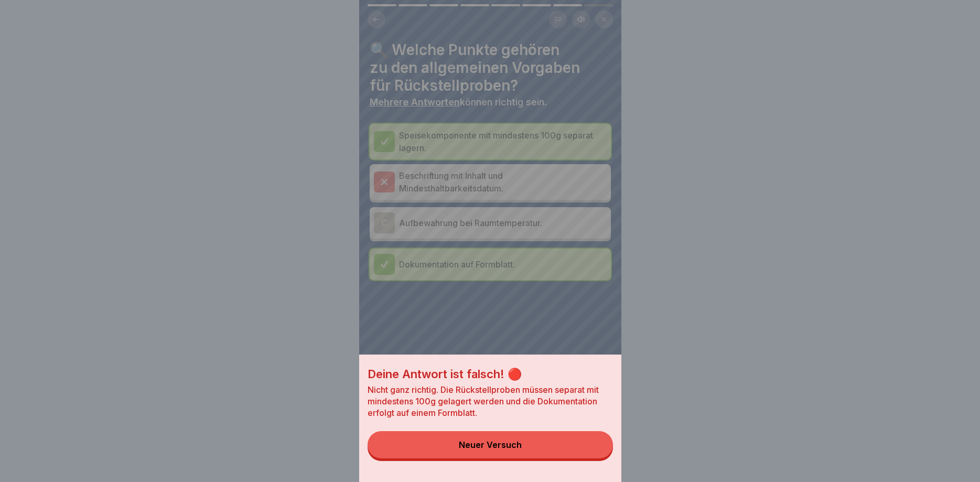
click at [475, 444] on div "Neuer Versuch" at bounding box center [490, 444] width 63 height 9
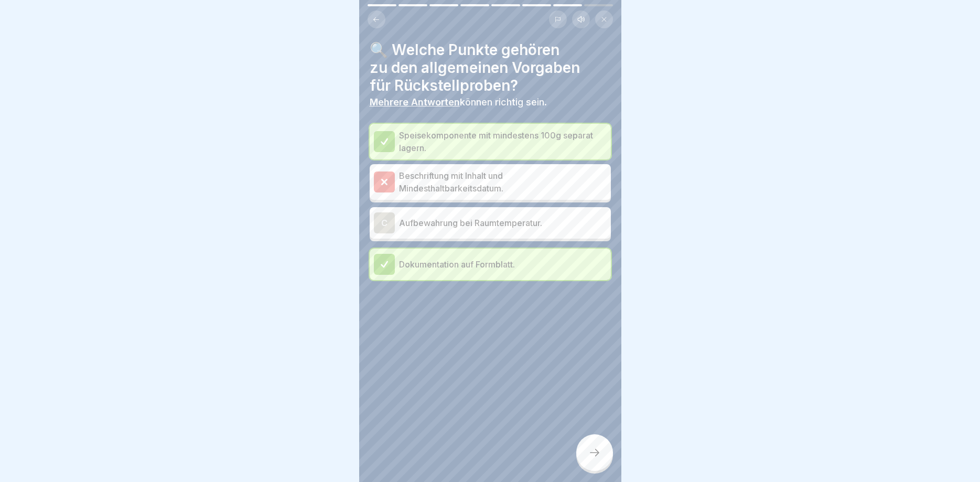
click at [605, 450] on div at bounding box center [594, 452] width 37 height 37
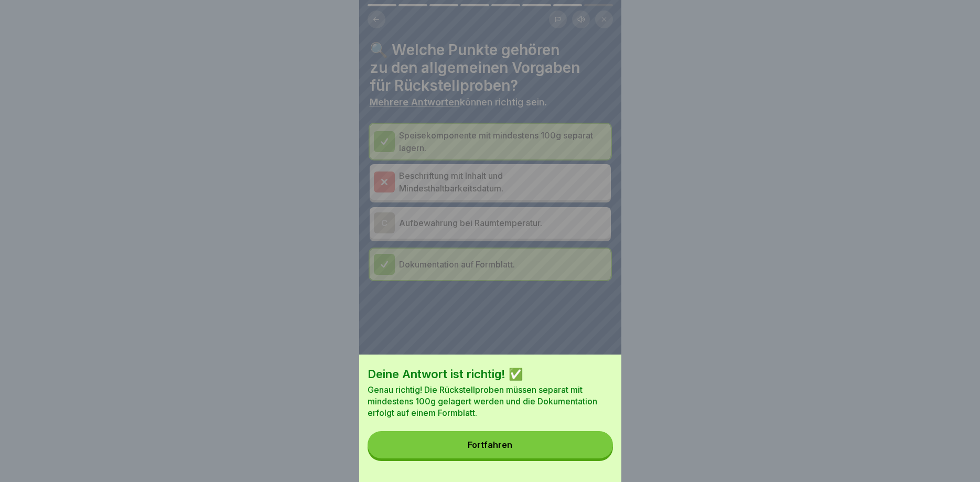
click at [520, 435] on button "Fortfahren" at bounding box center [490, 444] width 245 height 27
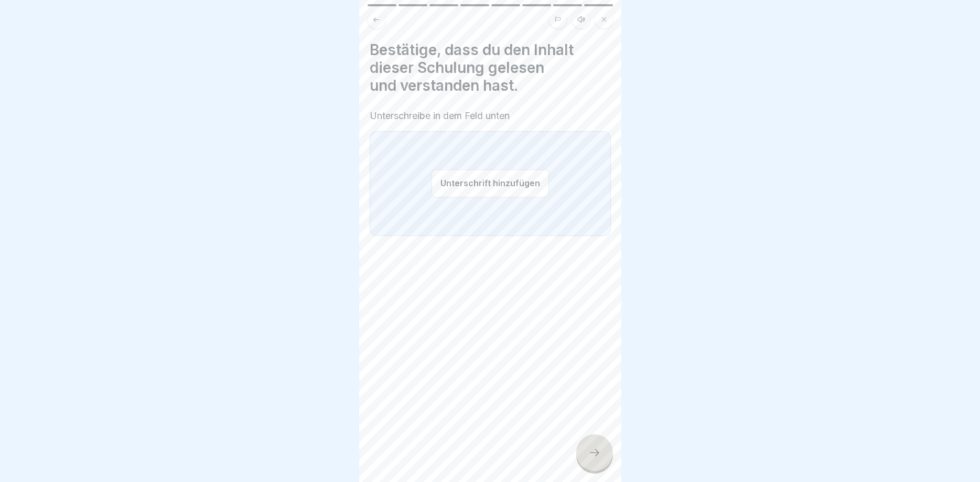
click at [489, 182] on button "Unterschrift hinzufügen" at bounding box center [491, 183] width 118 height 28
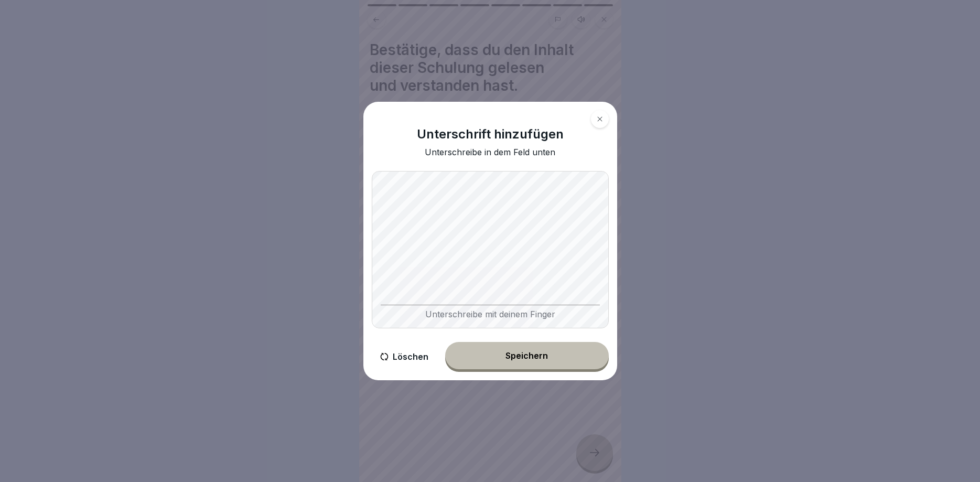
click at [445, 291] on div "Unterschreibe mit deinem Finger" at bounding box center [490, 249] width 237 height 157
click at [515, 358] on div "Speichern" at bounding box center [527, 355] width 42 height 9
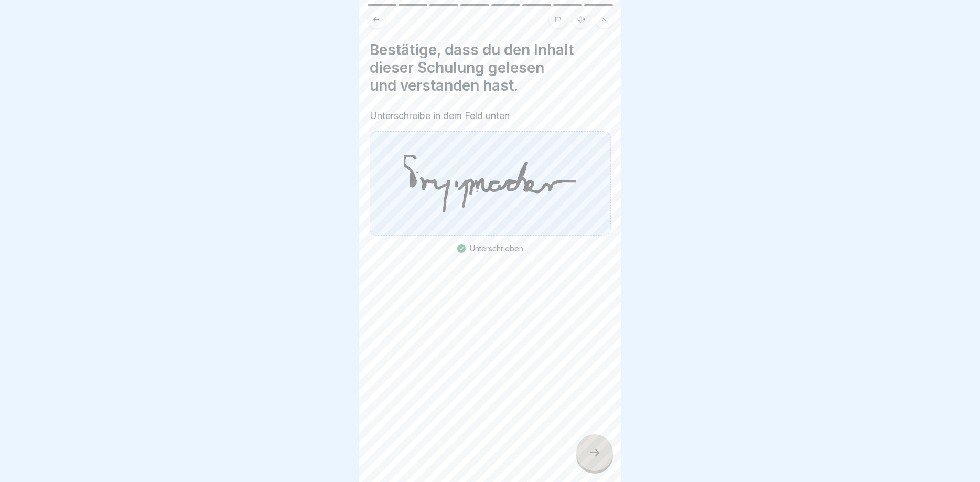
click at [586, 452] on div at bounding box center [594, 452] width 37 height 37
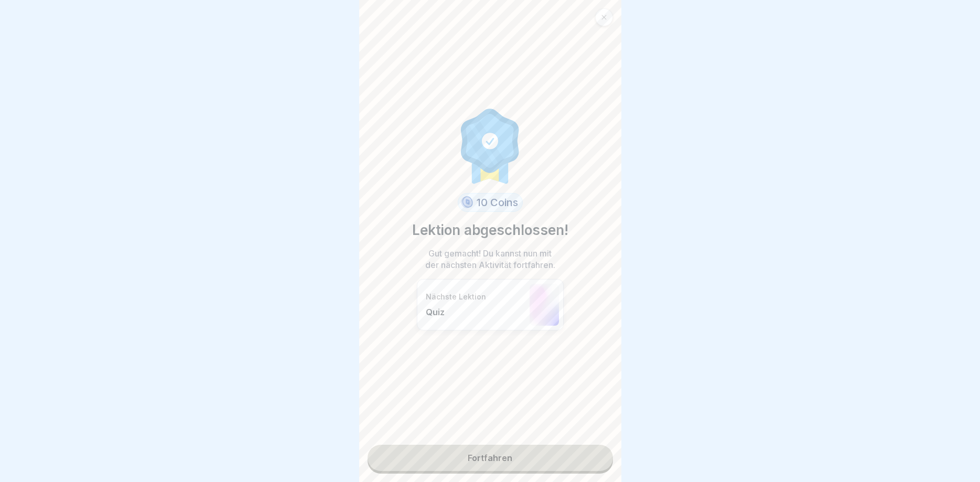
click at [510, 451] on link "Fortfahren" at bounding box center [490, 458] width 245 height 26
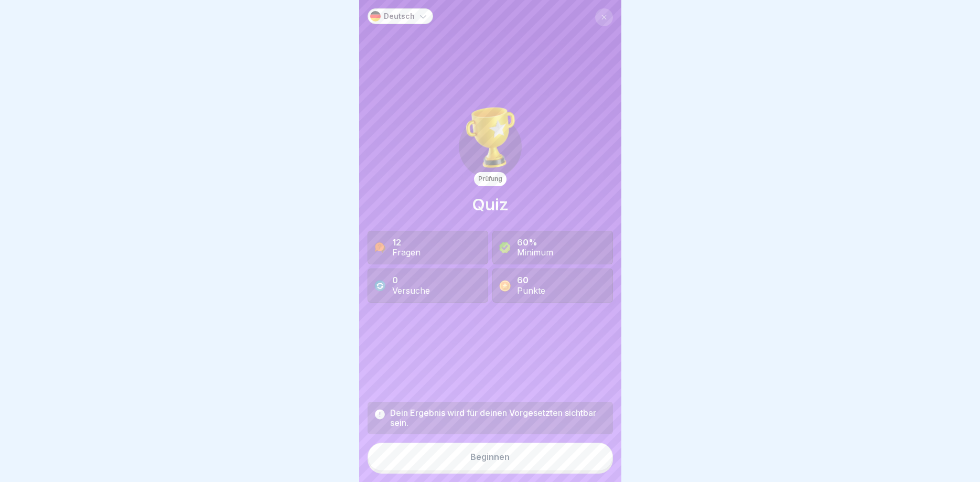
click at [491, 453] on div "Beginnen" at bounding box center [490, 456] width 39 height 9
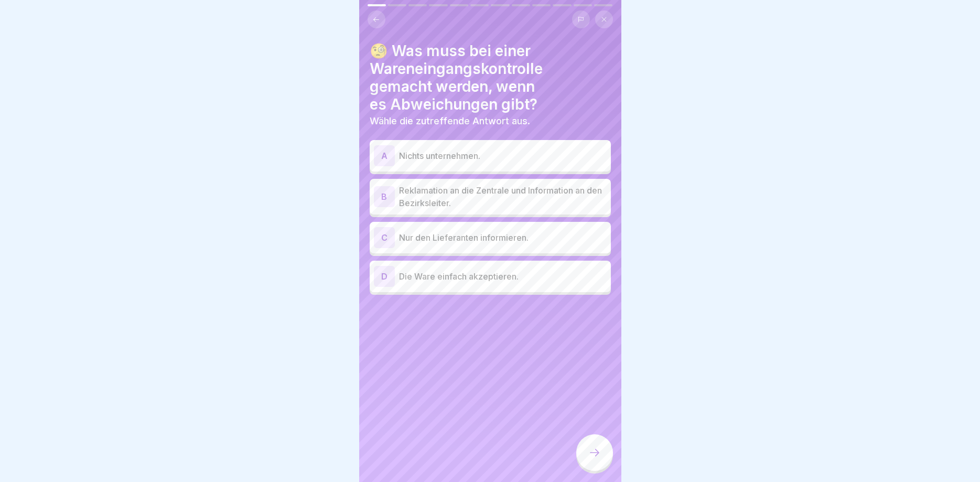
click at [381, 196] on div "B" at bounding box center [384, 196] width 21 height 21
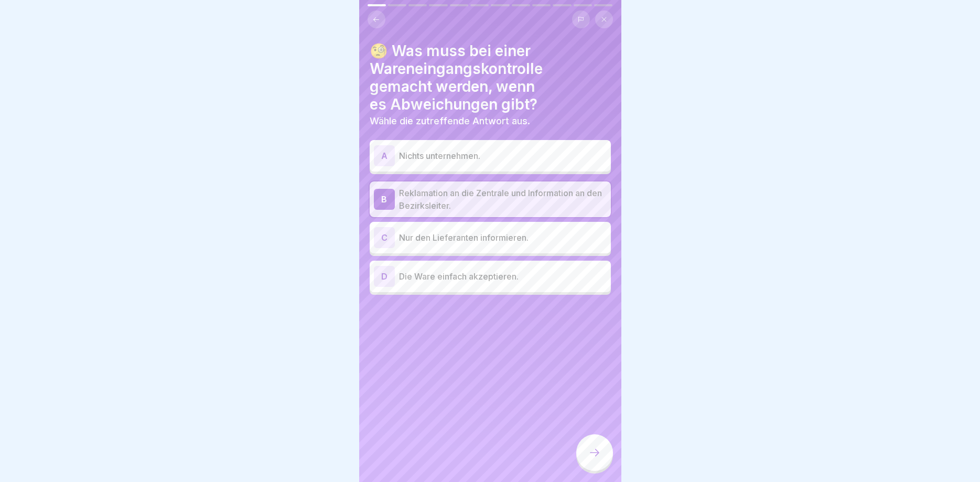
click at [586, 456] on div at bounding box center [594, 452] width 37 height 37
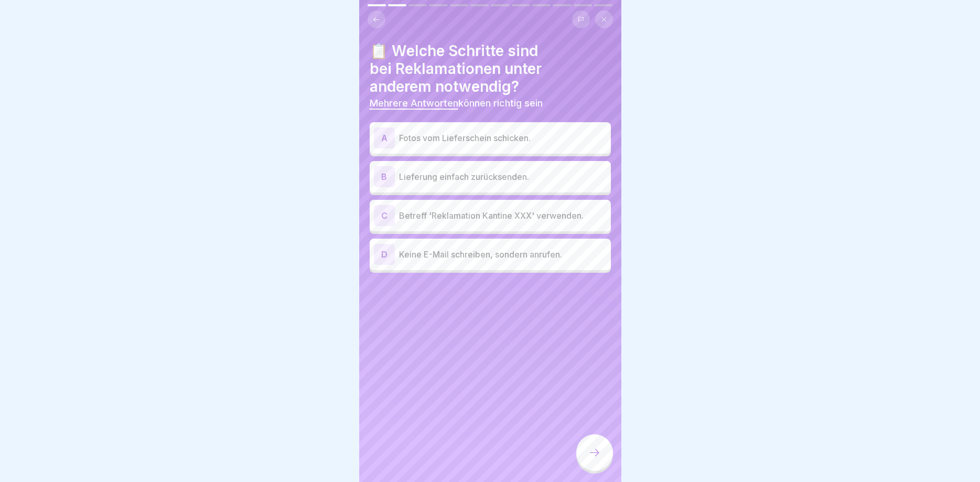
click at [381, 136] on div "A" at bounding box center [384, 137] width 21 height 21
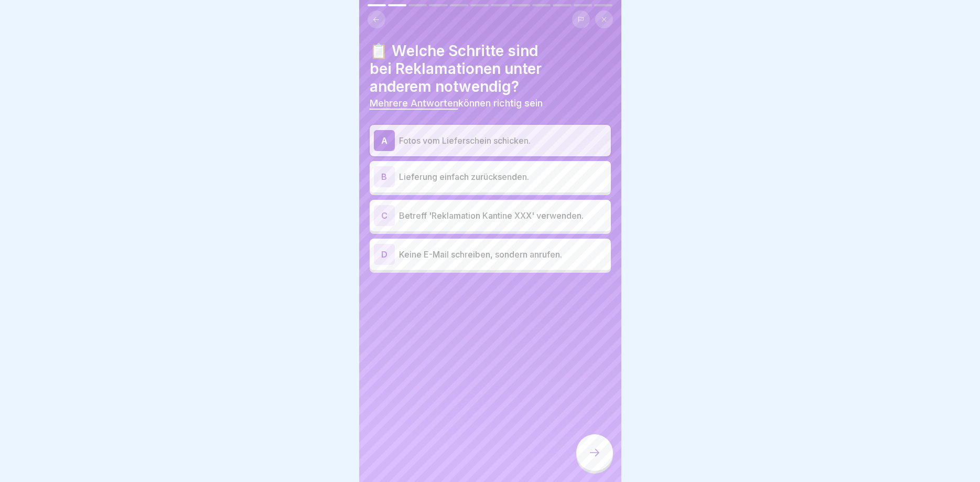
click at [381, 212] on div "C" at bounding box center [384, 215] width 21 height 21
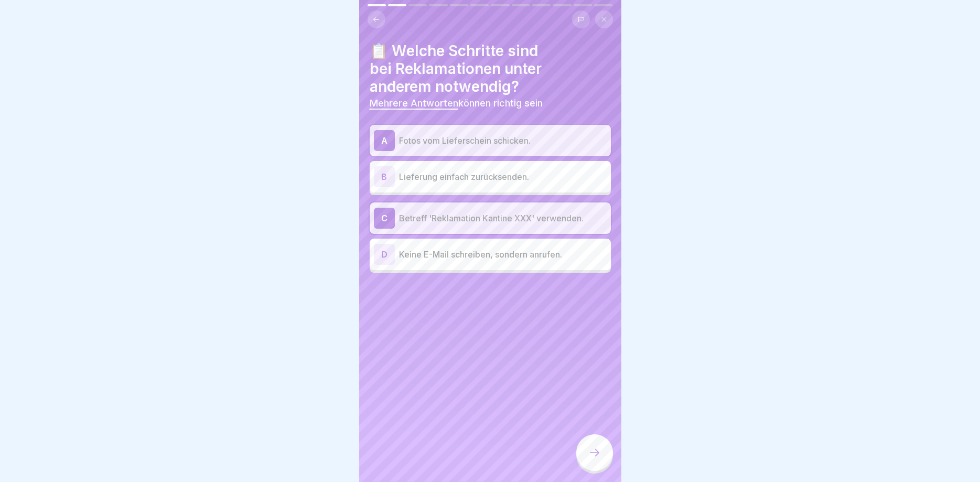
drag, startPoint x: 594, startPoint y: 451, endPoint x: 571, endPoint y: 444, distance: 23.4
click at [592, 450] on icon at bounding box center [595, 452] width 13 height 13
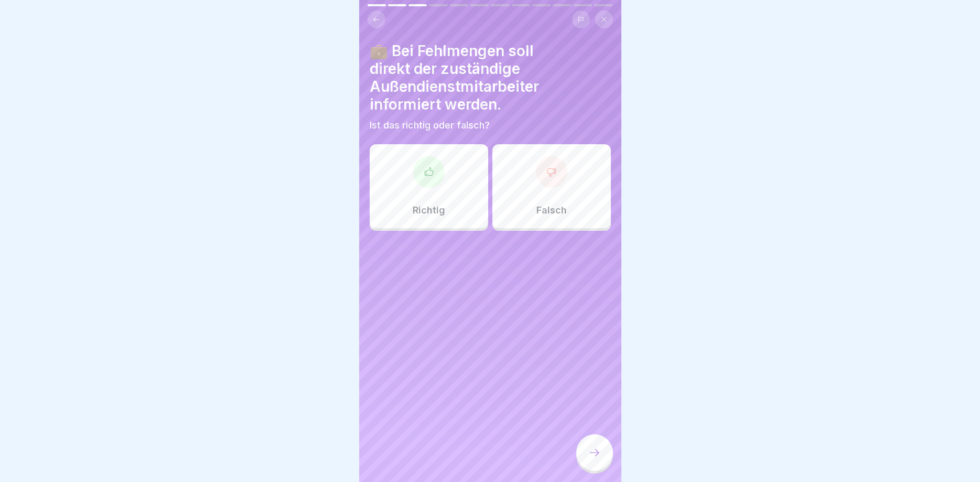
click at [430, 174] on icon at bounding box center [429, 172] width 10 height 10
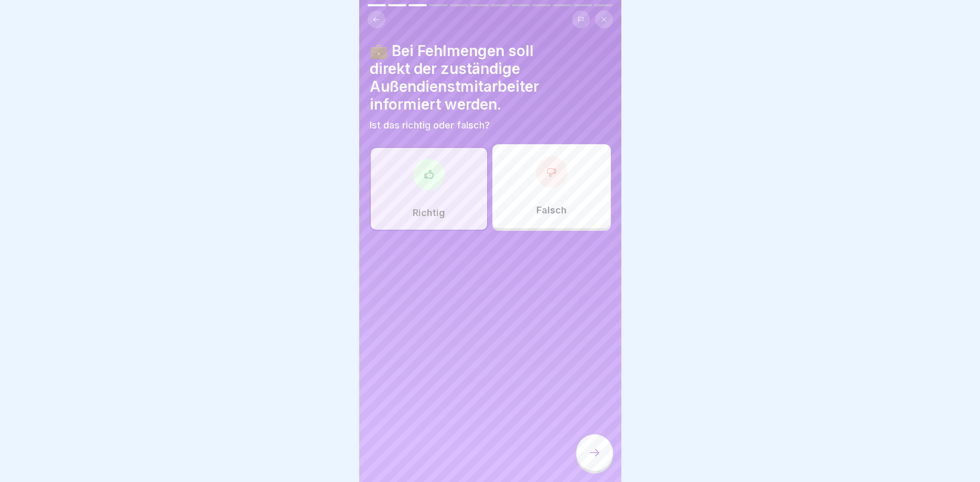
click at [585, 444] on div at bounding box center [594, 452] width 37 height 37
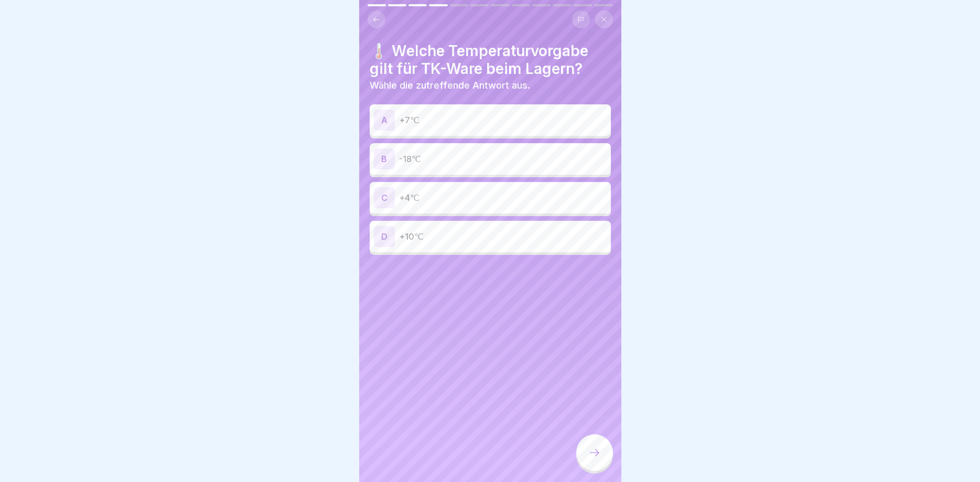
click at [392, 162] on div "B" at bounding box center [384, 158] width 21 height 21
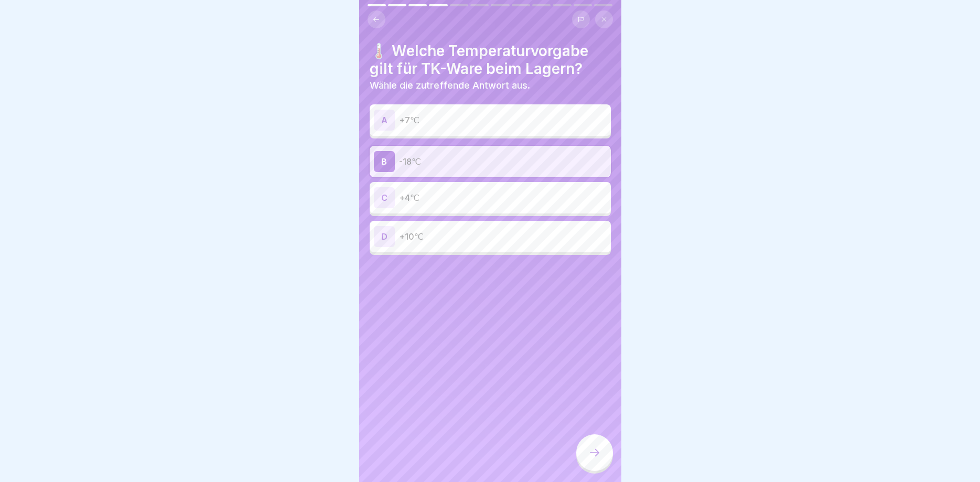
click at [589, 443] on div at bounding box center [594, 452] width 37 height 37
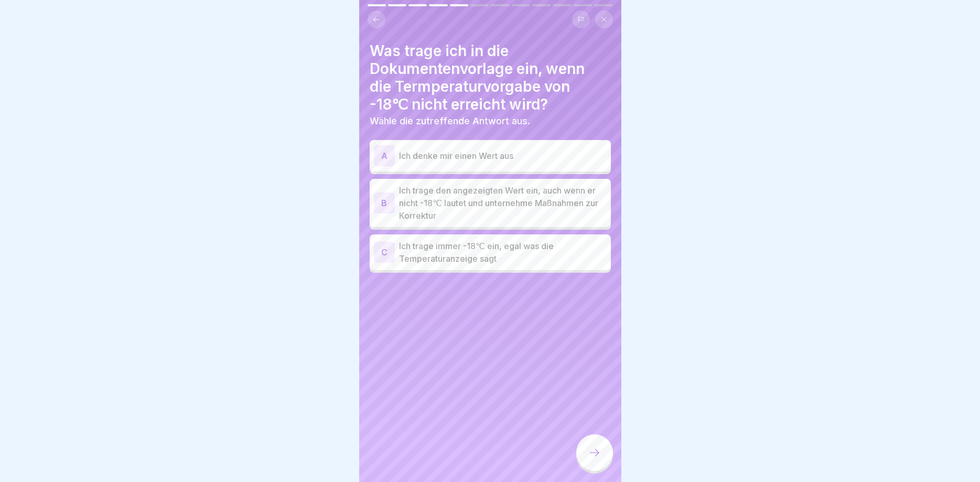
click at [386, 200] on div "B" at bounding box center [384, 203] width 21 height 21
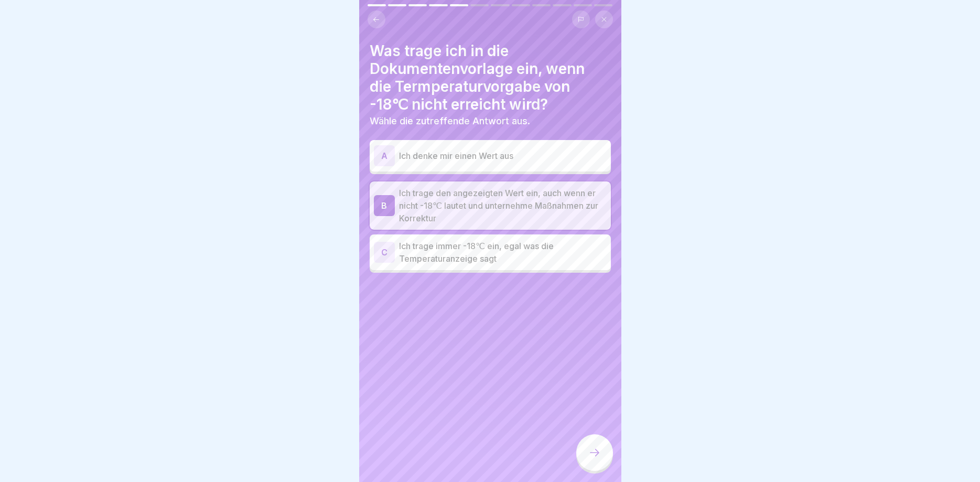
drag, startPoint x: 594, startPoint y: 444, endPoint x: 590, endPoint y: 440, distance: 5.9
click at [594, 443] on div at bounding box center [594, 452] width 37 height 37
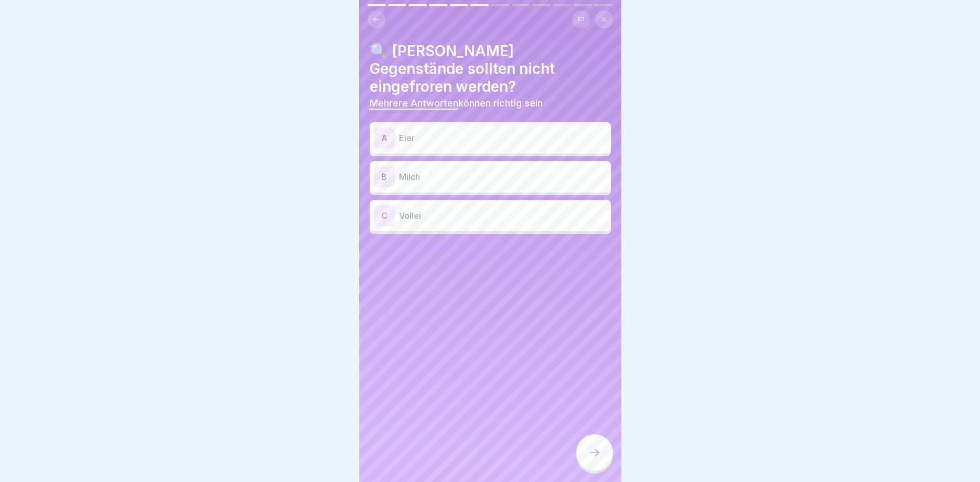
click at [382, 127] on div "A" at bounding box center [384, 137] width 21 height 21
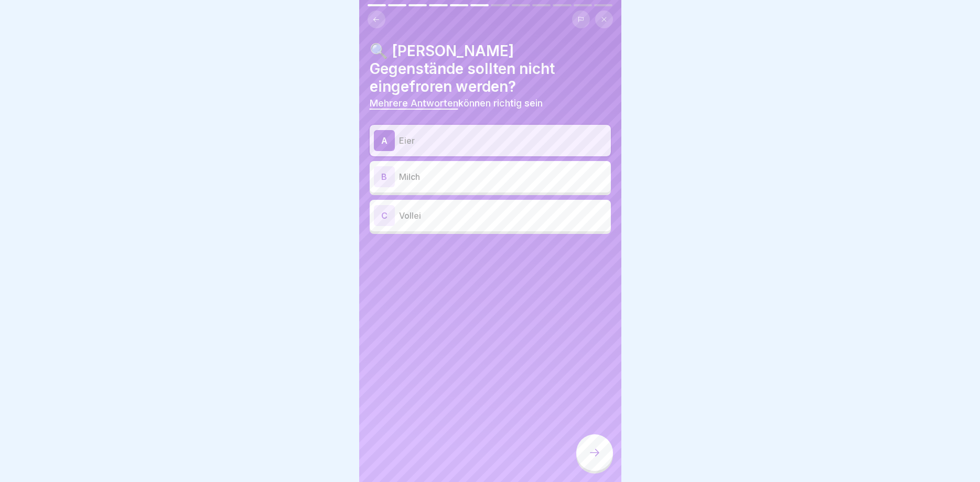
click at [384, 166] on div "B" at bounding box center [384, 176] width 21 height 21
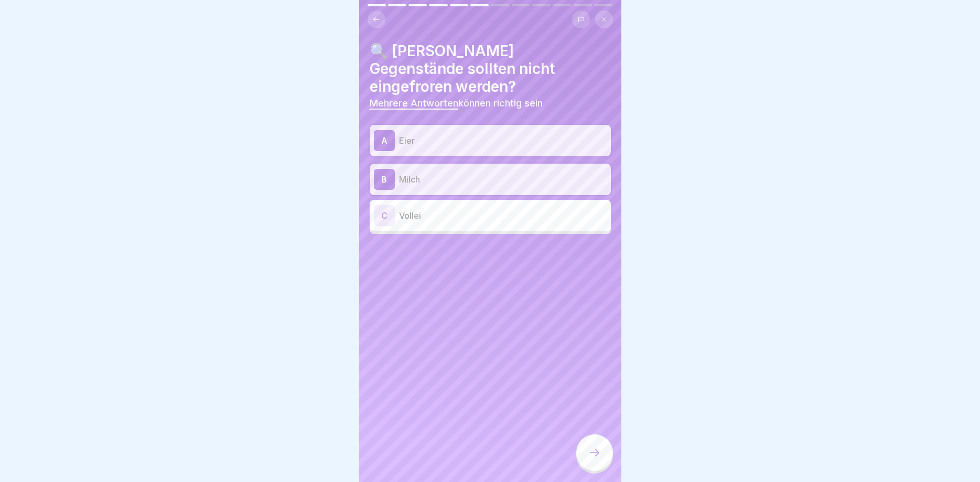
click at [387, 205] on div "C" at bounding box center [384, 215] width 21 height 21
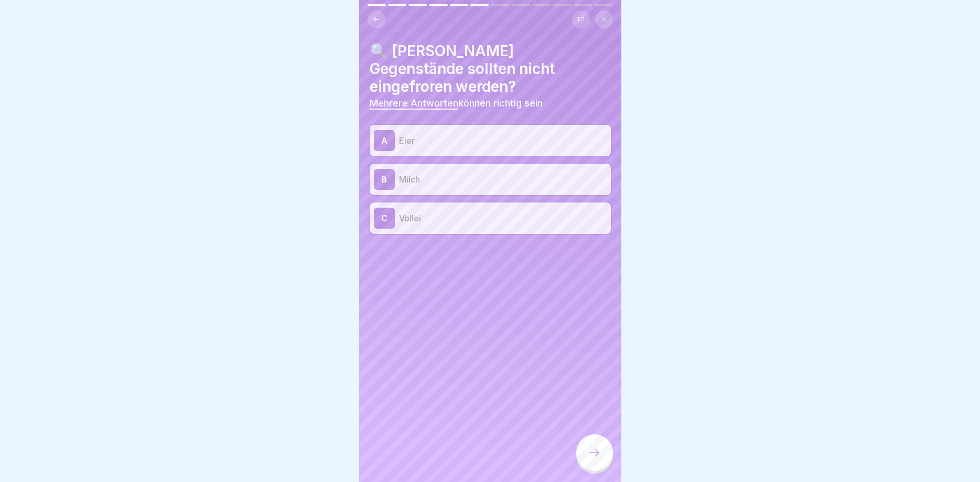
drag, startPoint x: 588, startPoint y: 446, endPoint x: 549, endPoint y: 417, distance: 48.7
click at [588, 446] on div at bounding box center [594, 452] width 37 height 37
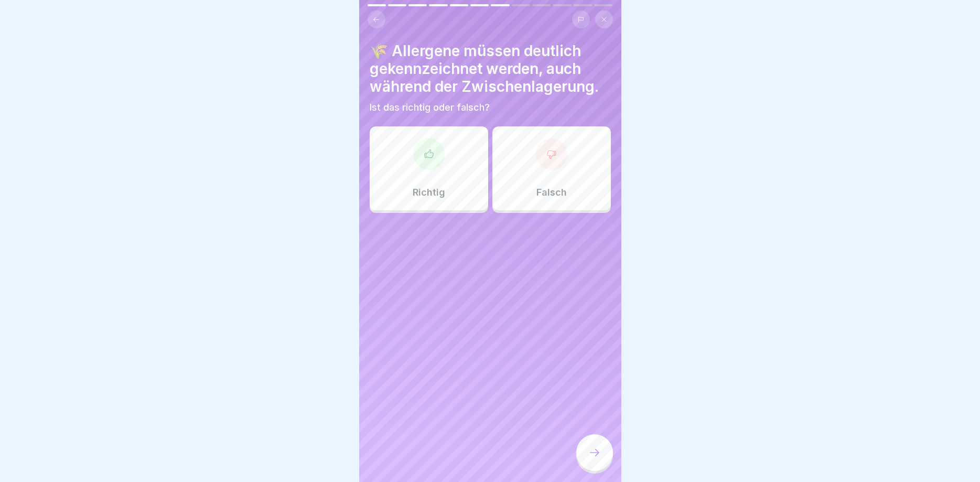
click at [424, 157] on icon at bounding box center [429, 154] width 10 height 10
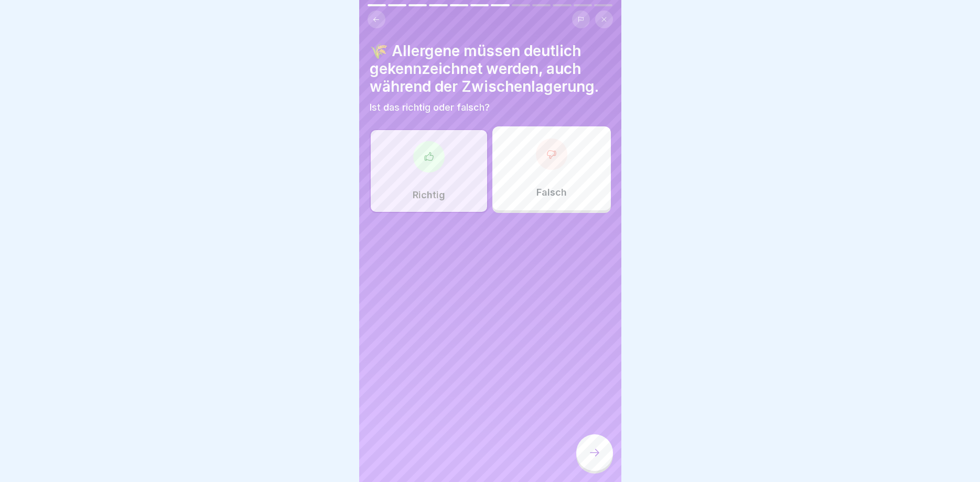
click at [599, 447] on div at bounding box center [594, 452] width 37 height 37
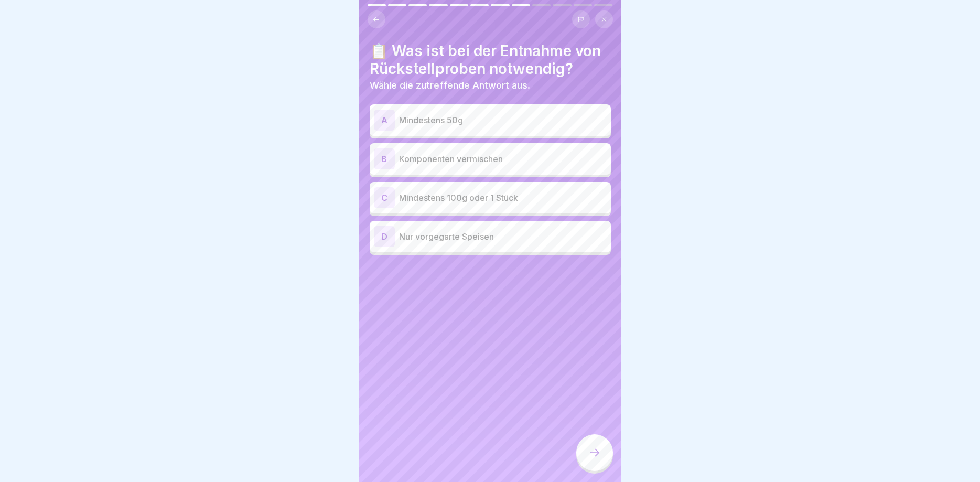
click at [383, 197] on div "C" at bounding box center [384, 197] width 21 height 21
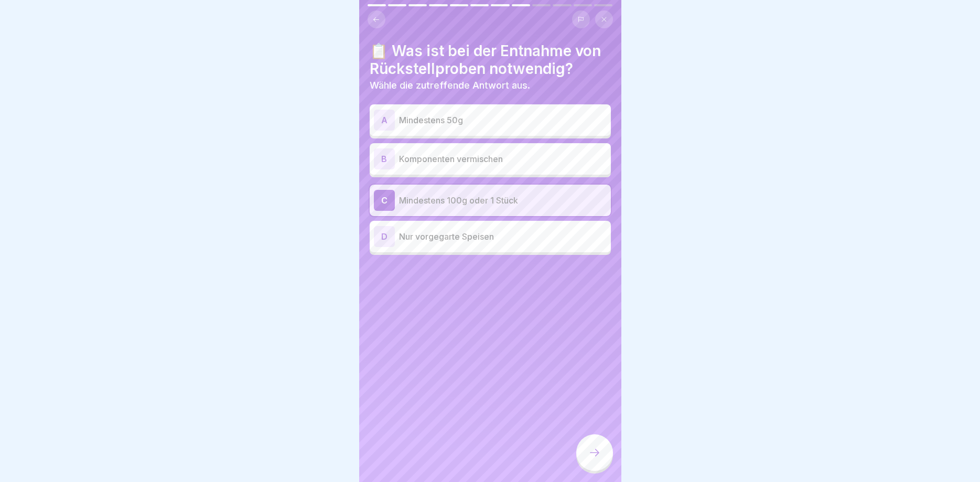
click at [583, 451] on div at bounding box center [594, 452] width 37 height 37
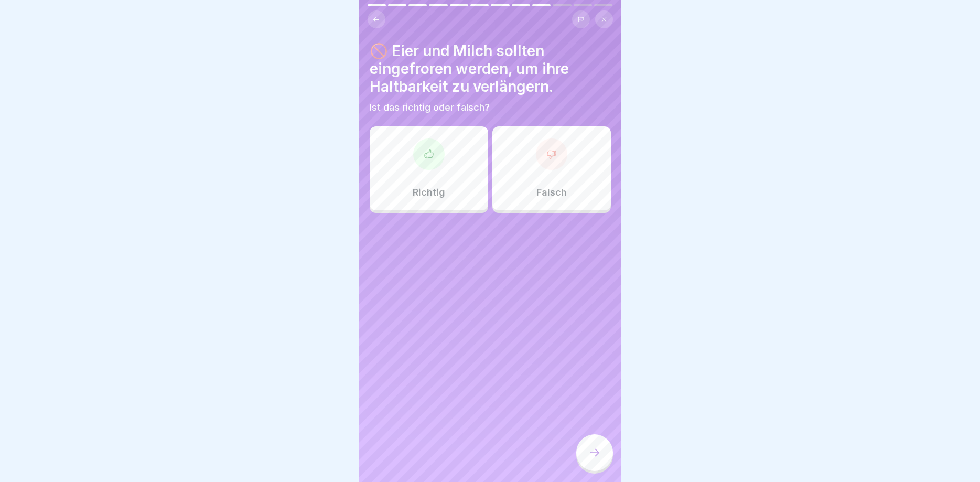
click at [551, 162] on div at bounding box center [551, 153] width 31 height 31
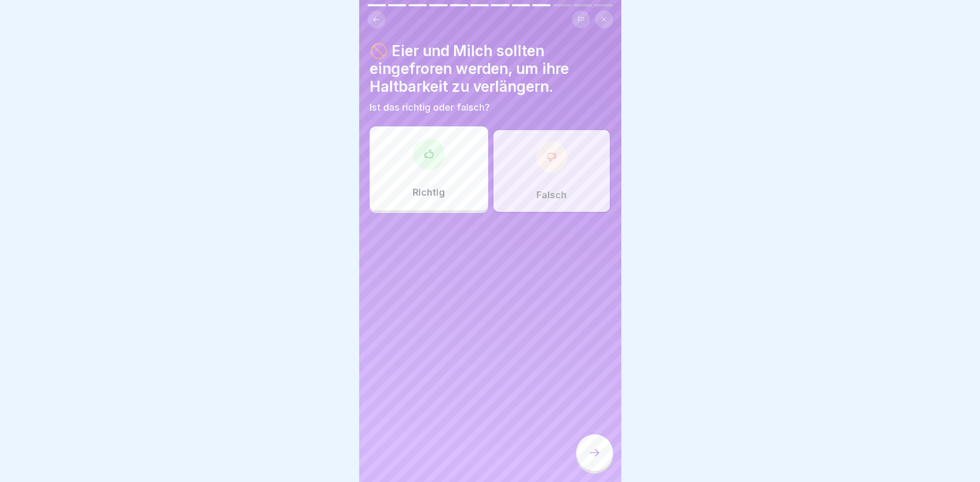
drag, startPoint x: 589, startPoint y: 448, endPoint x: 571, endPoint y: 441, distance: 19.1
click at [589, 448] on icon at bounding box center [595, 452] width 13 height 13
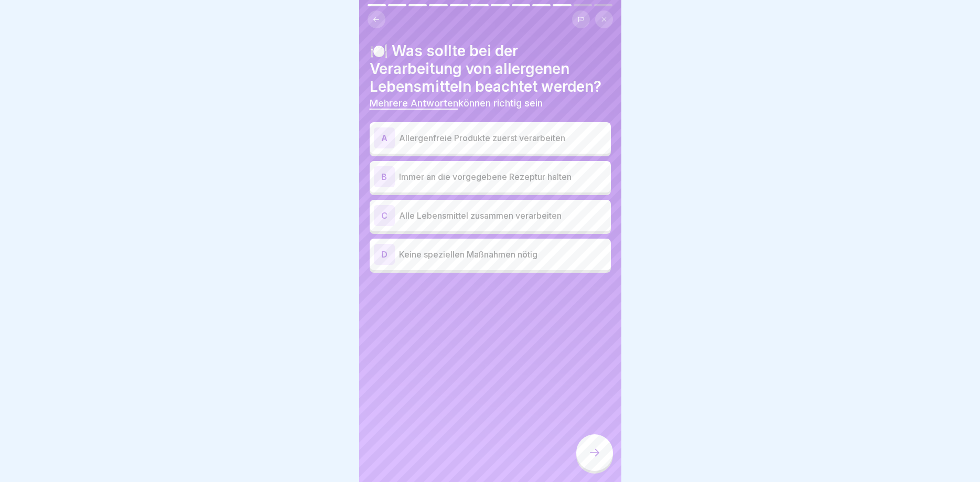
click at [393, 142] on div "A" at bounding box center [384, 137] width 21 height 21
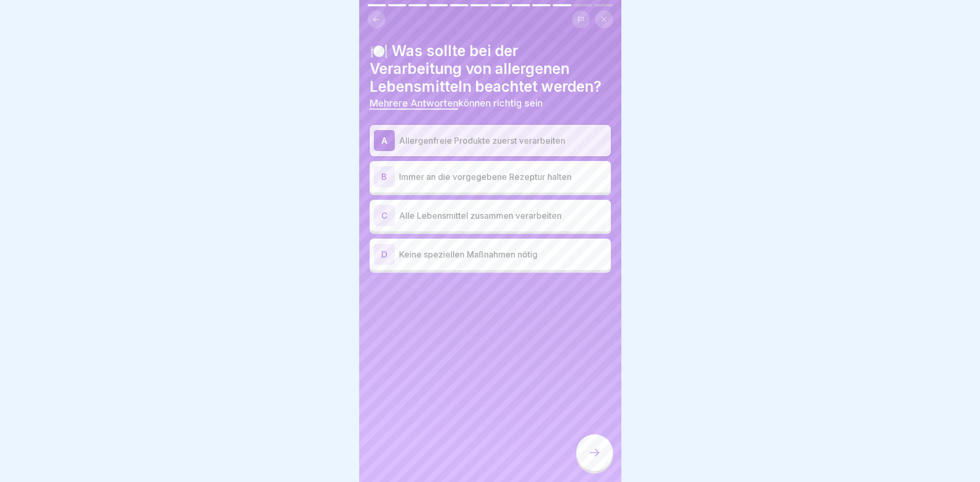
click at [386, 175] on div "B" at bounding box center [384, 176] width 21 height 21
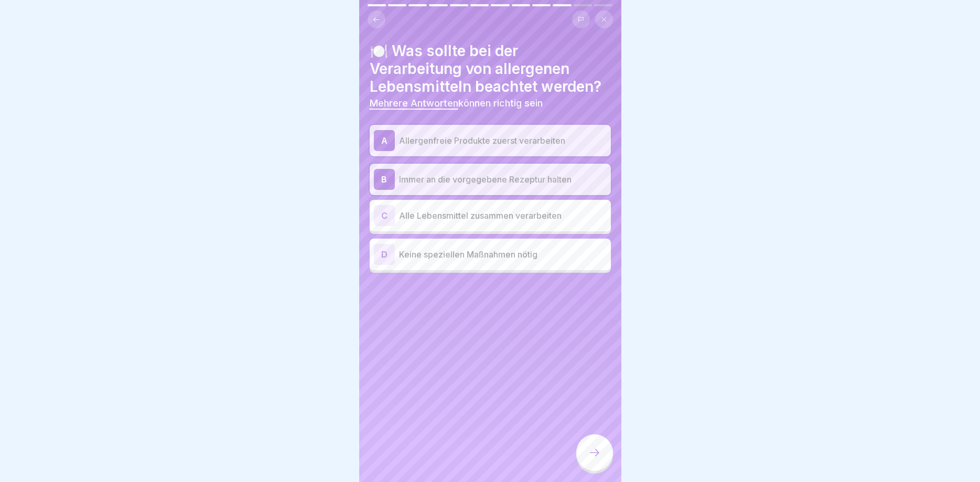
drag, startPoint x: 601, startPoint y: 456, endPoint x: 572, endPoint y: 446, distance: 30.0
click at [600, 455] on icon at bounding box center [595, 452] width 13 height 13
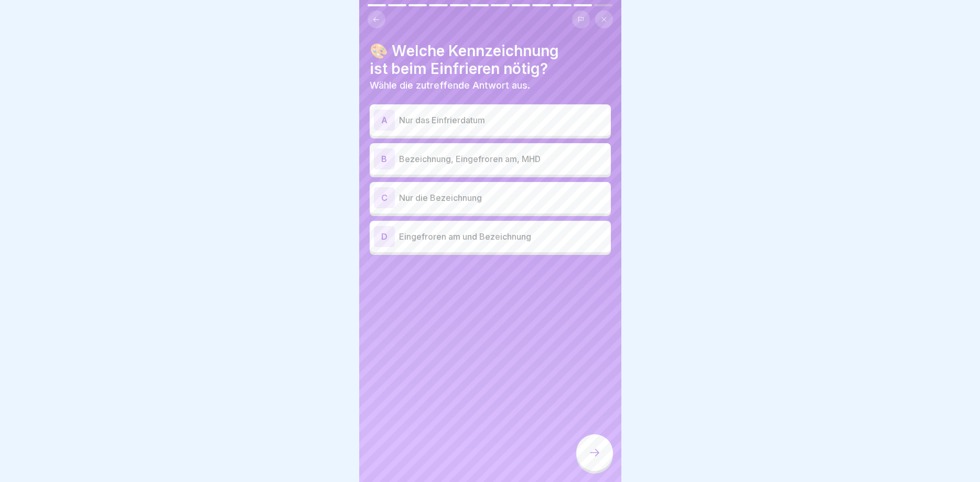
click at [386, 158] on div "B" at bounding box center [384, 158] width 21 height 21
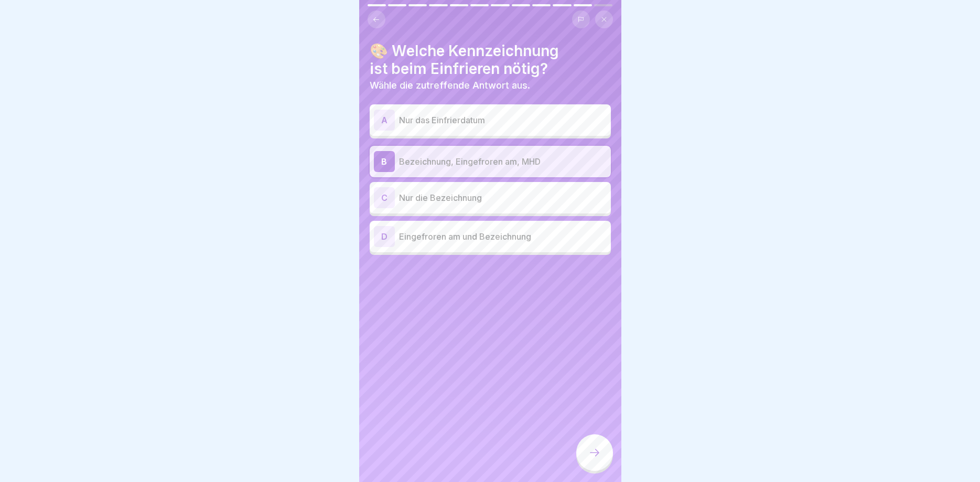
drag, startPoint x: 596, startPoint y: 457, endPoint x: 539, endPoint y: 433, distance: 61.6
click at [595, 456] on icon at bounding box center [595, 452] width 13 height 13
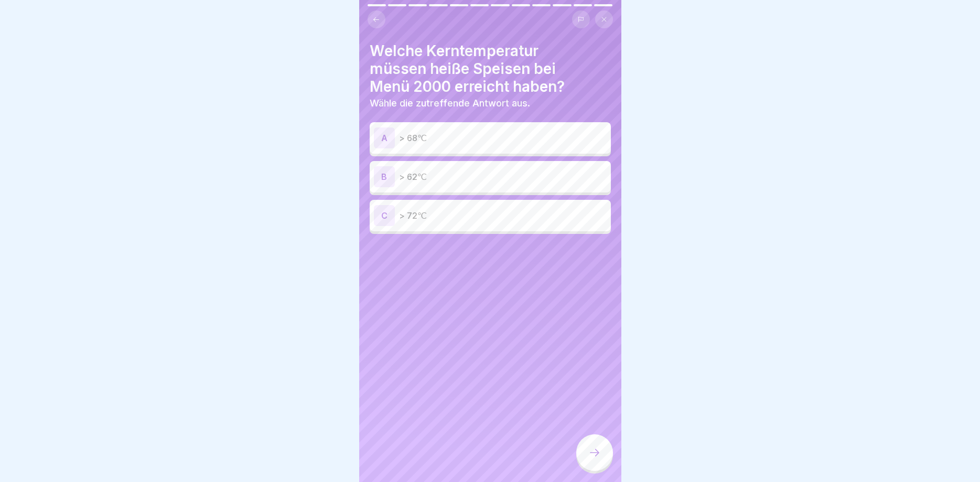
click at [388, 215] on div "C" at bounding box center [384, 215] width 21 height 21
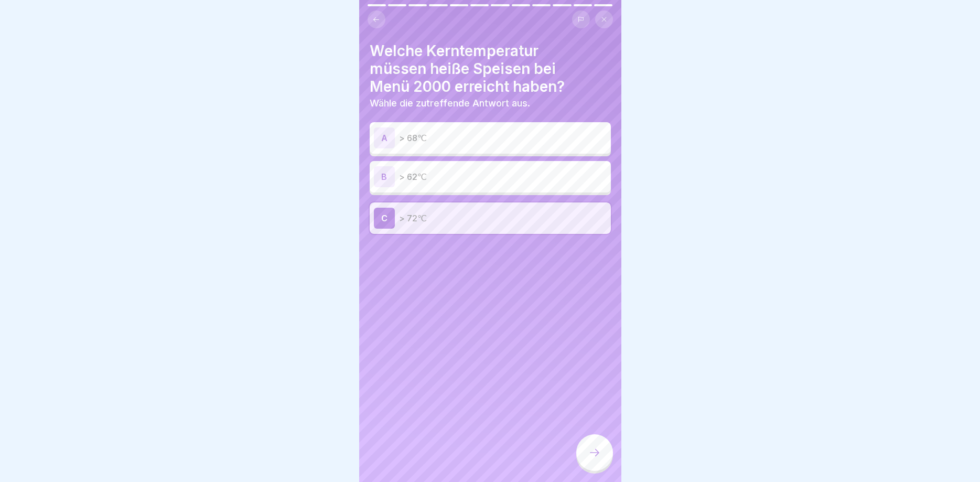
click at [591, 454] on icon at bounding box center [595, 452] width 13 height 13
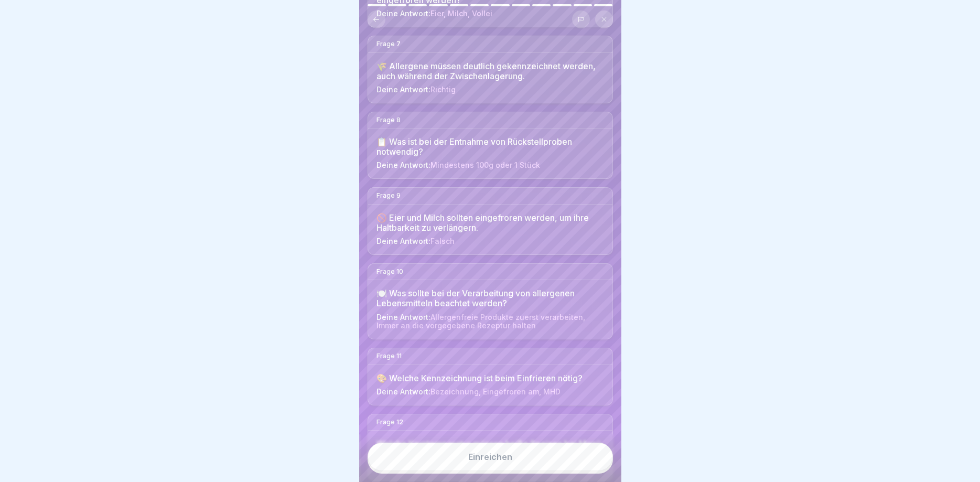
scroll to position [607, 0]
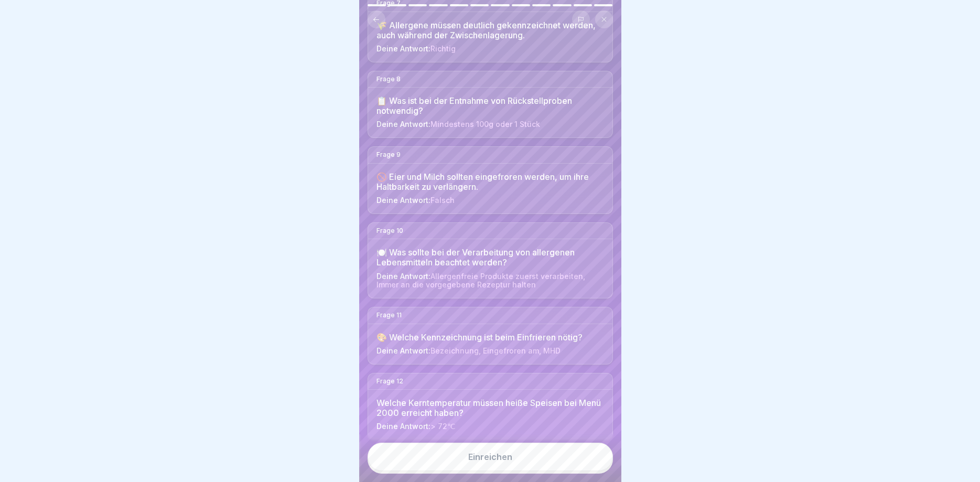
drag, startPoint x: 494, startPoint y: 451, endPoint x: 481, endPoint y: 441, distance: 16.1
click at [492, 448] on button "Einreichen" at bounding box center [490, 457] width 245 height 28
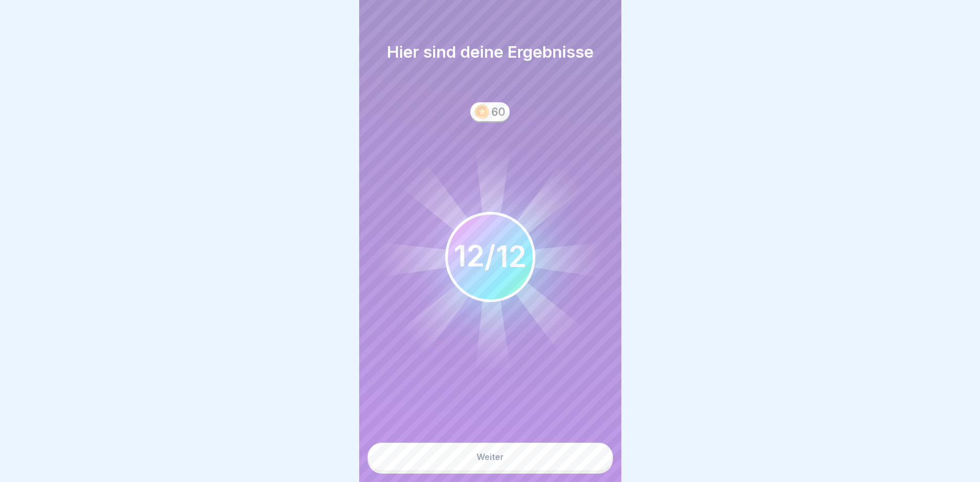
click at [480, 454] on div "Weiter" at bounding box center [490, 456] width 27 height 9
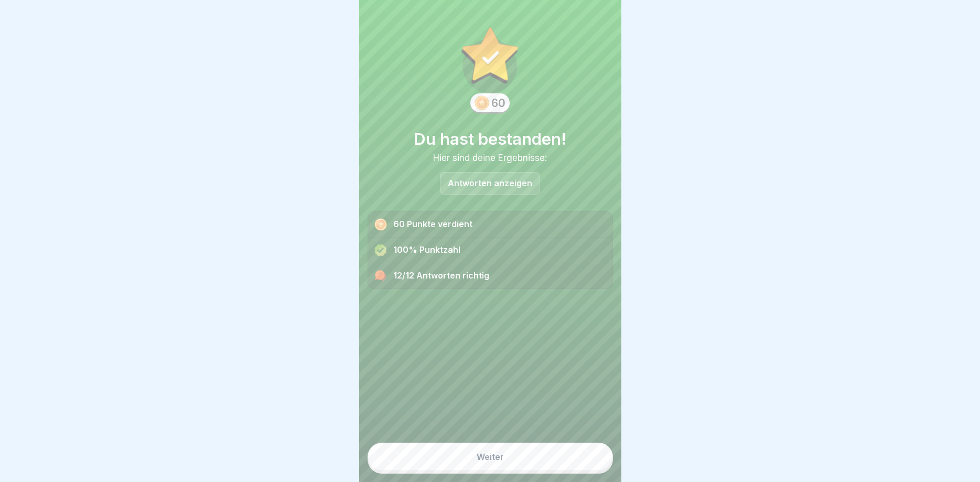
drag, startPoint x: 504, startPoint y: 453, endPoint x: 485, endPoint y: 442, distance: 21.4
click at [503, 453] on button "Weiter" at bounding box center [490, 457] width 245 height 28
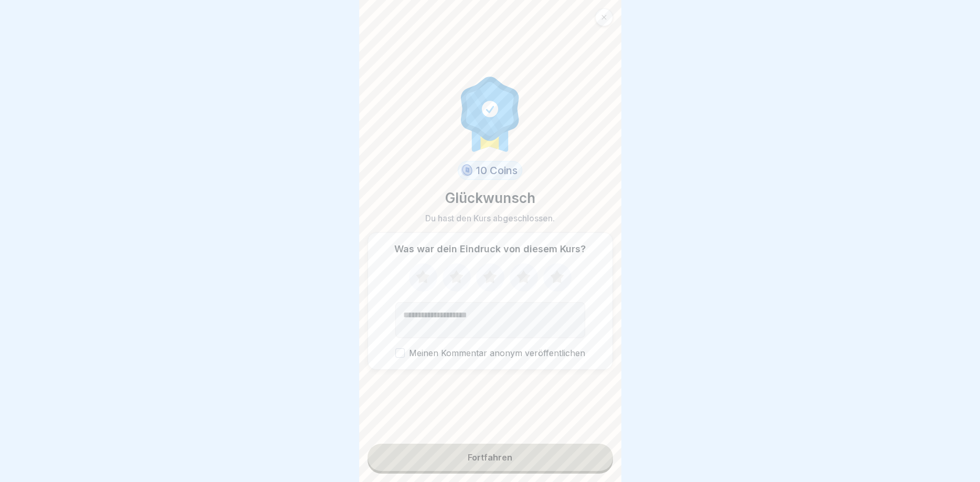
click at [457, 275] on icon at bounding box center [457, 276] width 14 height 13
click at [436, 317] on textarea "Kommentar (optional)" at bounding box center [491, 320] width 190 height 36
type textarea "**********"
drag, startPoint x: 405, startPoint y: 355, endPoint x: 406, endPoint y: 365, distance: 10.5
click at [405, 354] on button "Meinen Kommentar anonym veröffentlichen" at bounding box center [400, 352] width 9 height 9
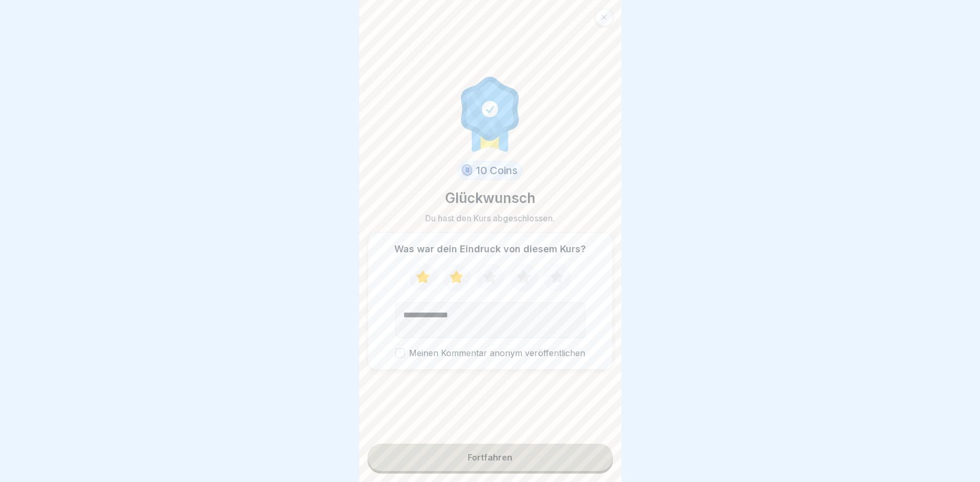
click at [402, 351] on button "Meinen Kommentar anonym veröffentlichen" at bounding box center [400, 352] width 9 height 9
click at [479, 465] on button "Fortfahren" at bounding box center [490, 457] width 245 height 27
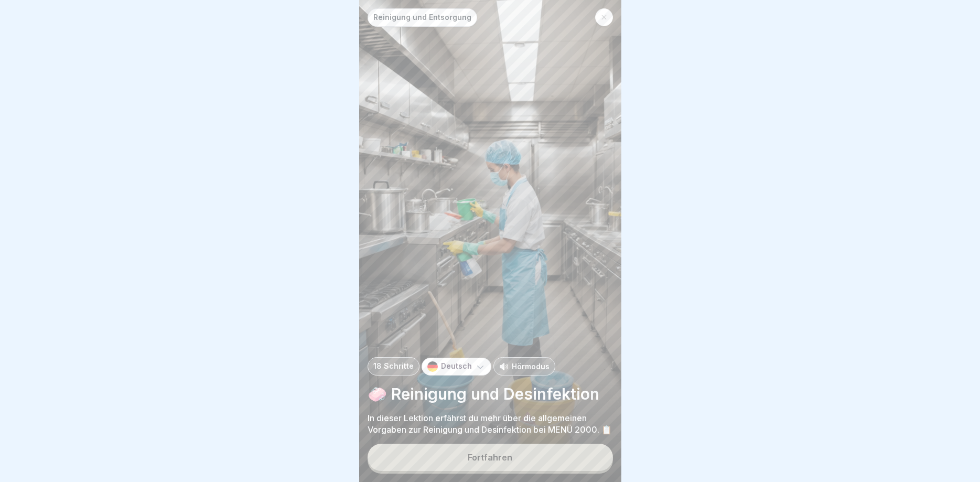
click at [502, 453] on div "Fortfahren" at bounding box center [490, 457] width 45 height 9
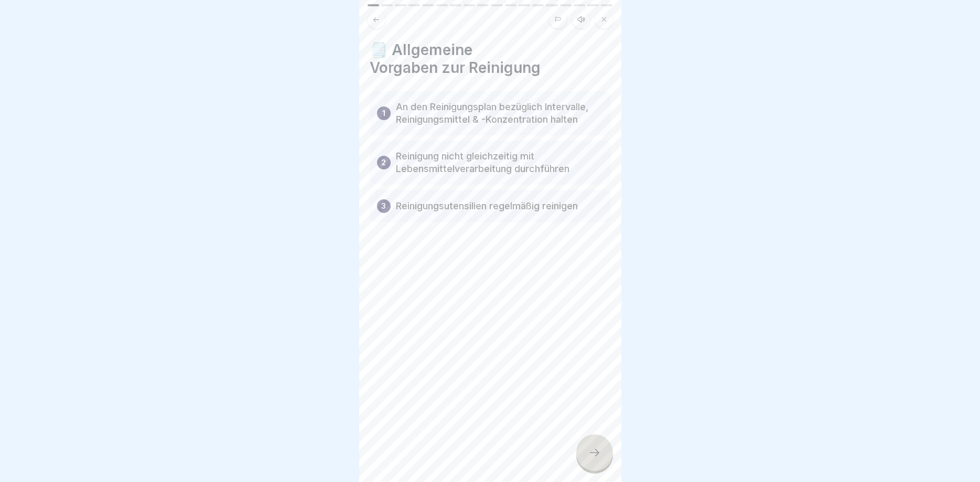
drag, startPoint x: 595, startPoint y: 445, endPoint x: 574, endPoint y: 436, distance: 22.8
click at [595, 439] on div at bounding box center [594, 452] width 37 height 37
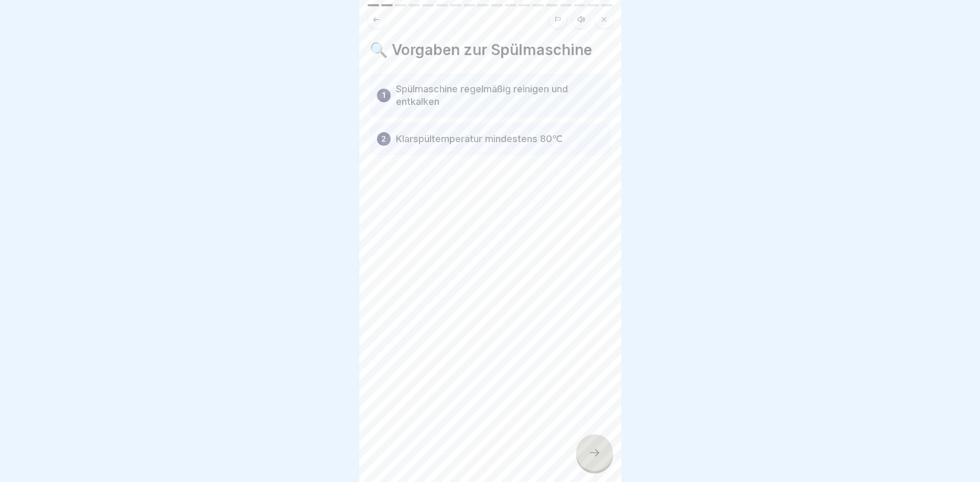
click at [595, 456] on icon at bounding box center [595, 452] width 13 height 13
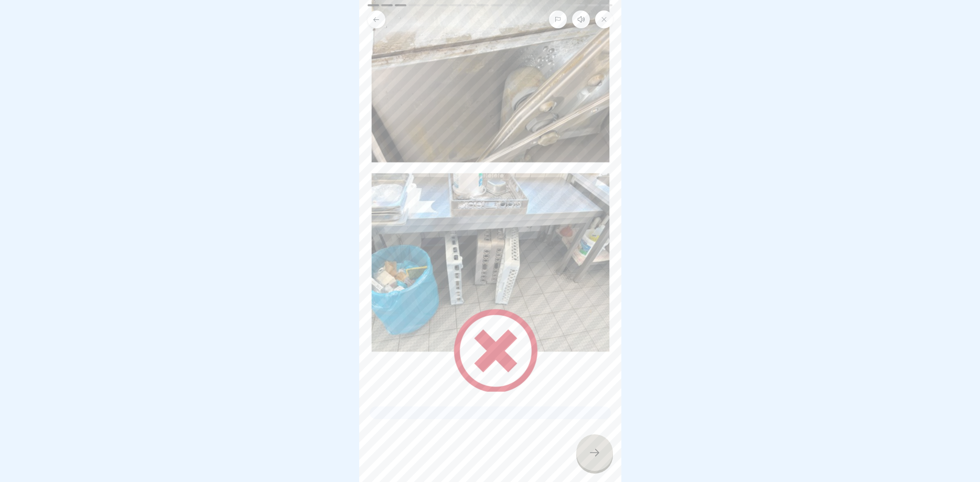
scroll to position [47, 0]
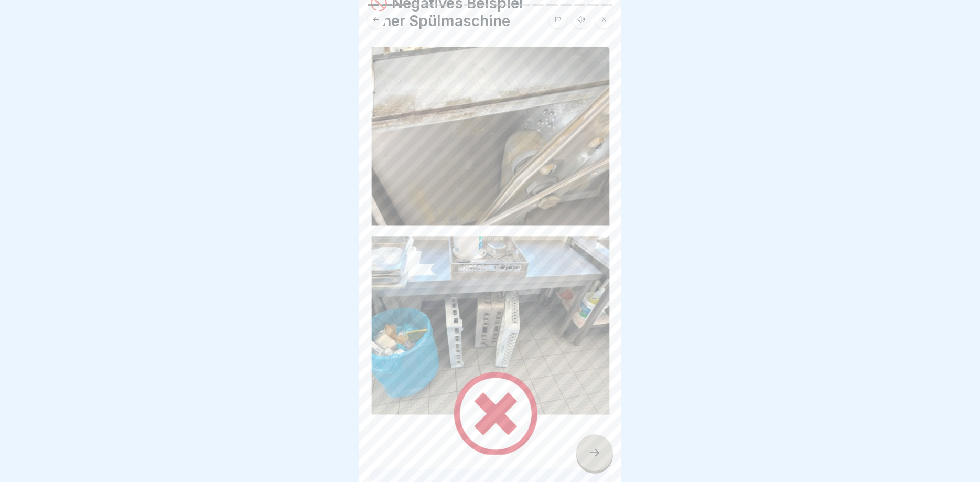
drag, startPoint x: 592, startPoint y: 449, endPoint x: 551, endPoint y: 426, distance: 46.0
click at [592, 448] on icon at bounding box center [595, 452] width 13 height 13
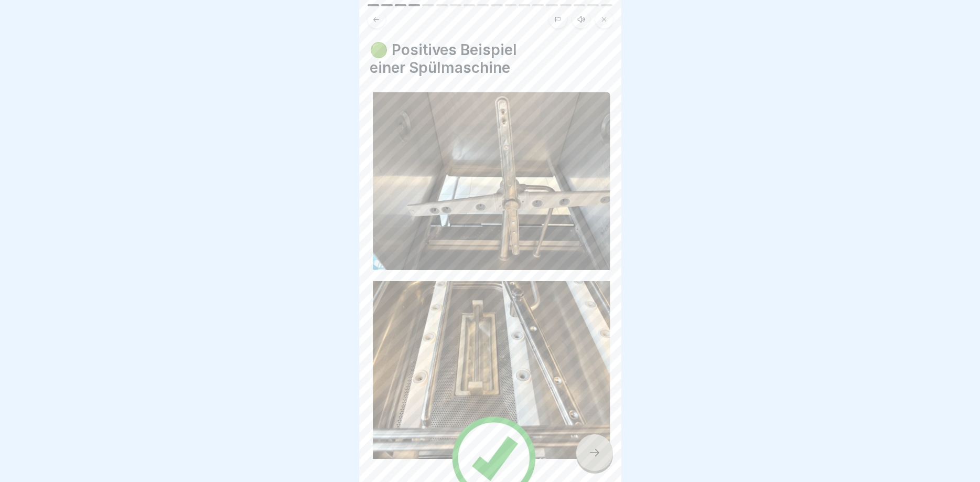
click at [592, 445] on div at bounding box center [594, 452] width 37 height 37
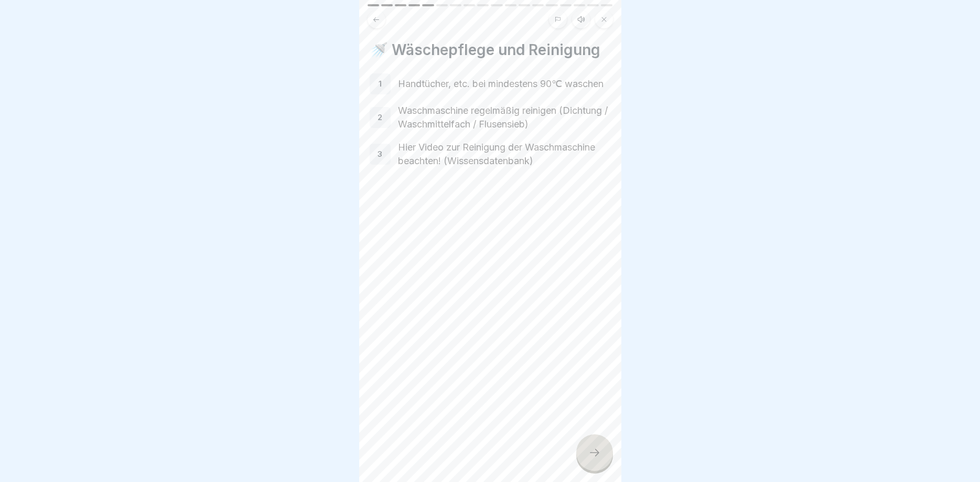
drag, startPoint x: 590, startPoint y: 450, endPoint x: 584, endPoint y: 448, distance: 6.0
click at [590, 449] on icon at bounding box center [595, 452] width 13 height 13
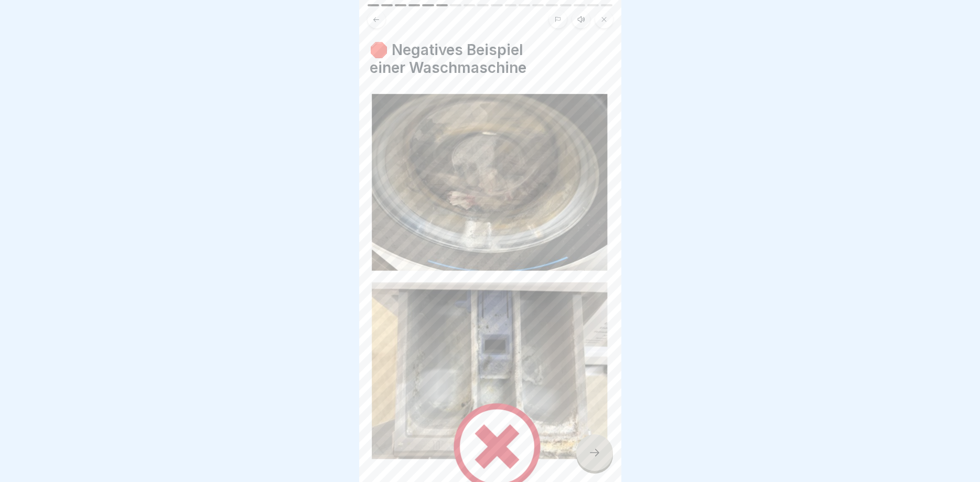
click at [588, 447] on div at bounding box center [594, 452] width 37 height 37
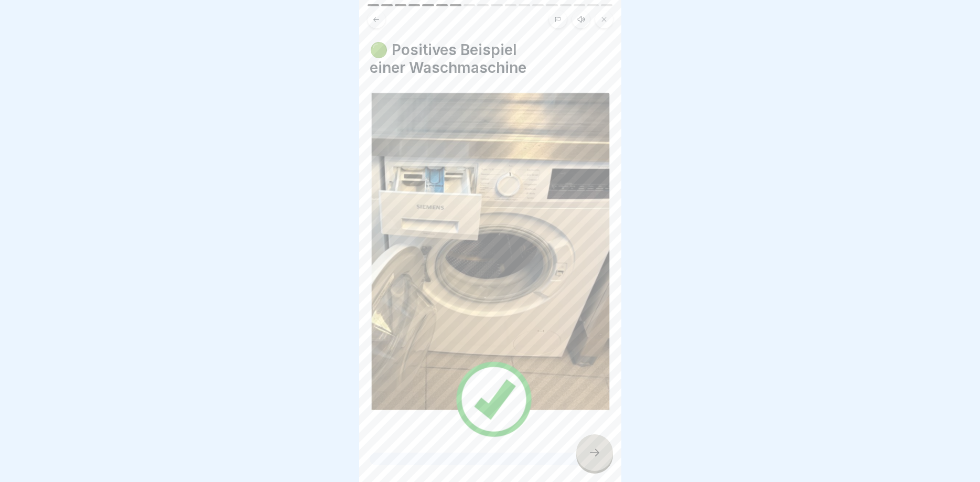
drag, startPoint x: 595, startPoint y: 450, endPoint x: 567, endPoint y: 442, distance: 28.9
click at [593, 449] on icon at bounding box center [595, 452] width 13 height 13
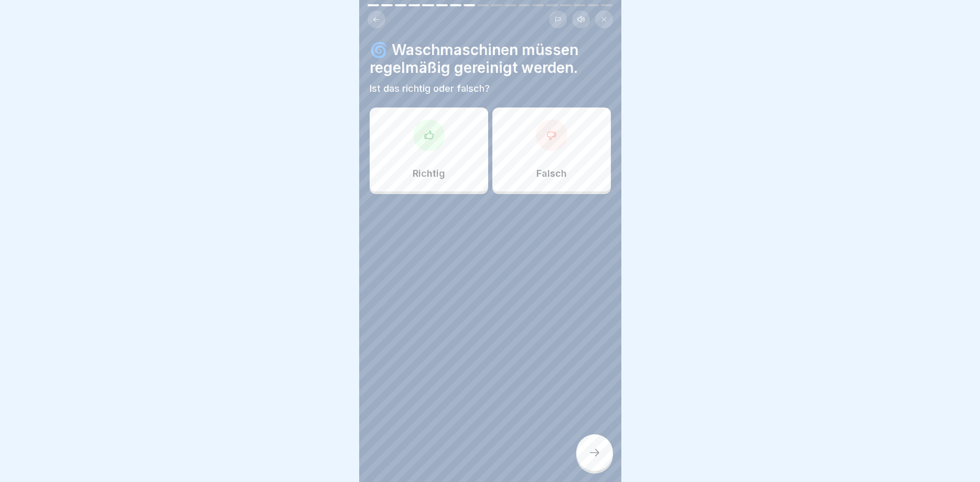
click at [421, 139] on div at bounding box center [428, 135] width 31 height 31
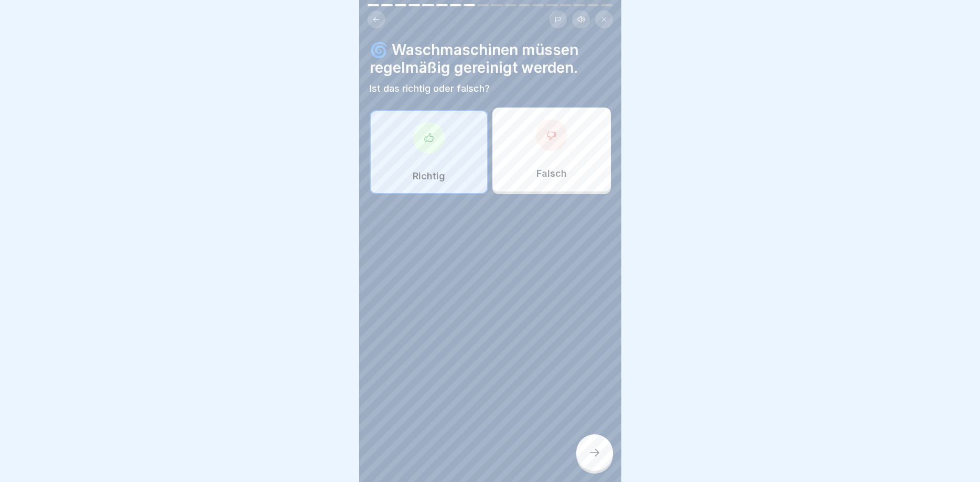
click at [588, 445] on div at bounding box center [594, 452] width 37 height 37
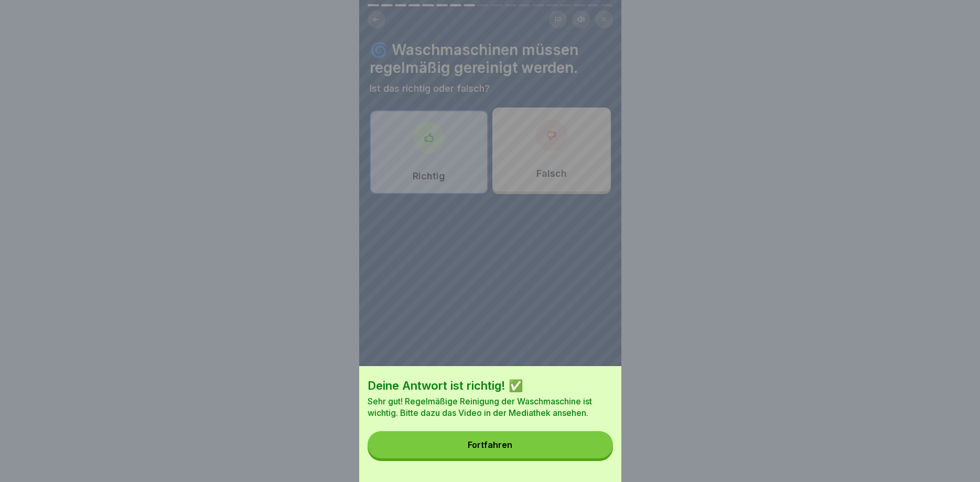
click at [477, 437] on button "Fortfahren" at bounding box center [490, 444] width 245 height 27
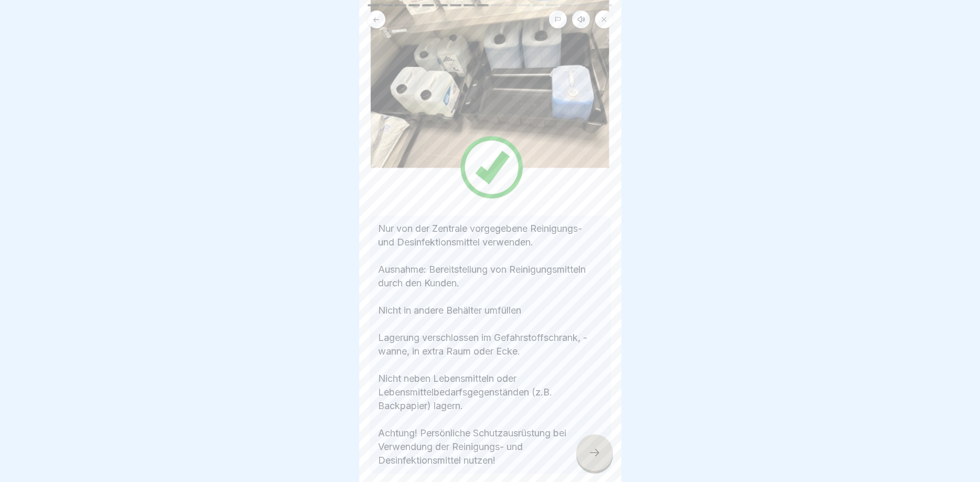
scroll to position [126, 0]
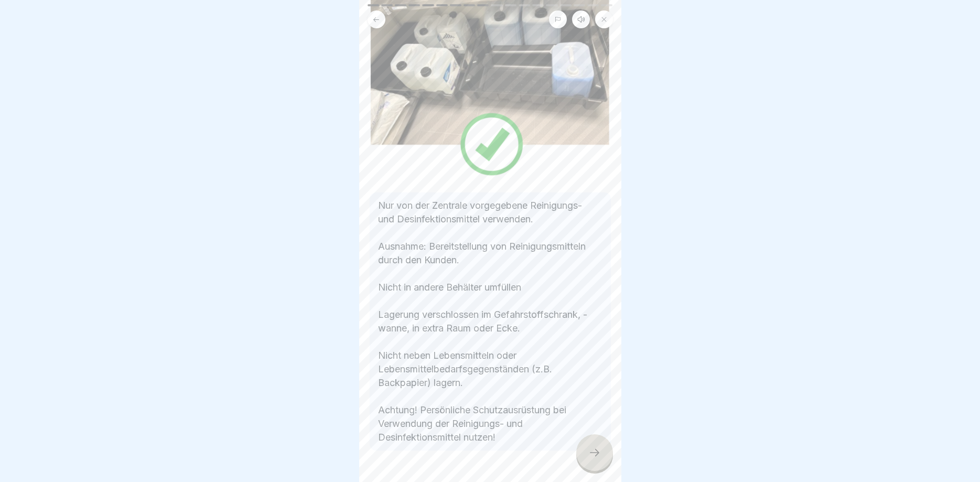
click at [594, 450] on icon at bounding box center [595, 452] width 13 height 13
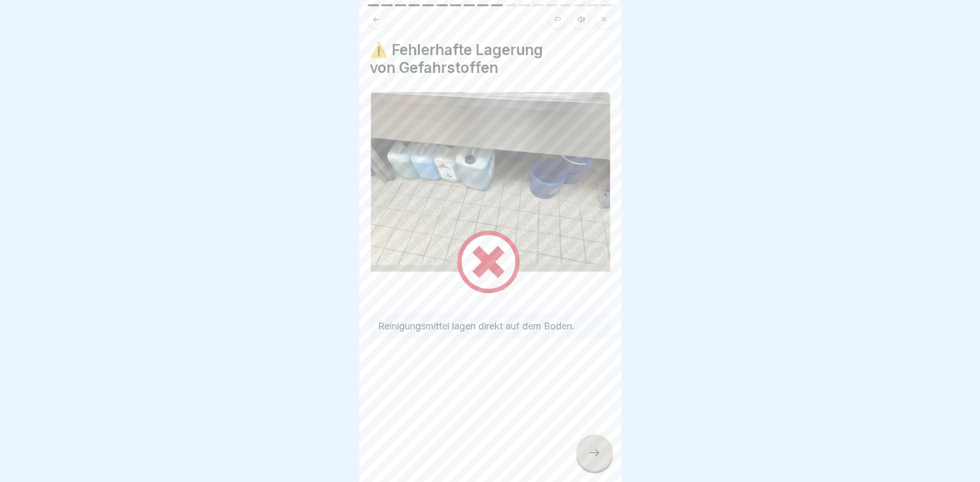
click at [594, 453] on icon at bounding box center [595, 452] width 13 height 13
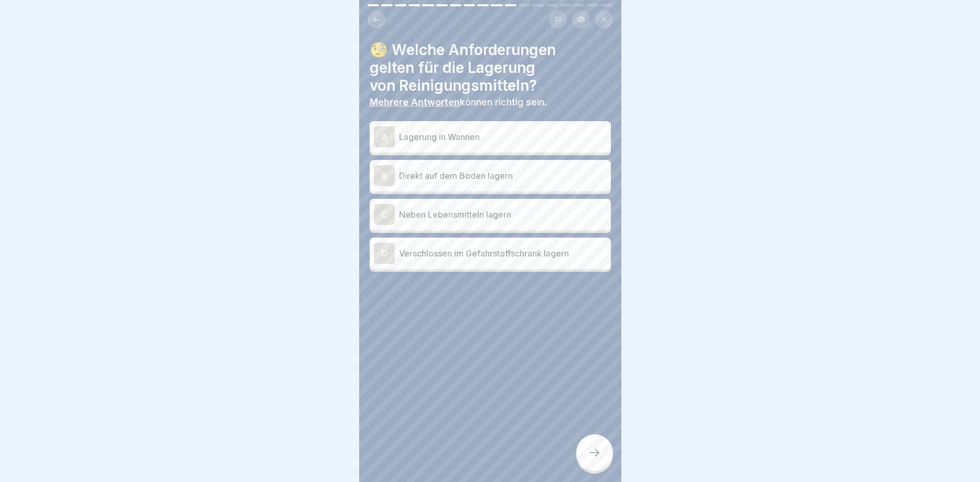
click at [391, 254] on div "D" at bounding box center [384, 253] width 21 height 21
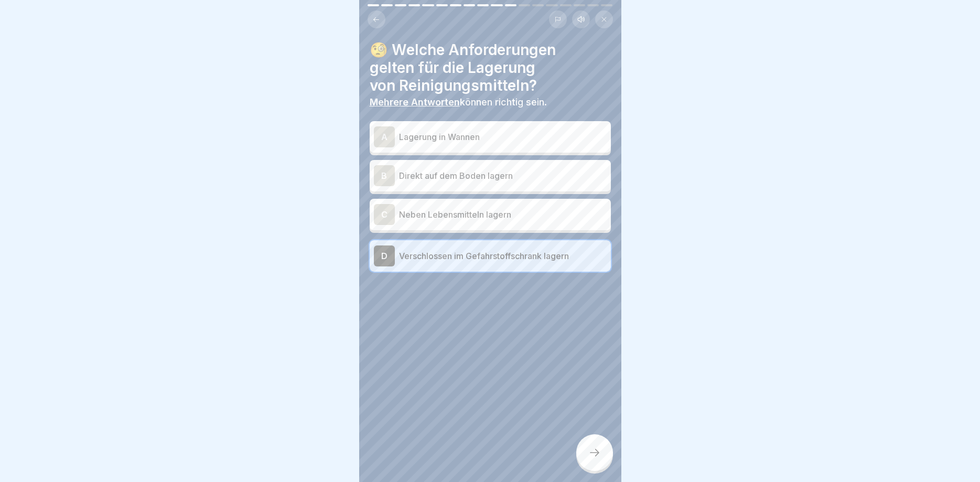
click at [589, 443] on div at bounding box center [594, 452] width 37 height 37
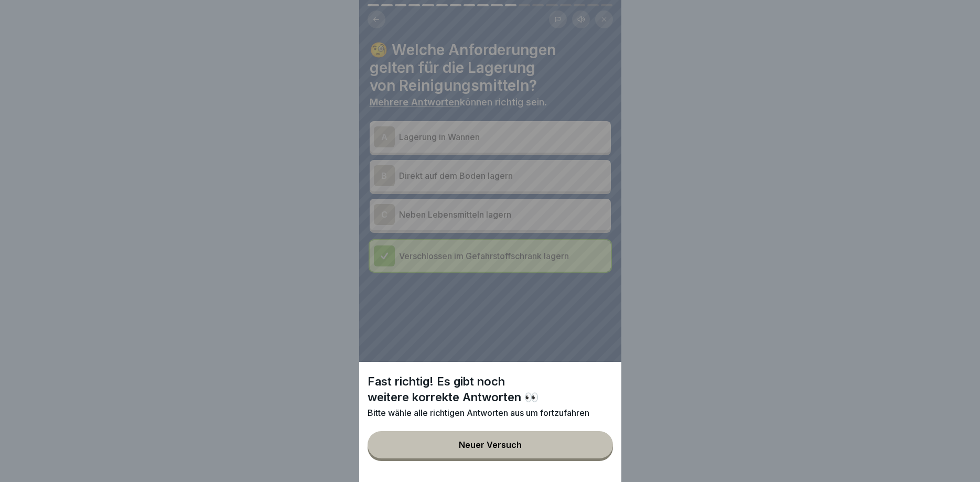
click at [471, 440] on button "Neuer Versuch" at bounding box center [490, 444] width 245 height 27
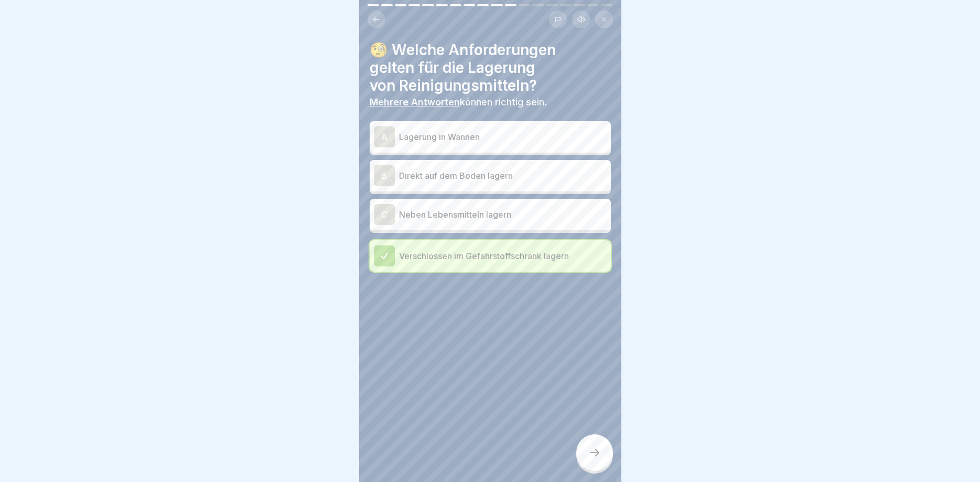
click at [379, 135] on div "A" at bounding box center [384, 136] width 21 height 21
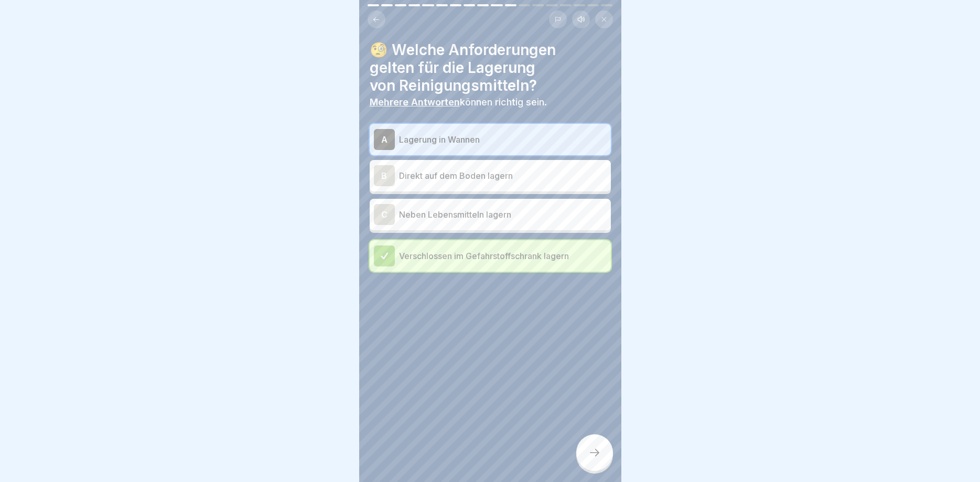
click at [606, 457] on div at bounding box center [594, 452] width 37 height 37
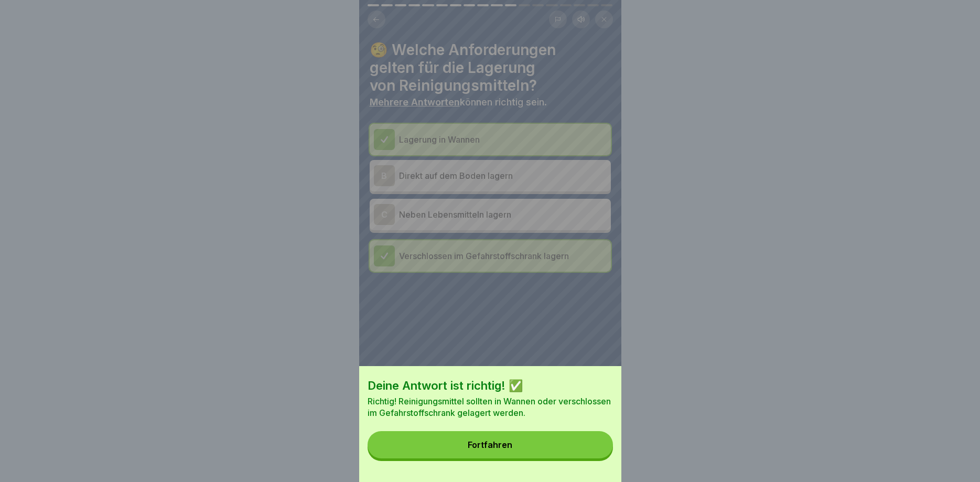
drag, startPoint x: 496, startPoint y: 437, endPoint x: 484, endPoint y: 419, distance: 21.8
click at [497, 437] on button "Fortfahren" at bounding box center [490, 444] width 245 height 27
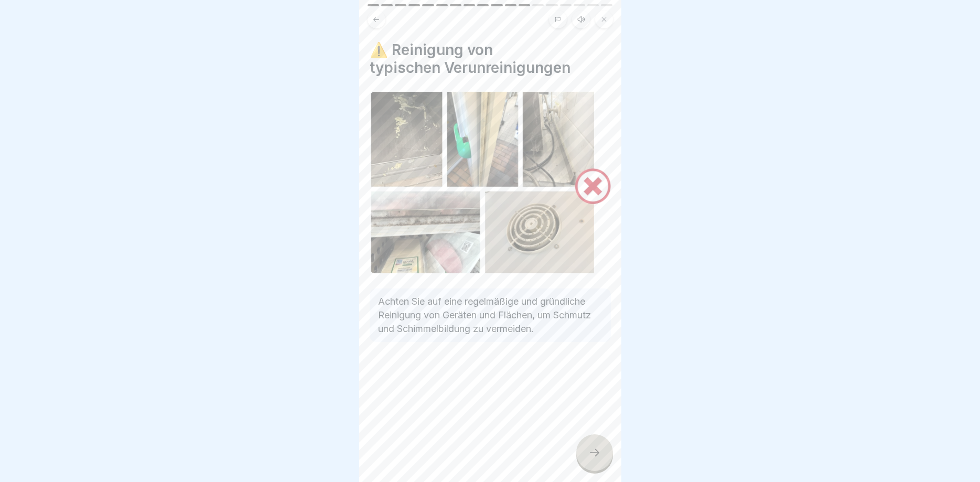
click at [587, 452] on div at bounding box center [594, 452] width 37 height 37
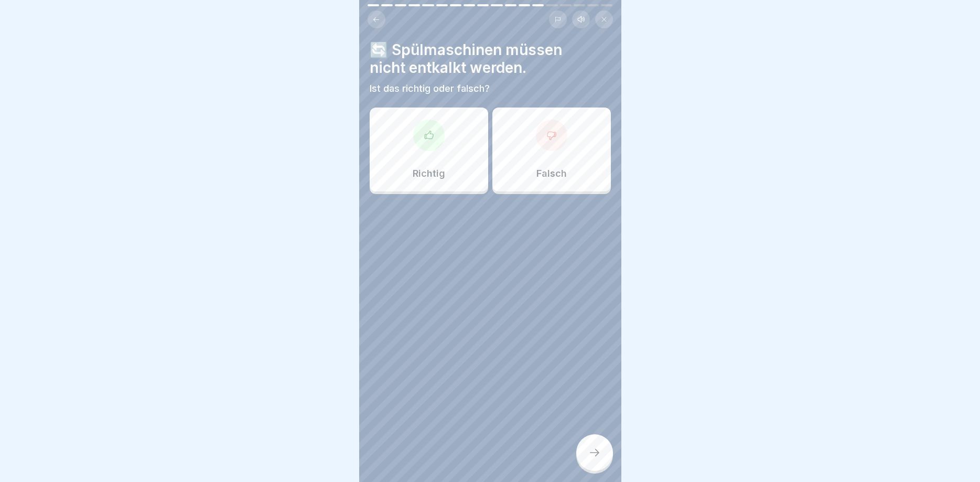
click at [551, 134] on icon at bounding box center [552, 135] width 10 height 10
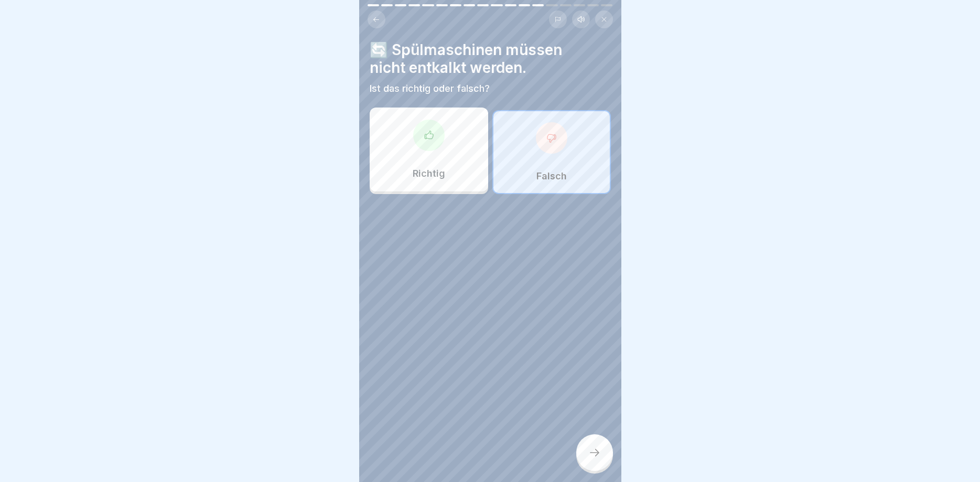
click at [588, 449] on div at bounding box center [594, 452] width 37 height 37
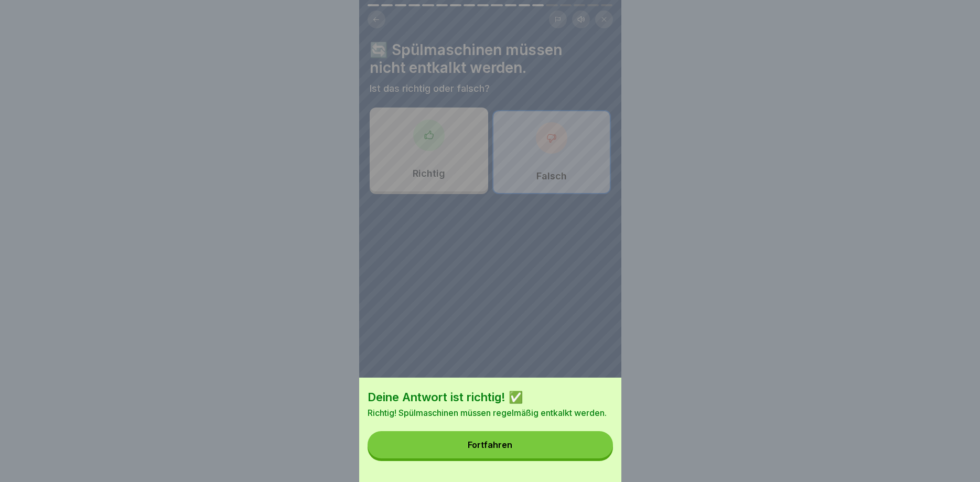
click at [478, 441] on button "Fortfahren" at bounding box center [490, 444] width 245 height 27
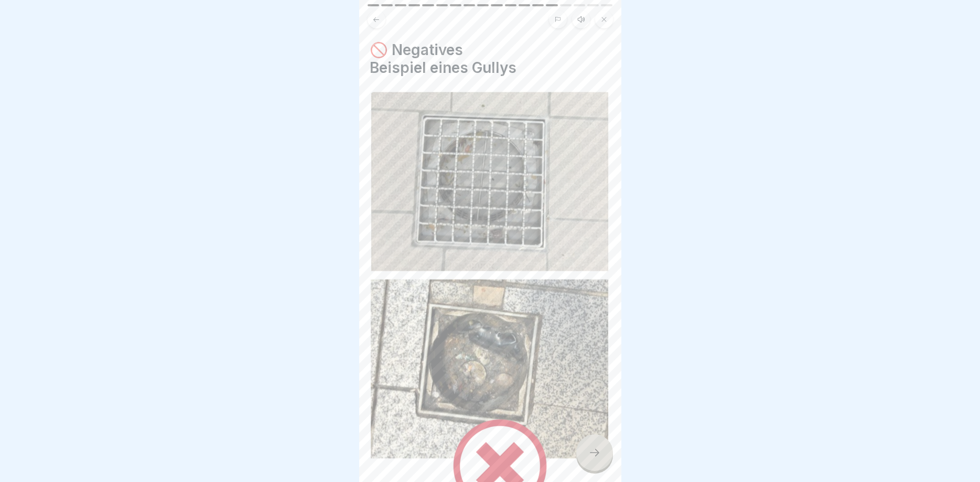
click at [590, 456] on icon at bounding box center [595, 452] width 13 height 13
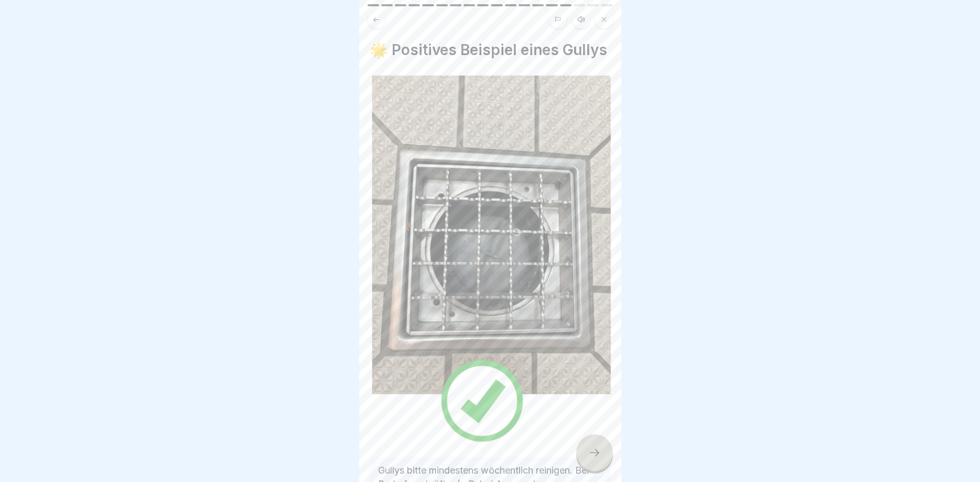
drag, startPoint x: 594, startPoint y: 446, endPoint x: 576, endPoint y: 443, distance: 17.7
click at [591, 447] on div at bounding box center [594, 452] width 37 height 37
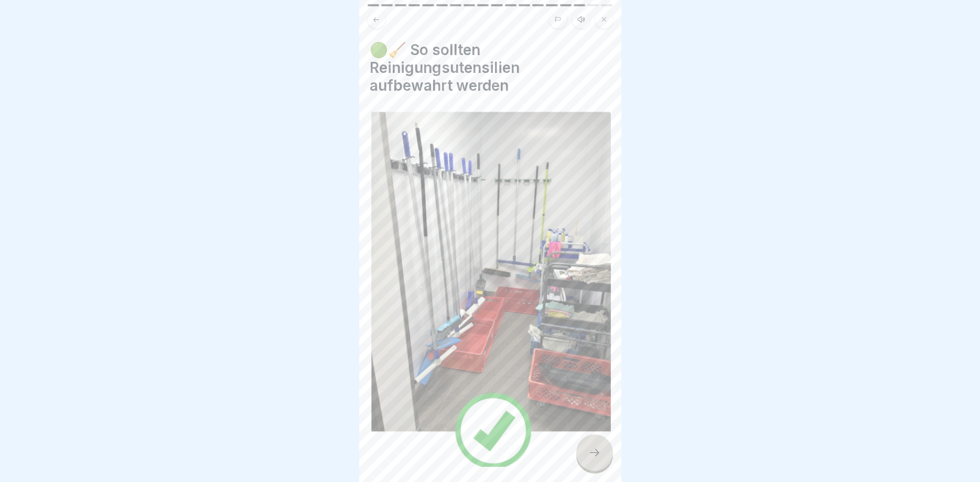
click at [594, 458] on icon at bounding box center [595, 452] width 13 height 13
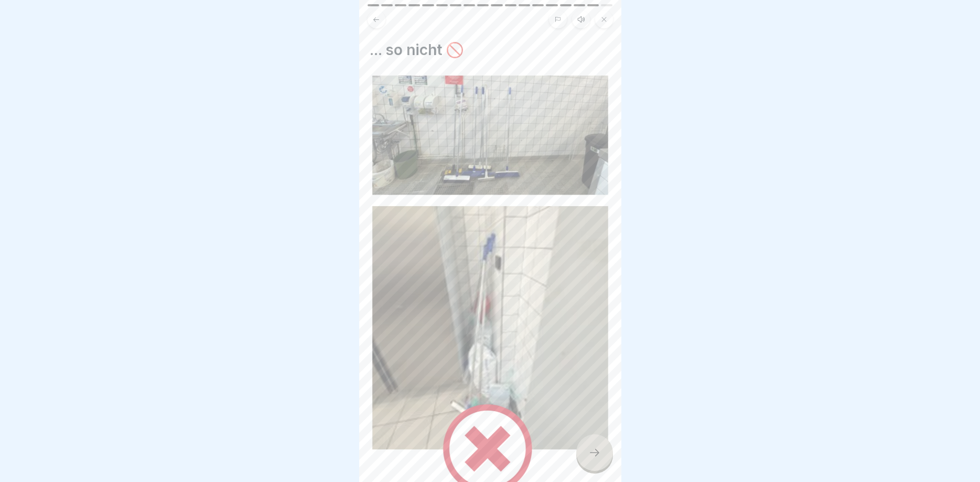
click at [591, 454] on icon at bounding box center [595, 452] width 13 height 13
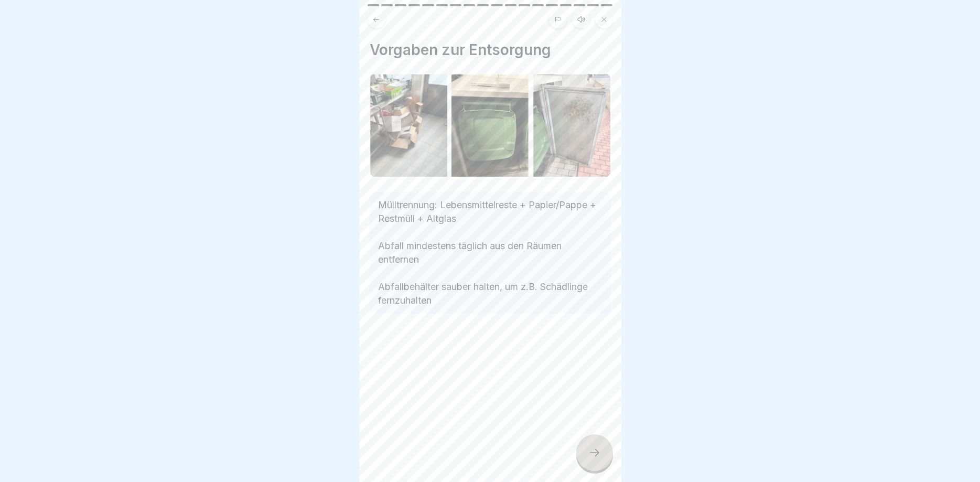
click at [587, 457] on div at bounding box center [594, 452] width 37 height 37
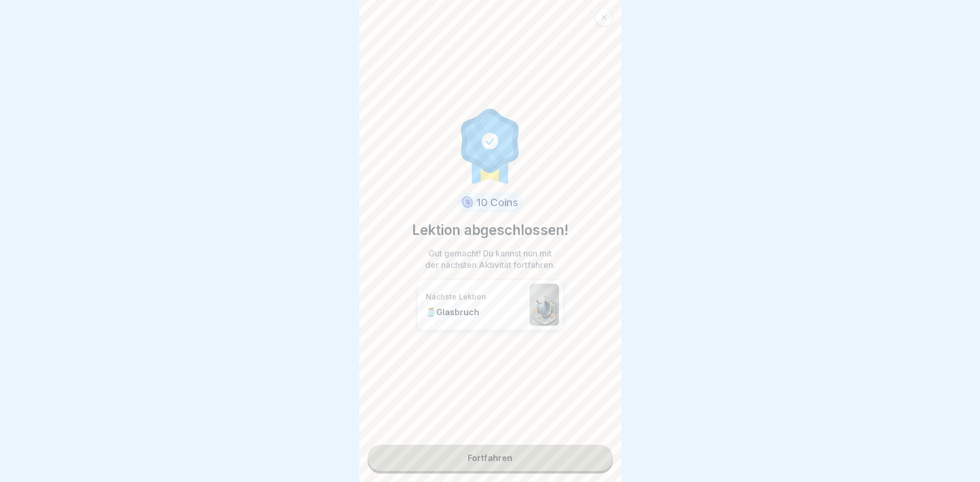
click at [492, 456] on link "Fortfahren" at bounding box center [490, 458] width 245 height 26
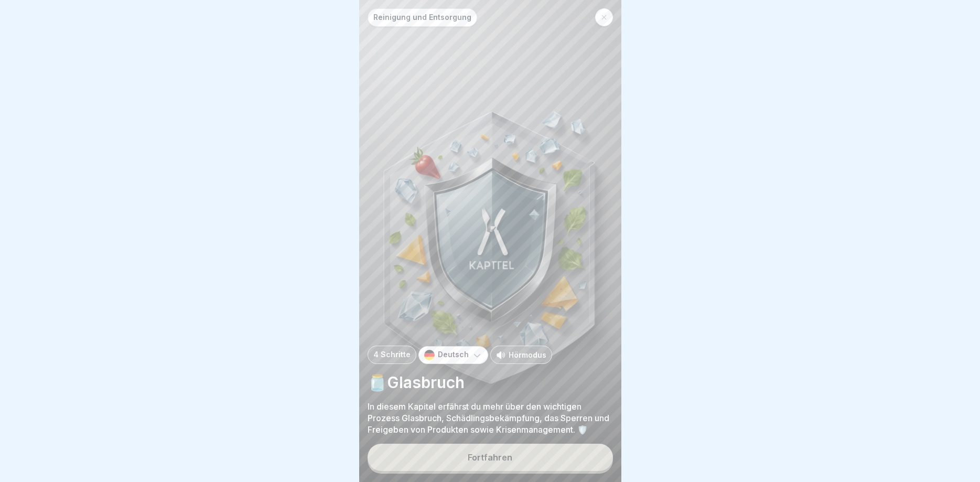
click at [499, 463] on button "Fortfahren" at bounding box center [490, 457] width 245 height 27
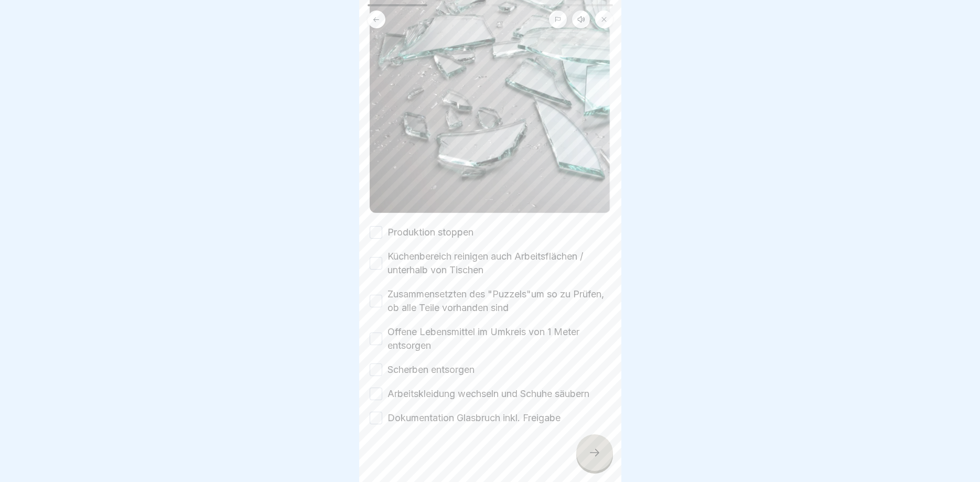
scroll to position [237, 0]
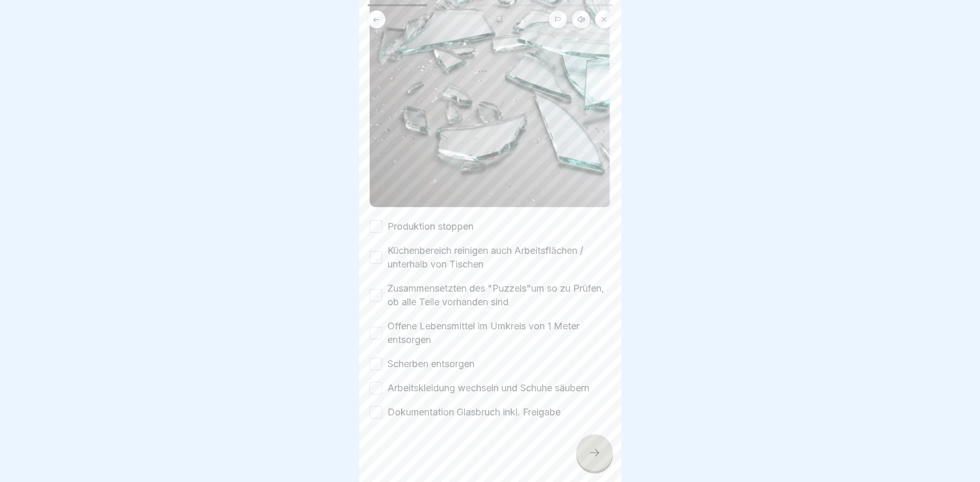
click at [377, 225] on button "Produktion stoppen" at bounding box center [376, 226] width 13 height 13
click at [379, 267] on div "Küchenbereich reinigen auch Arbeitsflächen / unterhalb von Tischen" at bounding box center [490, 257] width 241 height 27
click at [377, 253] on button "Küchenbereich reinigen auch Arbeitsflächen / unterhalb von Tischen" at bounding box center [376, 257] width 13 height 13
click at [378, 297] on button "Zusammensetzten des "Puzzels"um so zu Prüfen, ob alle Teile vorhanden sind" at bounding box center [376, 295] width 13 height 13
click at [377, 331] on button "Offene Lebensmittel im Umkreis von 1 Meter entsorgen" at bounding box center [376, 333] width 13 height 13
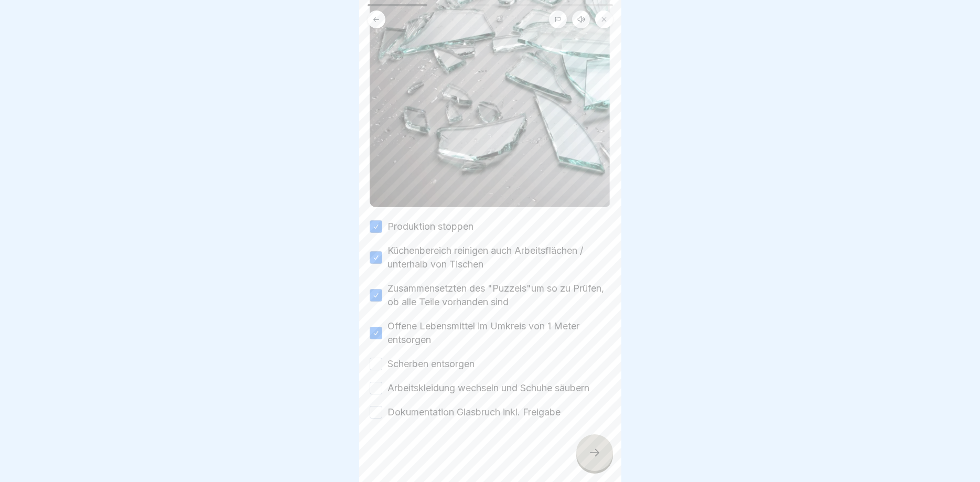
click at [376, 368] on button "Scherben entsorgen" at bounding box center [376, 364] width 13 height 13
click at [379, 393] on button "Arbeitskleidung wechseln und Schuhe säubern" at bounding box center [376, 388] width 13 height 13
click at [379, 410] on button "Dokumentation Glasbruch inkl. Freigabe" at bounding box center [376, 412] width 13 height 13
click at [584, 460] on div at bounding box center [594, 452] width 37 height 37
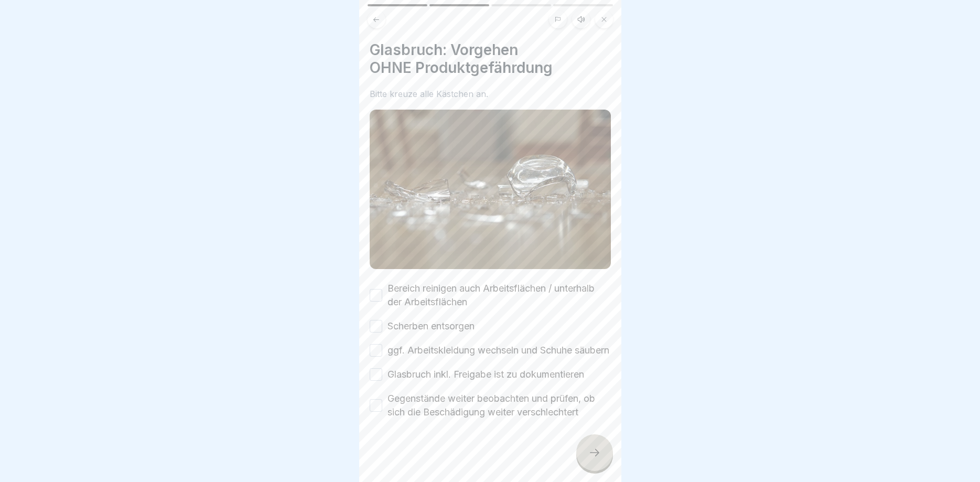
click at [377, 295] on button "Bereich reinigen auch Arbeitsflächen / unterhalb der Arbeitsflächen" at bounding box center [376, 295] width 13 height 13
click at [375, 326] on button "Scherben entsorgen" at bounding box center [376, 326] width 13 height 13
click at [376, 355] on button "ggf. Arbeitskleidung wechseln und Schuhe säubern" at bounding box center [376, 350] width 13 height 13
drag, startPoint x: 381, startPoint y: 385, endPoint x: 379, endPoint y: 394, distance: 9.7
click at [380, 381] on button "Glasbruch inkl. Freigabe ist zu dokumentieren" at bounding box center [376, 374] width 13 height 13
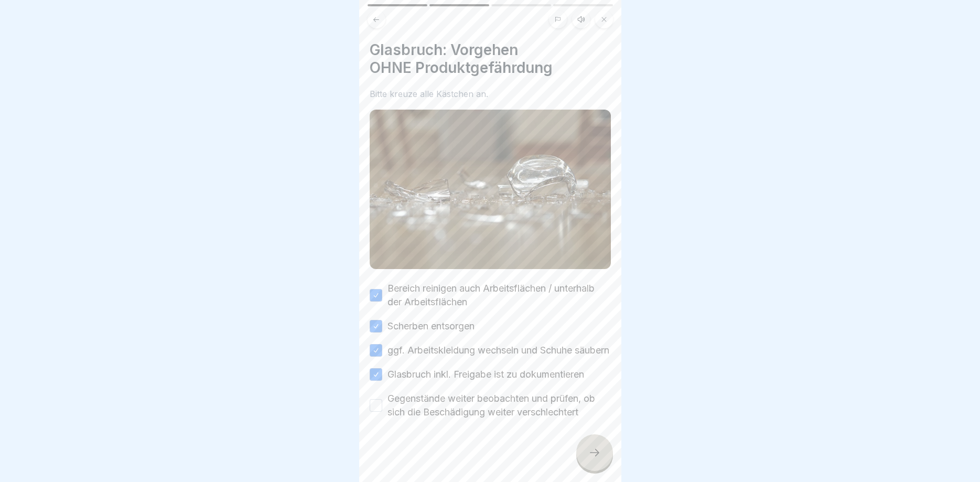
click at [376, 412] on button "Gegenstände weiter beobachten und prüfen, ob sich die Beschädigung weiter versc…" at bounding box center [376, 405] width 13 height 13
click at [580, 451] on div at bounding box center [594, 452] width 37 height 37
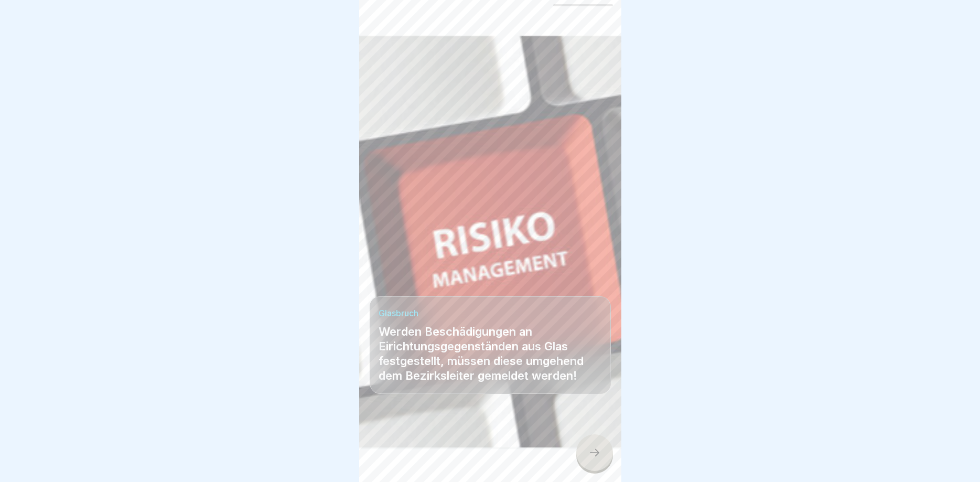
click at [598, 458] on icon at bounding box center [595, 452] width 13 height 13
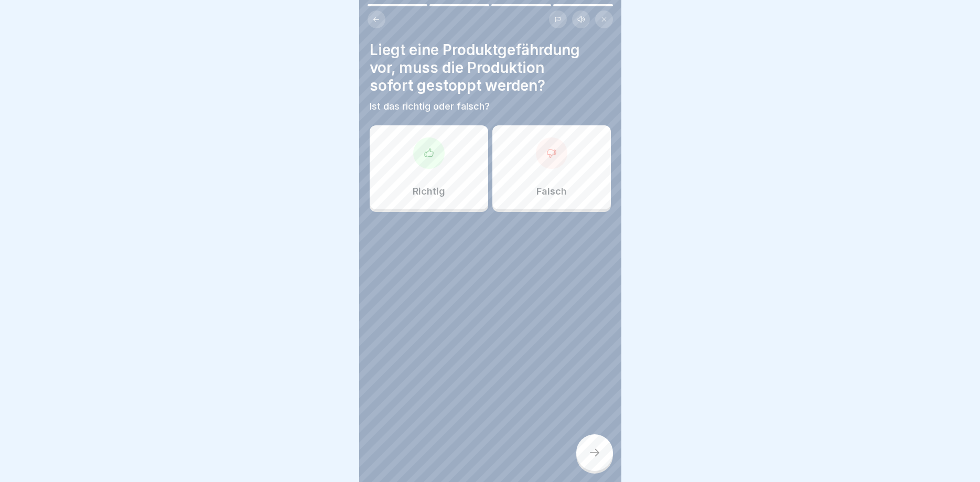
click at [418, 161] on div at bounding box center [428, 152] width 31 height 31
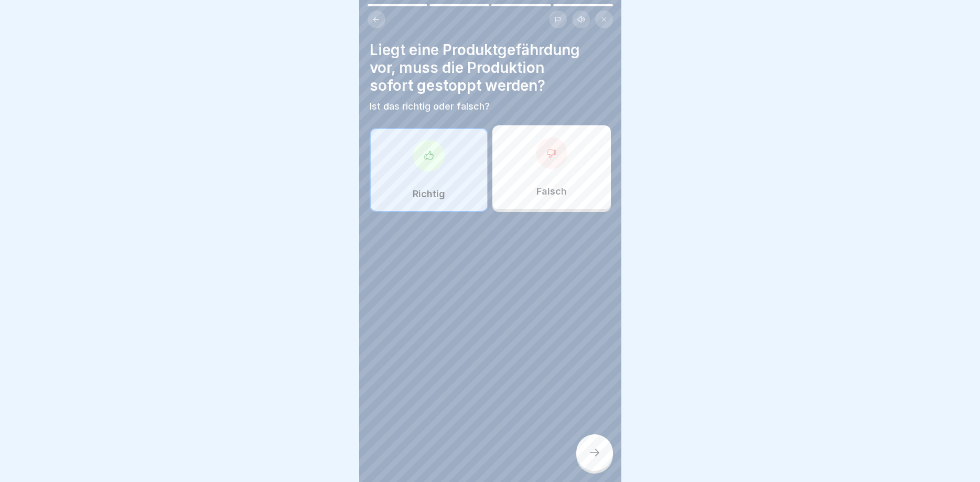
click at [582, 443] on div at bounding box center [594, 452] width 37 height 37
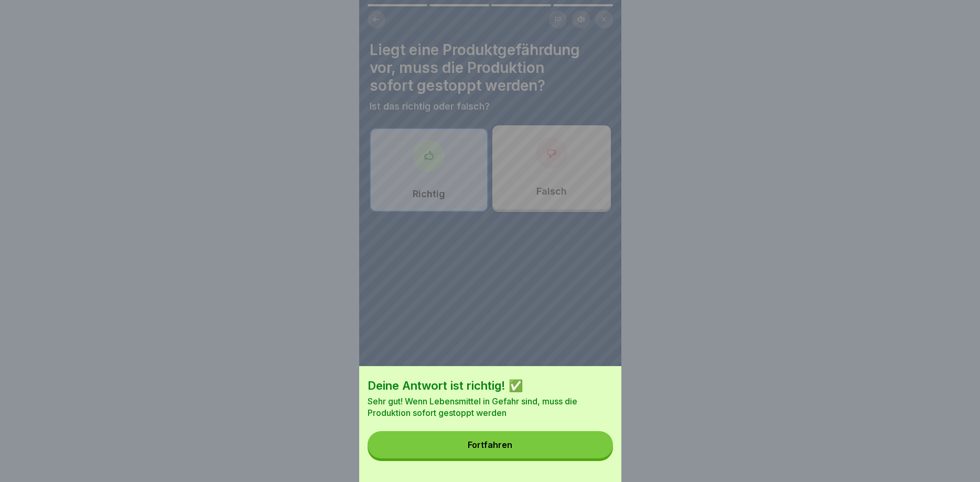
drag, startPoint x: 500, startPoint y: 435, endPoint x: 497, endPoint y: 423, distance: 12.5
click at [500, 434] on button "Fortfahren" at bounding box center [490, 444] width 245 height 27
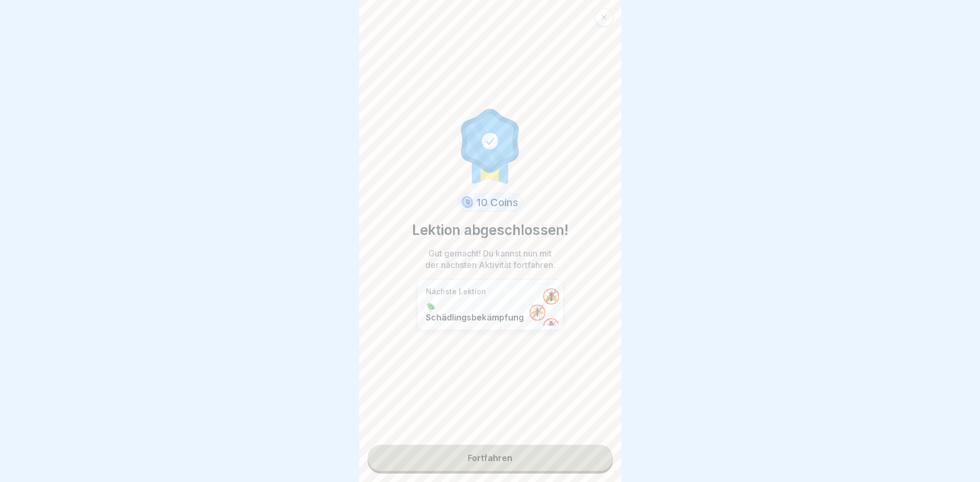
click at [497, 451] on link "Fortfahren" at bounding box center [490, 458] width 245 height 26
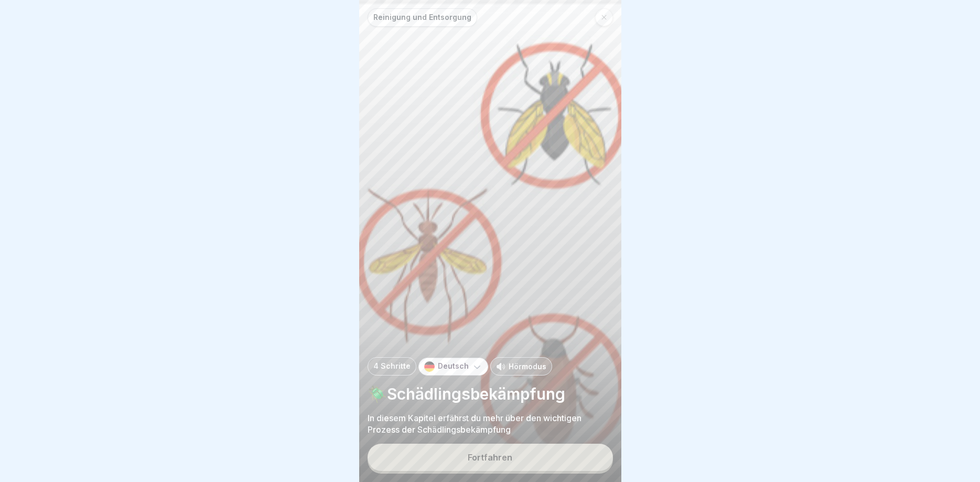
click at [503, 455] on div "Fortfahren" at bounding box center [490, 457] width 45 height 9
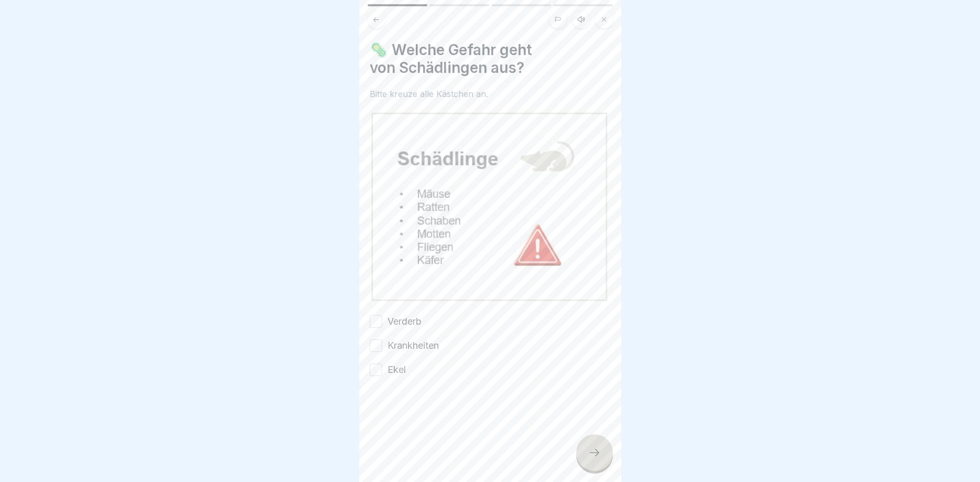
click at [378, 321] on button "Verderb" at bounding box center [376, 321] width 13 height 13
click at [383, 350] on div "Krankheiten" at bounding box center [404, 346] width 69 height 14
click at [371, 340] on div "Verderb Krankheiten Ekel" at bounding box center [490, 346] width 241 height 62
click at [370, 337] on div "🦠 Welche Gefahr geht von Schädlingen aus? Bitte kreuze alle Kästchen an. Verder…" at bounding box center [490, 241] width 262 height 482
click at [376, 342] on button "Krankheiten" at bounding box center [376, 345] width 13 height 13
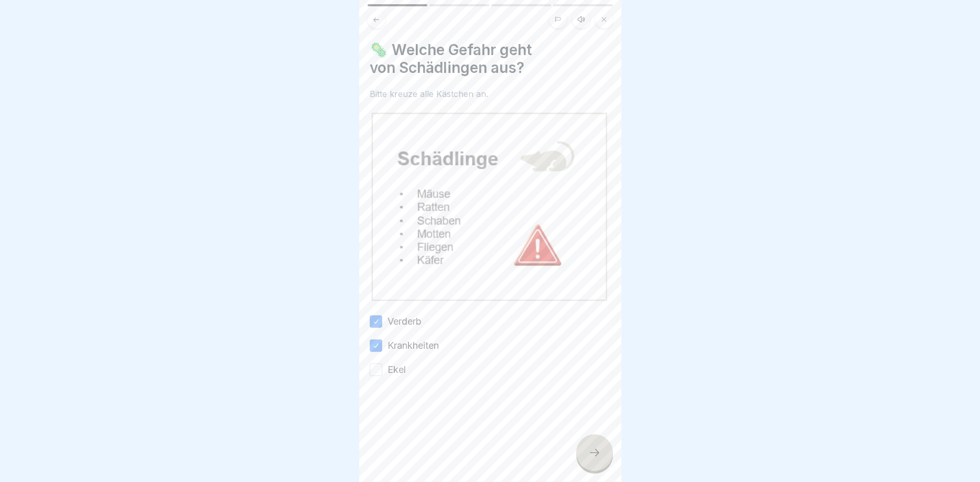
click at [379, 372] on button "Ekel" at bounding box center [376, 370] width 13 height 13
click at [587, 451] on div at bounding box center [594, 452] width 37 height 37
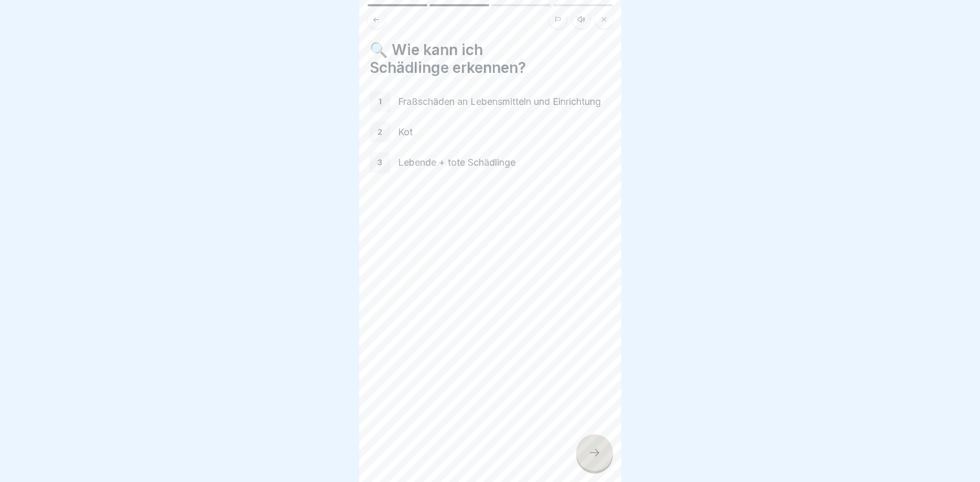
click at [585, 446] on div at bounding box center [594, 452] width 37 height 37
click at [595, 447] on div at bounding box center [594, 452] width 37 height 37
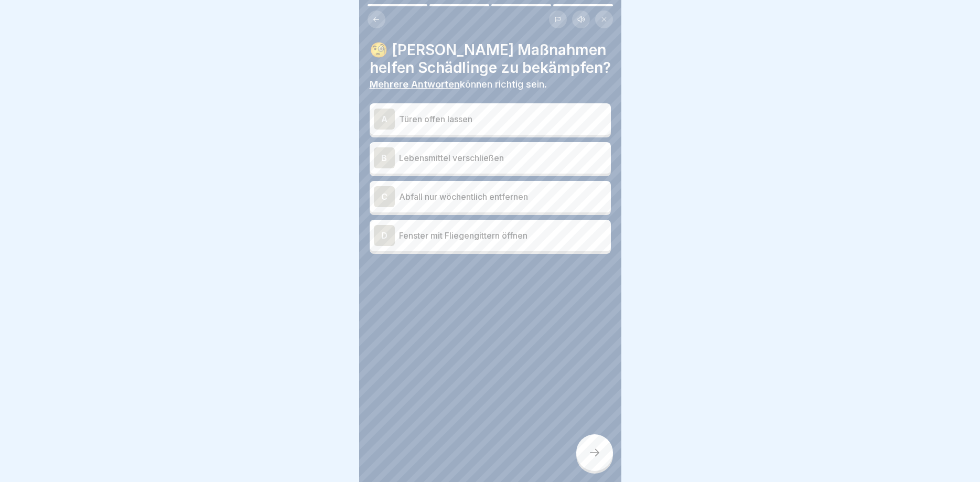
click at [390, 159] on div "B" at bounding box center [384, 157] width 21 height 21
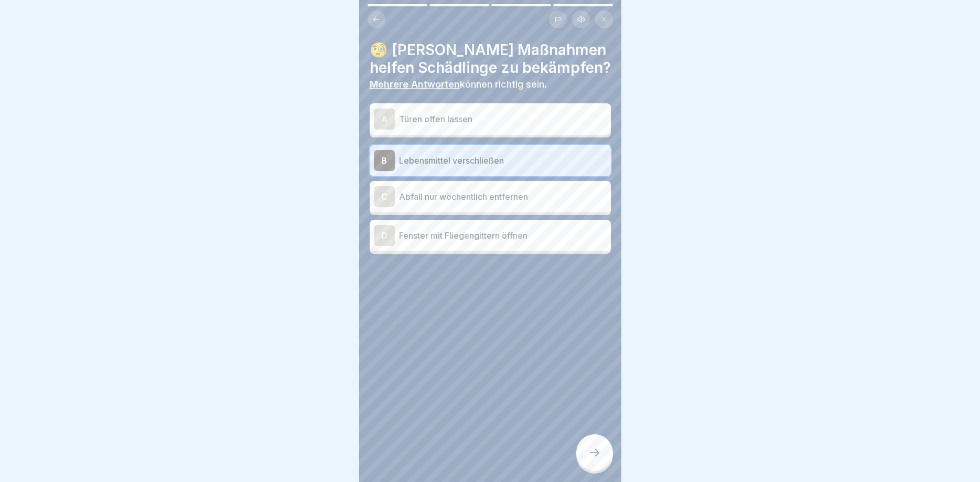
click at [390, 236] on div "D" at bounding box center [384, 235] width 21 height 21
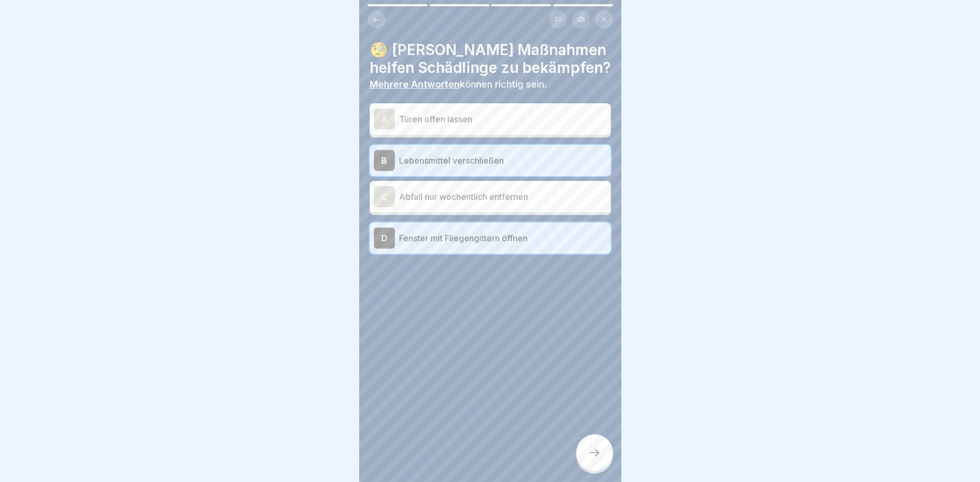
click at [579, 439] on div "🧐 [PERSON_NAME] Maßnahmen helfen Schädlinge zu bekämpfen? Mehrere Antworten kön…" at bounding box center [490, 241] width 262 height 482
click at [590, 447] on div at bounding box center [594, 452] width 37 height 37
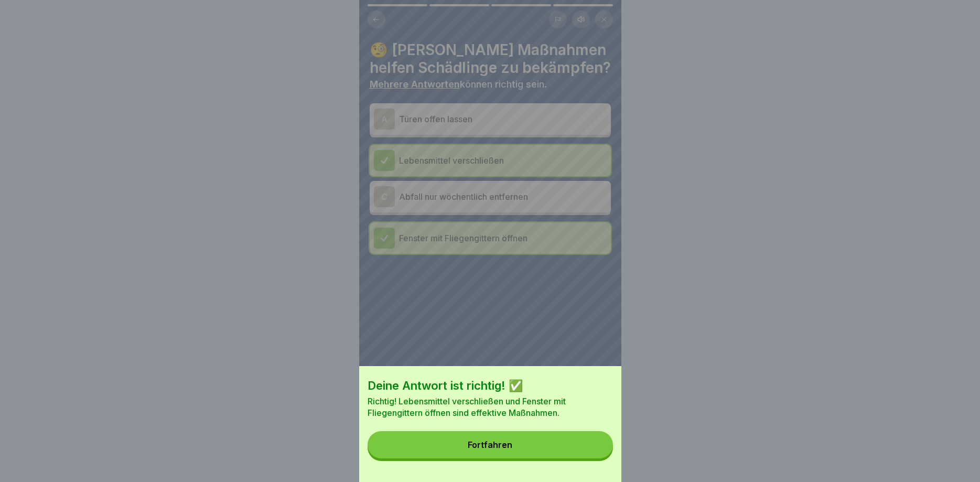
drag, startPoint x: 515, startPoint y: 439, endPoint x: 512, endPoint y: 433, distance: 6.1
click at [516, 438] on button "Fortfahren" at bounding box center [490, 444] width 245 height 27
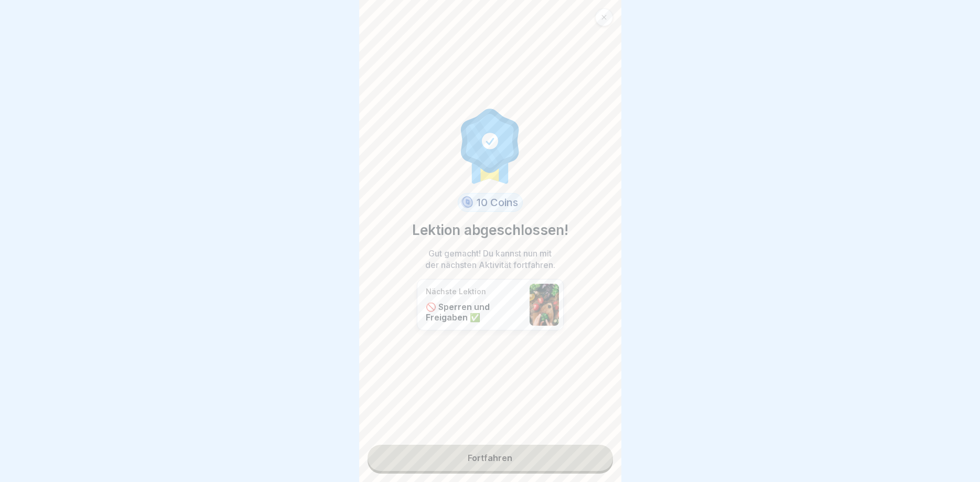
click at [495, 456] on link "Fortfahren" at bounding box center [490, 458] width 245 height 26
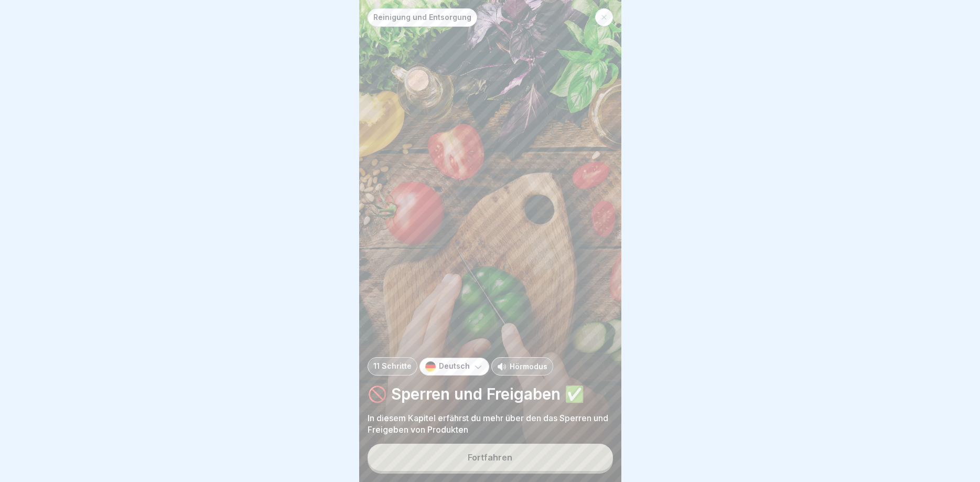
click at [479, 461] on div "Fortfahren" at bounding box center [490, 457] width 45 height 9
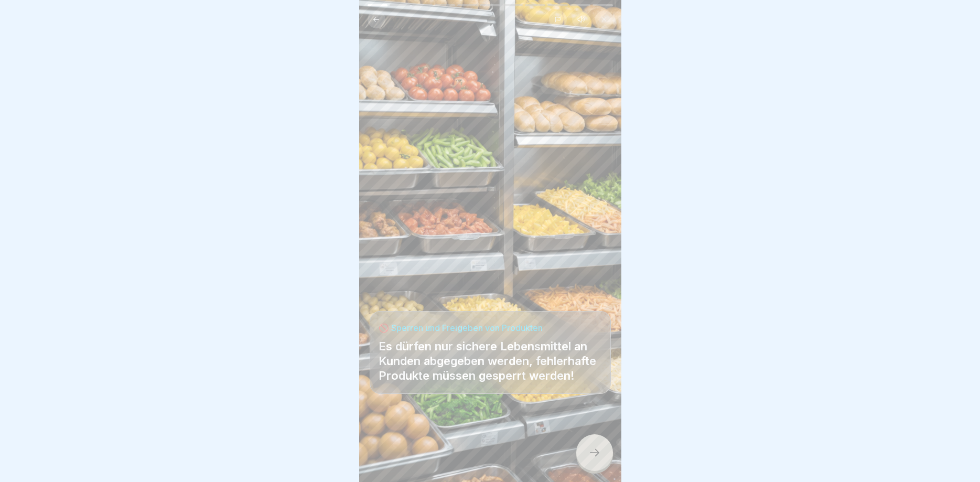
click at [593, 455] on icon at bounding box center [595, 452] width 13 height 13
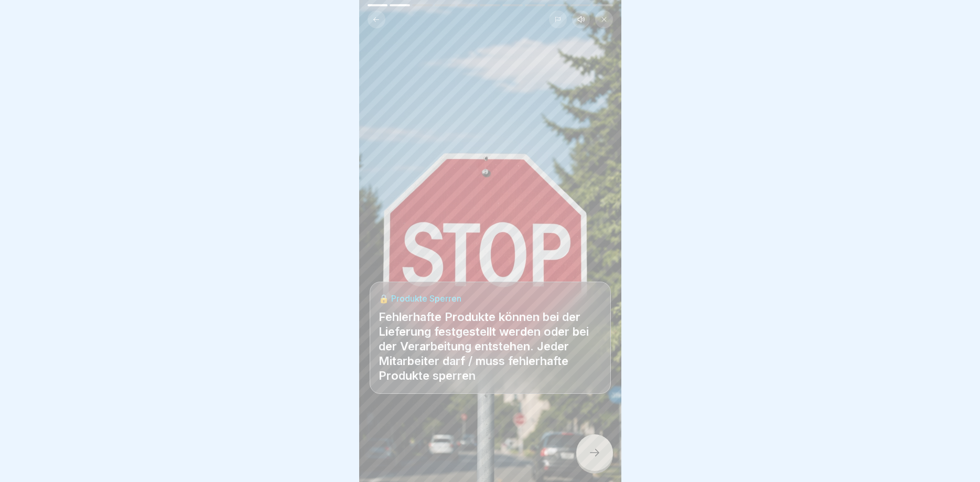
click at [585, 455] on div at bounding box center [594, 452] width 37 height 37
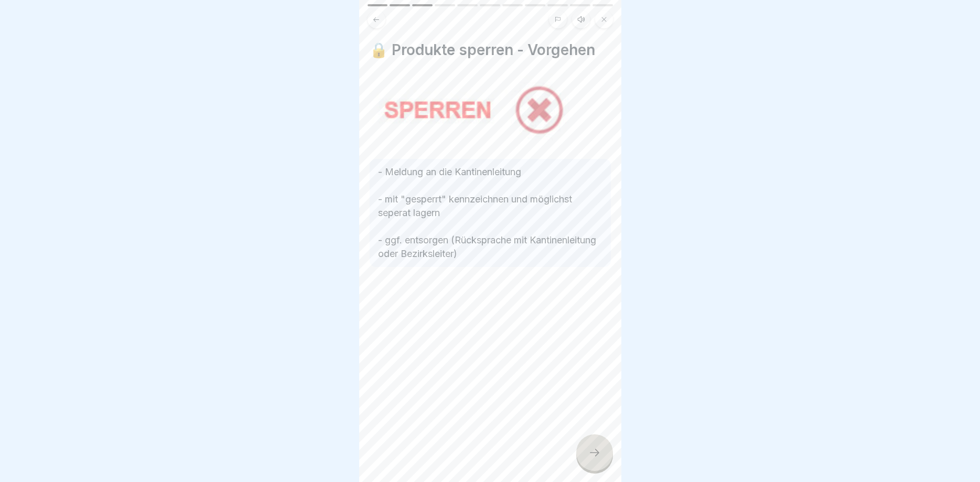
click at [595, 454] on icon at bounding box center [595, 452] width 13 height 13
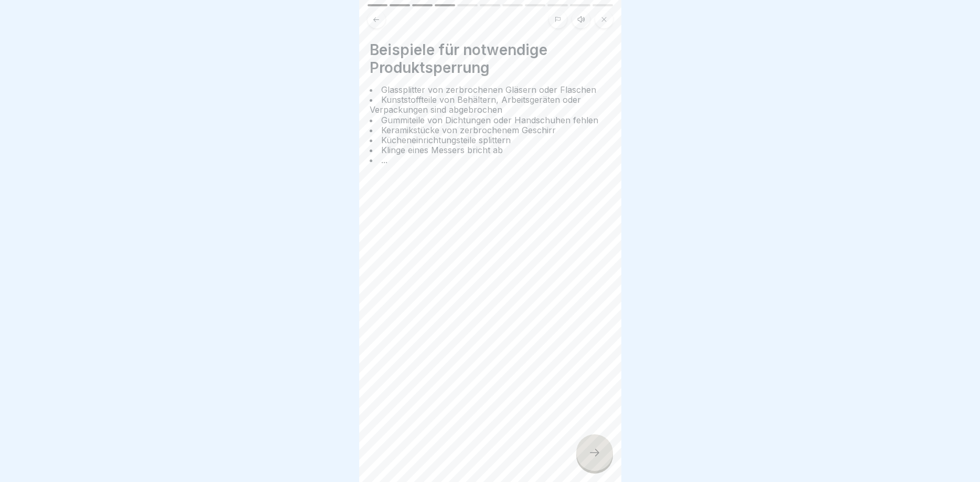
drag, startPoint x: 603, startPoint y: 462, endPoint x: 550, endPoint y: 445, distance: 55.6
click at [603, 462] on div at bounding box center [594, 452] width 37 height 37
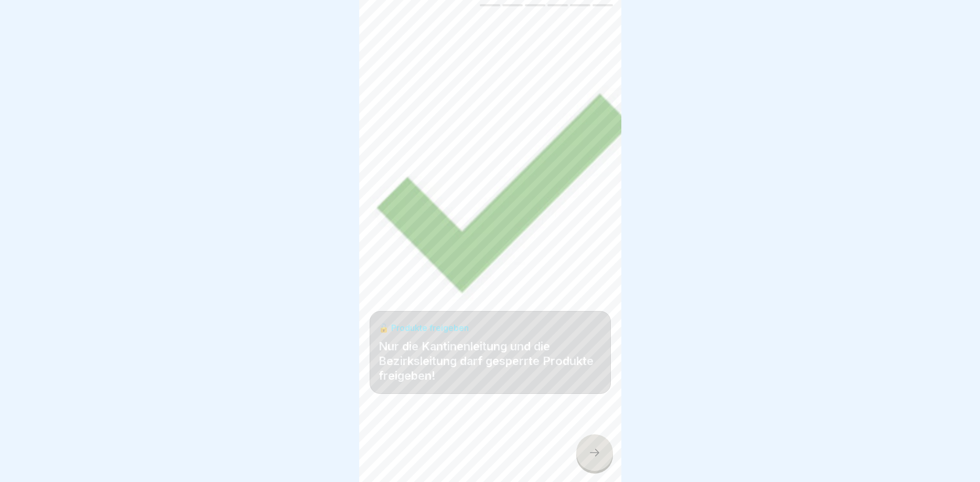
click at [585, 456] on div at bounding box center [594, 452] width 37 height 37
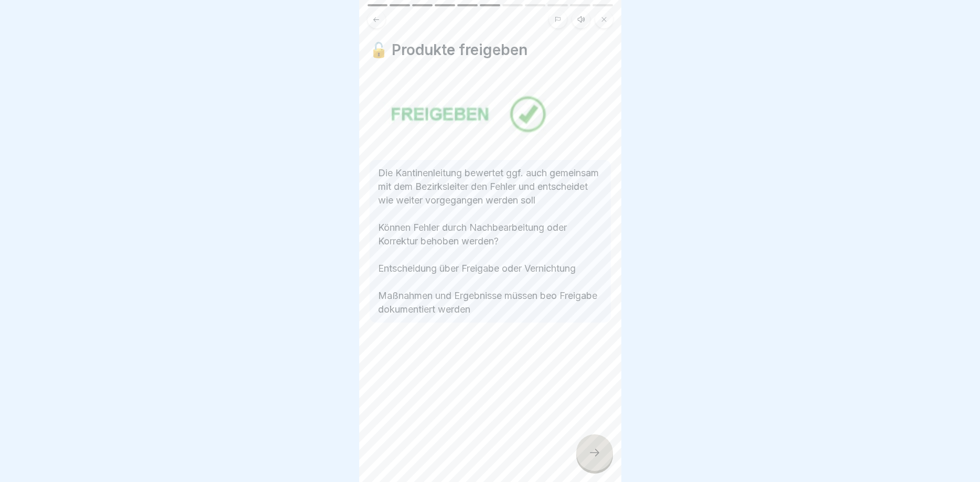
click at [588, 460] on div at bounding box center [594, 452] width 37 height 37
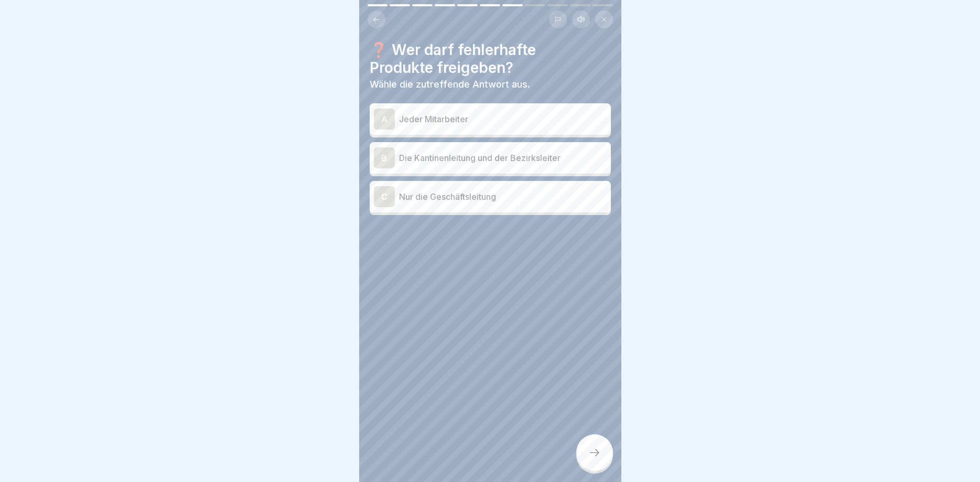
click at [386, 166] on div "B" at bounding box center [384, 157] width 21 height 21
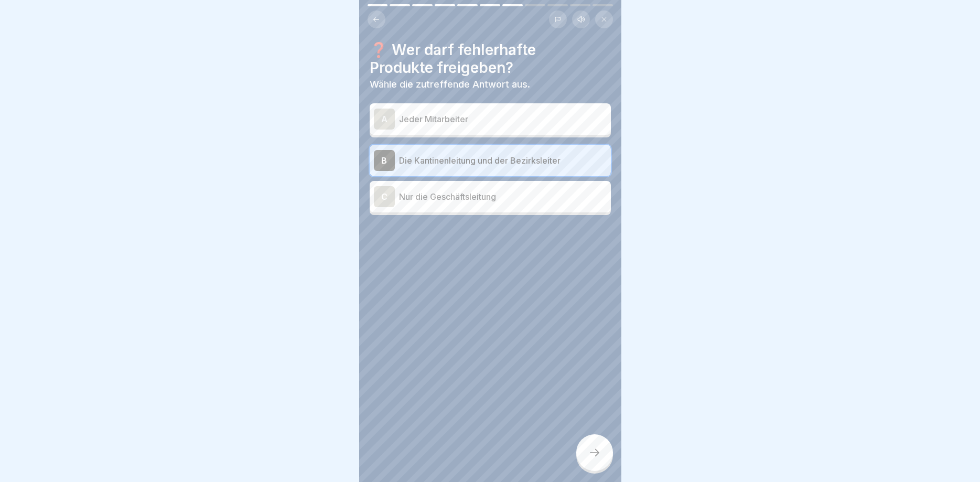
click at [589, 453] on icon at bounding box center [595, 452] width 13 height 13
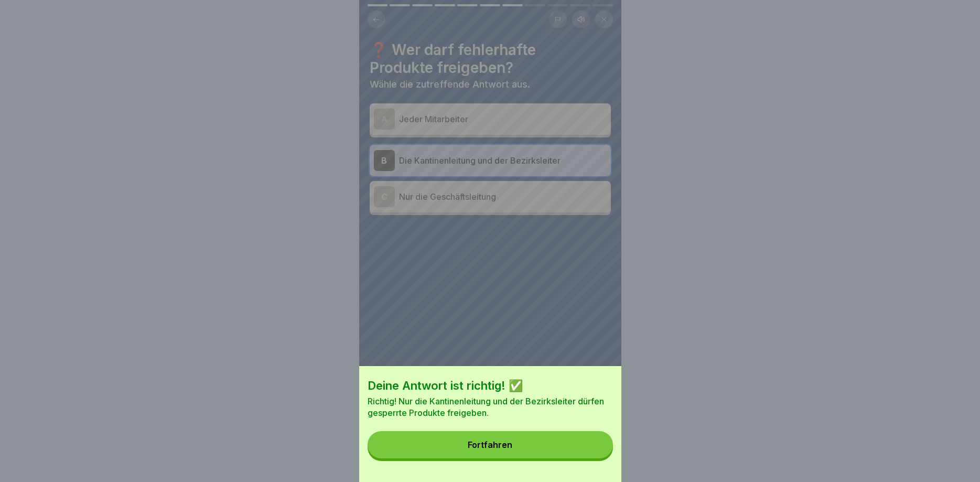
click at [492, 443] on div "Fortfahren" at bounding box center [490, 444] width 45 height 9
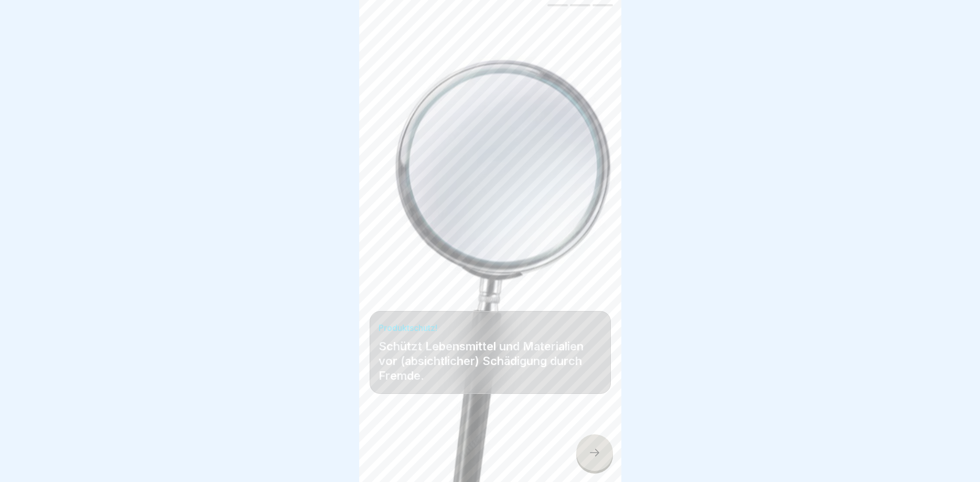
drag, startPoint x: 592, startPoint y: 455, endPoint x: 550, endPoint y: 445, distance: 42.5
click at [590, 455] on icon at bounding box center [595, 452] width 13 height 13
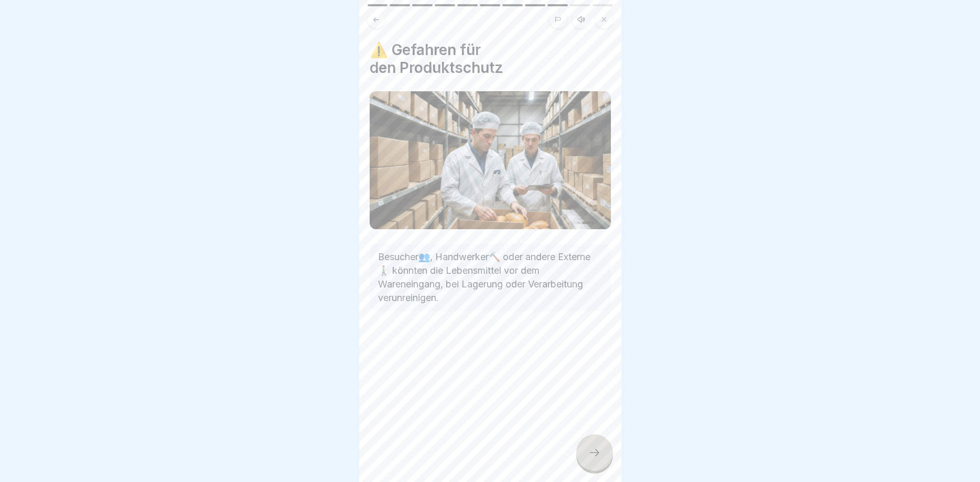
click at [596, 459] on div at bounding box center [594, 452] width 37 height 37
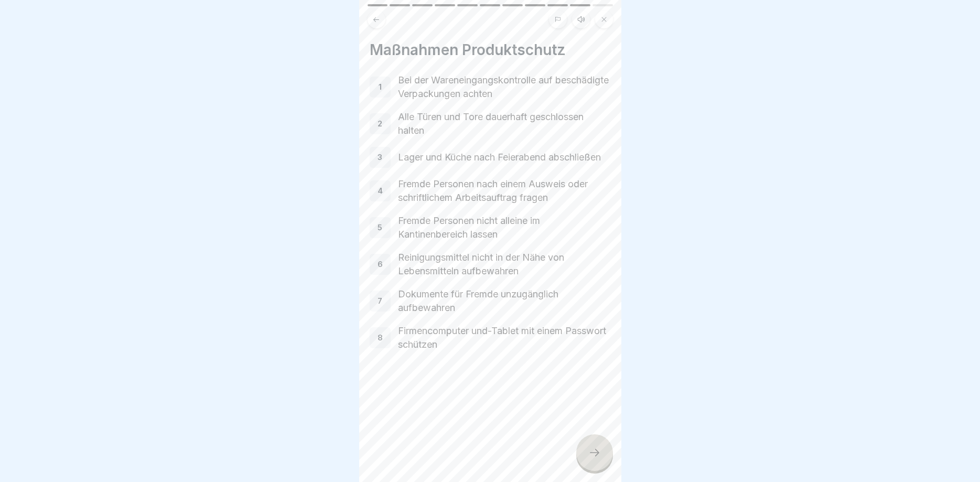
drag, startPoint x: 590, startPoint y: 448, endPoint x: 557, endPoint y: 442, distance: 34.2
click at [590, 449] on icon at bounding box center [595, 452] width 13 height 13
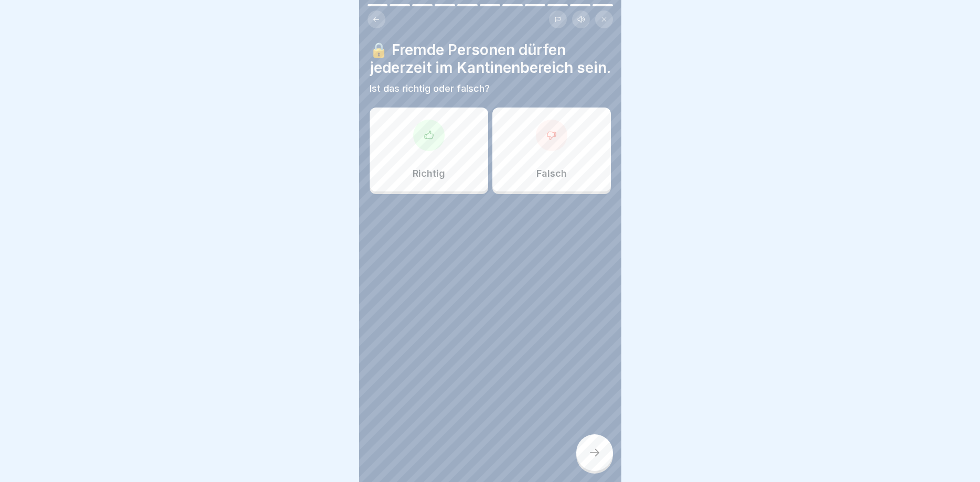
click at [542, 139] on div at bounding box center [551, 135] width 31 height 31
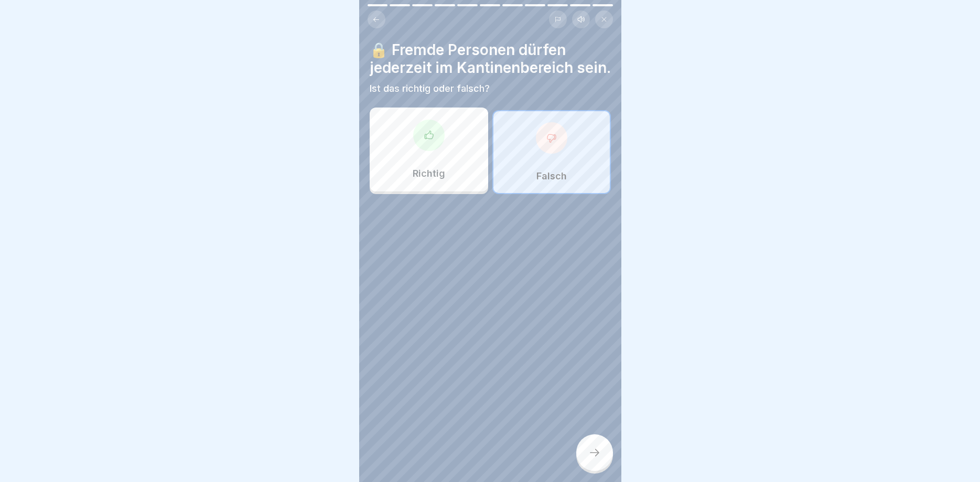
click at [602, 449] on div at bounding box center [594, 452] width 37 height 37
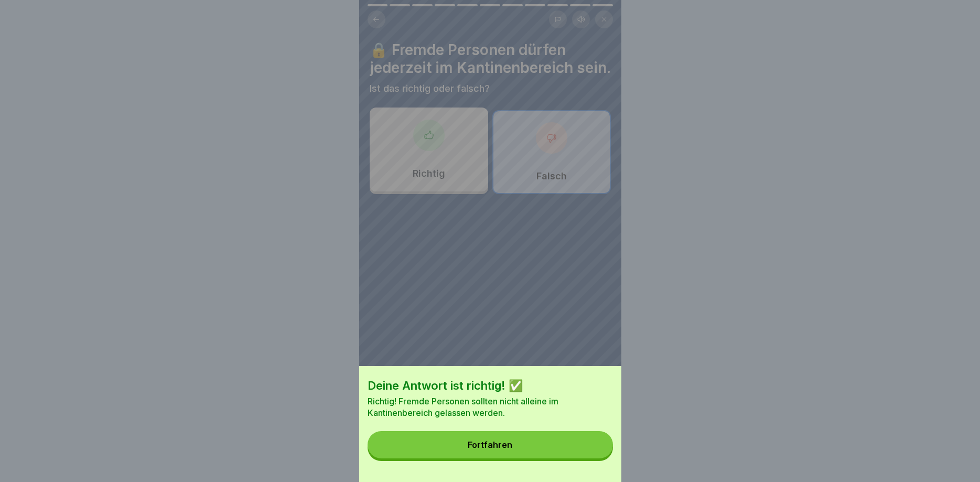
click at [467, 429] on div "Deine Antwort ist richtig! ✅ Richtig! Fremde Personen sollten nicht alleine im …" at bounding box center [490, 424] width 262 height 116
click at [472, 444] on div "Fortfahren" at bounding box center [490, 444] width 45 height 9
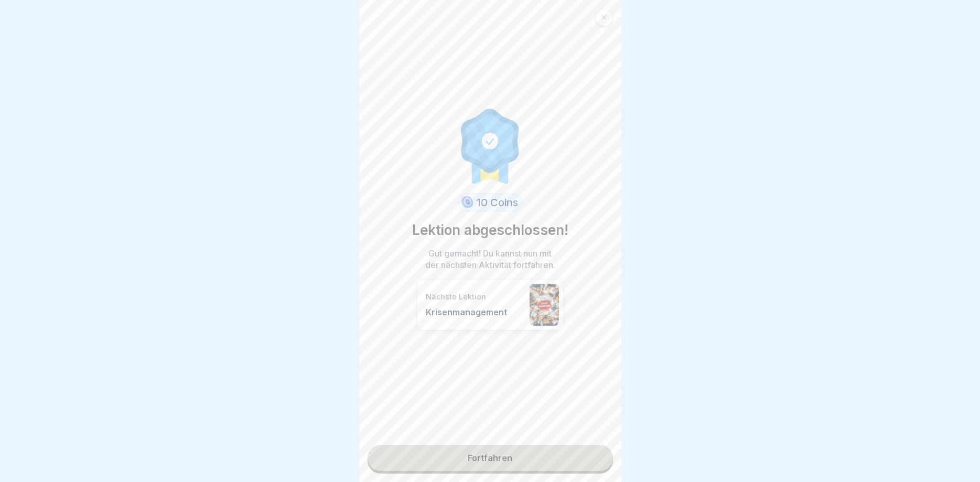
click at [491, 459] on link "Fortfahren" at bounding box center [490, 458] width 245 height 26
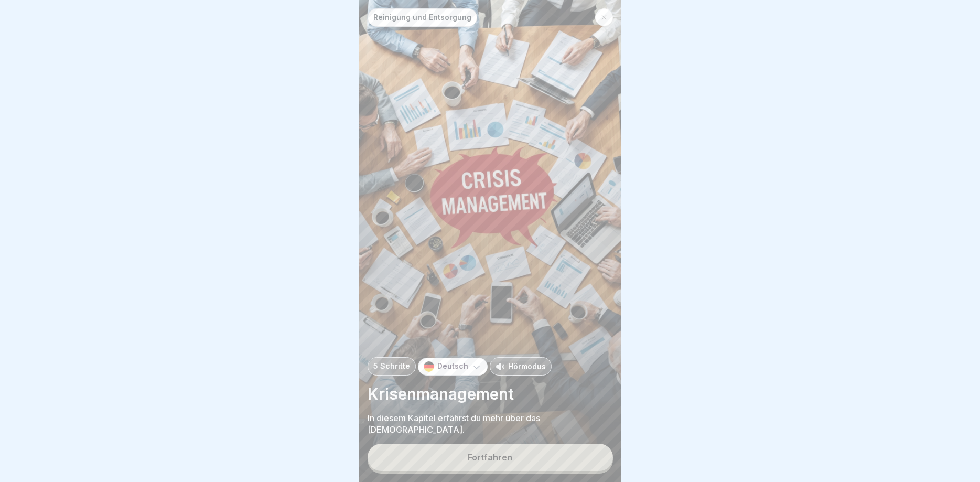
click at [489, 454] on div "Fortfahren" at bounding box center [490, 457] width 45 height 9
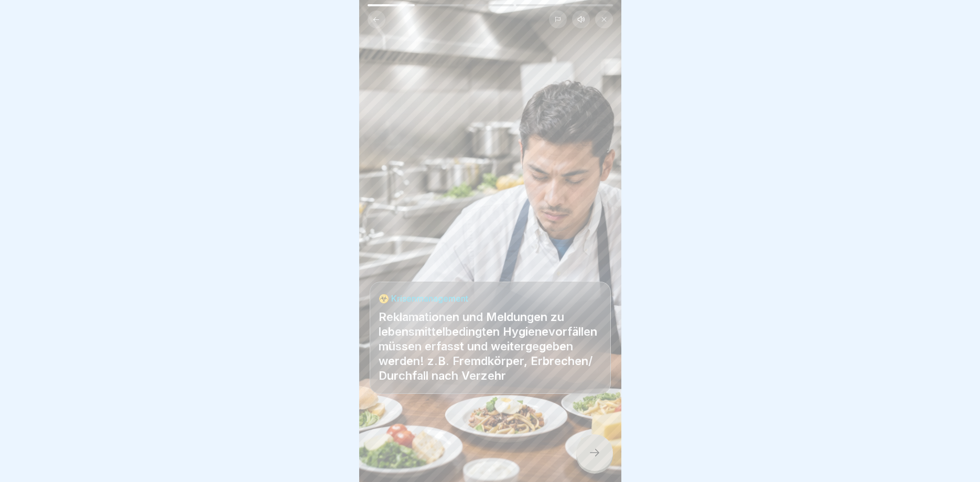
drag, startPoint x: 591, startPoint y: 451, endPoint x: 551, endPoint y: 449, distance: 40.4
click at [591, 451] on icon at bounding box center [595, 452] width 13 height 13
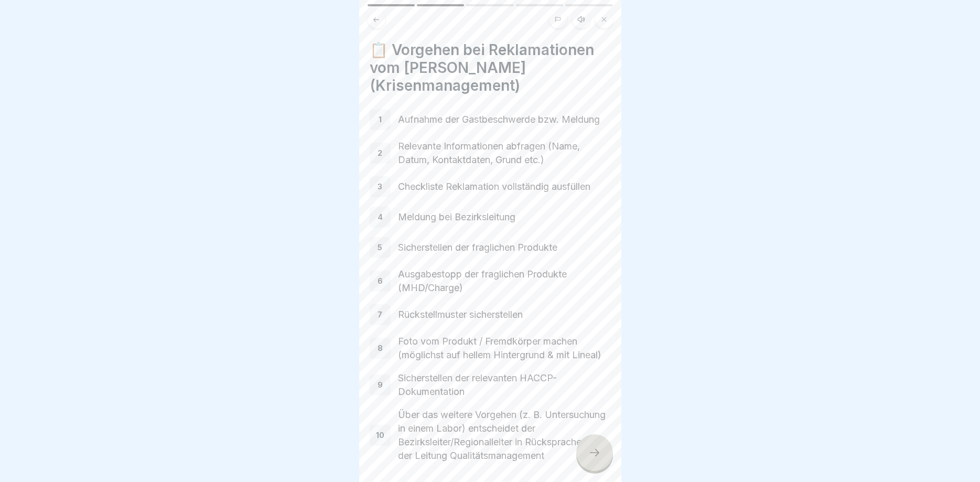
click at [596, 442] on div at bounding box center [594, 452] width 37 height 37
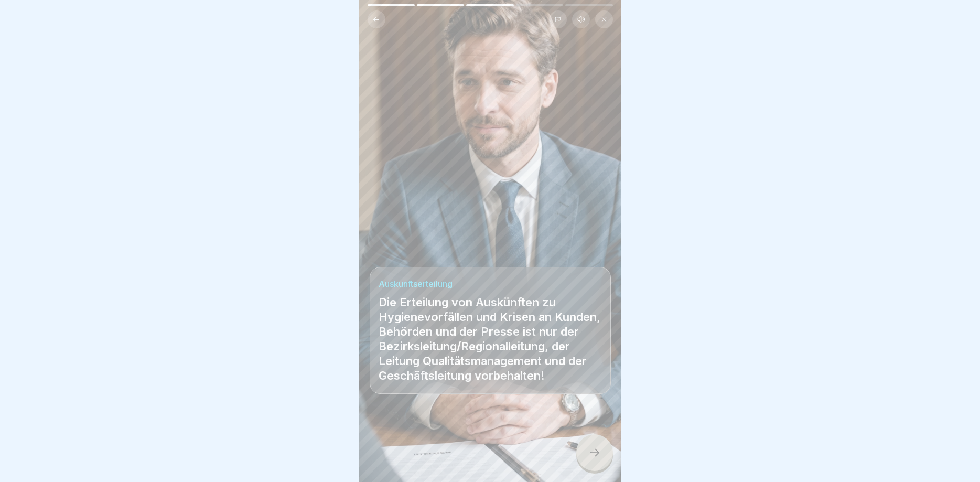
click at [607, 447] on div at bounding box center [594, 452] width 37 height 37
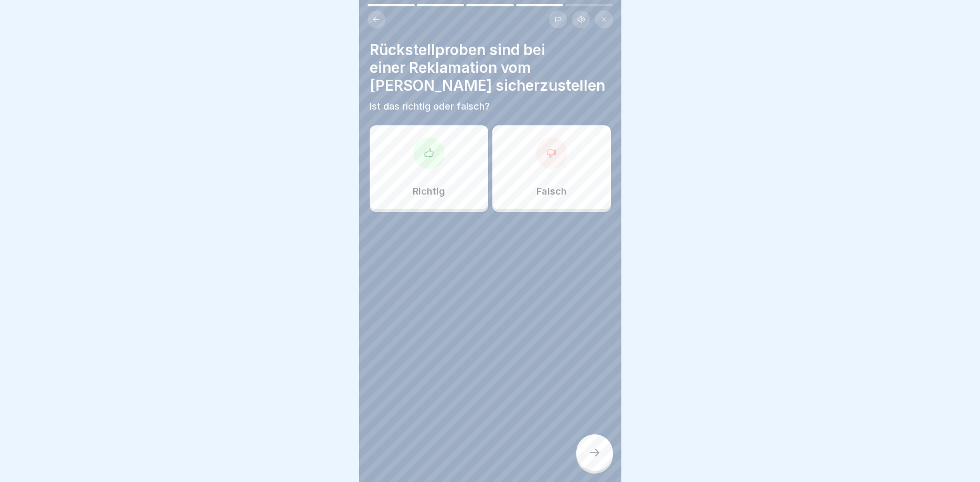
click at [552, 162] on div at bounding box center [551, 152] width 31 height 31
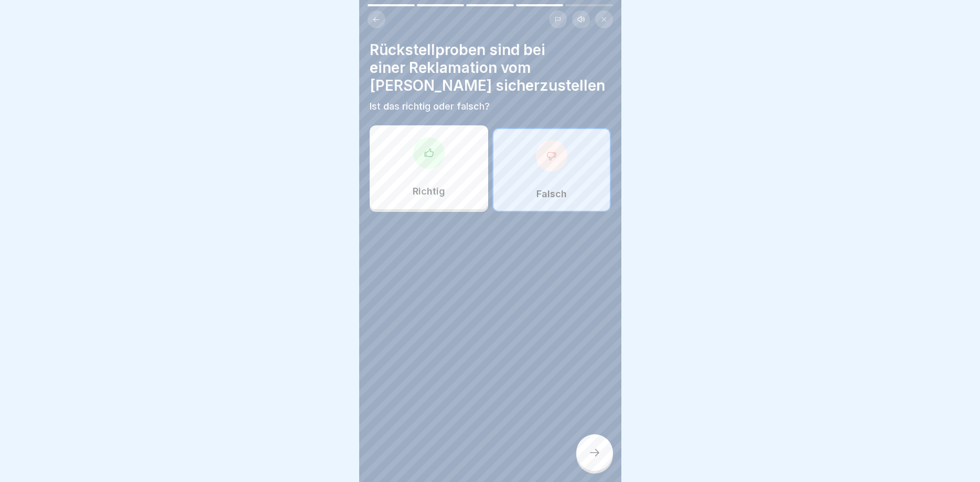
click at [591, 443] on div at bounding box center [594, 452] width 37 height 37
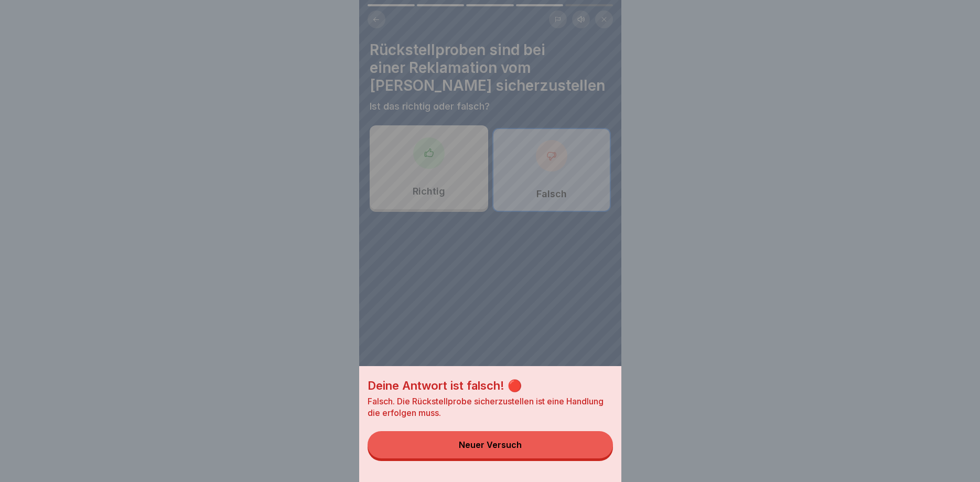
click at [491, 442] on div "Neuer Versuch" at bounding box center [490, 444] width 63 height 9
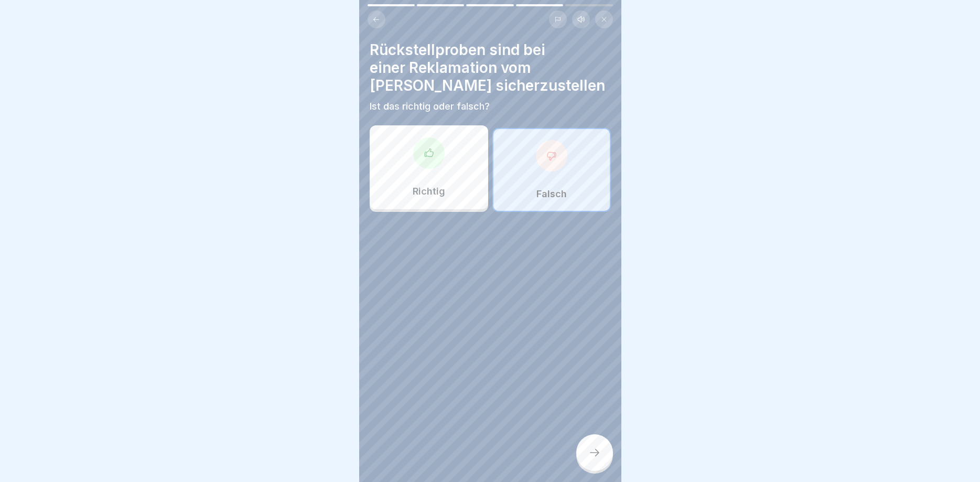
click at [455, 204] on div "Richtig" at bounding box center [429, 167] width 119 height 84
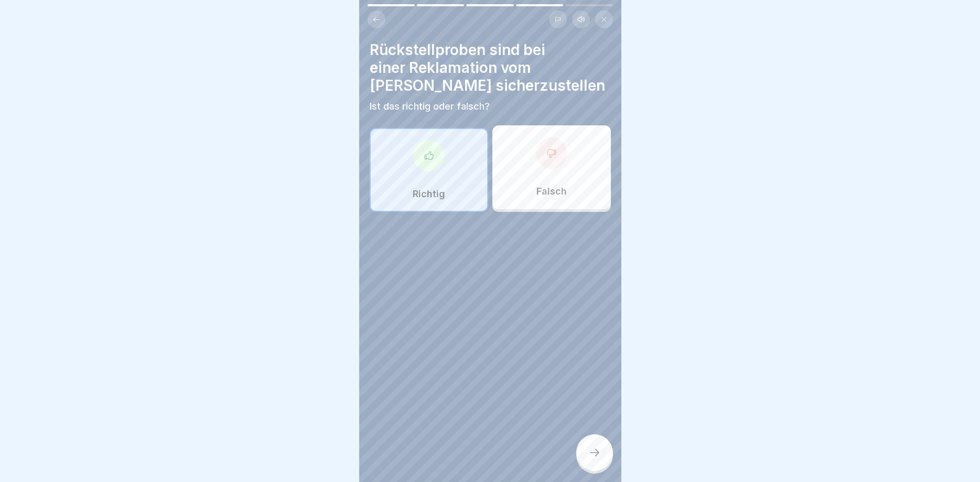
click at [583, 448] on div at bounding box center [594, 452] width 37 height 37
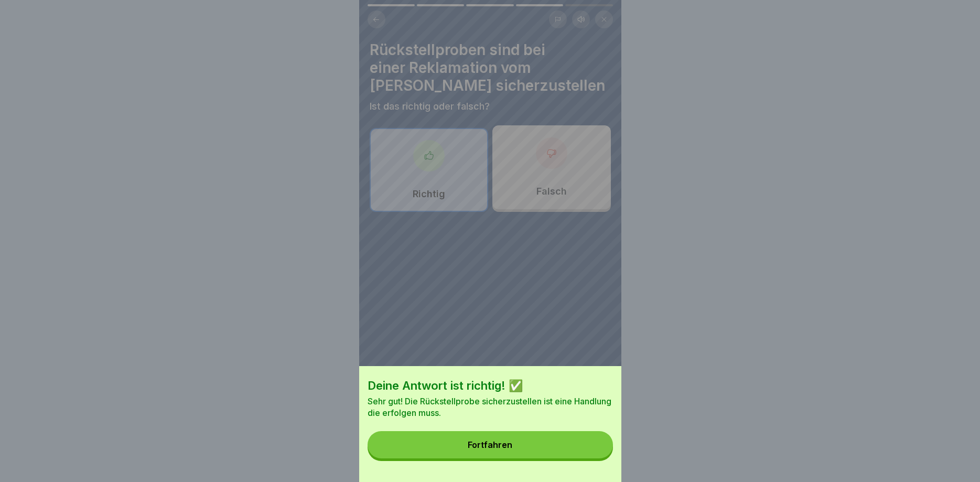
click at [495, 437] on button "Fortfahren" at bounding box center [490, 444] width 245 height 27
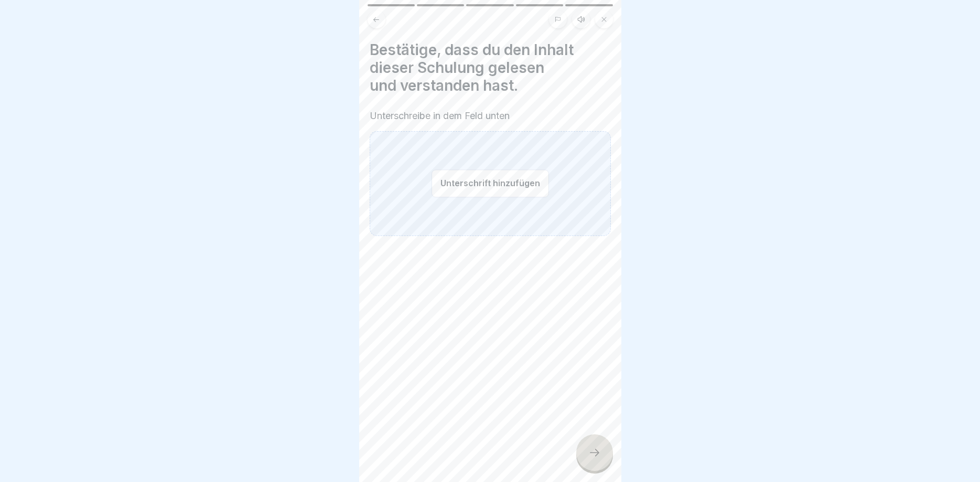
click at [500, 190] on button "Unterschrift hinzufügen" at bounding box center [491, 183] width 118 height 28
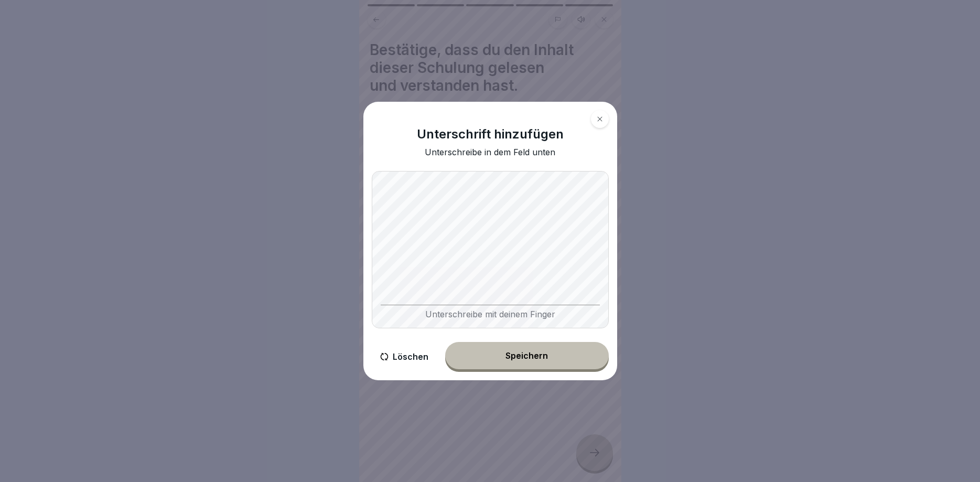
click at [530, 352] on div "Speichern" at bounding box center [527, 355] width 42 height 9
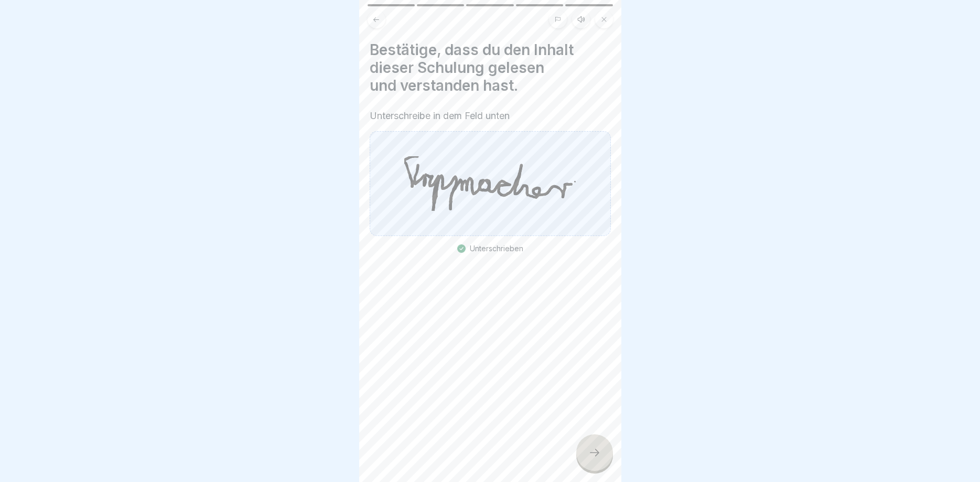
drag, startPoint x: 583, startPoint y: 455, endPoint x: 583, endPoint y: 450, distance: 5.3
click at [584, 455] on div at bounding box center [594, 452] width 37 height 37
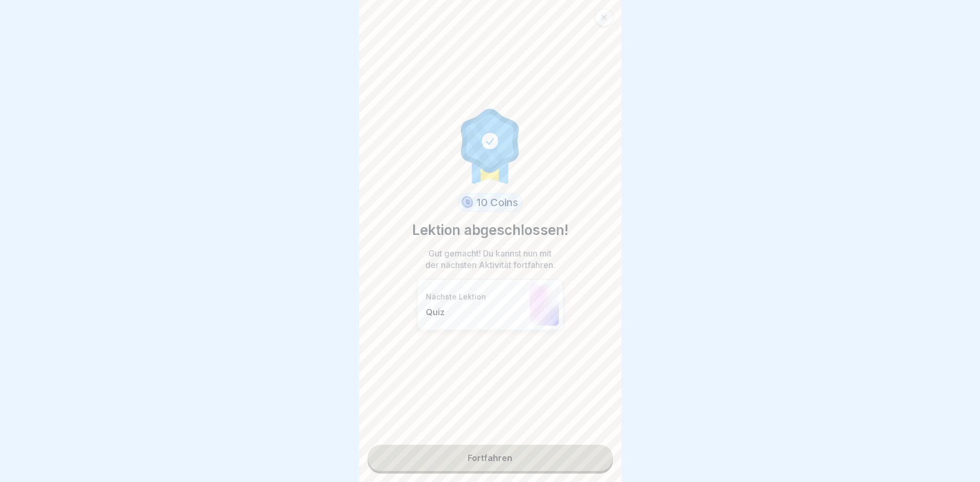
click at [495, 446] on link "Fortfahren" at bounding box center [490, 458] width 245 height 26
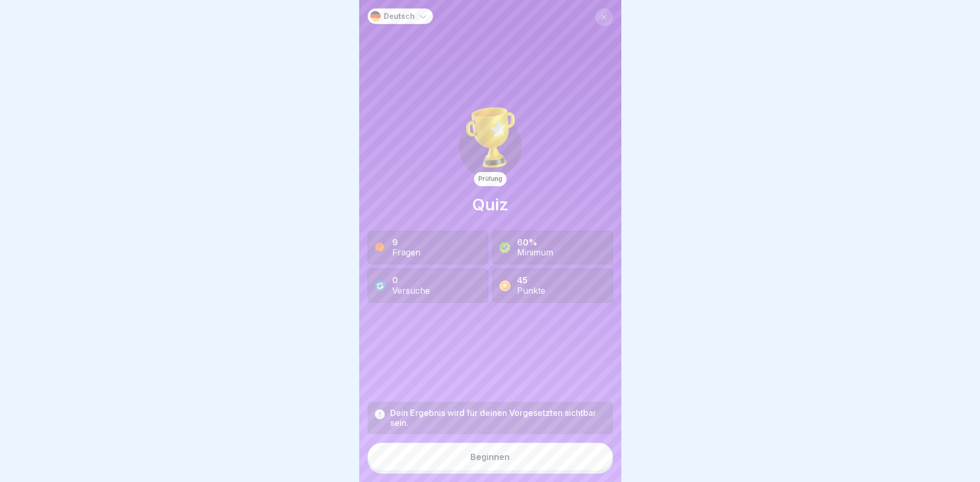
click at [501, 447] on button "Beginnen" at bounding box center [490, 457] width 245 height 28
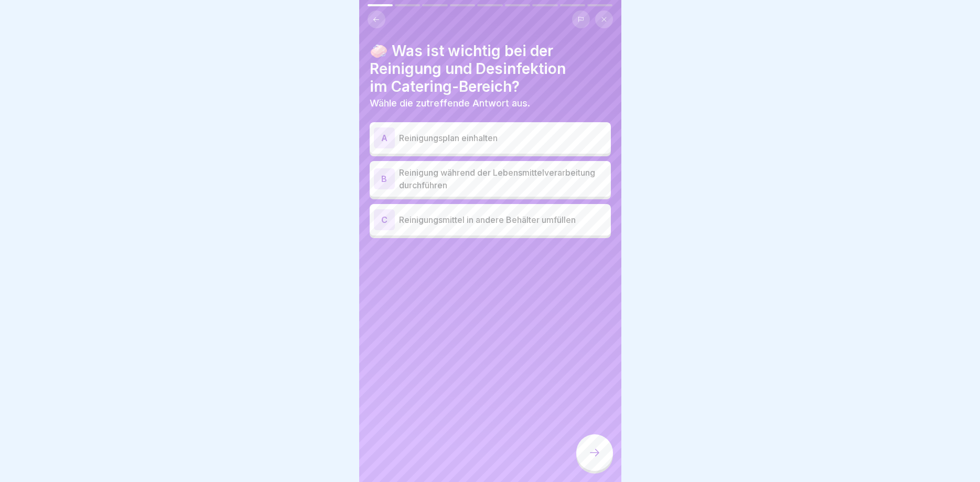
click at [385, 138] on div "A" at bounding box center [384, 137] width 21 height 21
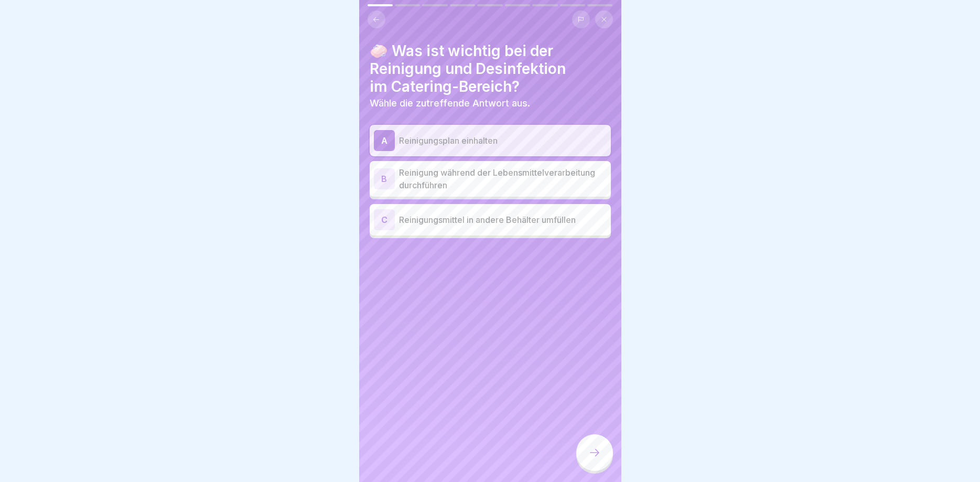
click at [601, 451] on div at bounding box center [594, 452] width 37 height 37
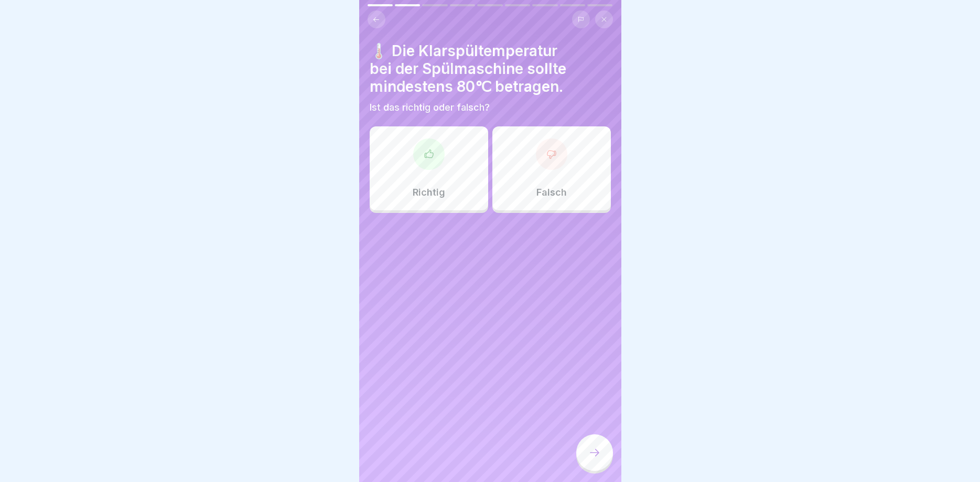
click at [435, 147] on div at bounding box center [428, 153] width 31 height 31
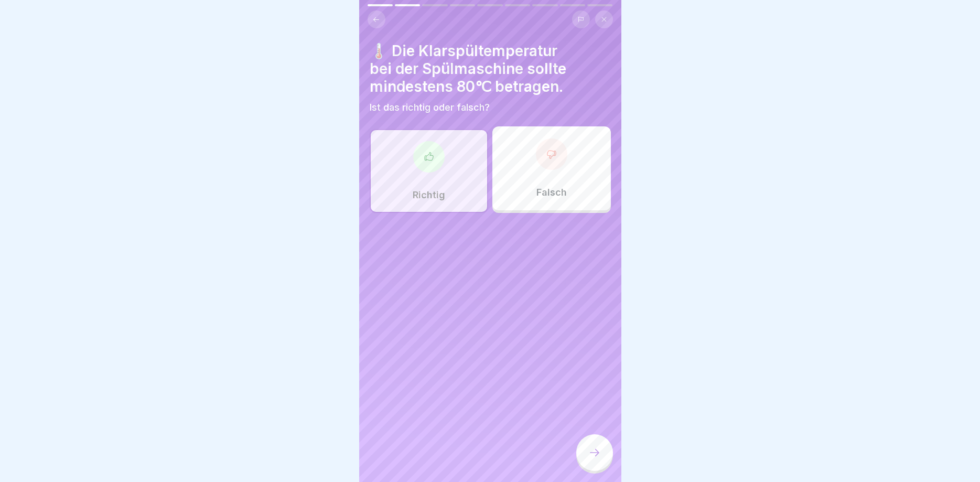
click at [594, 453] on icon at bounding box center [595, 452] width 13 height 13
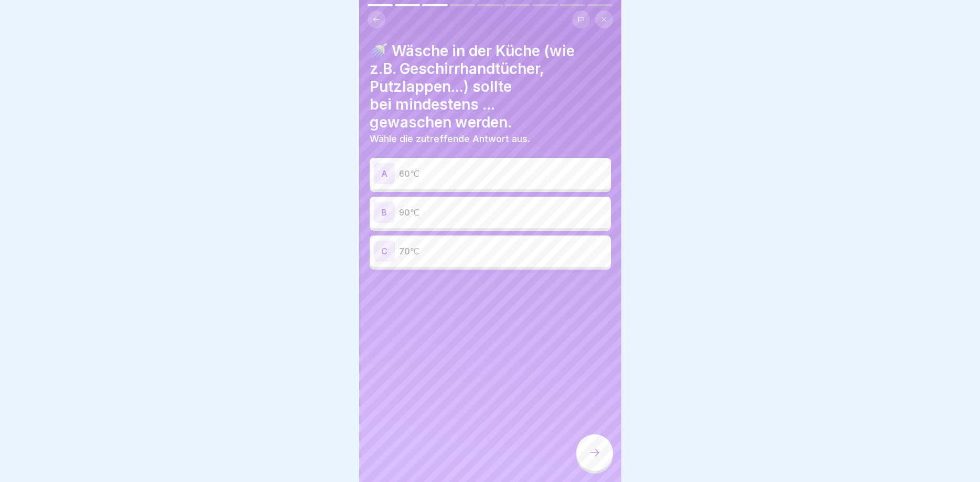
click at [388, 210] on div "B" at bounding box center [384, 212] width 21 height 21
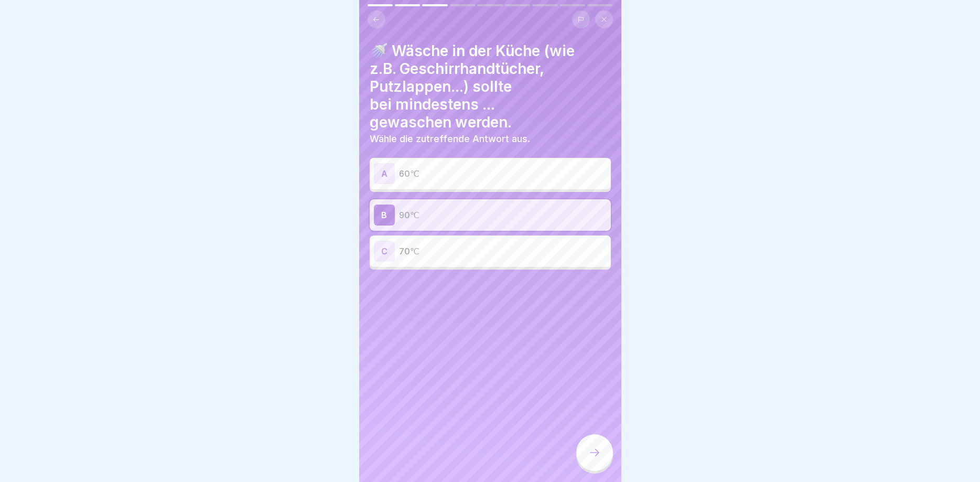
click at [583, 450] on div at bounding box center [594, 452] width 37 height 37
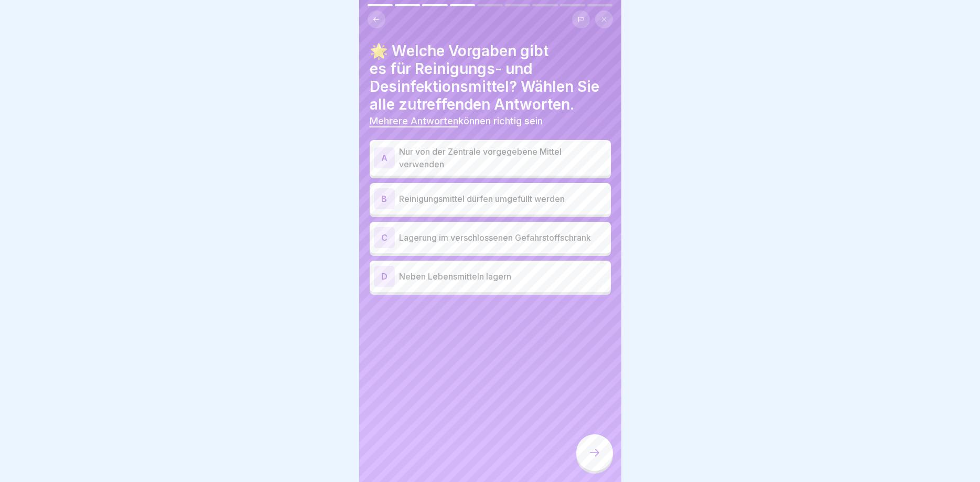
click at [385, 159] on div "A" at bounding box center [384, 157] width 21 height 21
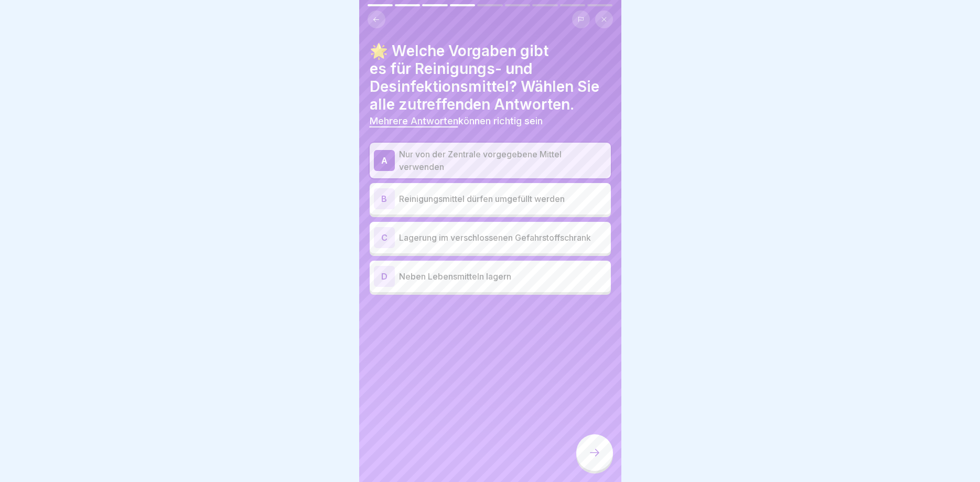
click at [387, 233] on div "C" at bounding box center [384, 237] width 21 height 21
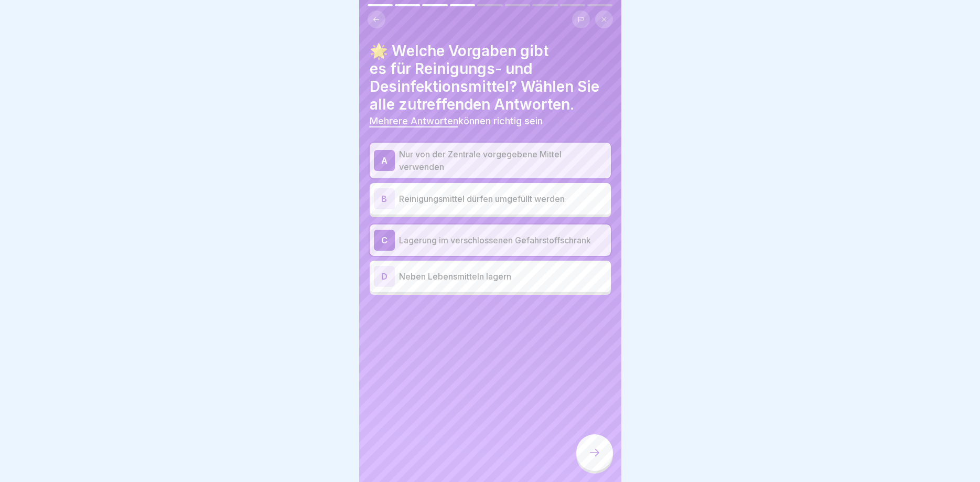
click at [590, 455] on icon at bounding box center [595, 452] width 13 height 13
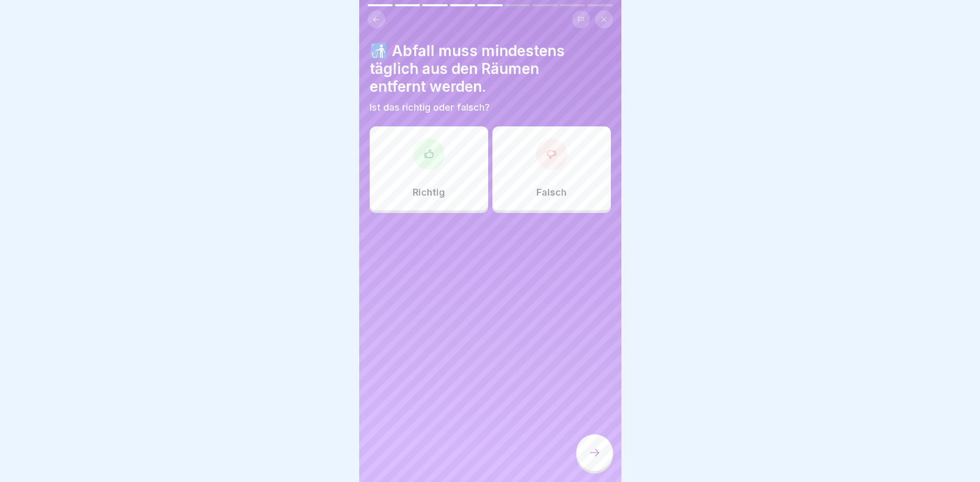
click at [423, 162] on div at bounding box center [428, 153] width 31 height 31
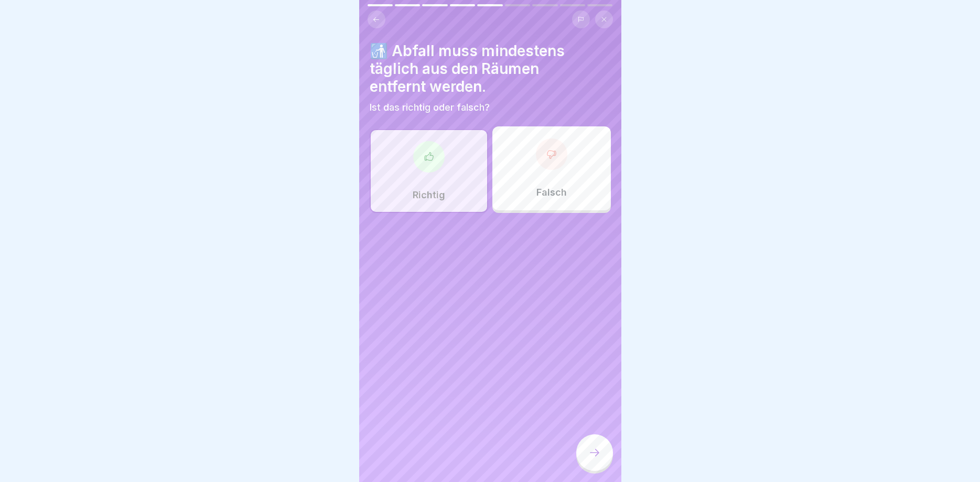
click at [598, 451] on icon at bounding box center [595, 452] width 13 height 13
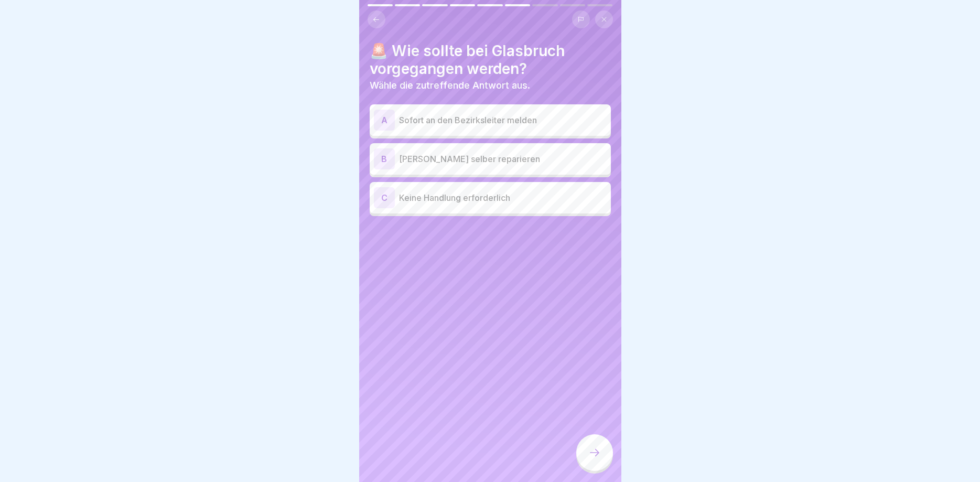
click at [388, 120] on div "A" at bounding box center [384, 120] width 21 height 21
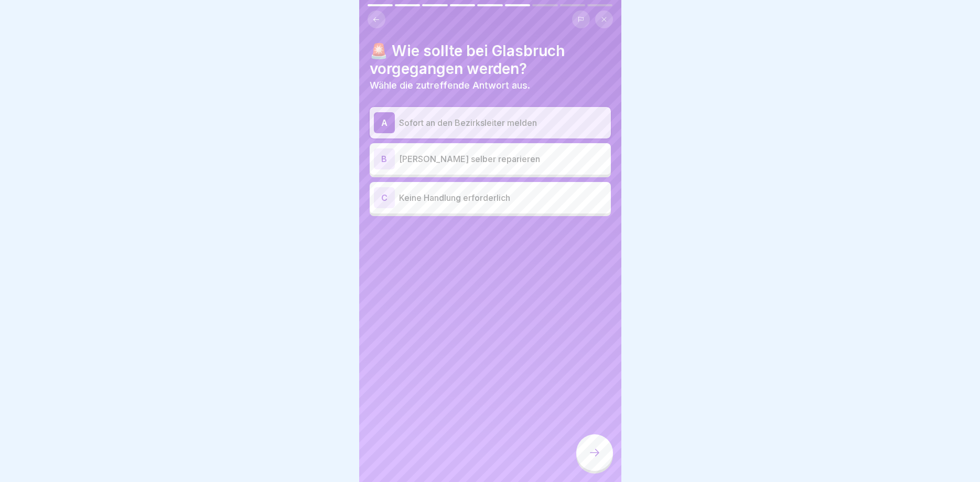
click at [583, 449] on div at bounding box center [594, 452] width 37 height 37
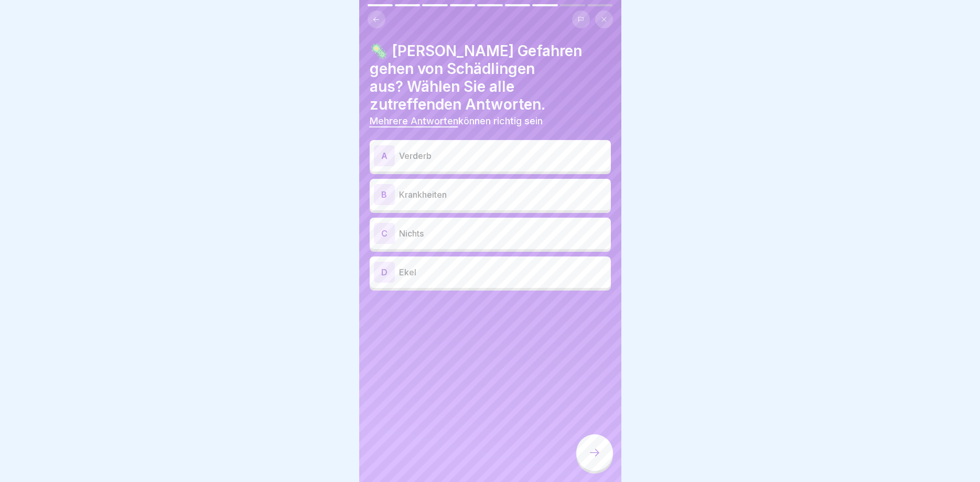
click at [383, 145] on div "A" at bounding box center [384, 155] width 21 height 21
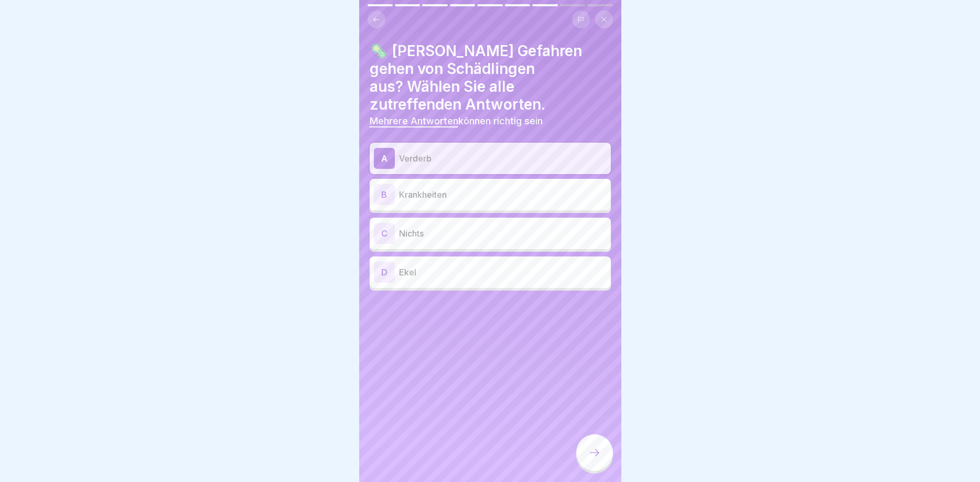
click at [388, 184] on div "B" at bounding box center [384, 194] width 21 height 21
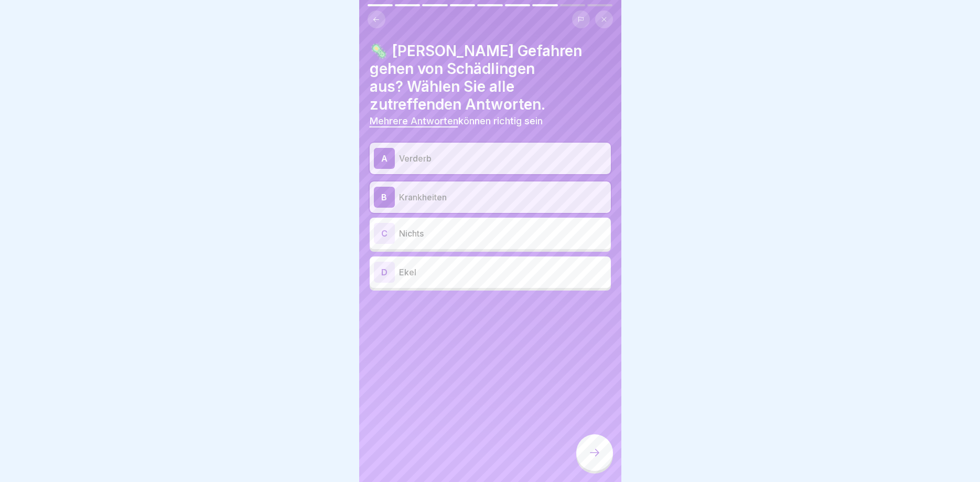
click at [389, 262] on div "D" at bounding box center [384, 272] width 21 height 21
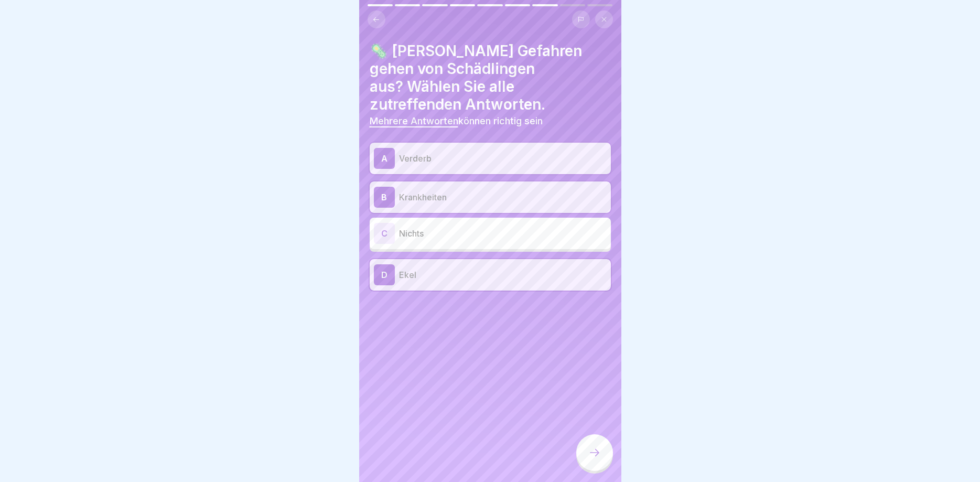
click at [586, 447] on div at bounding box center [594, 452] width 37 height 37
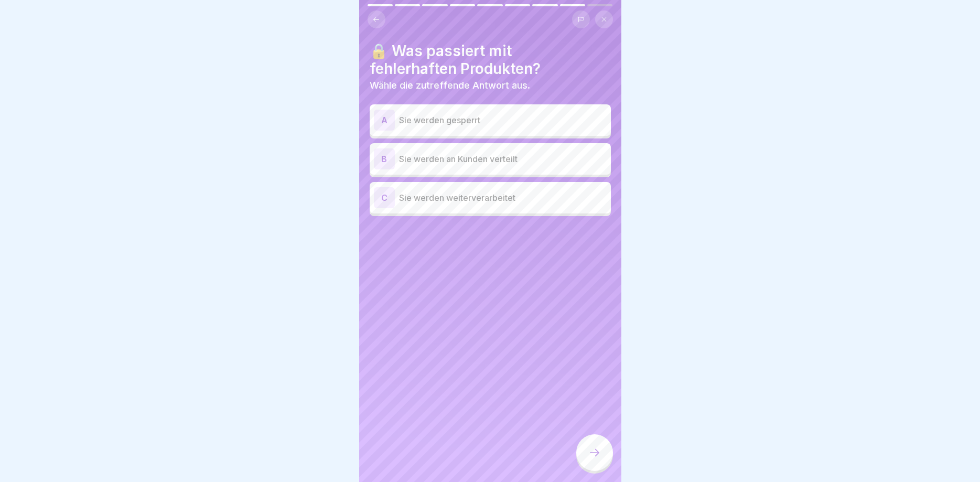
click at [386, 114] on div "A" at bounding box center [384, 120] width 21 height 21
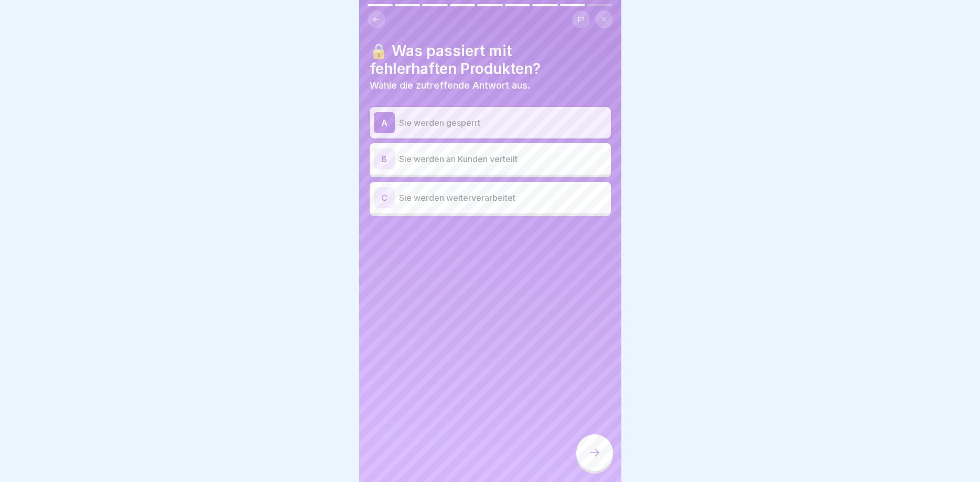
click at [596, 454] on icon at bounding box center [595, 452] width 13 height 13
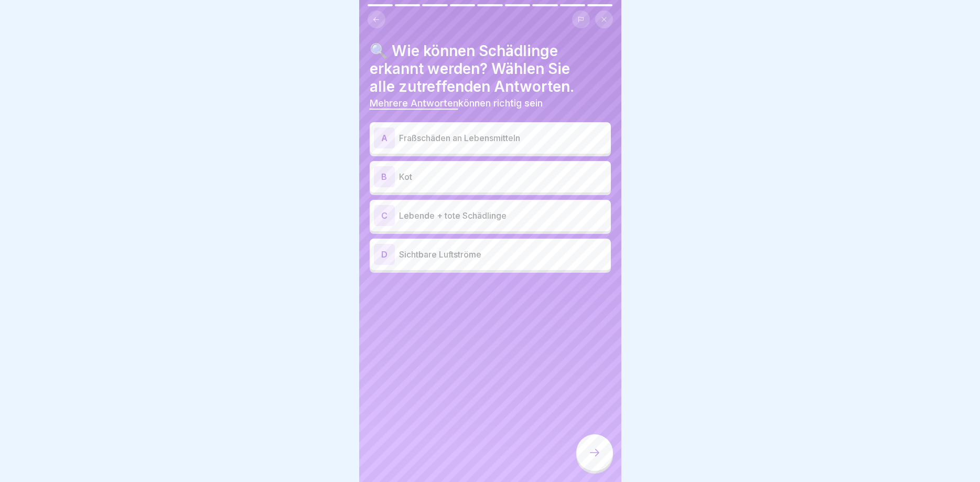
click at [391, 143] on div "A" at bounding box center [384, 137] width 21 height 21
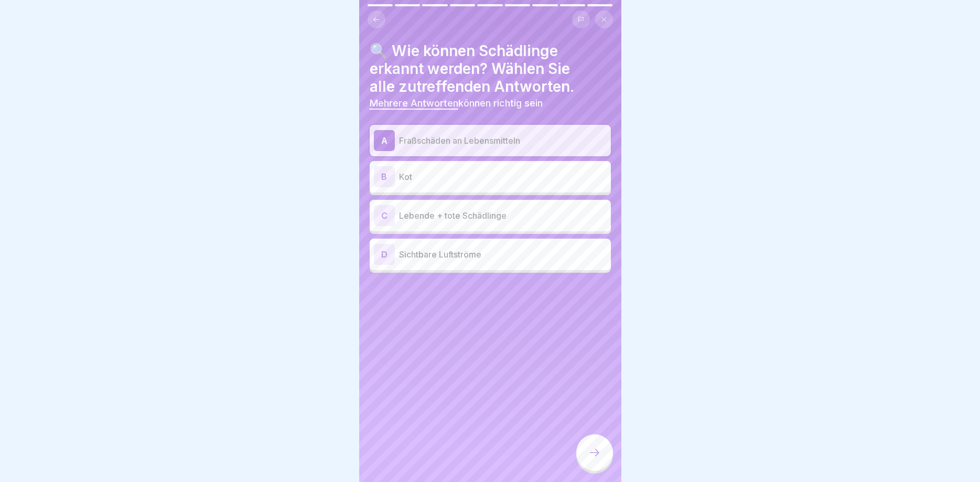
click at [386, 173] on div "B" at bounding box center [384, 176] width 21 height 21
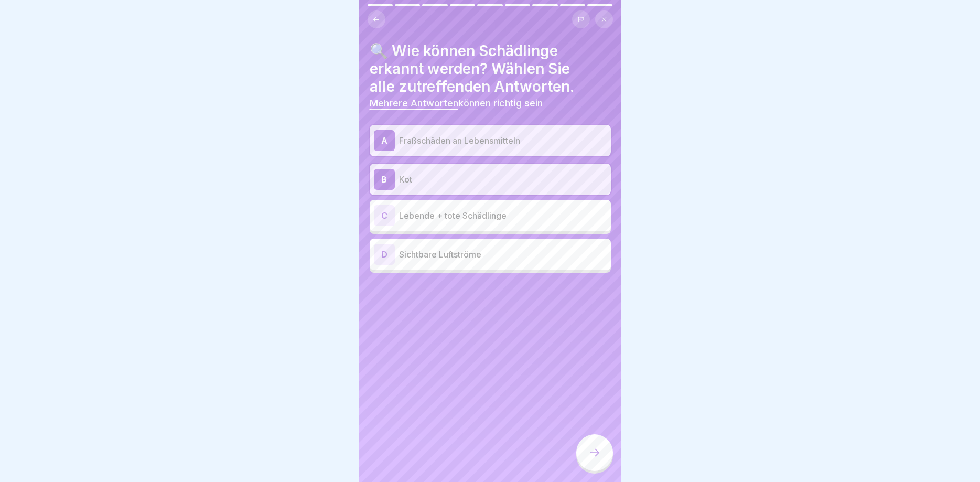
click at [390, 213] on div "C" at bounding box center [384, 215] width 21 height 21
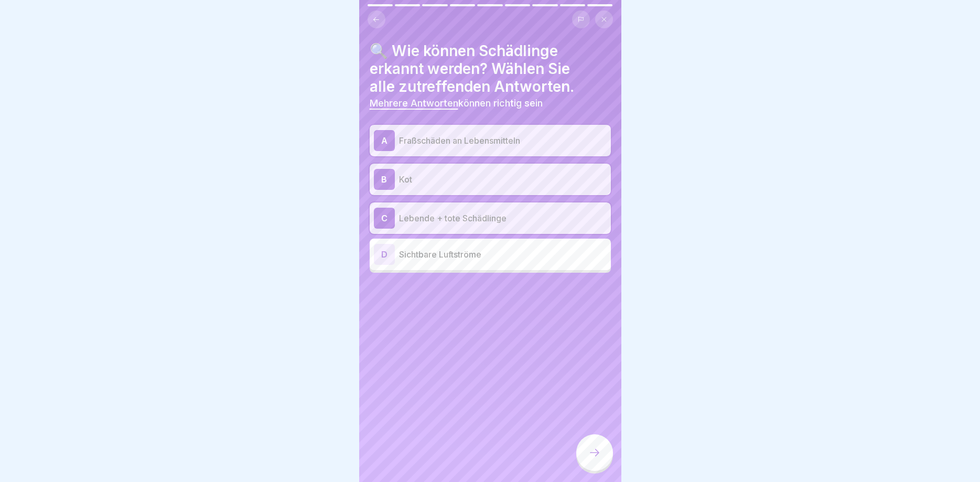
click at [604, 456] on div at bounding box center [594, 452] width 37 height 37
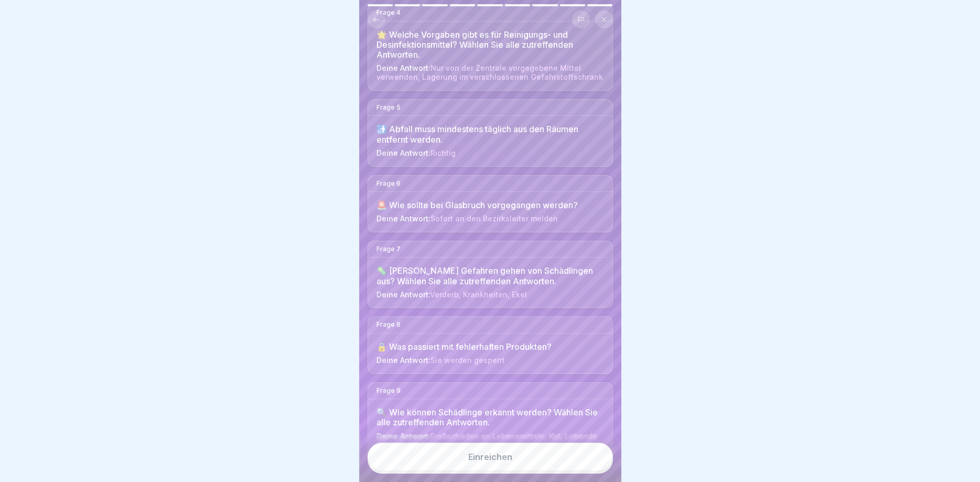
scroll to position [372, 0]
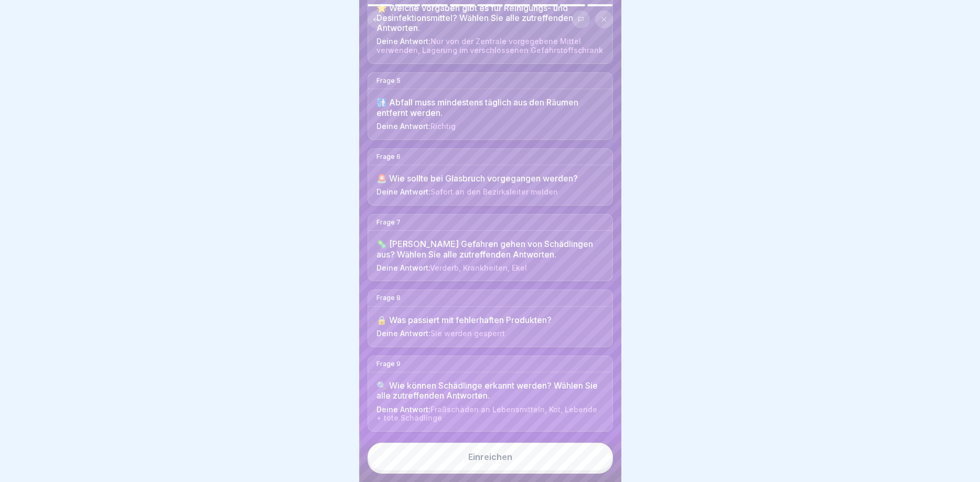
click at [506, 458] on div "Einreichen" at bounding box center [490, 456] width 44 height 9
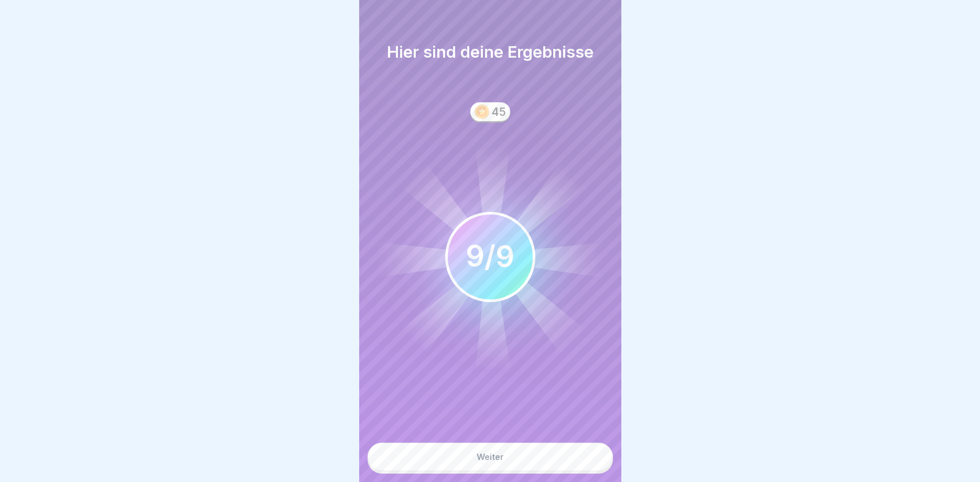
click at [506, 452] on button "Weiter" at bounding box center [490, 457] width 245 height 28
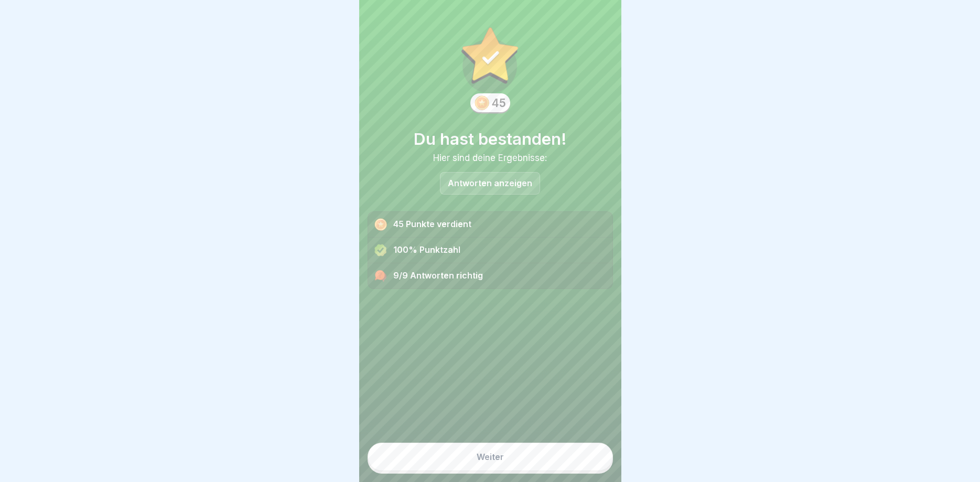
click at [505, 452] on button "Weiter" at bounding box center [490, 457] width 245 height 28
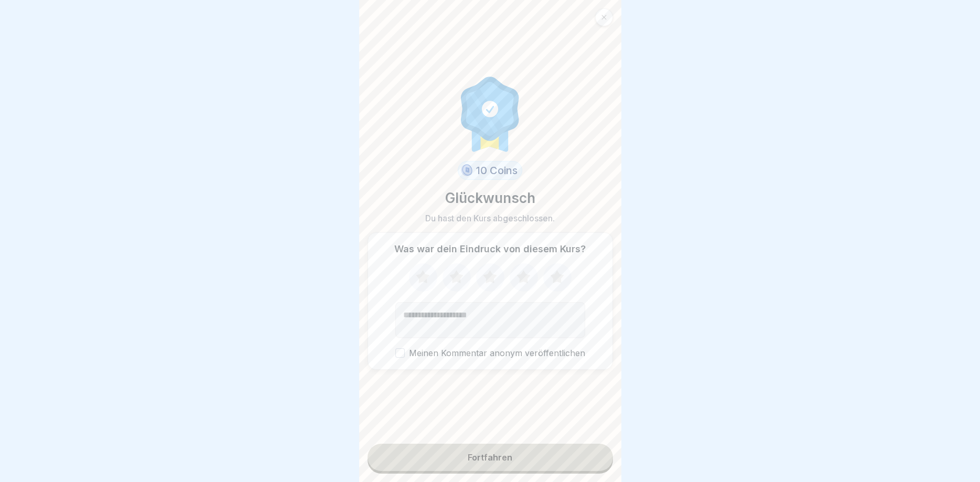
click at [459, 274] on icon at bounding box center [457, 276] width 14 height 13
click at [442, 316] on textarea "Kommentar (optional)" at bounding box center [491, 320] width 190 height 36
type textarea "**********"
click at [397, 353] on div "**********" at bounding box center [490, 300] width 245 height 137
click at [401, 353] on button "Meinen Kommentar anonym veröffentlichen" at bounding box center [400, 352] width 9 height 9
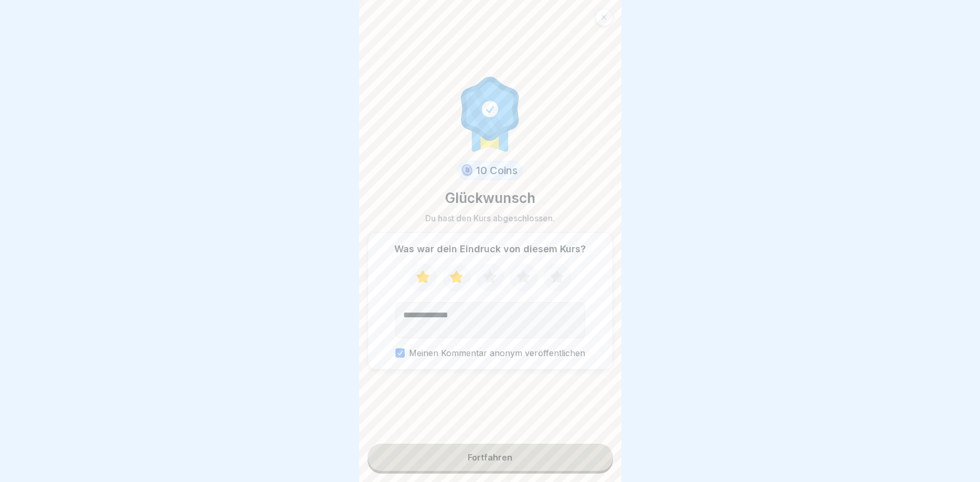
click at [496, 456] on div "Fortfahren" at bounding box center [490, 457] width 45 height 9
